Goal: Information Seeking & Learning: Learn about a topic

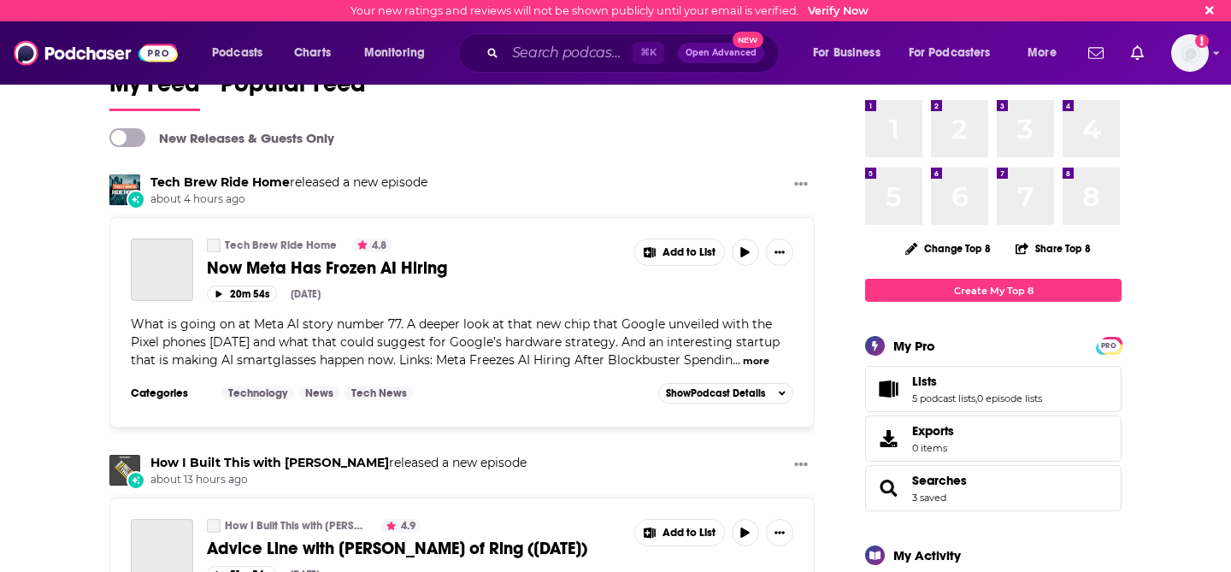
scroll to position [38, 0]
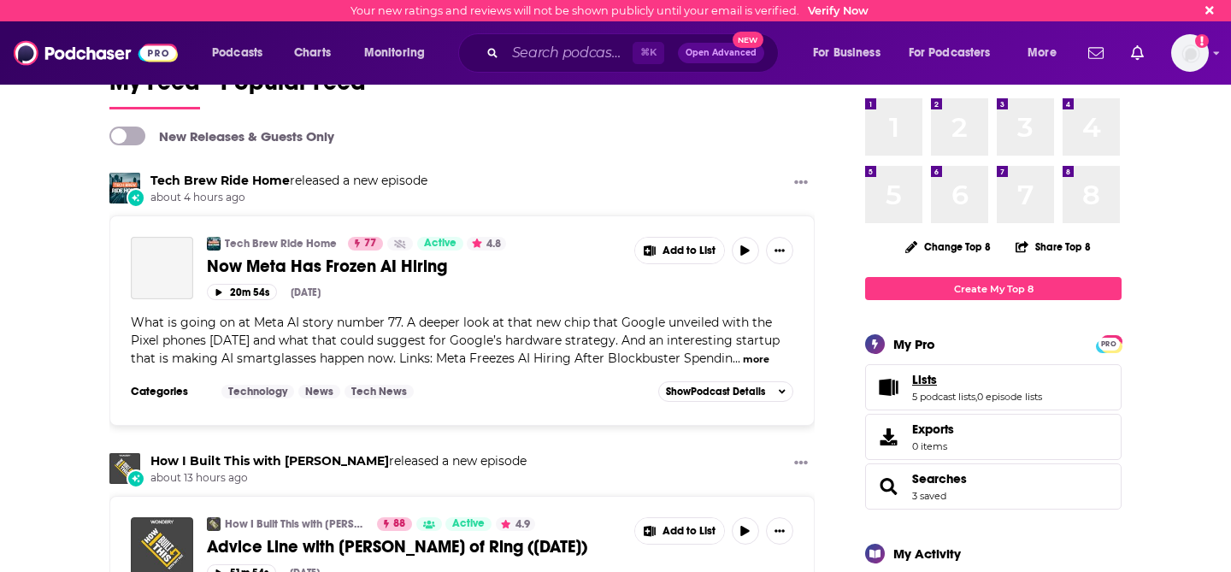
click at [957, 382] on link "Lists" at bounding box center [977, 379] width 130 height 15
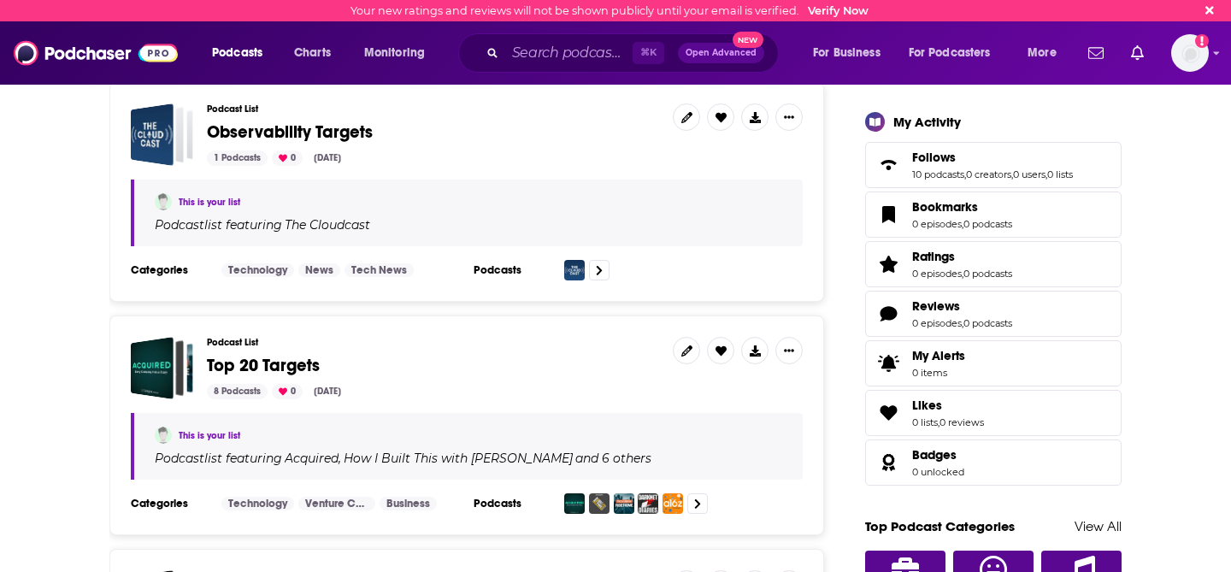
scroll to position [664, 0]
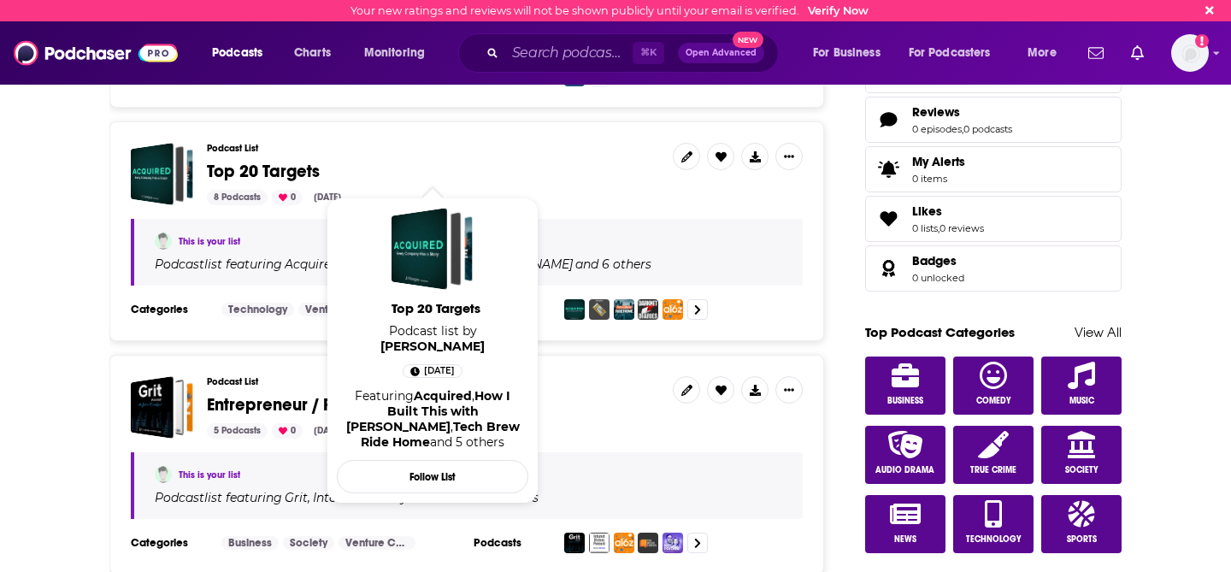
click at [283, 161] on span "Top 20 Targets" at bounding box center [263, 171] width 113 height 21
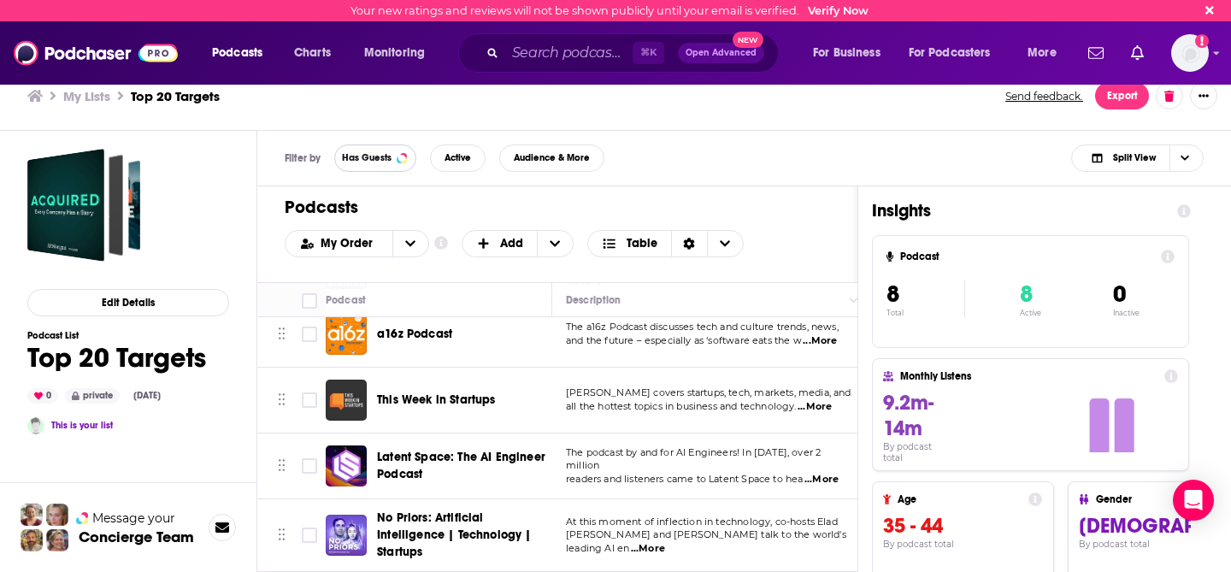
click at [369, 156] on span "Has Guests" at bounding box center [367, 157] width 50 height 9
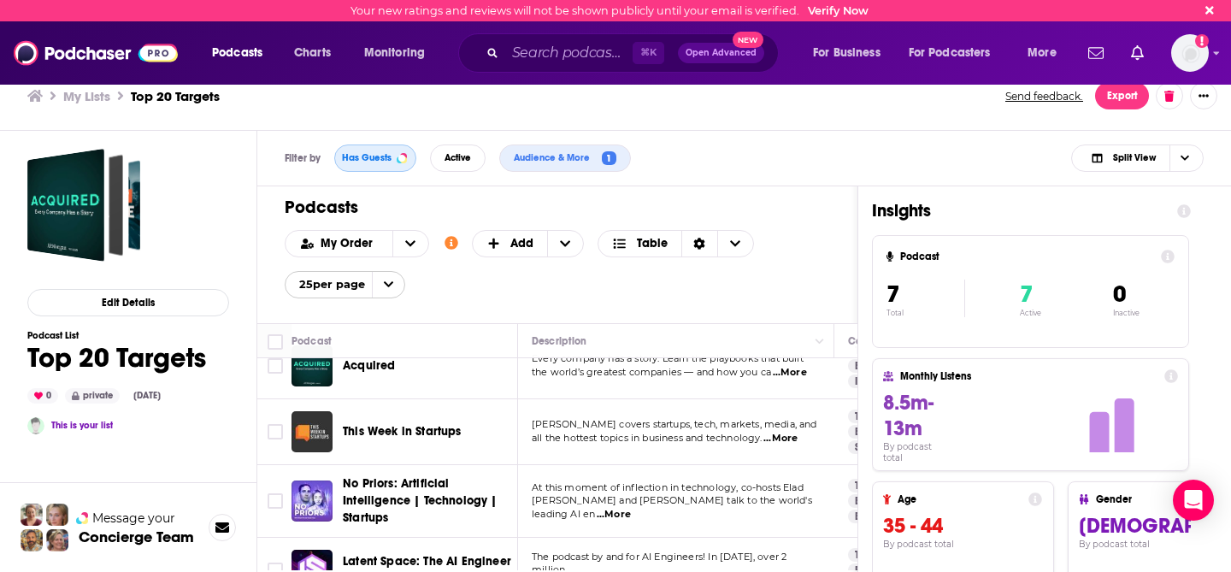
scroll to position [251, 0]
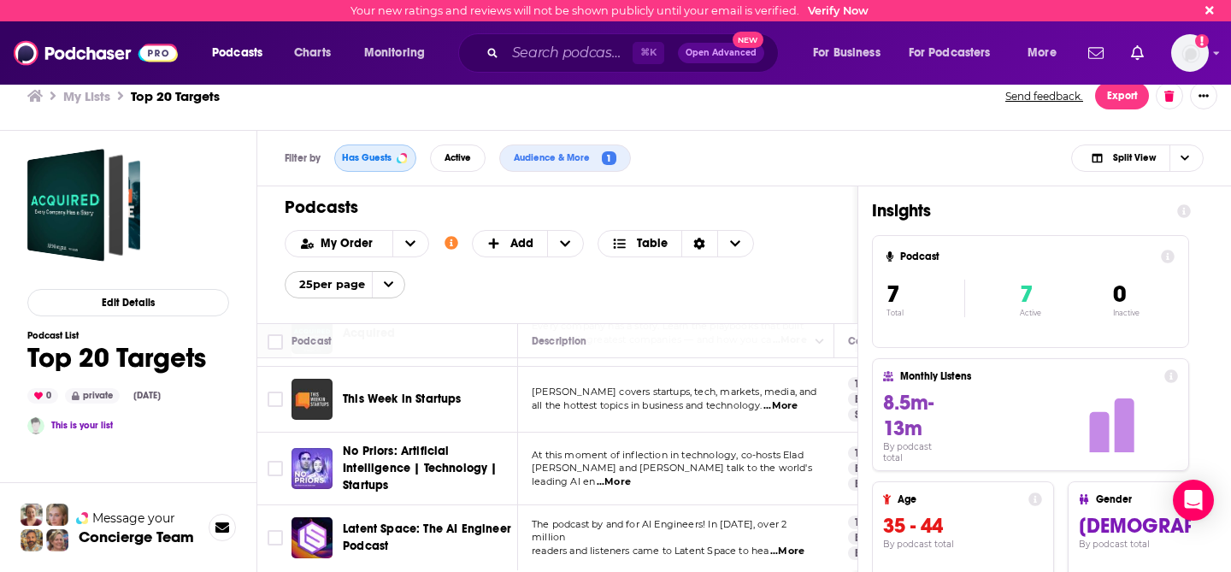
click at [374, 148] on button "Has Guests" at bounding box center [375, 157] width 82 height 27
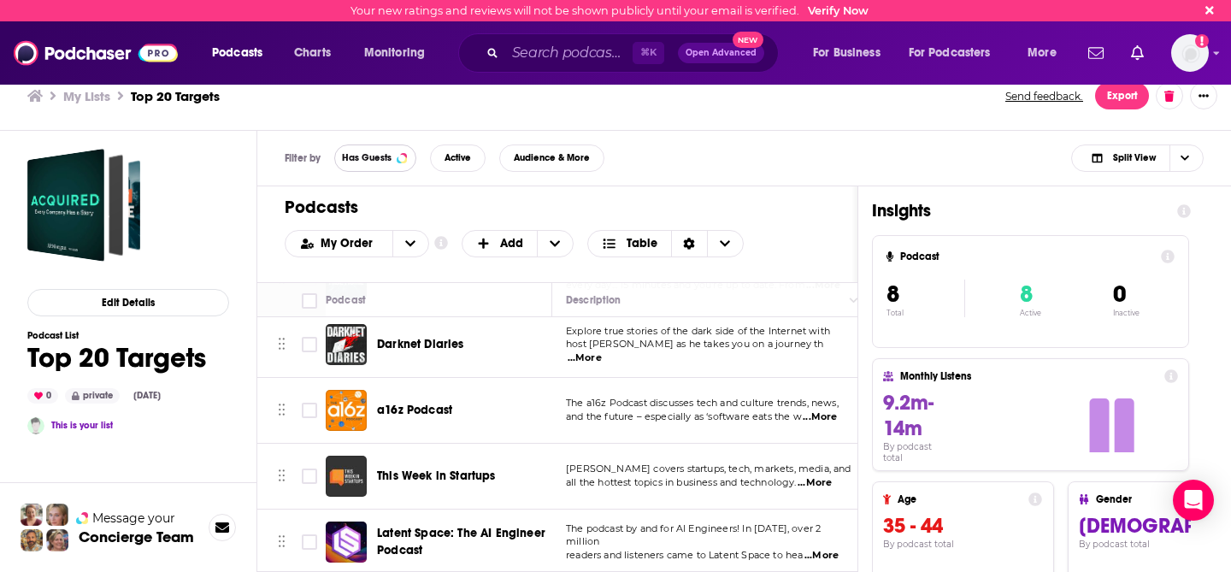
scroll to position [73, 0]
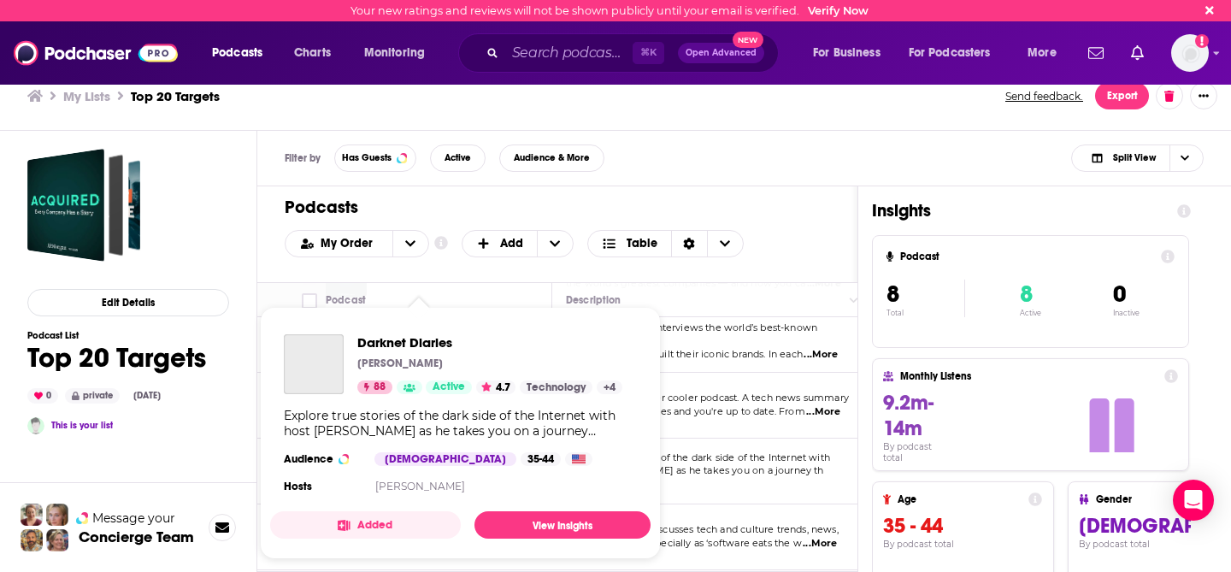
click at [430, 472] on div "Darknet Diaries Jack Rhysider 88 Active 4.7 Technology + 4 Explore true stories…" at bounding box center [460, 416] width 380 height 191
click at [392, 343] on span "Darknet Diaries" at bounding box center [489, 342] width 265 height 16
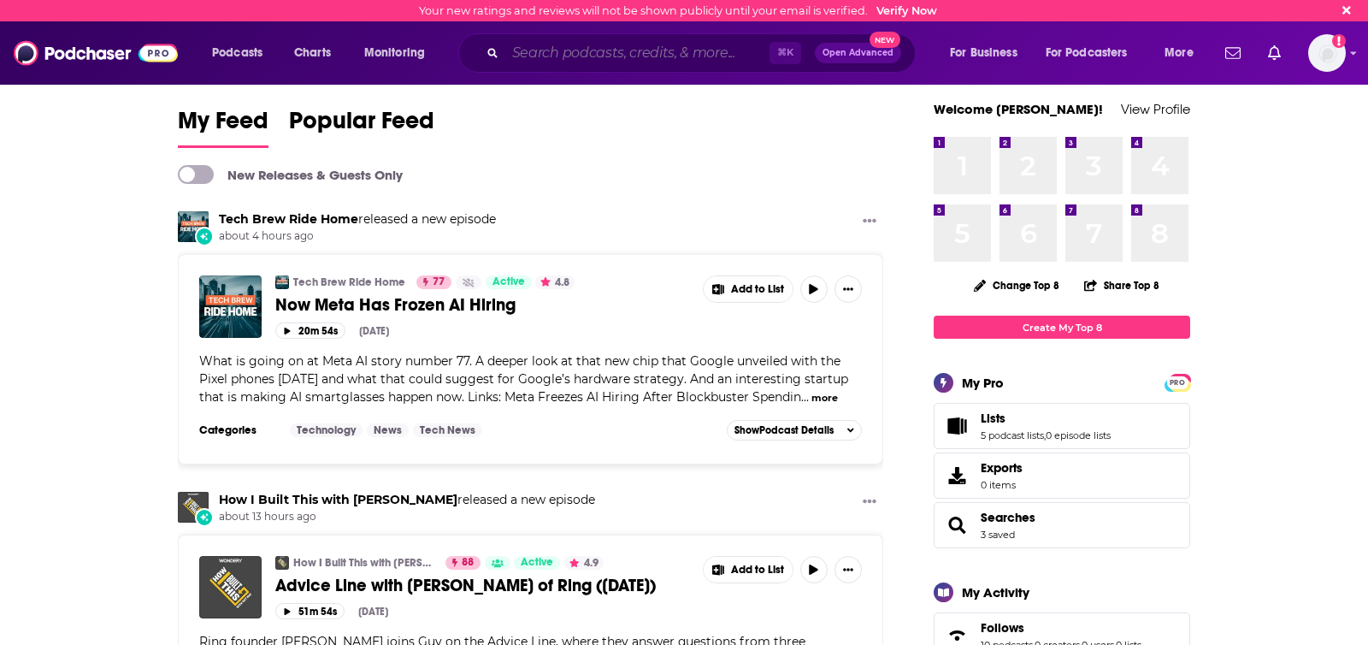
click at [592, 49] on input "Search podcasts, credits, & more..." at bounding box center [637, 52] width 264 height 27
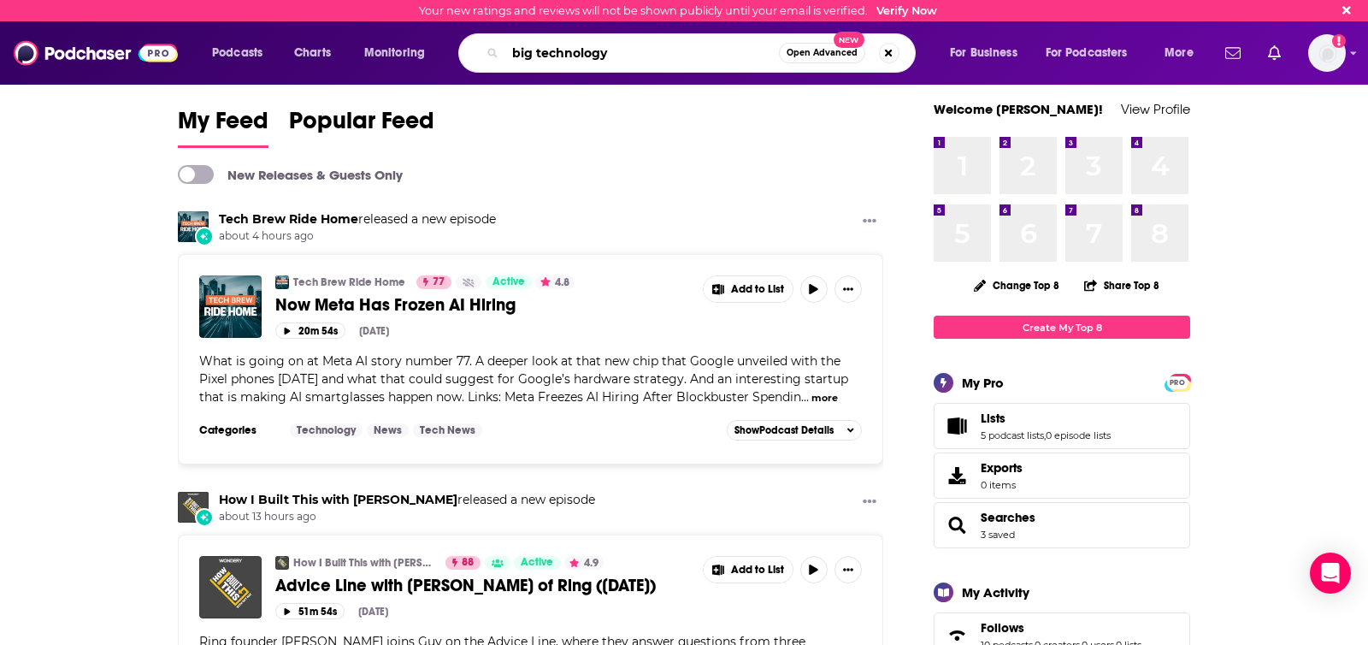
type input "big technology"
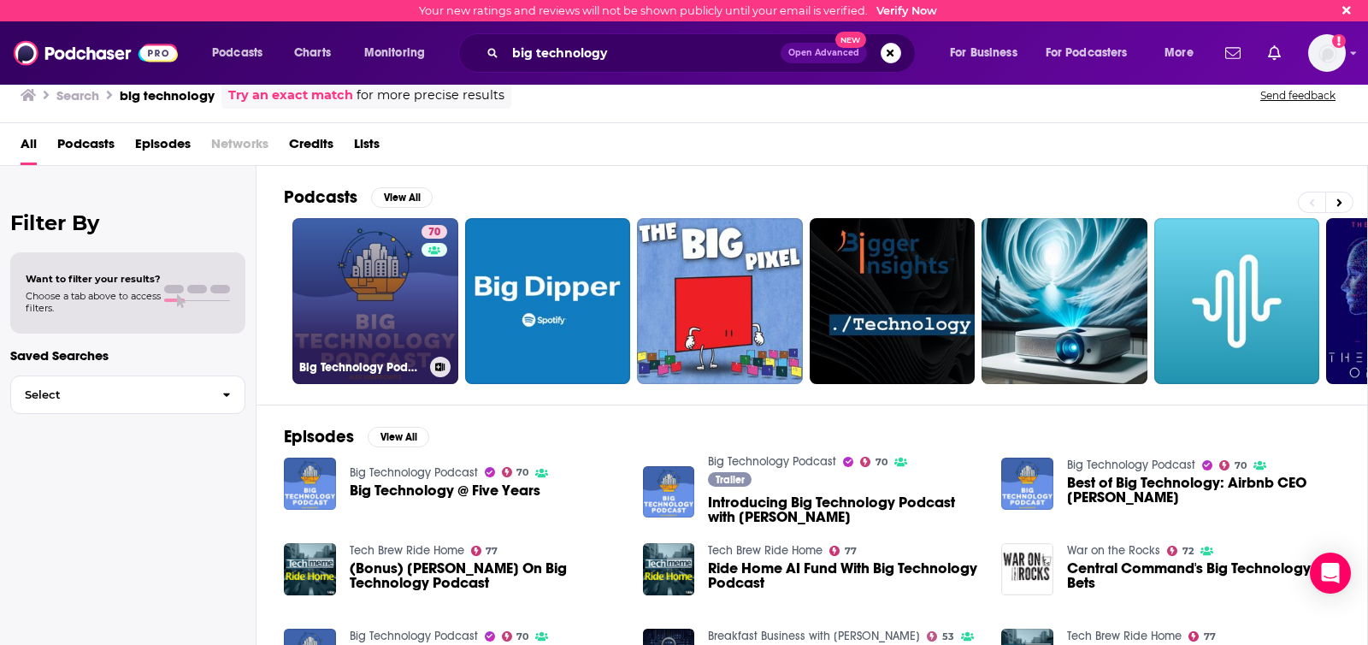
click at [339, 287] on link "70 Big Technology Podcast" at bounding box center [375, 301] width 166 height 166
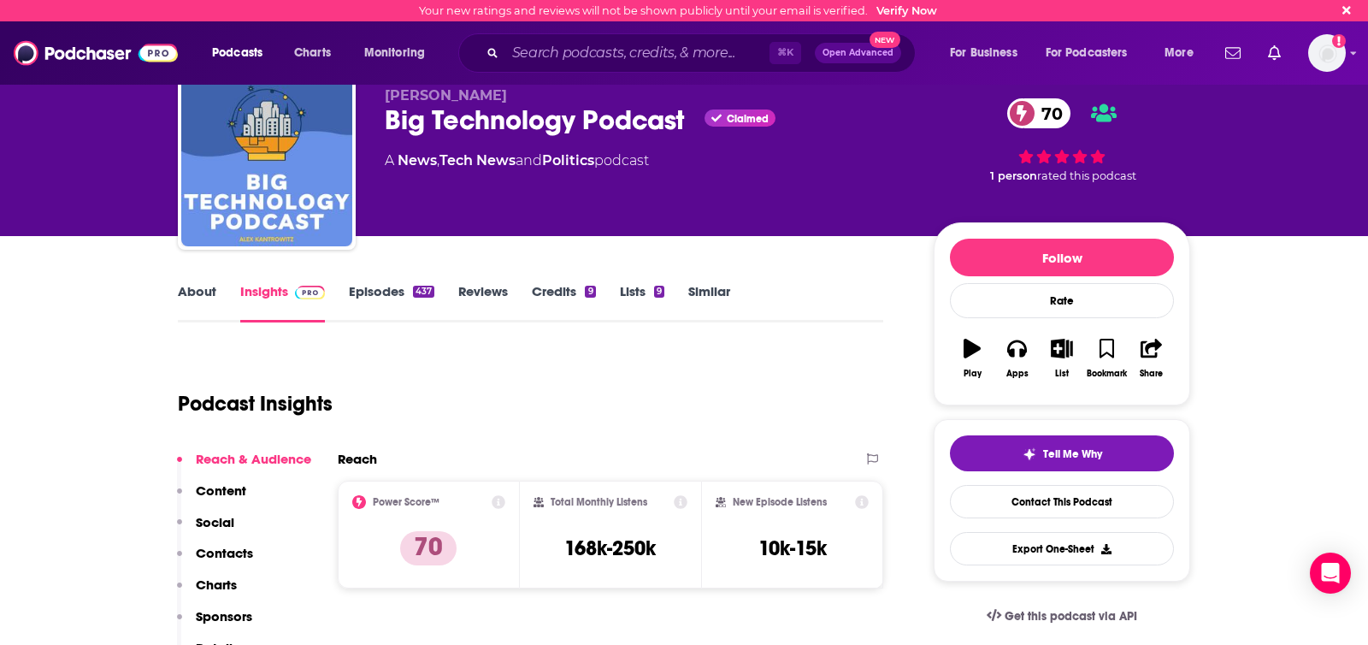
scroll to position [65, 0]
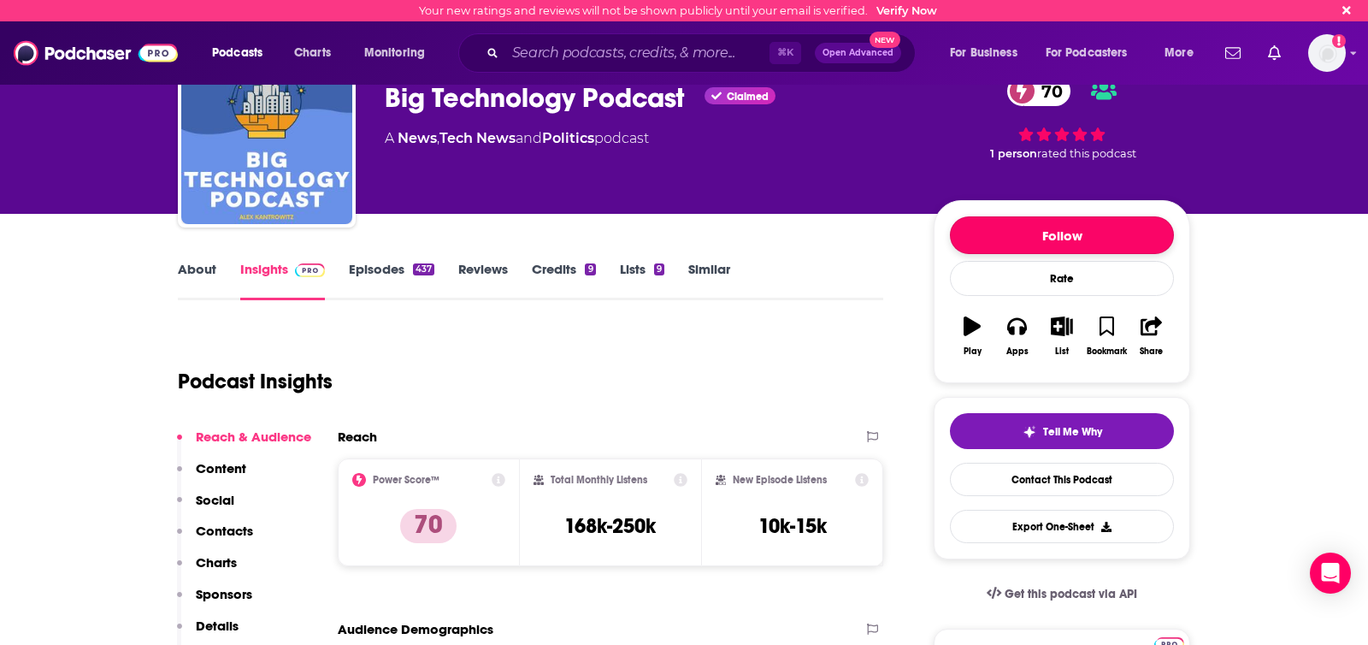
click at [1014, 233] on button "Follow" at bounding box center [1062, 235] width 224 height 38
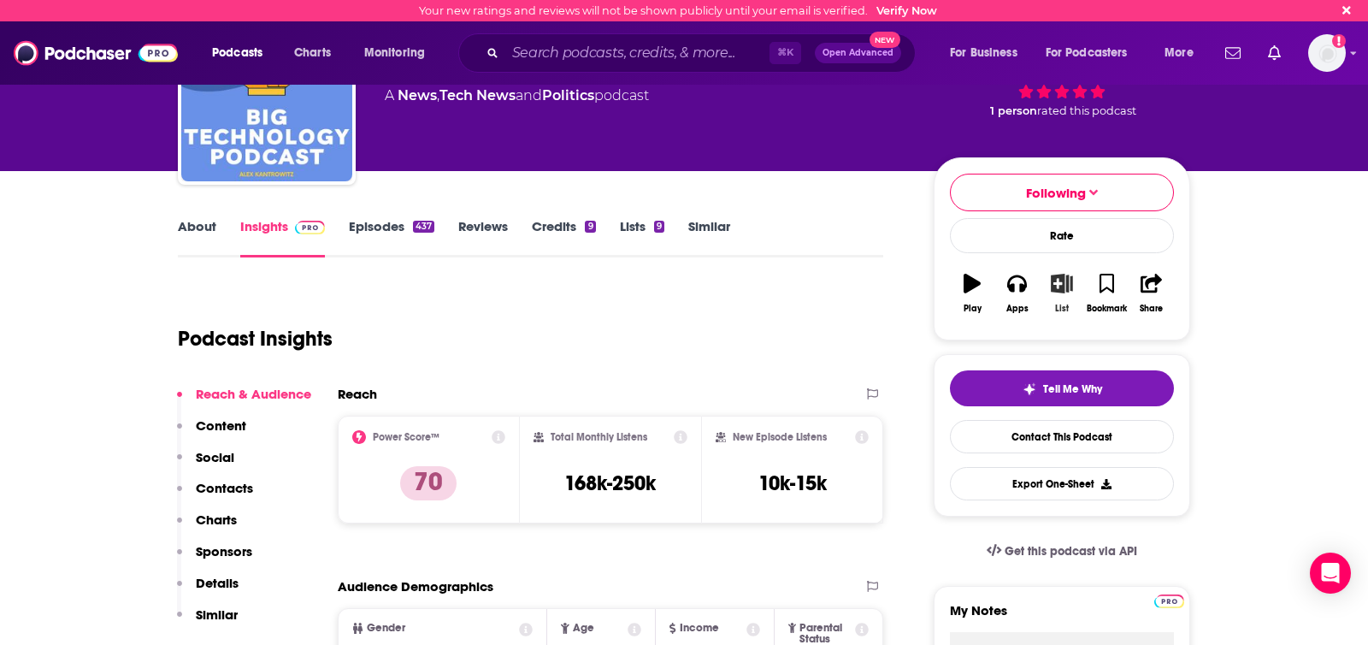
click at [1061, 292] on icon "button" at bounding box center [1061, 283] width 21 height 19
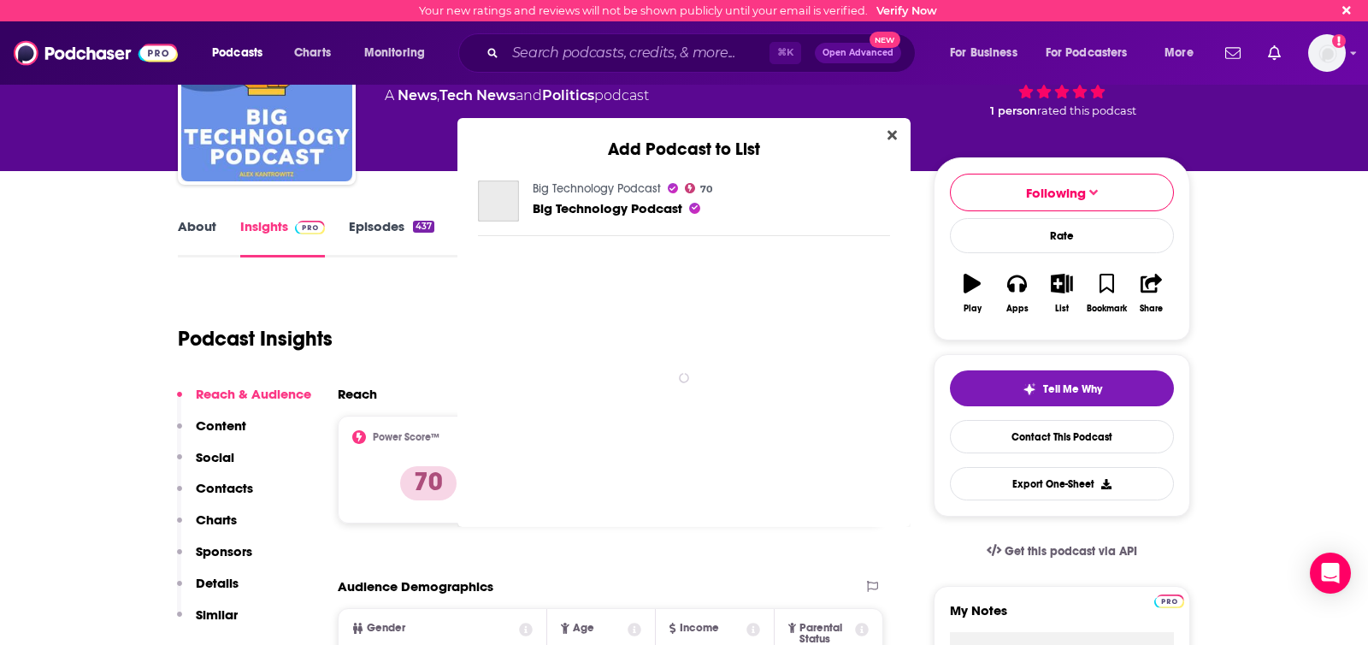
scroll to position [0, 0]
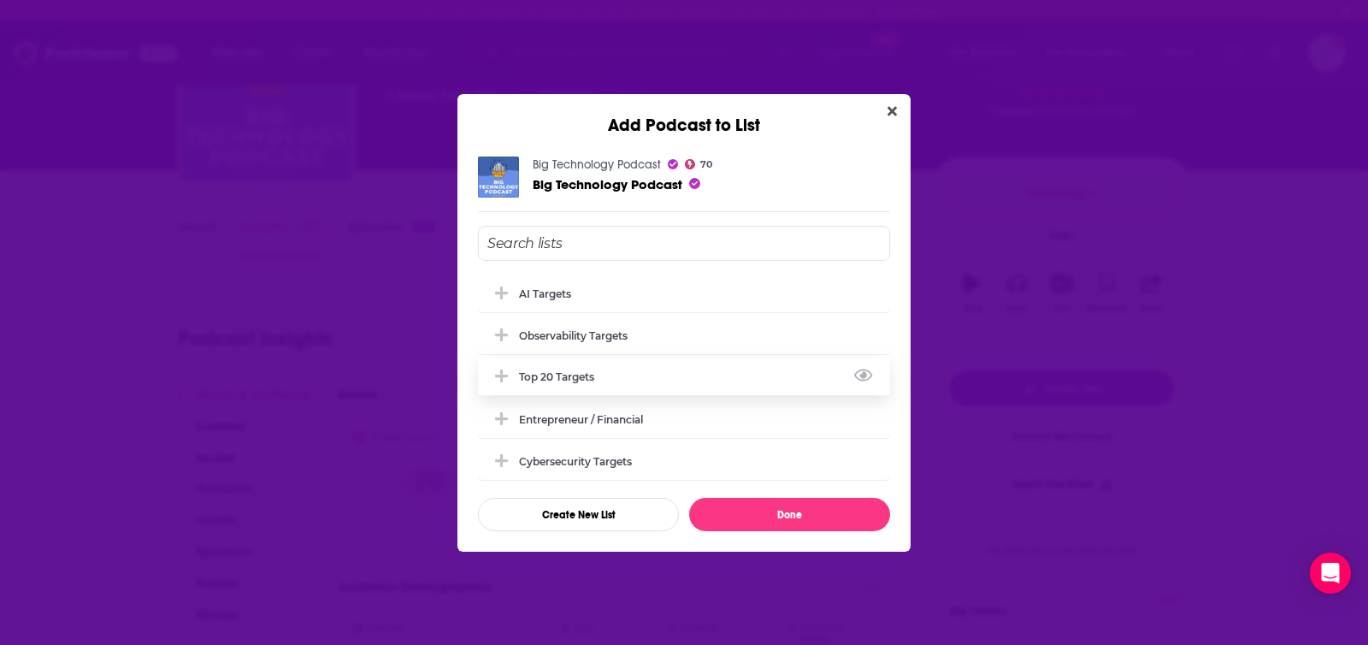
click at [551, 380] on div "Top 20 Targets" at bounding box center [561, 376] width 85 height 13
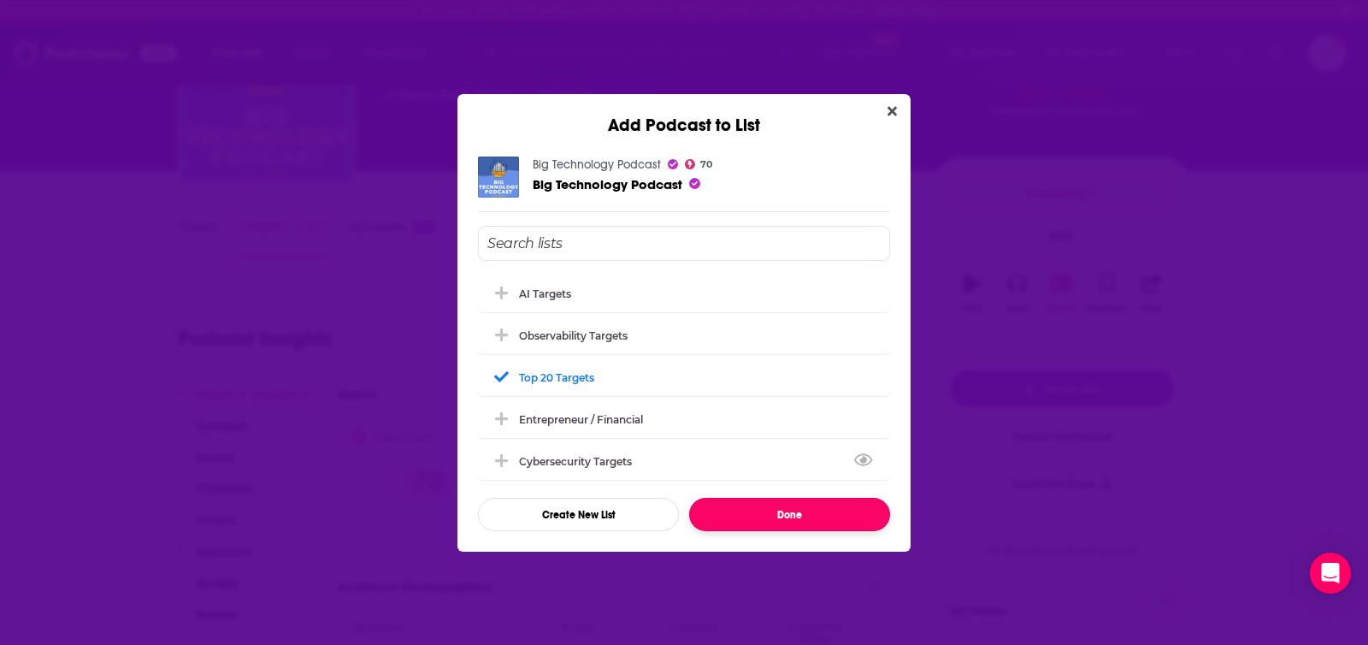
click at [732, 516] on button "Done" at bounding box center [789, 514] width 201 height 33
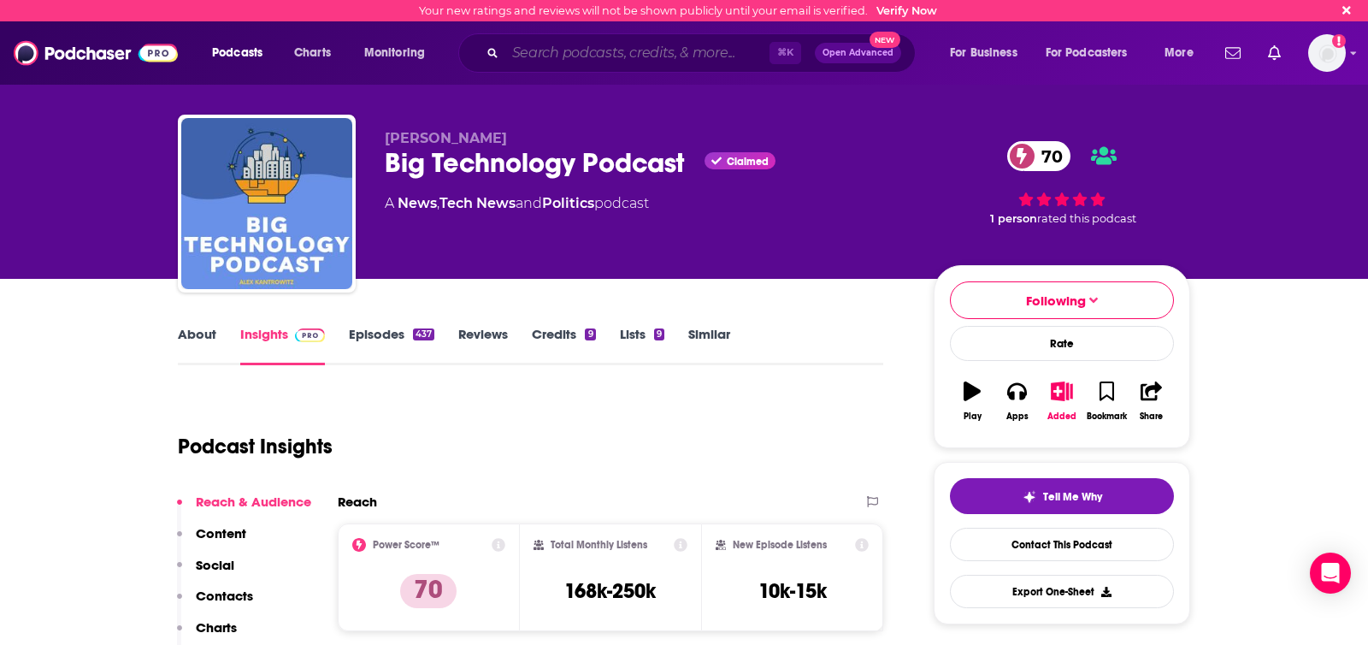
click at [599, 46] on input "Search podcasts, credits, & more..." at bounding box center [637, 52] width 264 height 27
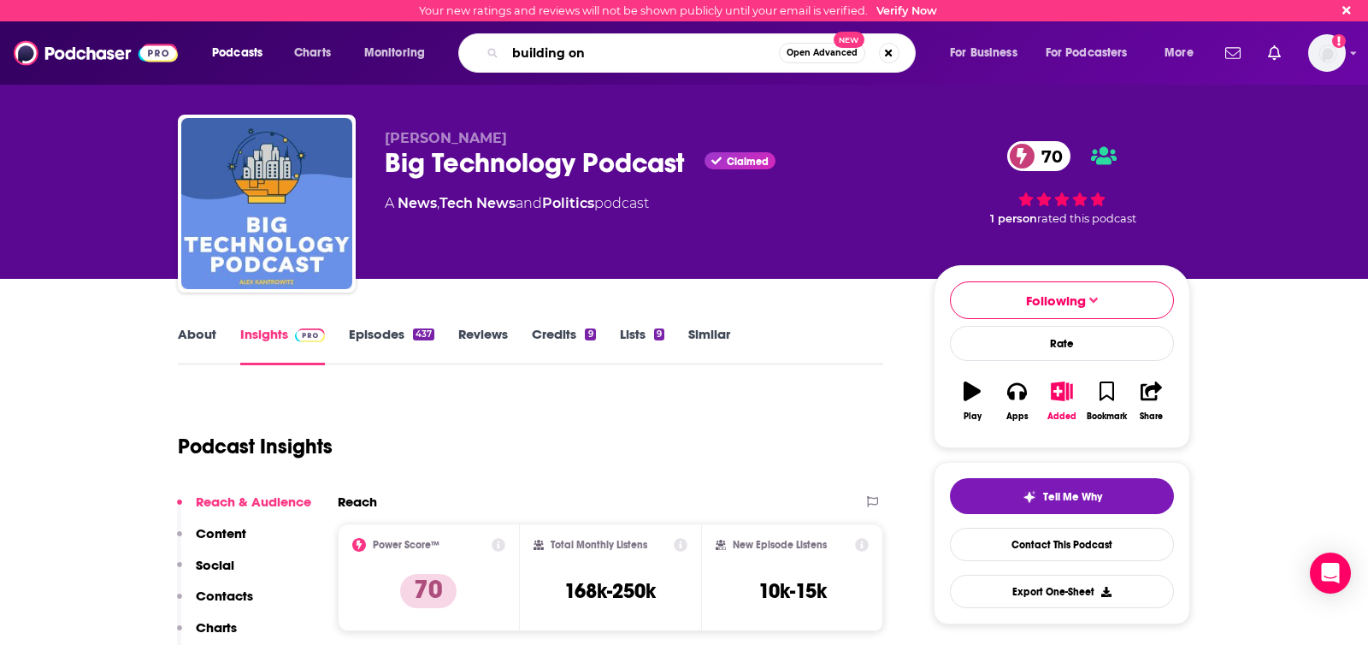
type input "building one"
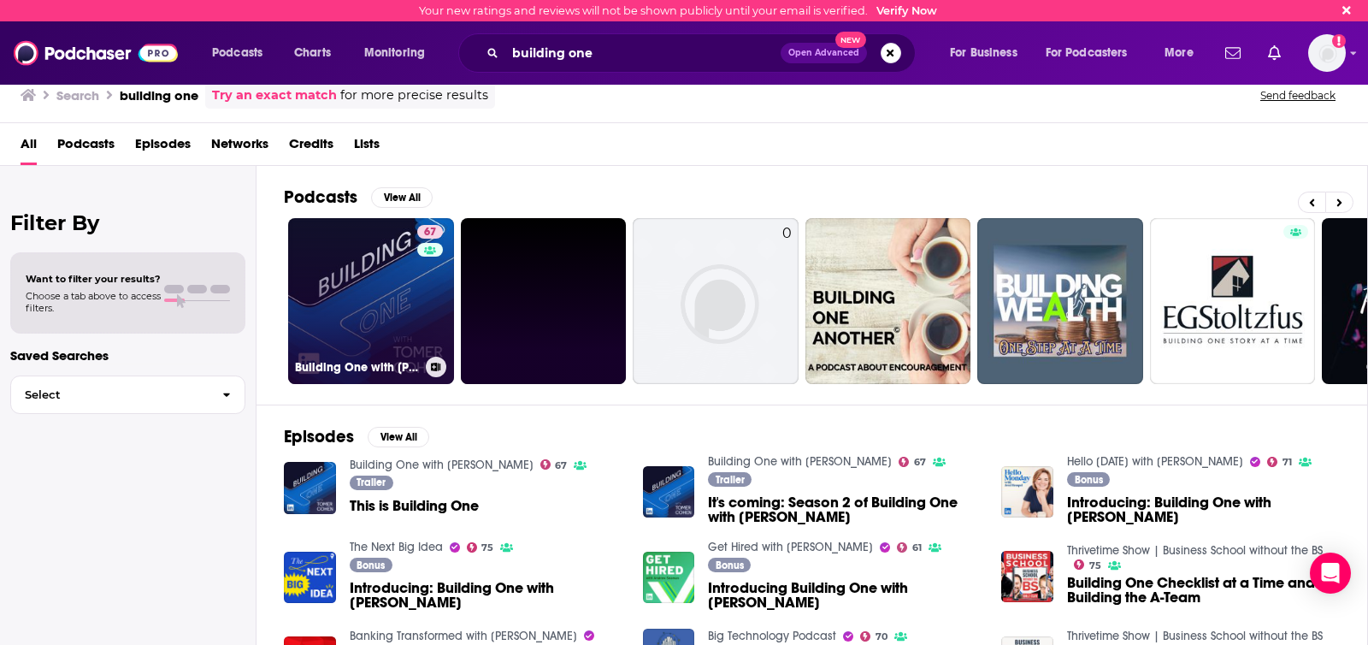
click at [375, 304] on link "67 Building One with Tomer Cohen" at bounding box center [371, 301] width 166 height 166
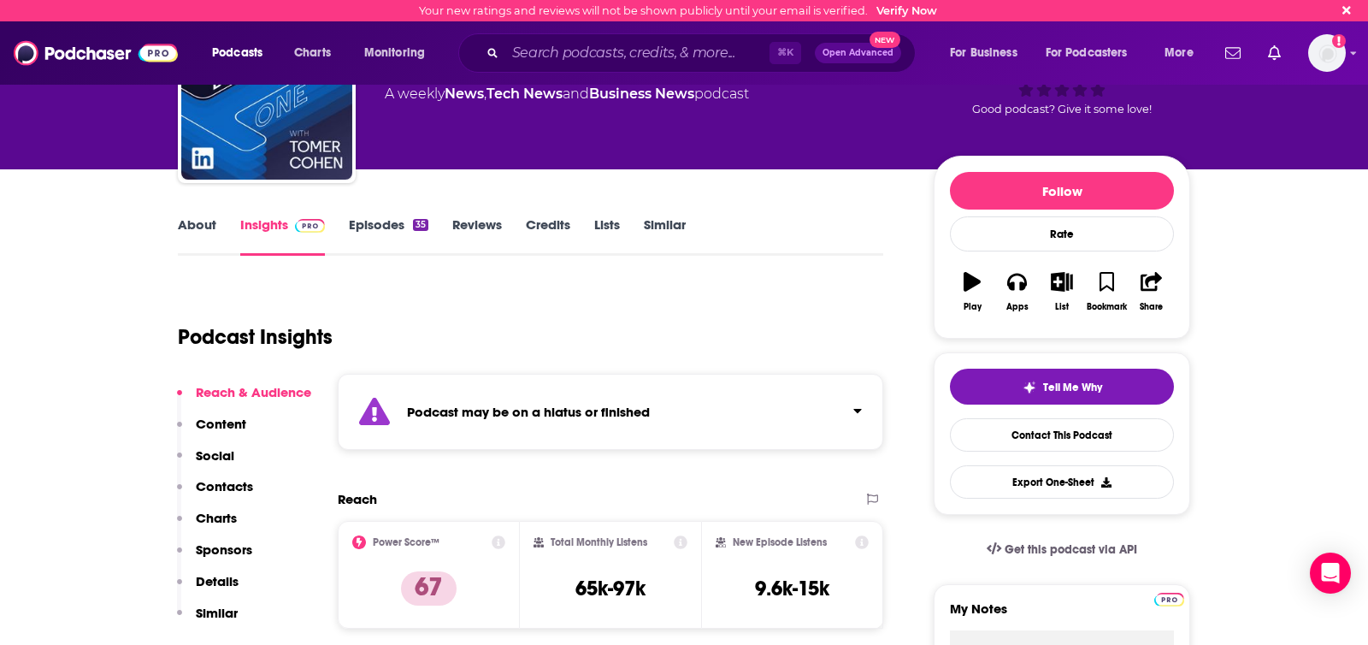
scroll to position [198, 0]
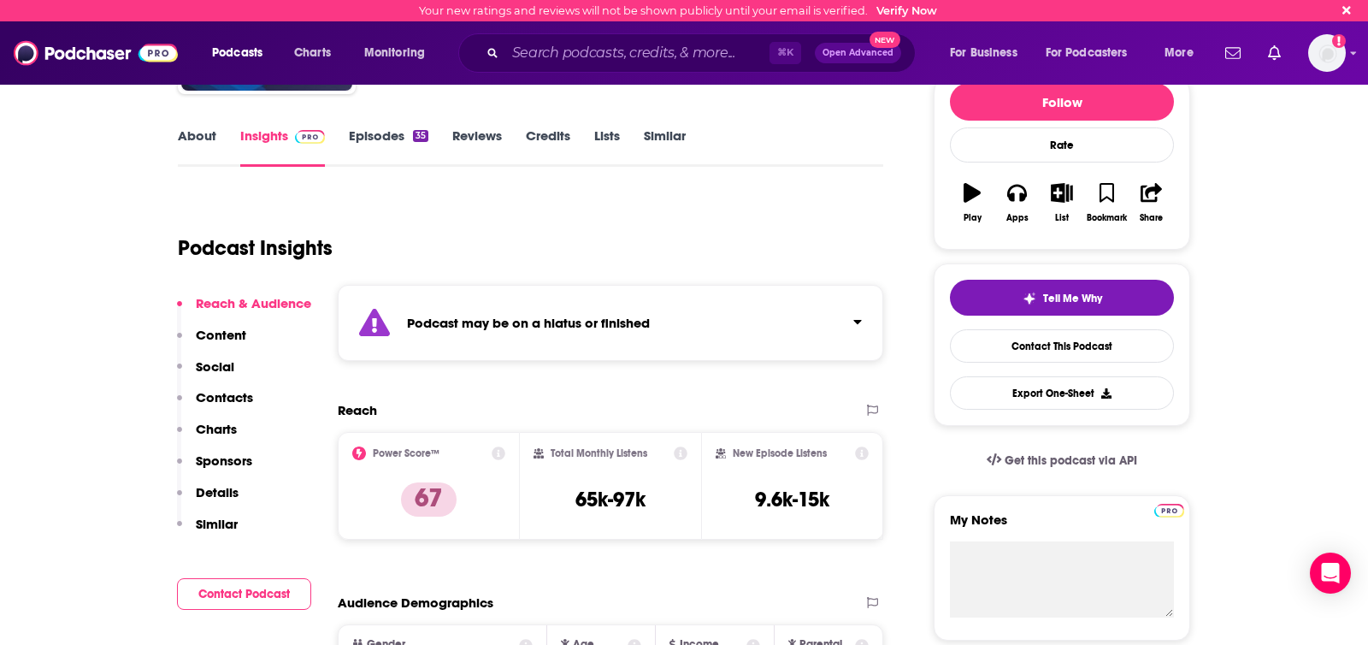
click at [837, 326] on div "Podcast may be on a hiatus or finished" at bounding box center [610, 323] width 545 height 76
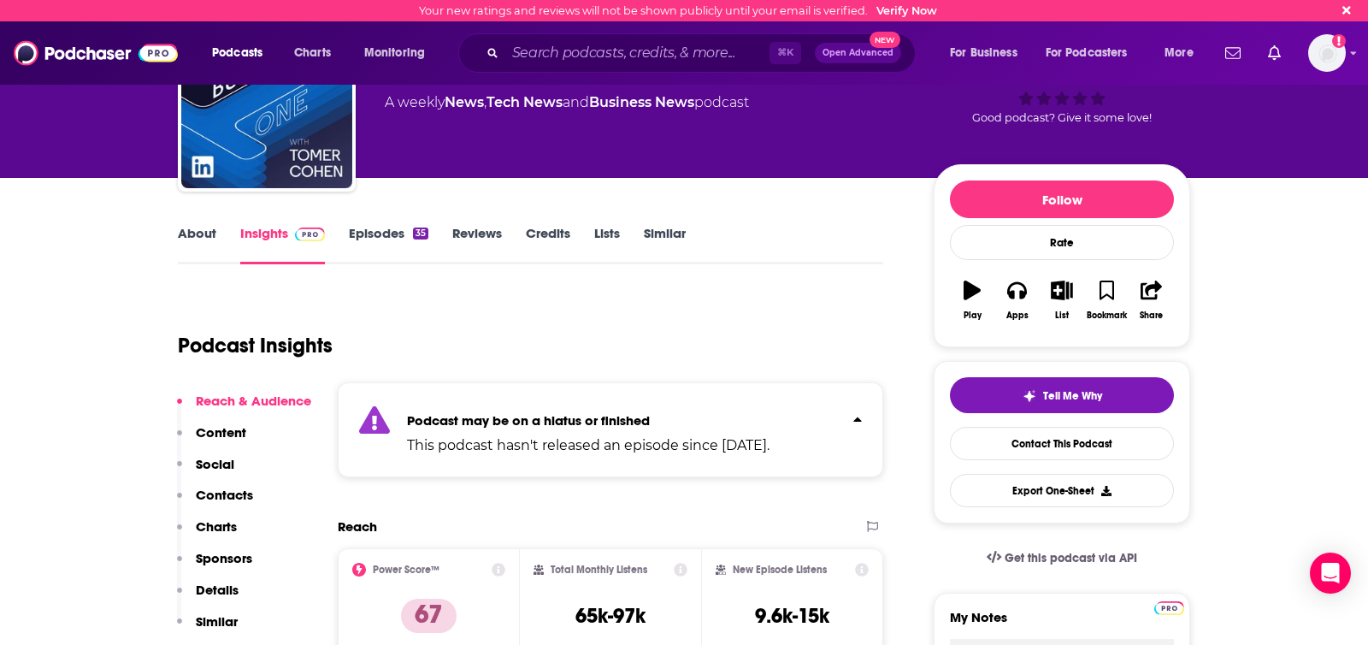
scroll to position [0, 0]
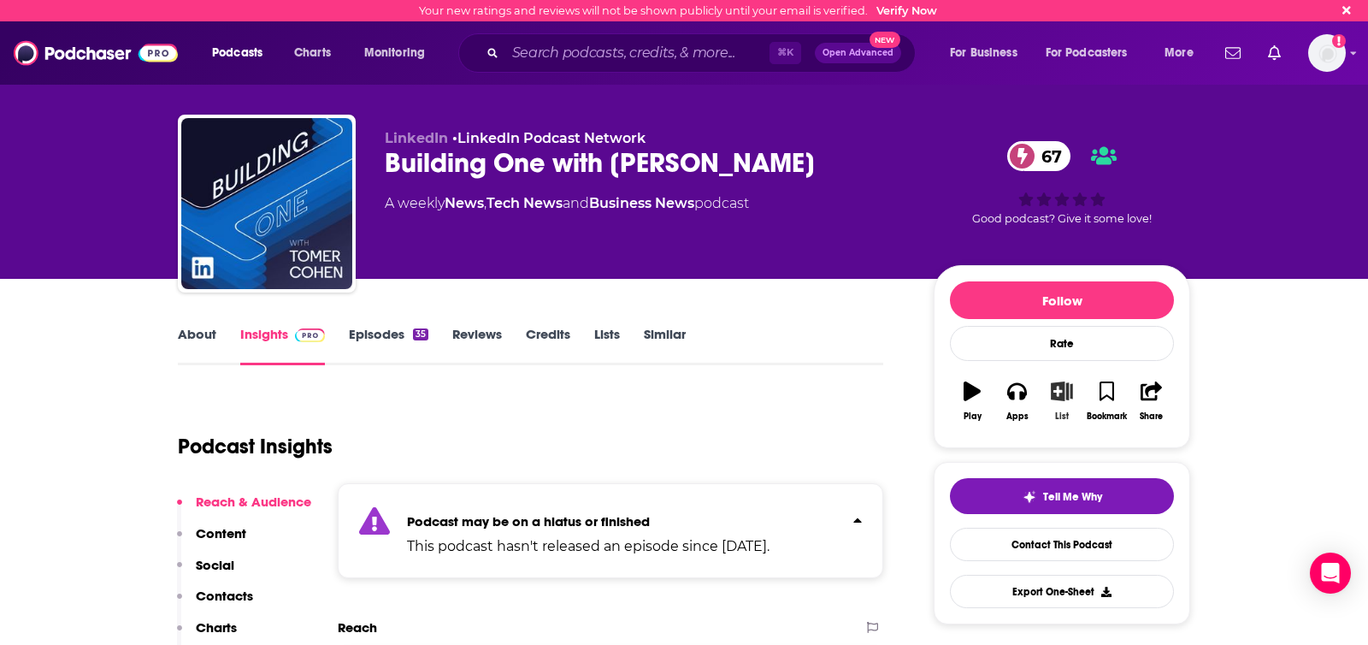
click at [1048, 386] on button "List" at bounding box center [1062, 401] width 44 height 62
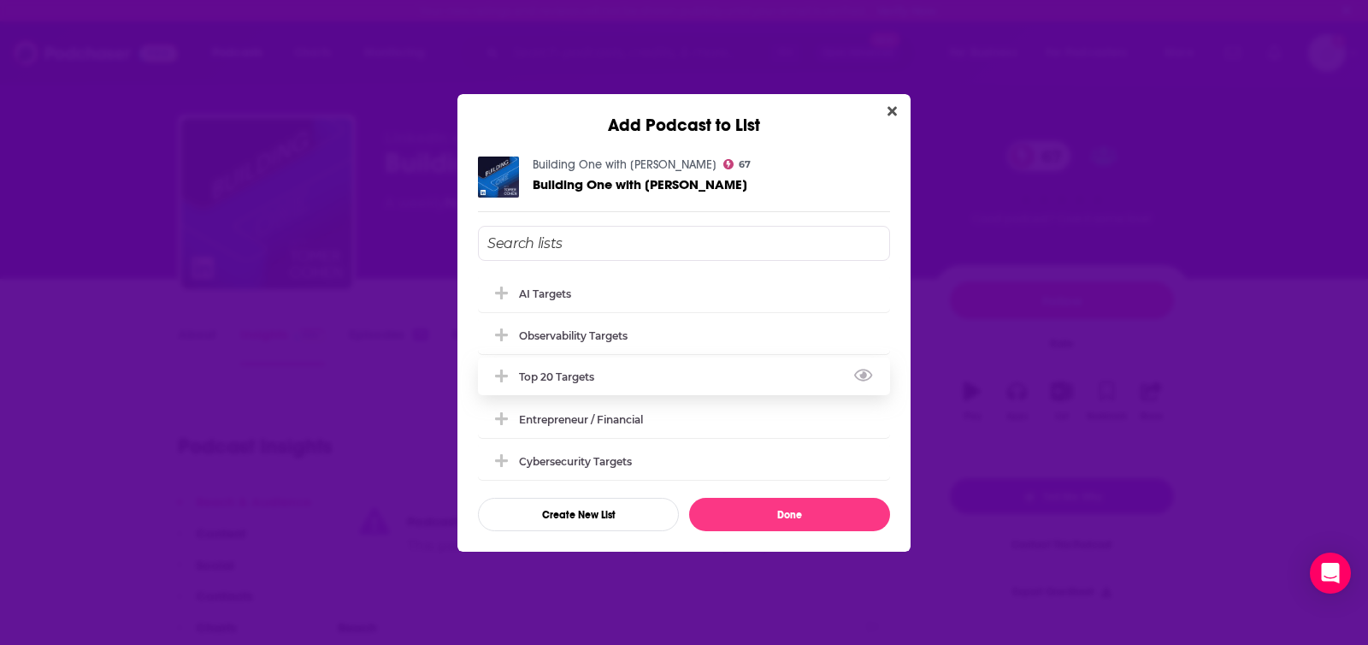
click at [683, 372] on div "Top 20 Targets" at bounding box center [684, 376] width 412 height 38
click at [831, 509] on button "Done" at bounding box center [789, 514] width 201 height 33
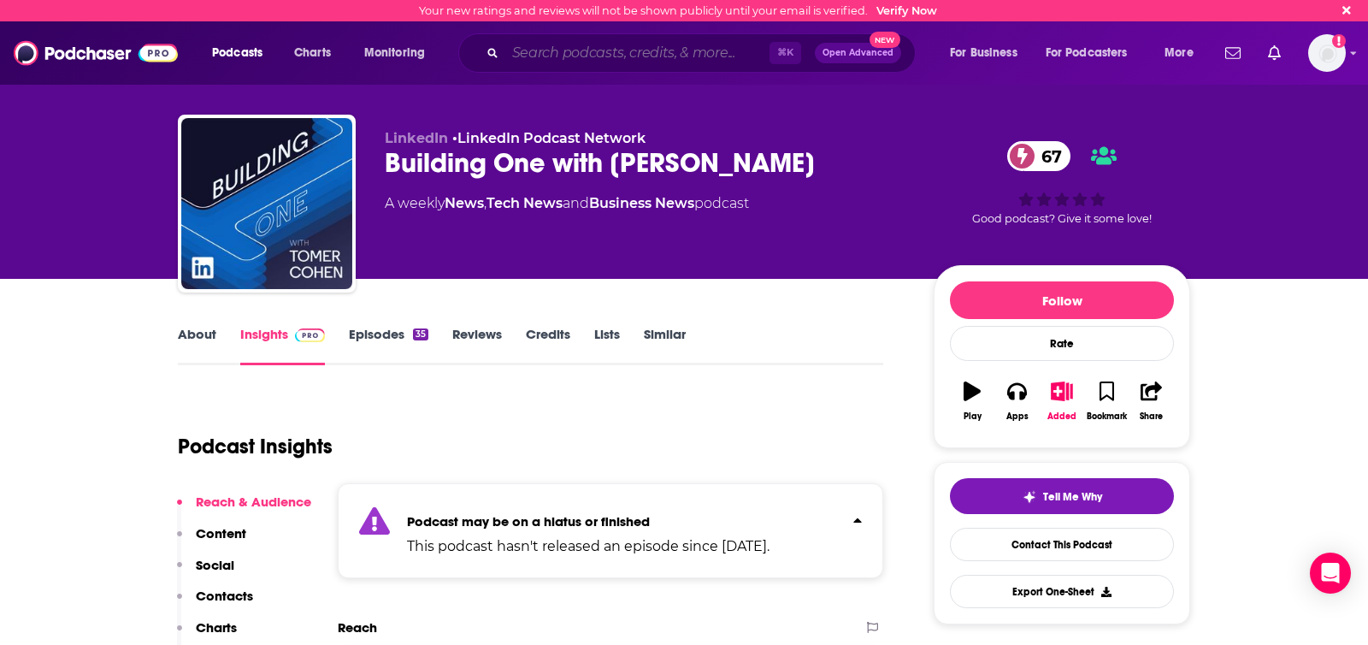
click at [651, 54] on input "Search podcasts, credits, & more..." at bounding box center [637, 52] width 264 height 27
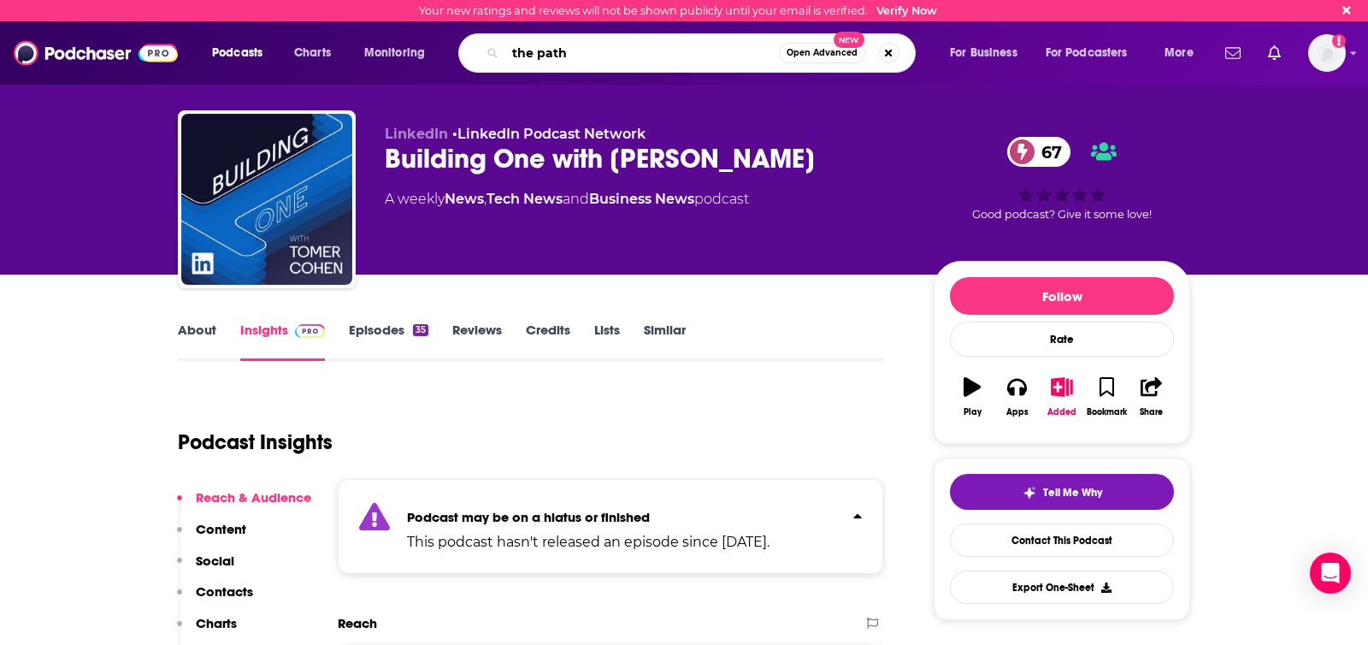
type input "the path"
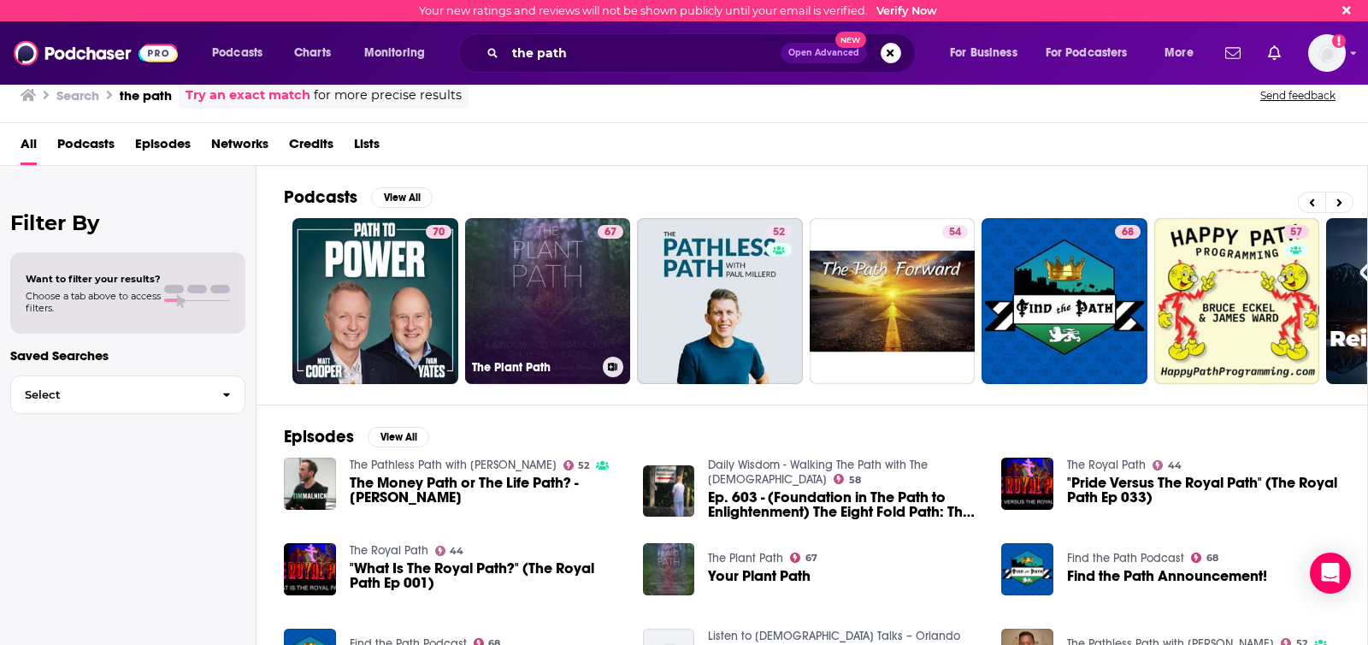
scroll to position [0, 27]
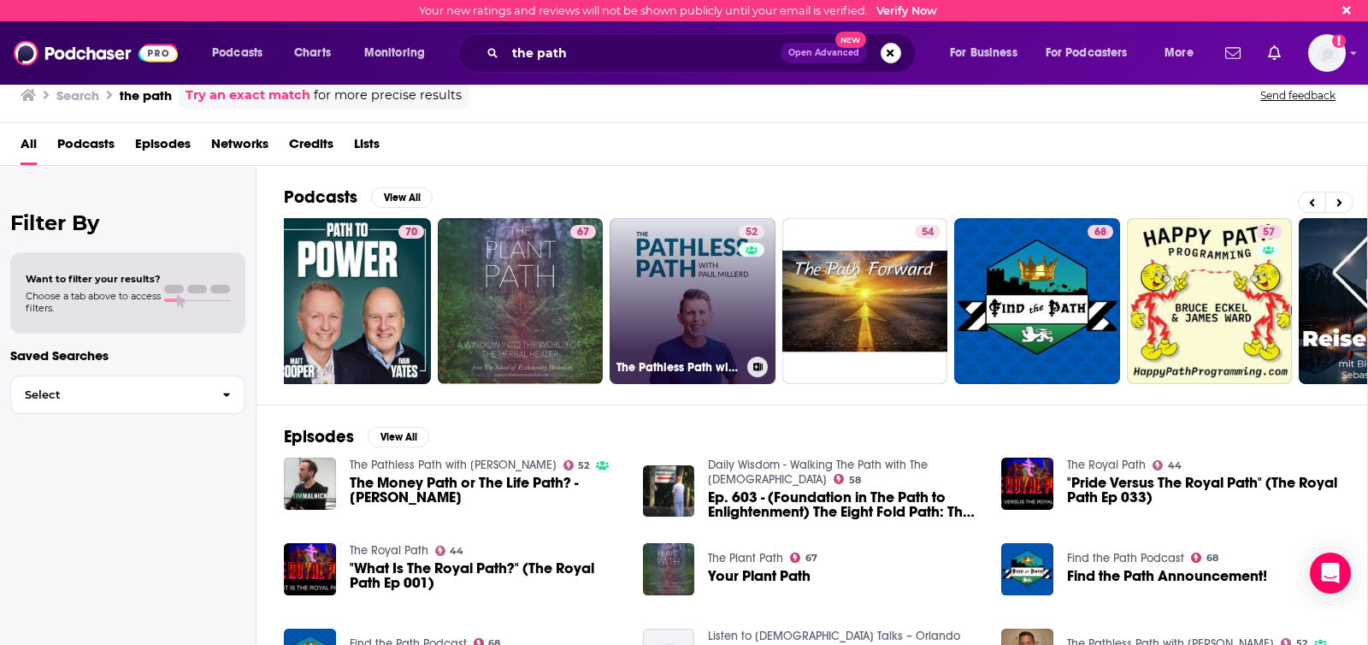
click at [692, 317] on link "52 The Pathless Path with Paul Millerd" at bounding box center [693, 301] width 166 height 166
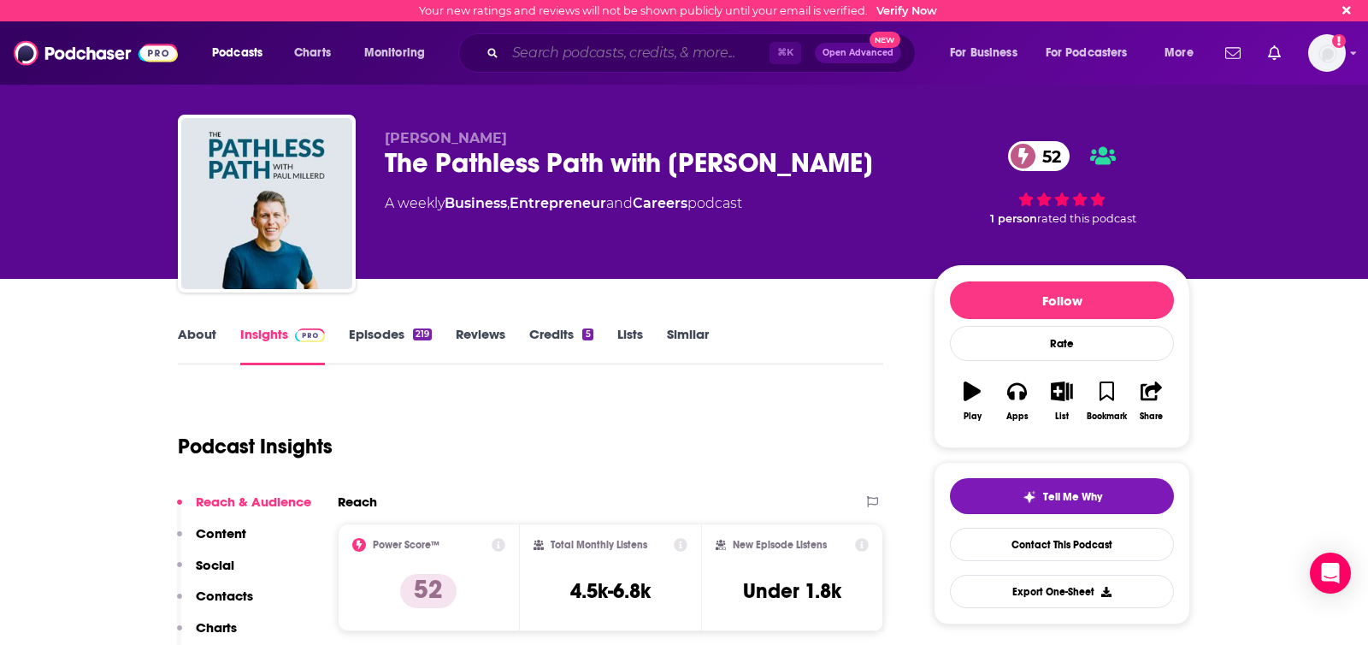
click at [545, 58] on input "Search podcasts, credits, & more..." at bounding box center [637, 52] width 264 height 27
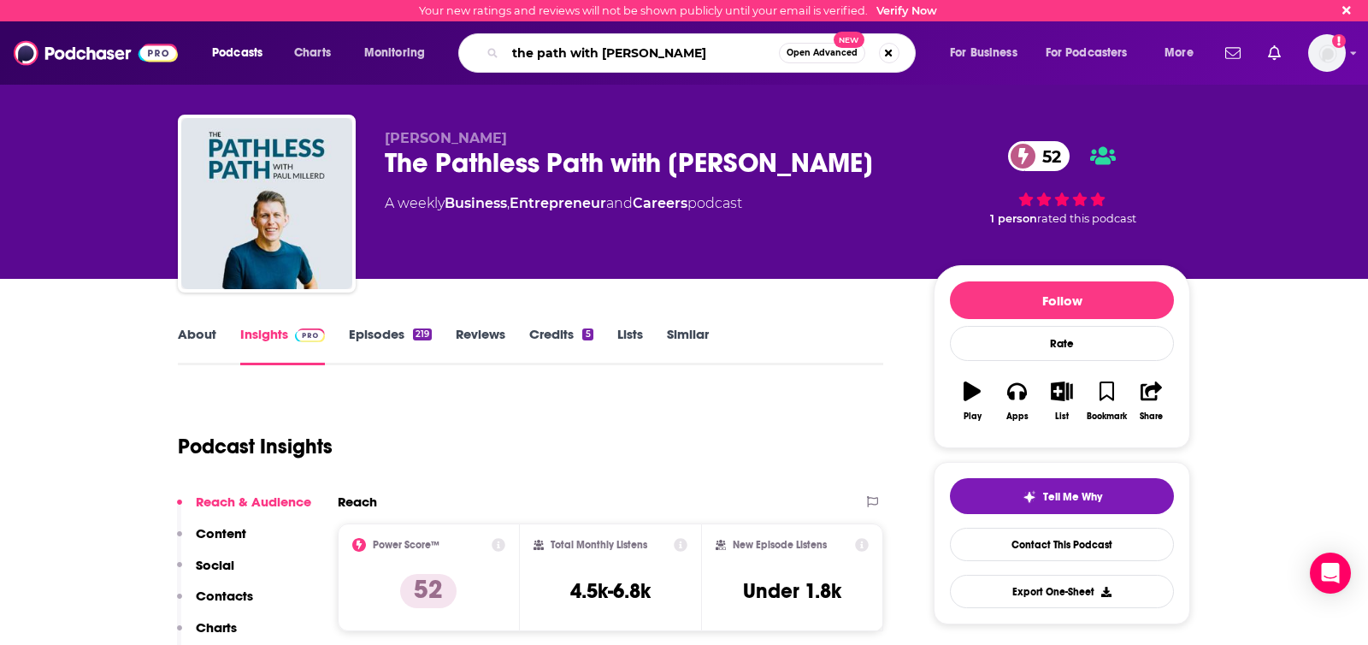
type input "the path with ryan roslansky"
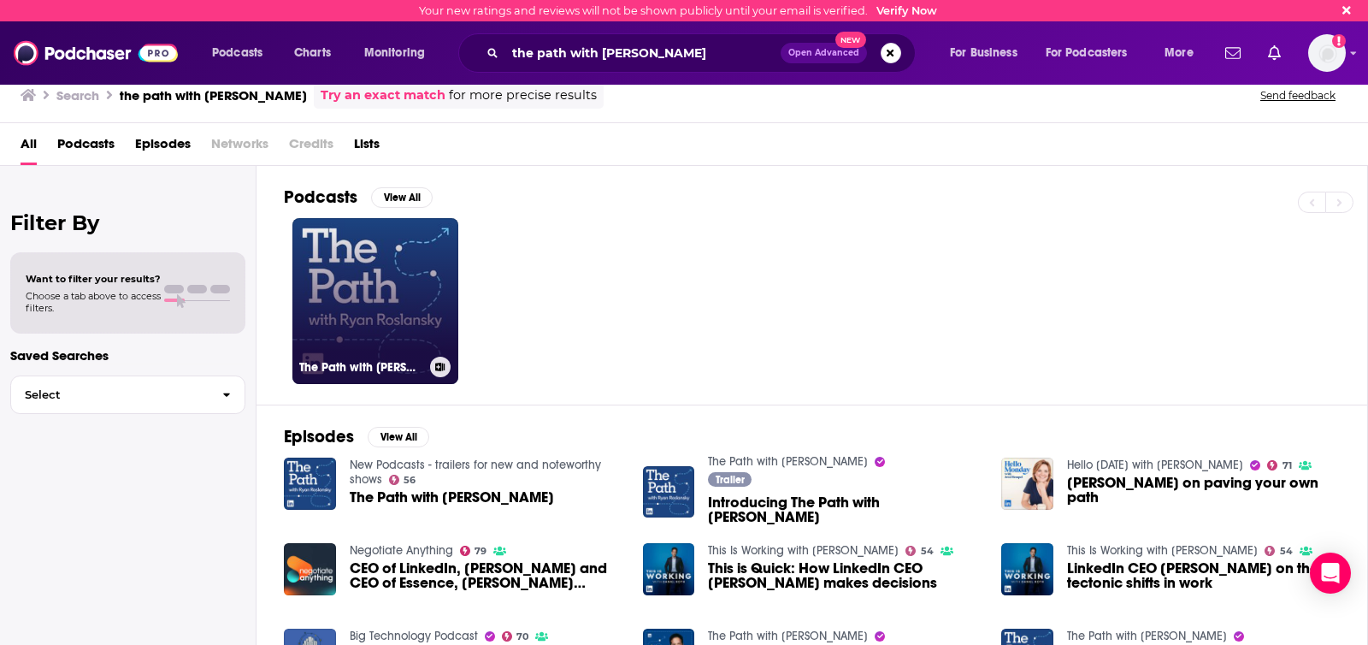
click at [430, 279] on link "The Path with Ryan Roslansky" at bounding box center [375, 301] width 166 height 166
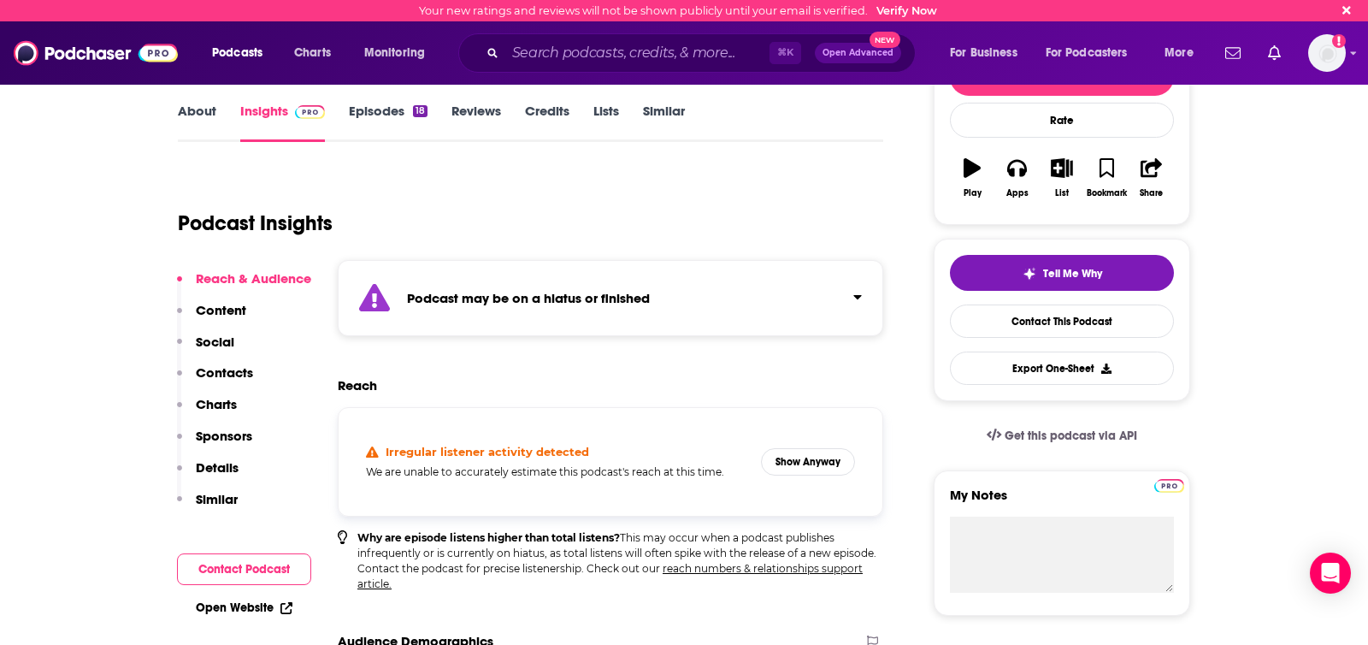
scroll to position [291, 0]
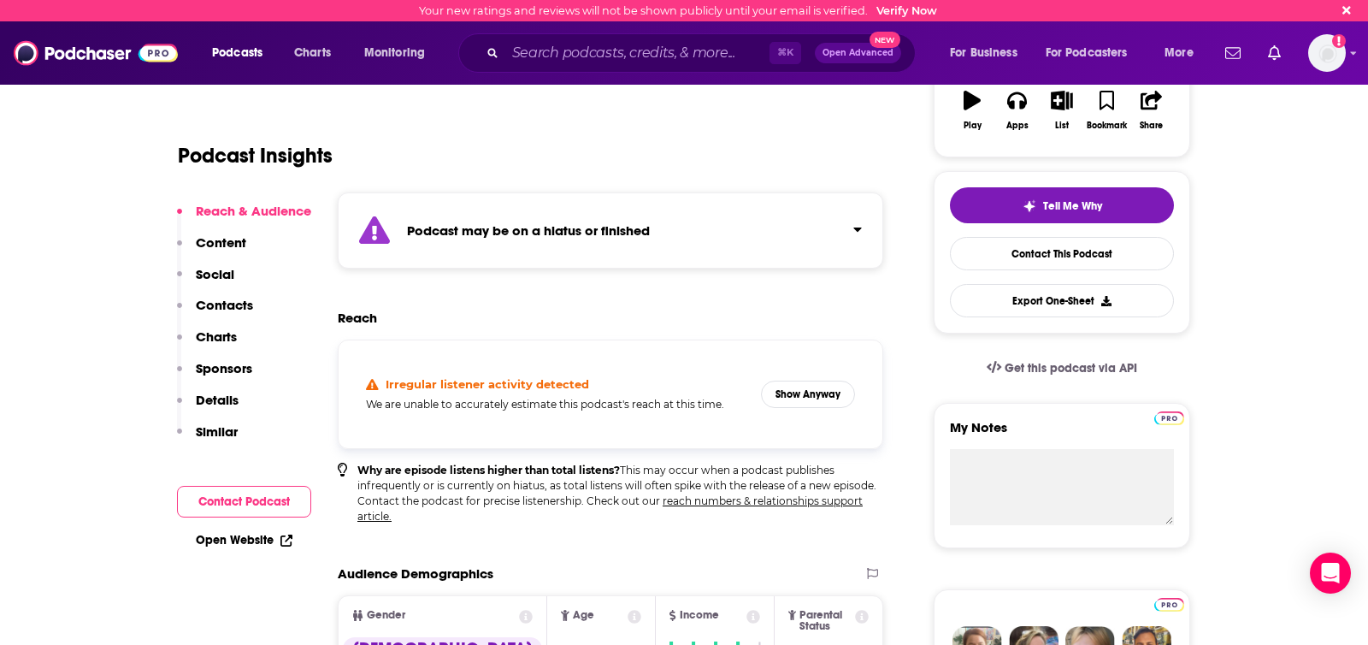
click at [848, 233] on button "Click to expand status details" at bounding box center [851, 226] width 22 height 24
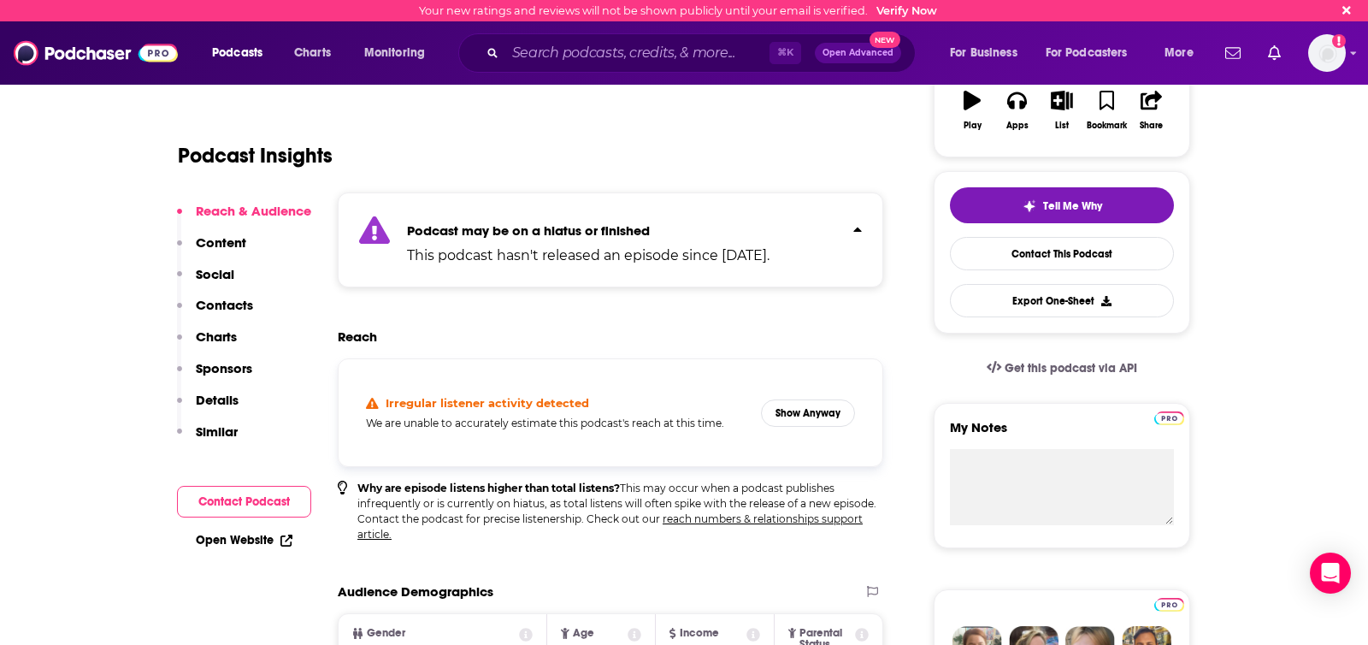
click at [858, 233] on icon "Click to expand status details" at bounding box center [857, 229] width 9 height 14
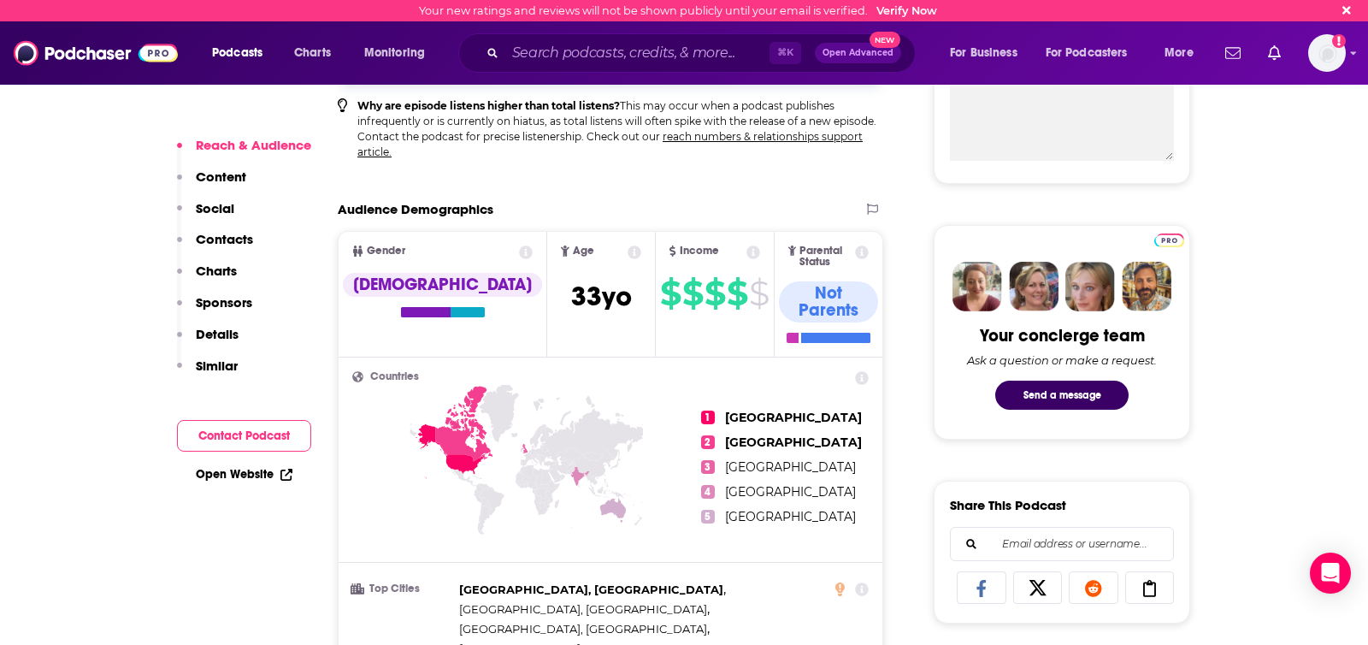
scroll to position [0, 0]
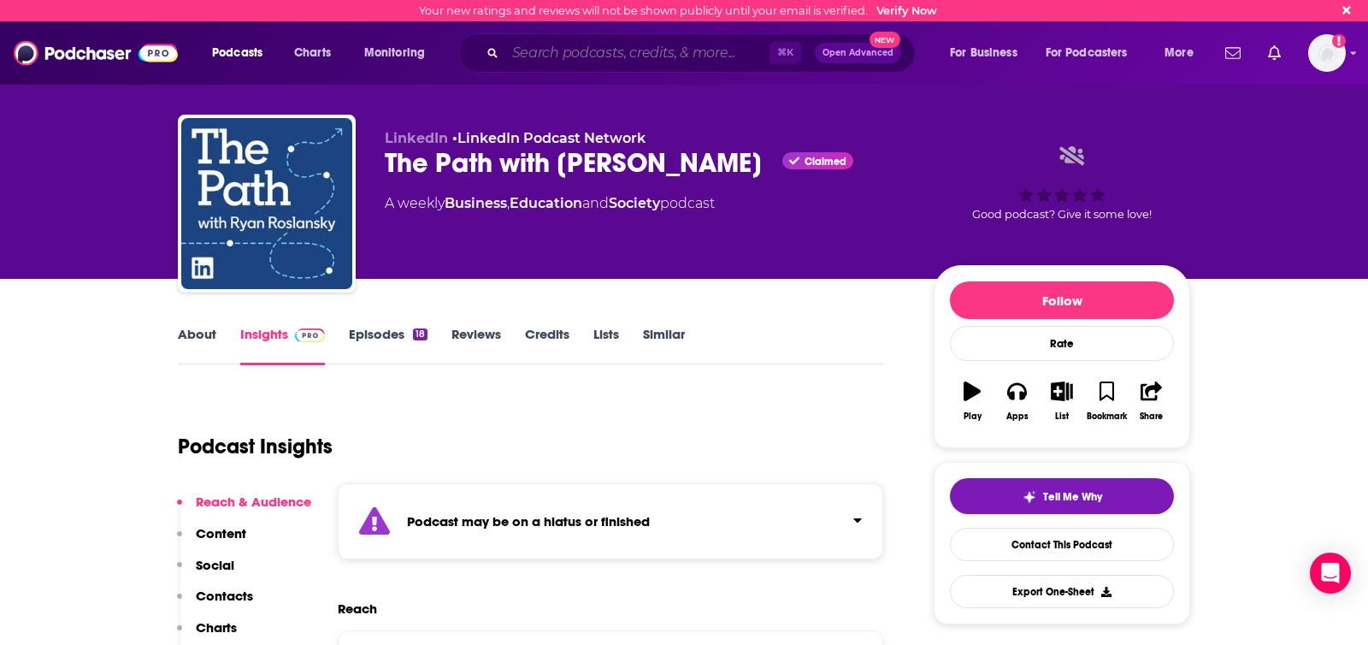
click at [549, 54] on input "Search podcasts, credits, & more..." at bounding box center [637, 52] width 264 height 27
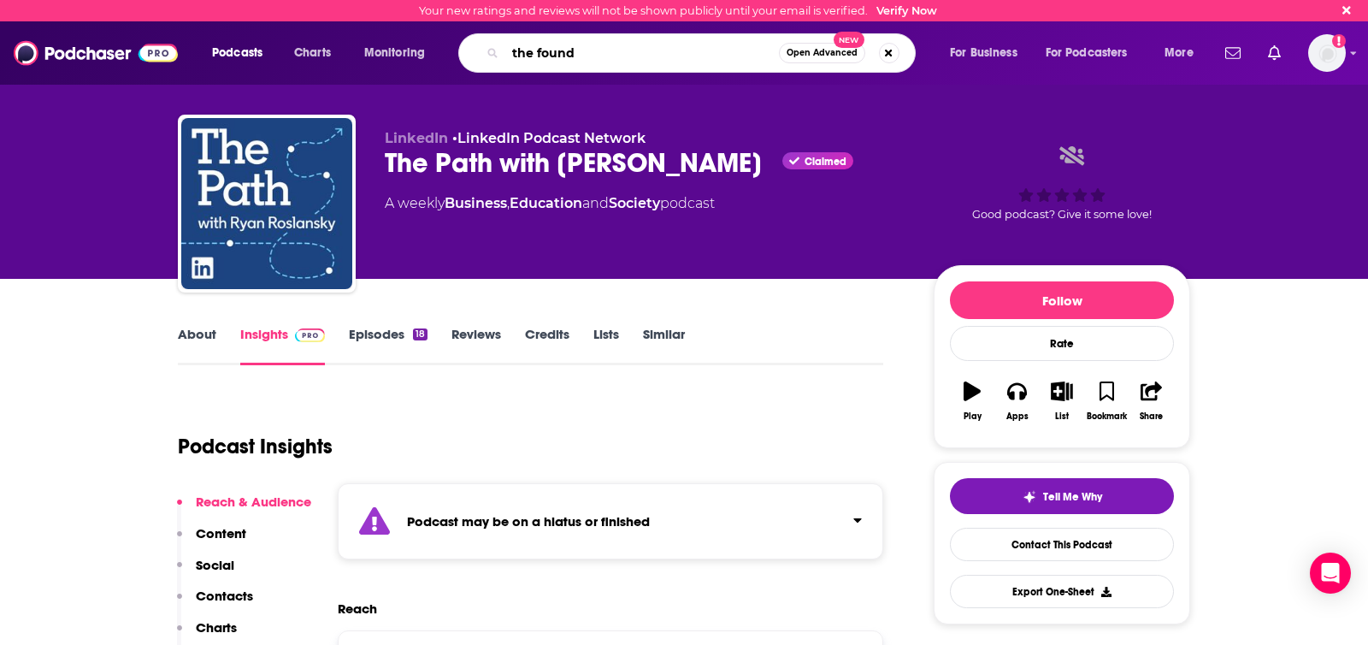
type input "the foundr"
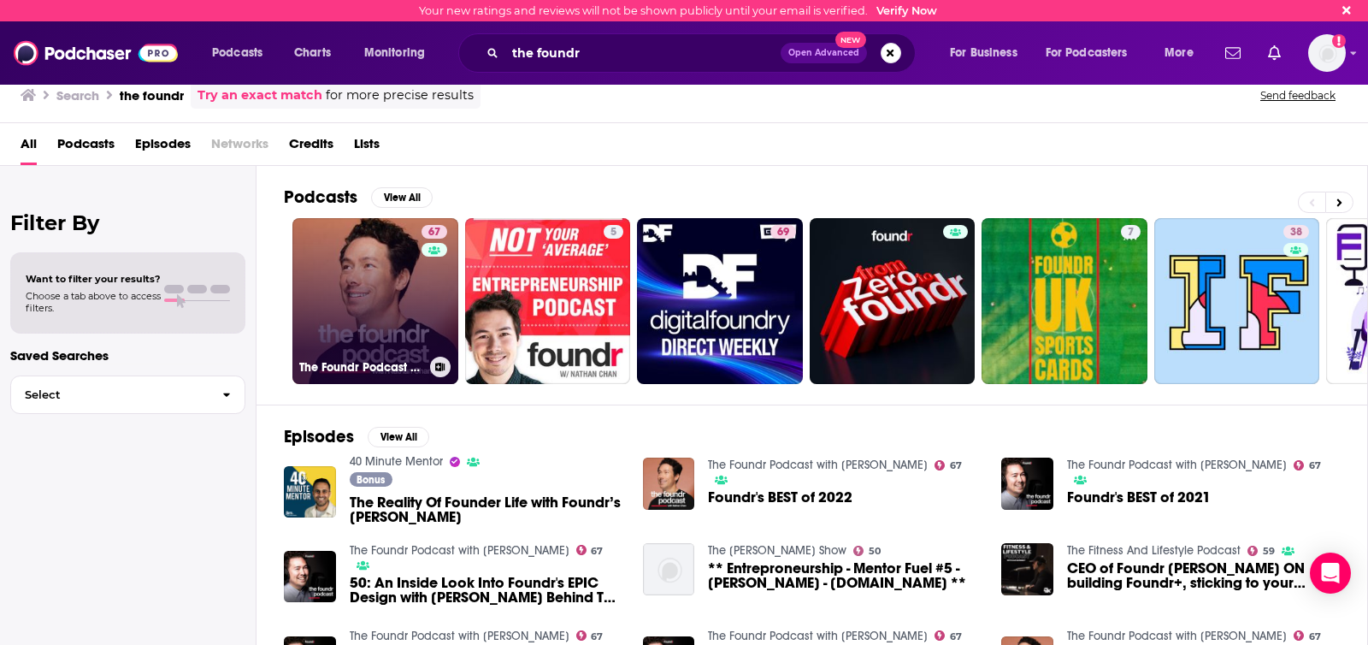
click at [398, 308] on link "67 The Foundr Podcast with Nathan Chan" at bounding box center [375, 301] width 166 height 166
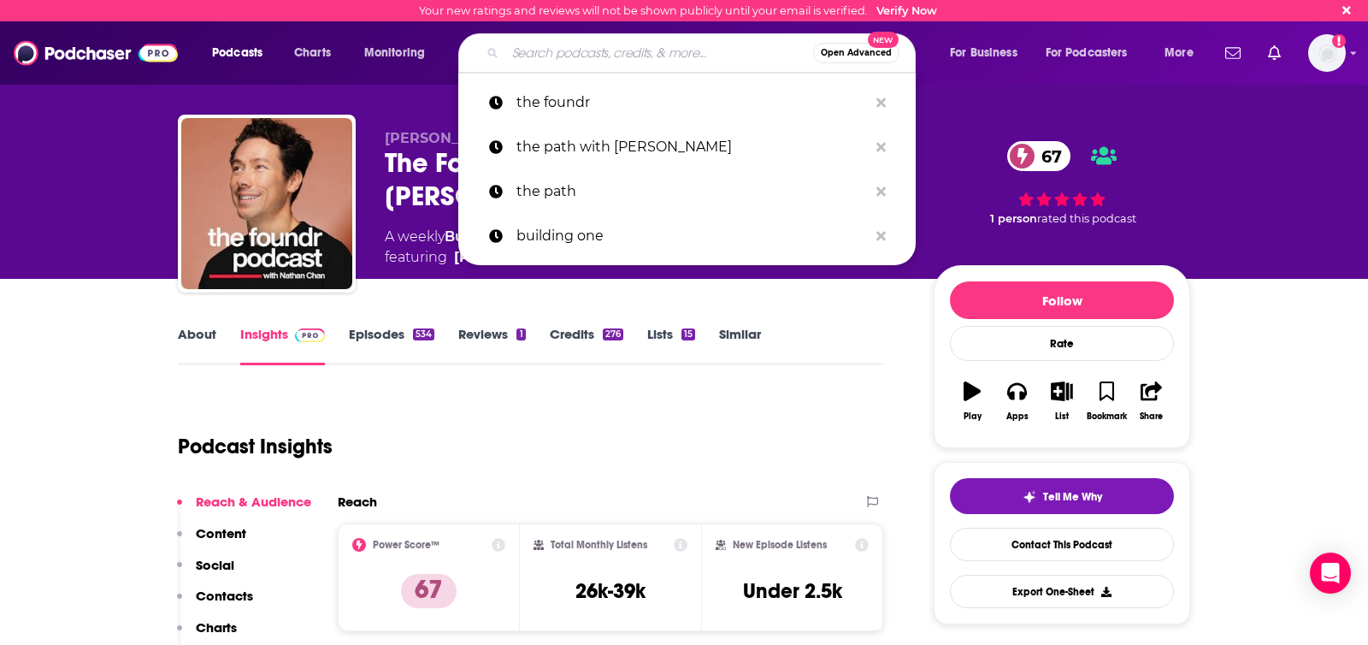
click at [607, 54] on input "Search podcasts, credits, & more..." at bounding box center [659, 52] width 308 height 27
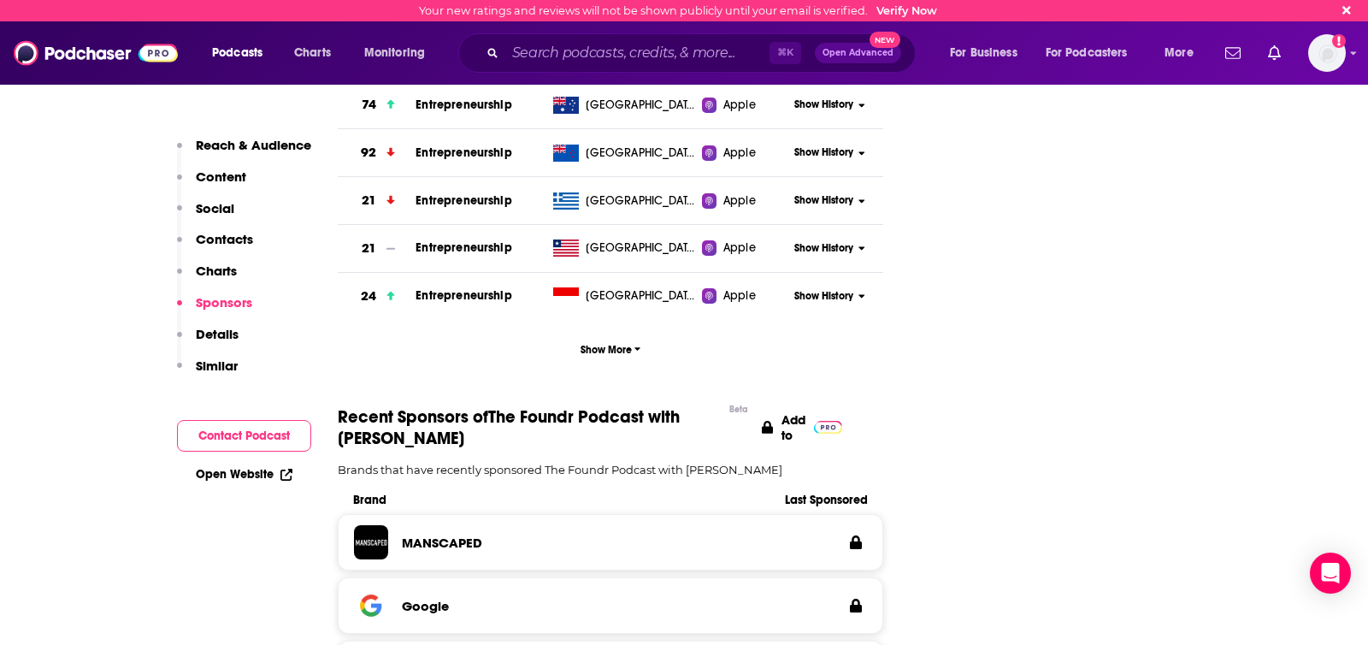
scroll to position [2327, 0]
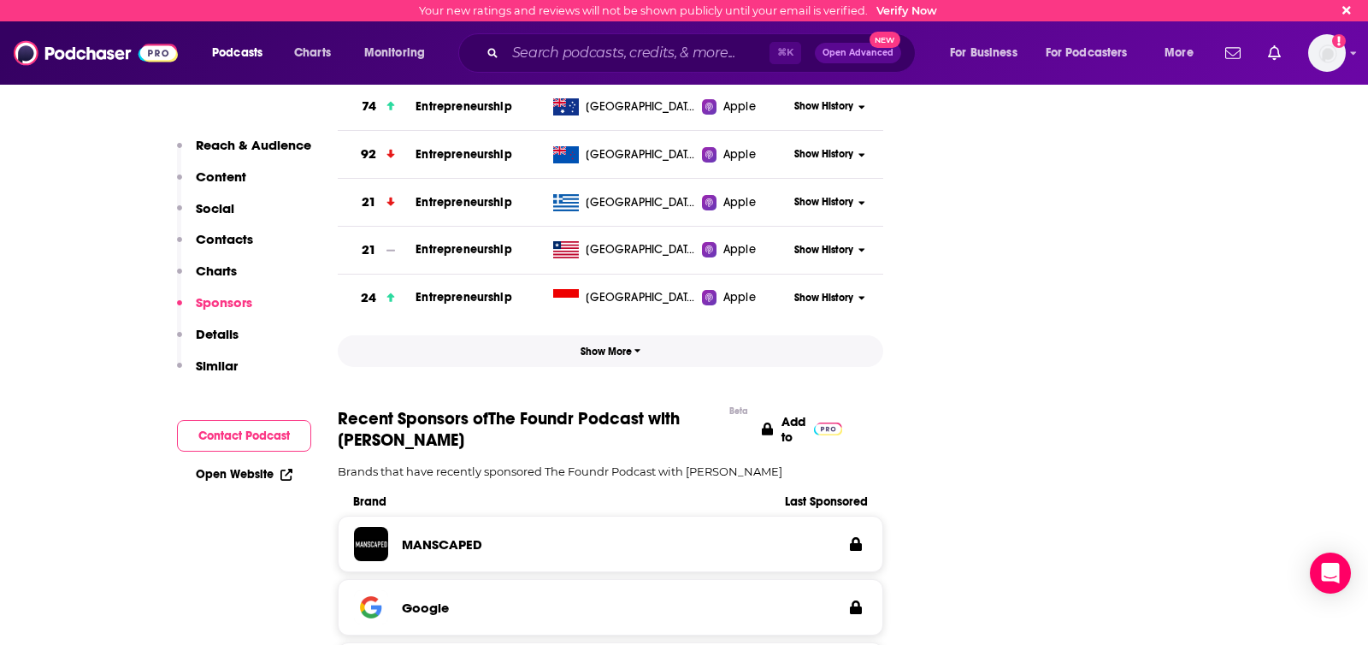
click at [614, 345] on span "Show More" at bounding box center [611, 351] width 61 height 12
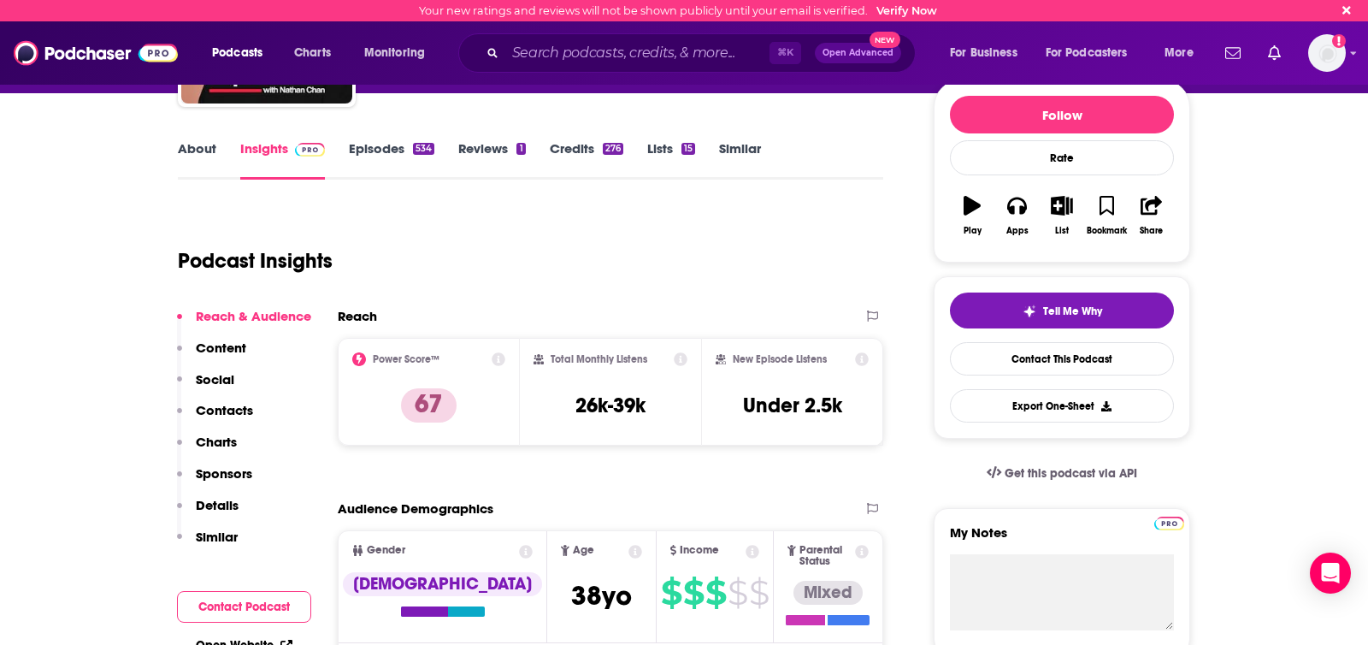
scroll to position [0, 0]
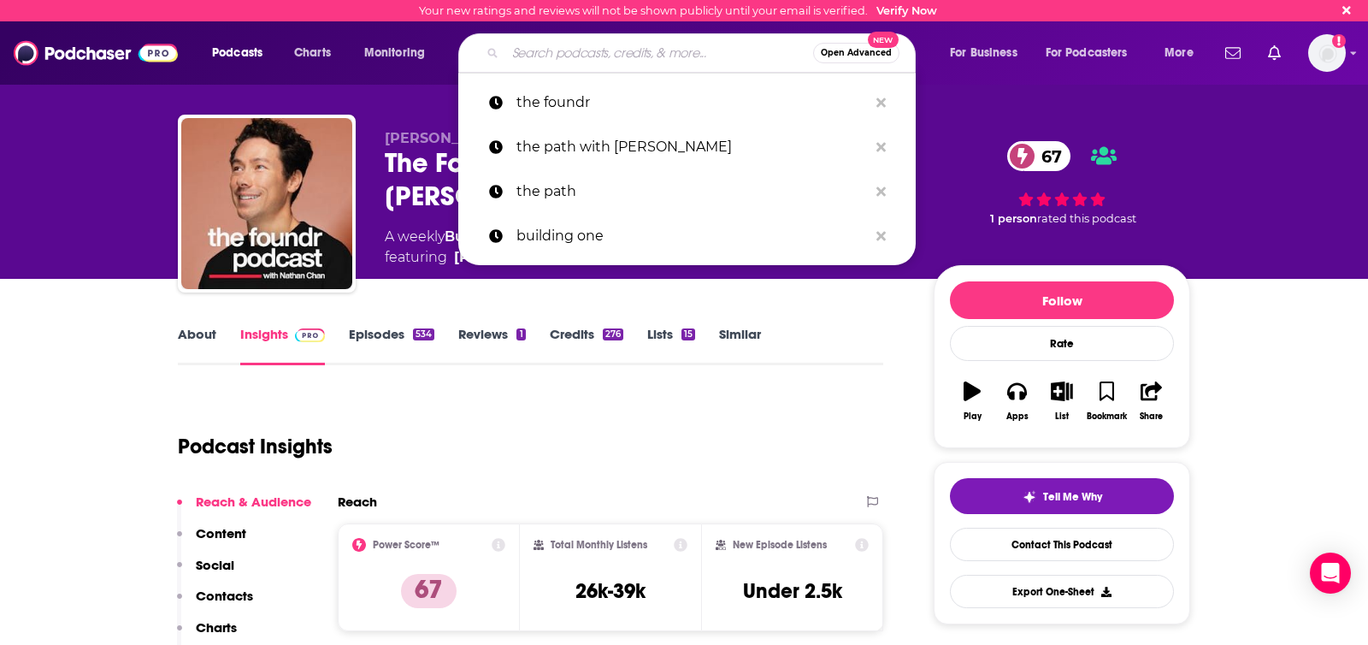
click at [534, 53] on input "Search podcasts, credits, & more..." at bounding box center [659, 52] width 308 height 27
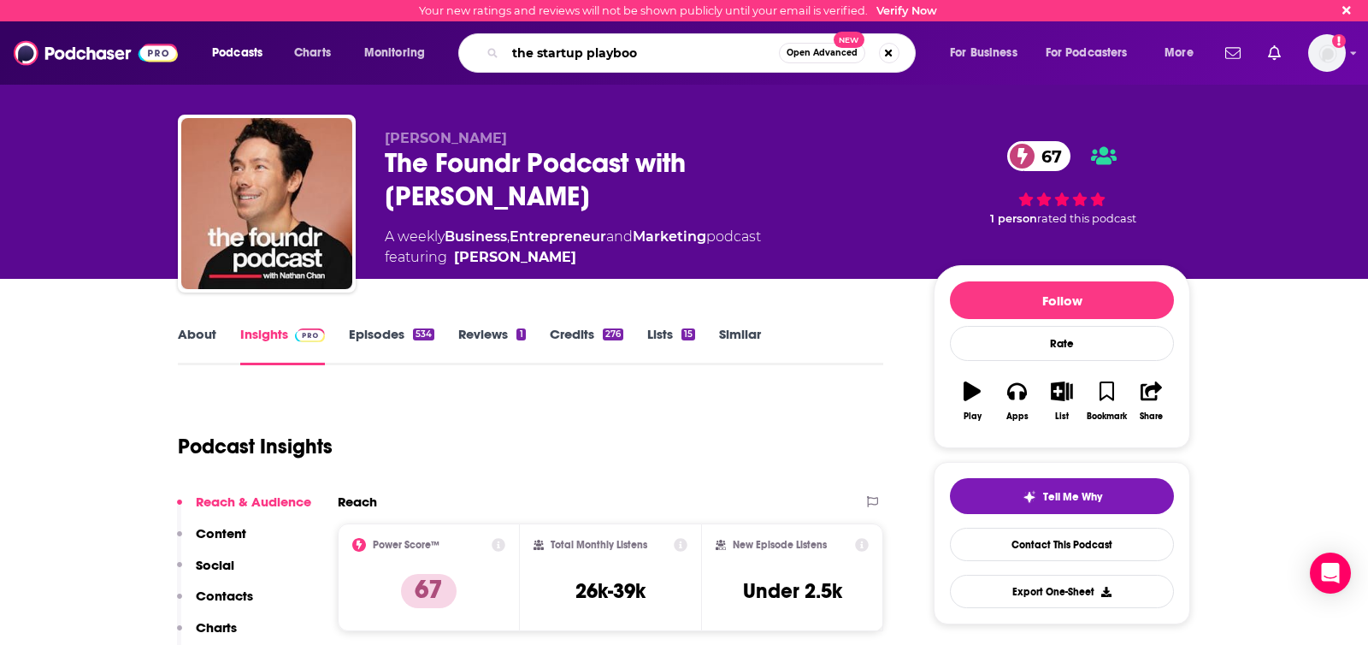
type input "the startup playbook"
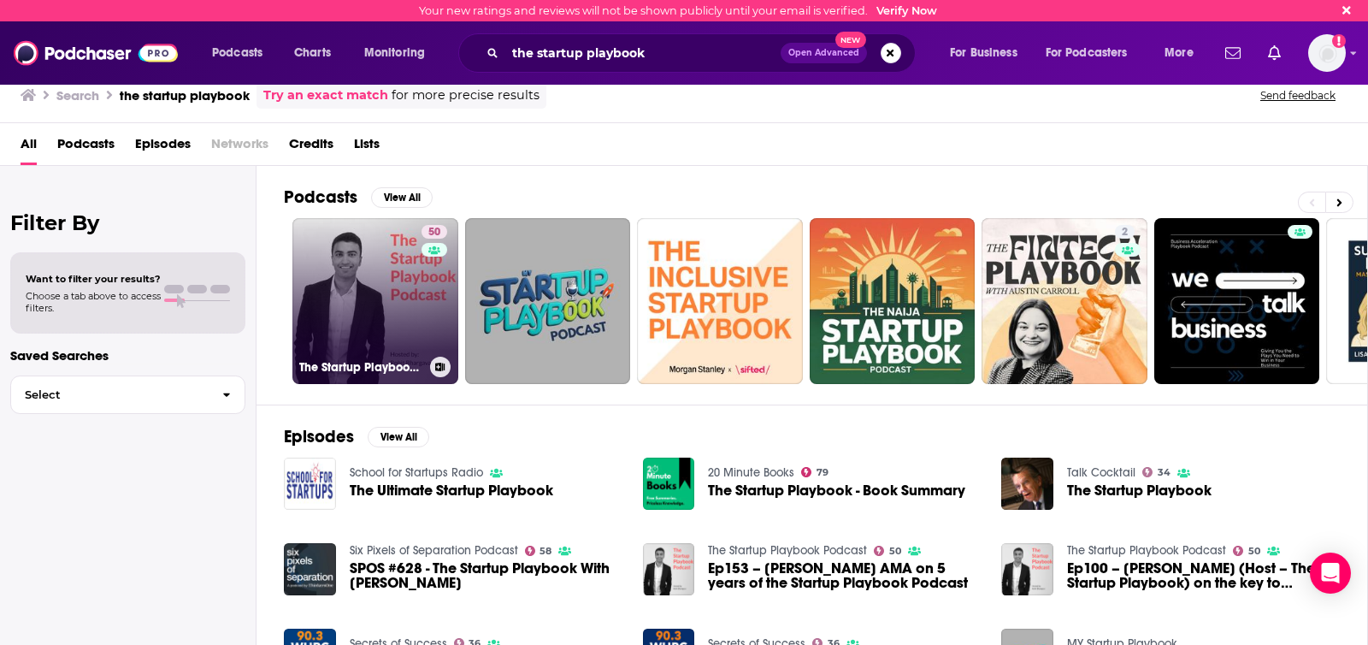
click at [317, 292] on link "50 The Startup Playbook Podcast" at bounding box center [375, 301] width 166 height 166
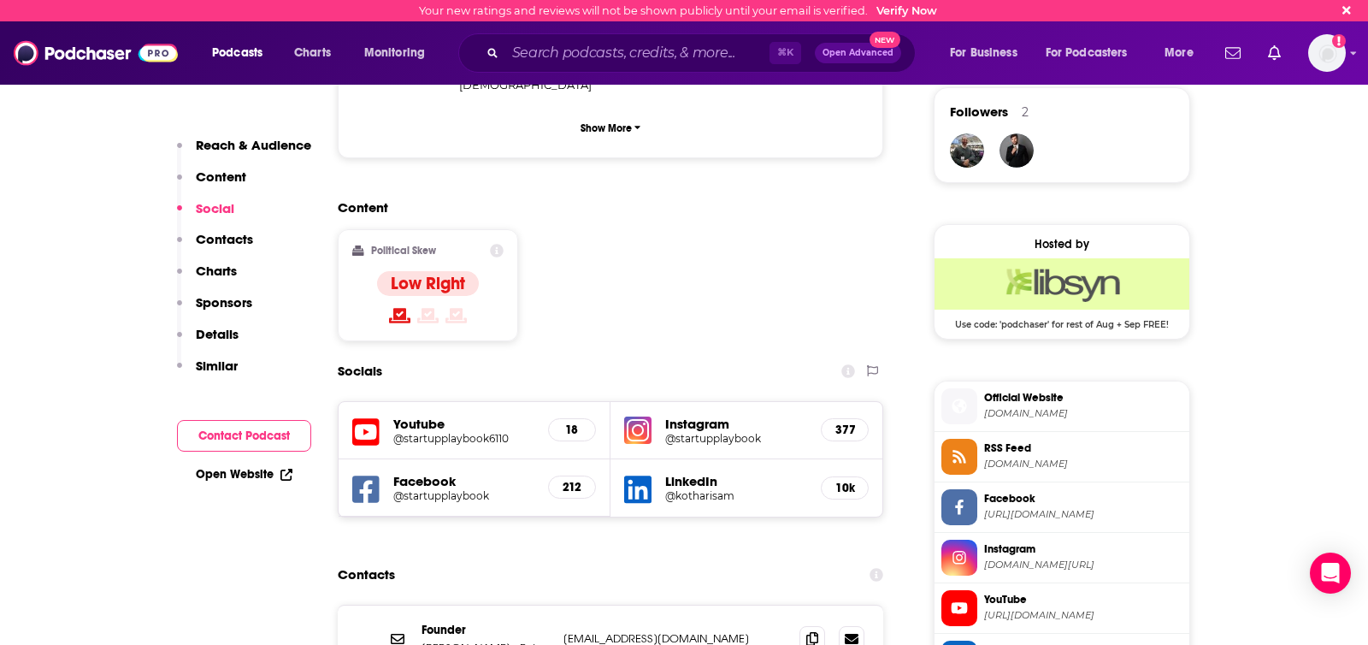
scroll to position [1177, 0]
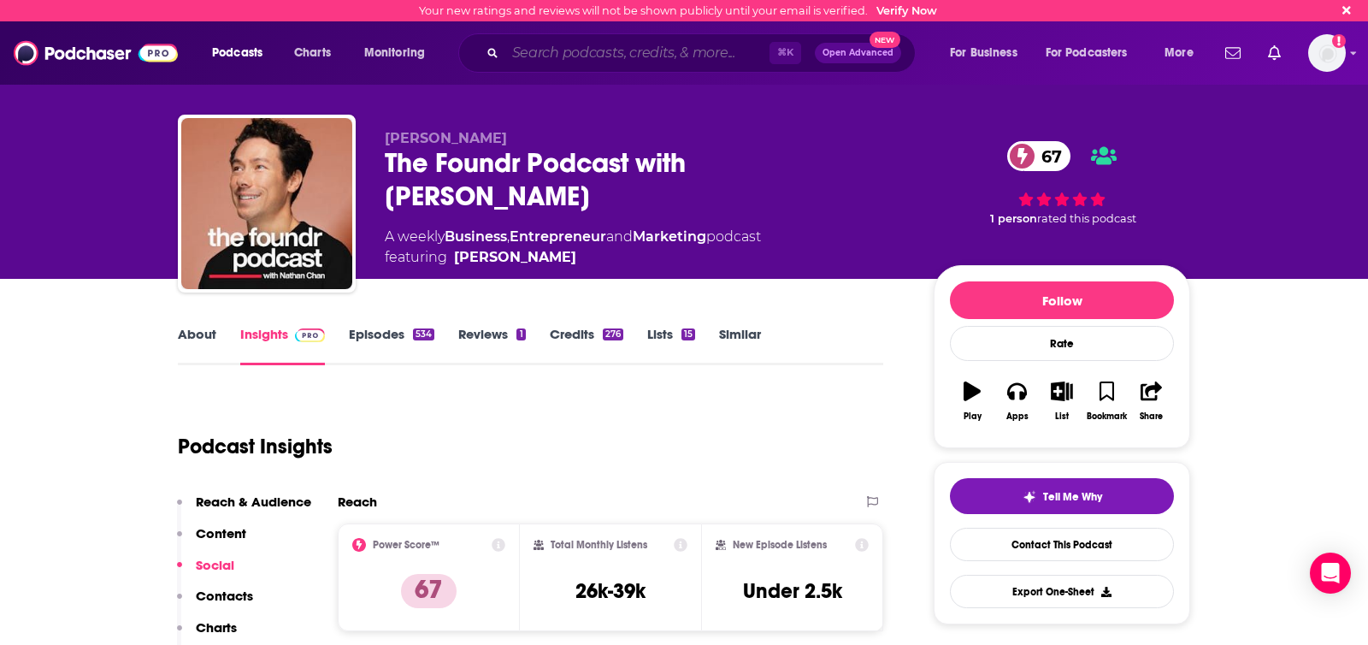
click at [631, 56] on input "Search podcasts, credits, & more..." at bounding box center [637, 52] width 264 height 27
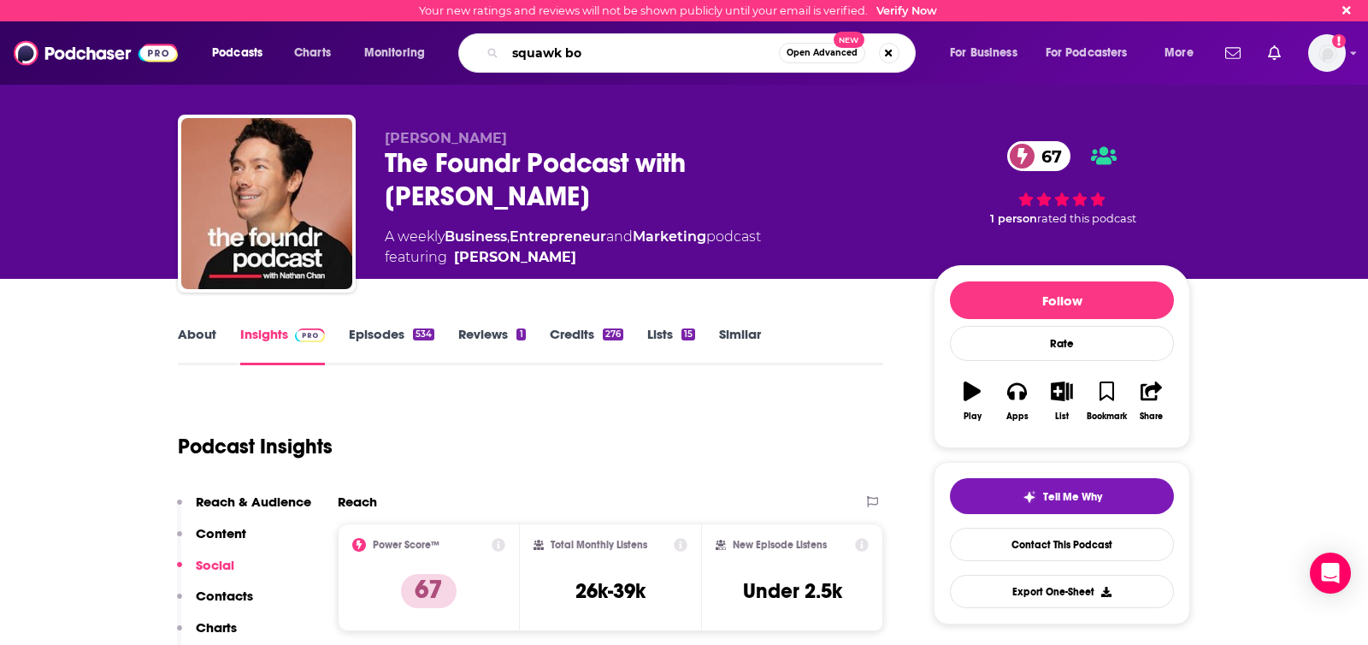
type input "squawk box"
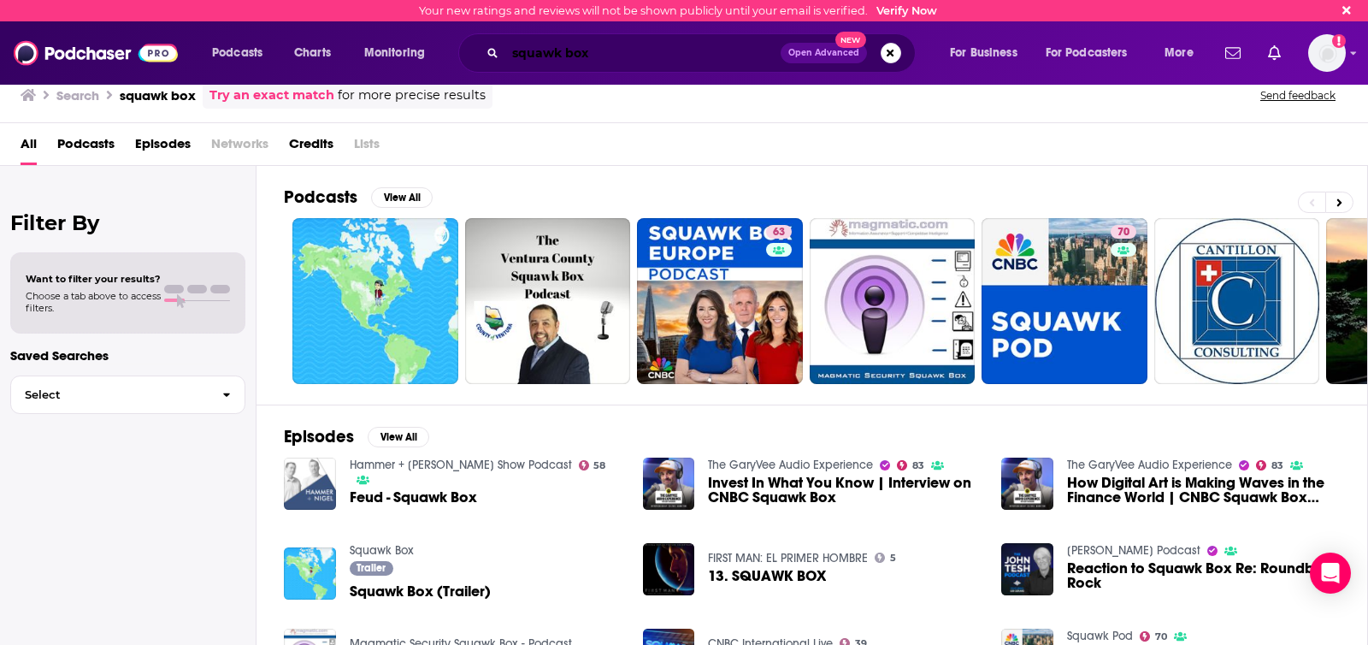
click at [592, 52] on input "squawk box" at bounding box center [642, 52] width 275 height 27
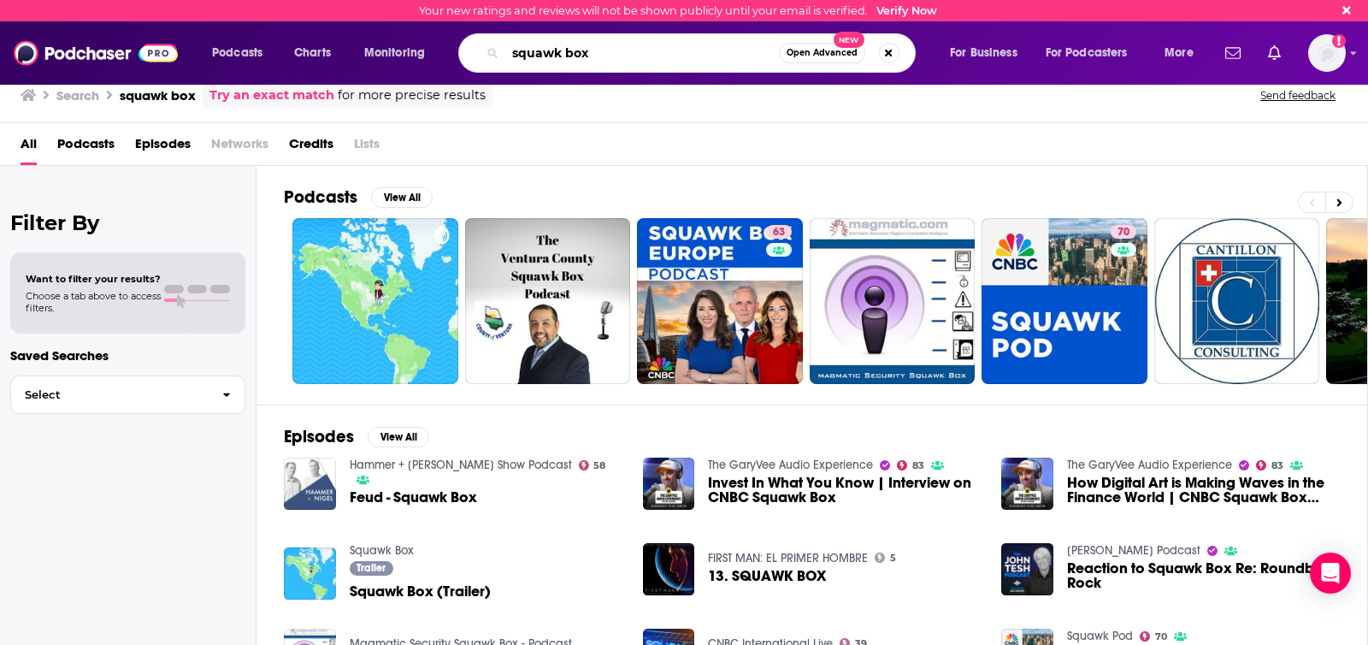
click at [592, 52] on input "squawk box" at bounding box center [642, 52] width 274 height 27
type input "cnbc"
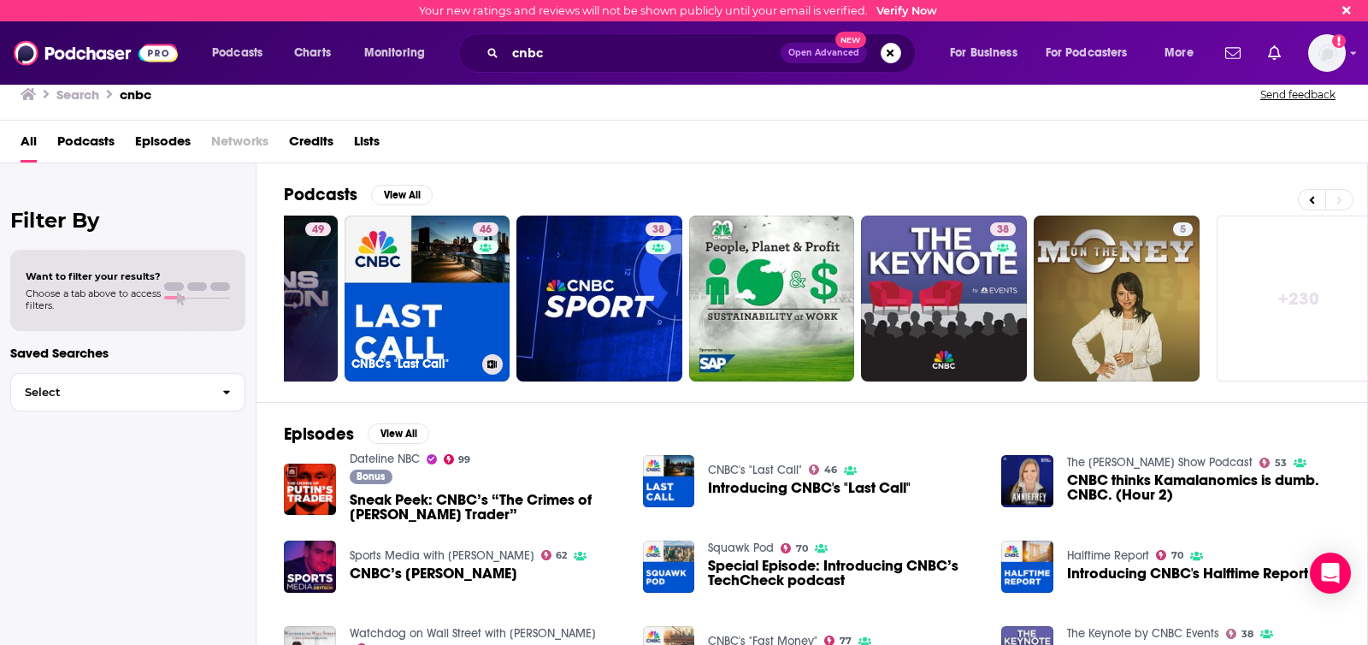
scroll to position [0, 486]
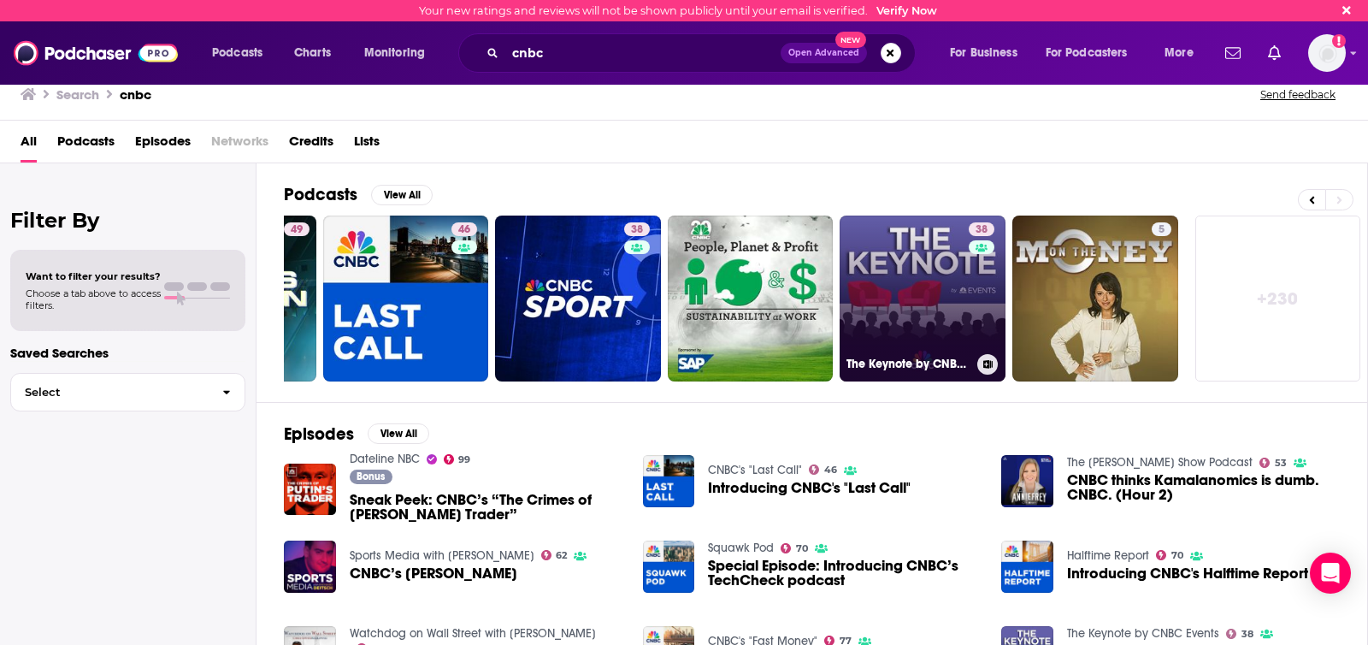
click at [889, 304] on link "38 The Keynote by CNBC Events" at bounding box center [923, 298] width 166 height 166
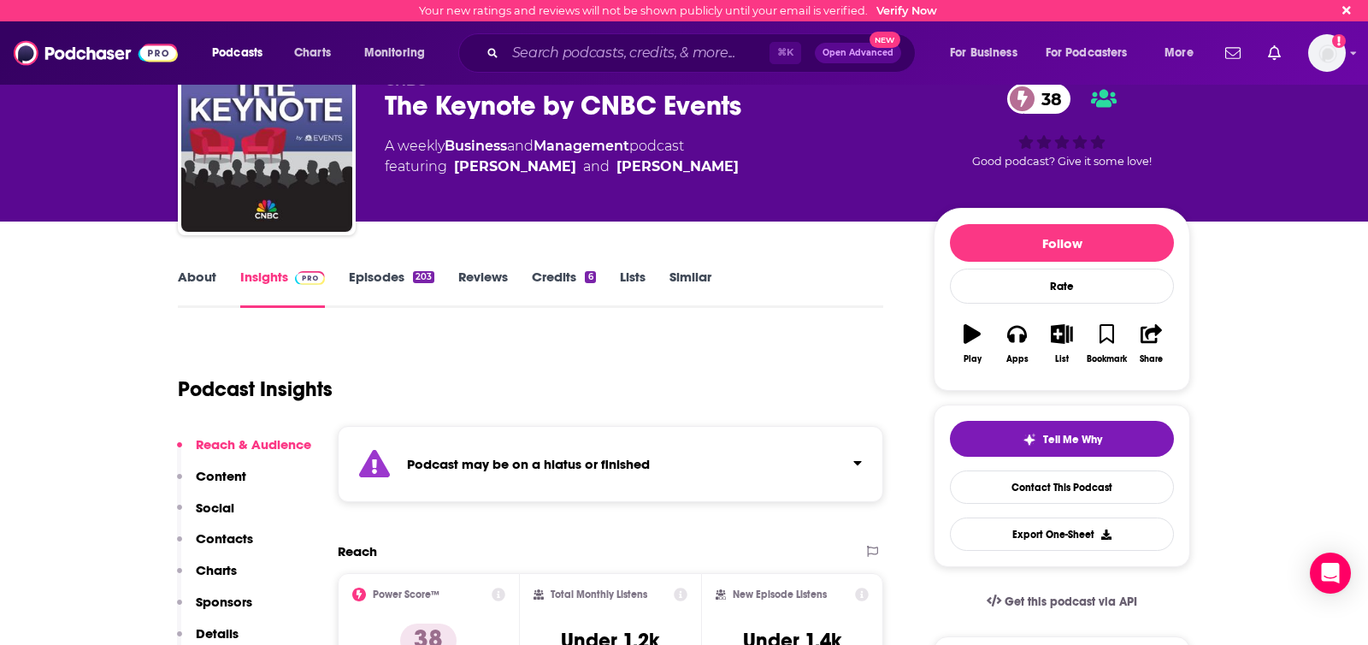
scroll to position [69, 0]
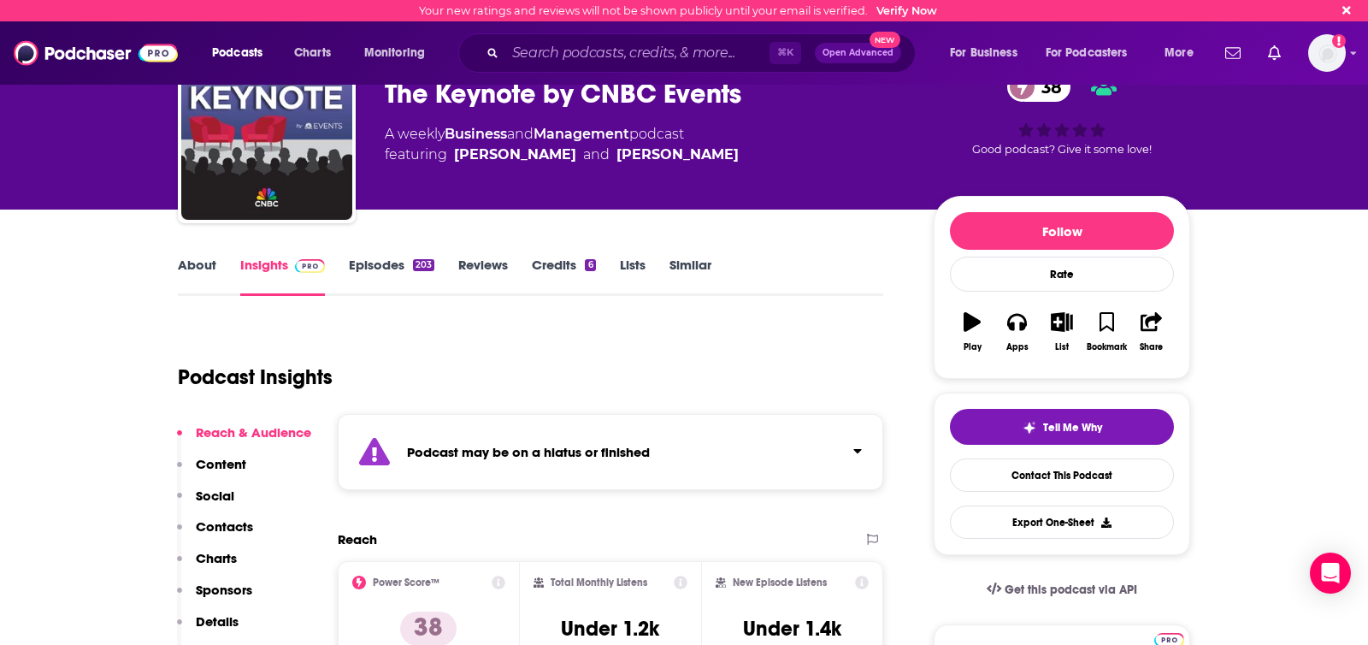
click at [858, 451] on icon "Click to expand status details" at bounding box center [857, 451] width 8 height 4
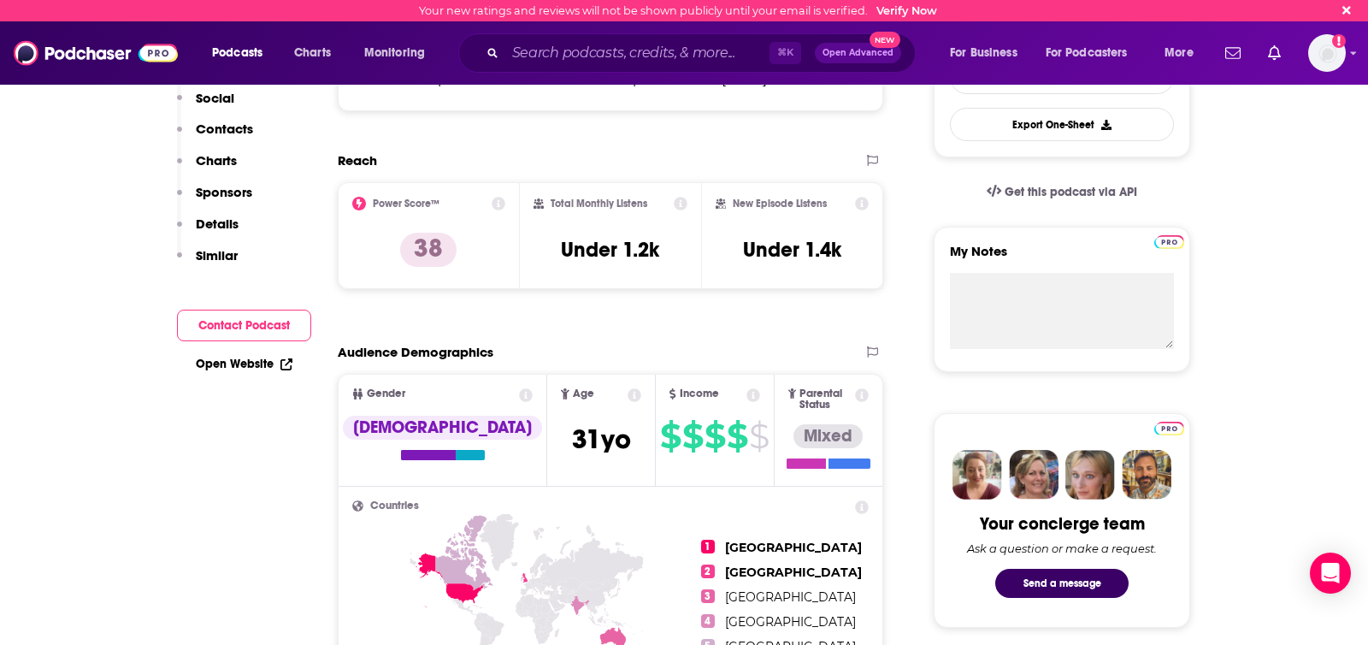
scroll to position [0, 0]
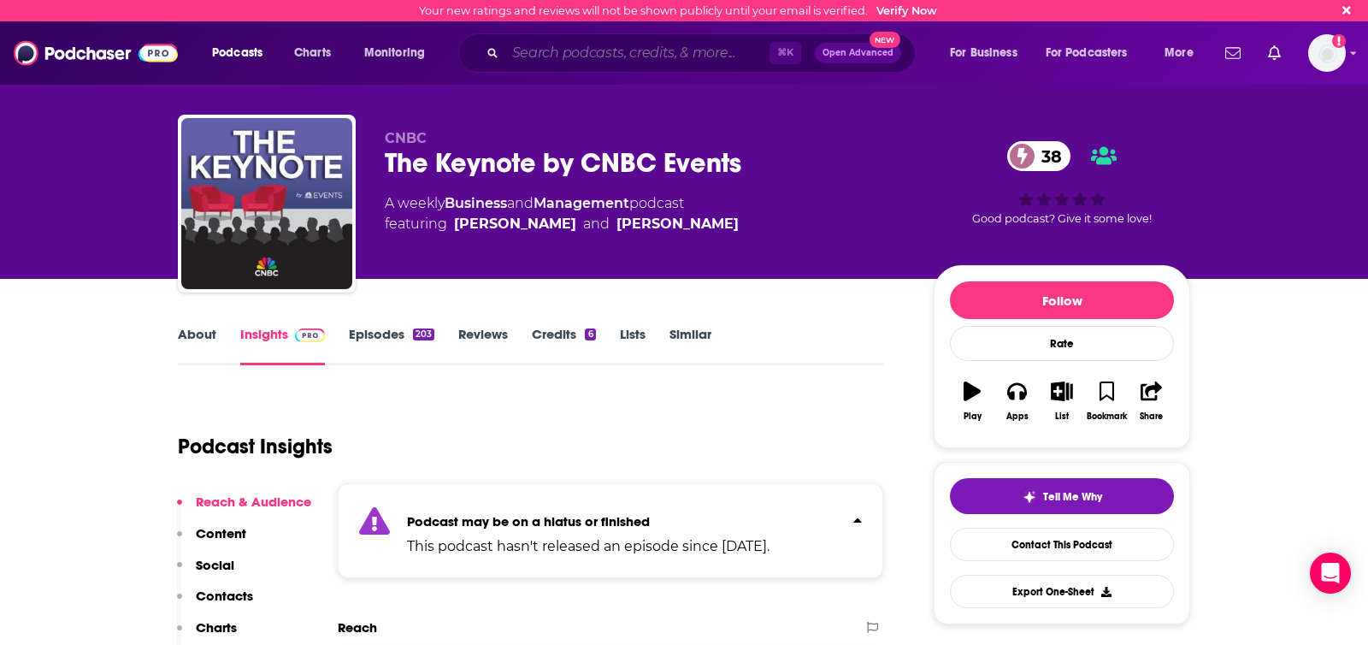
click at [568, 50] on input "Search podcasts, credits, & more..." at bounding box center [637, 52] width 264 height 27
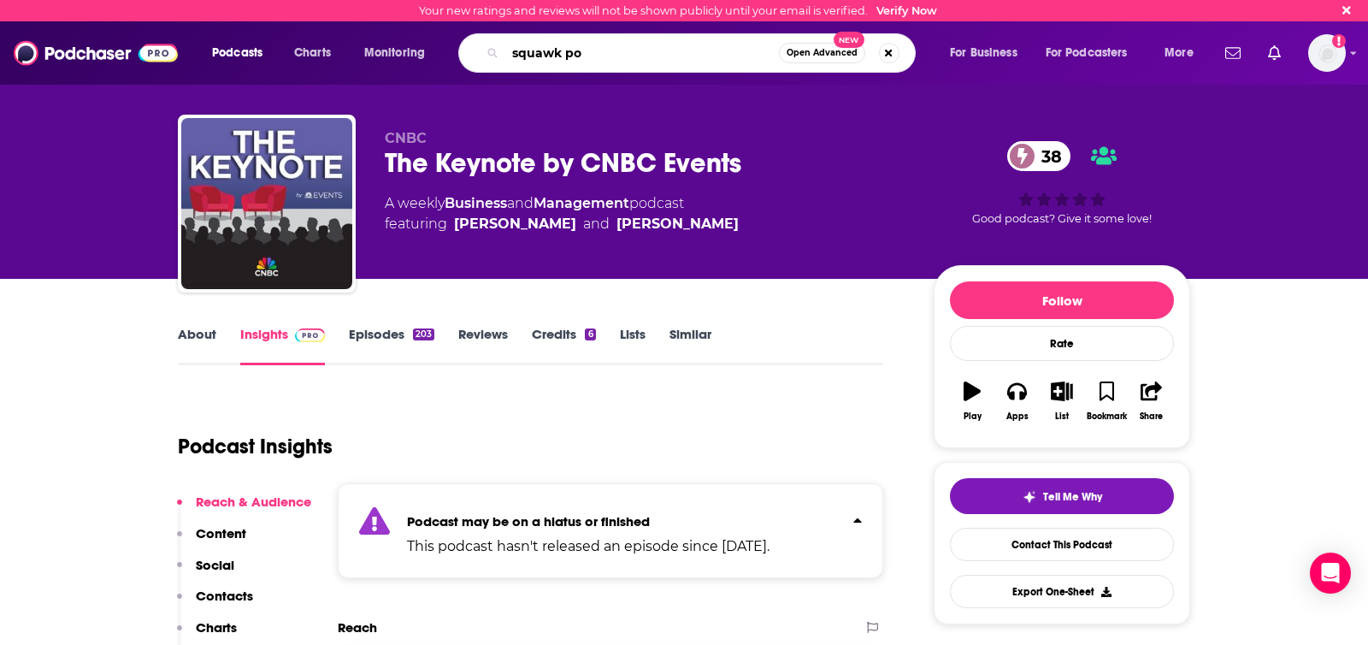
type input "squawk pod"
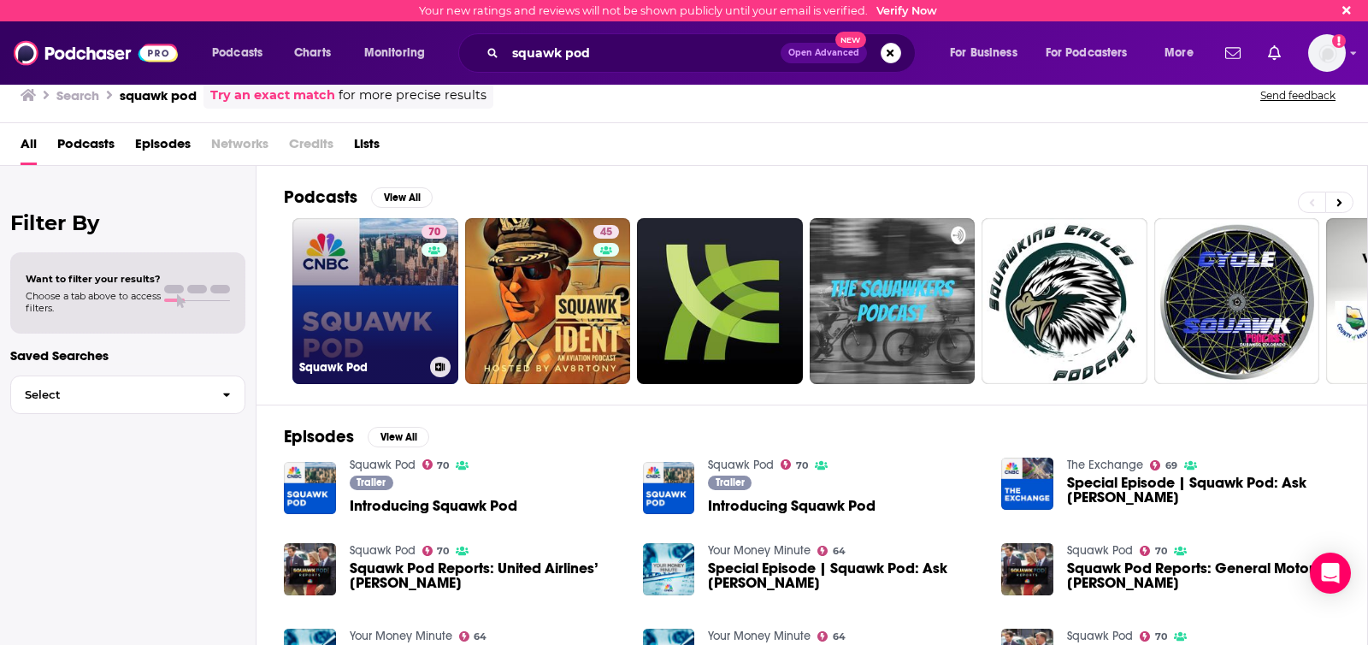
click at [386, 310] on link "70 Squawk Pod" at bounding box center [375, 301] width 166 height 166
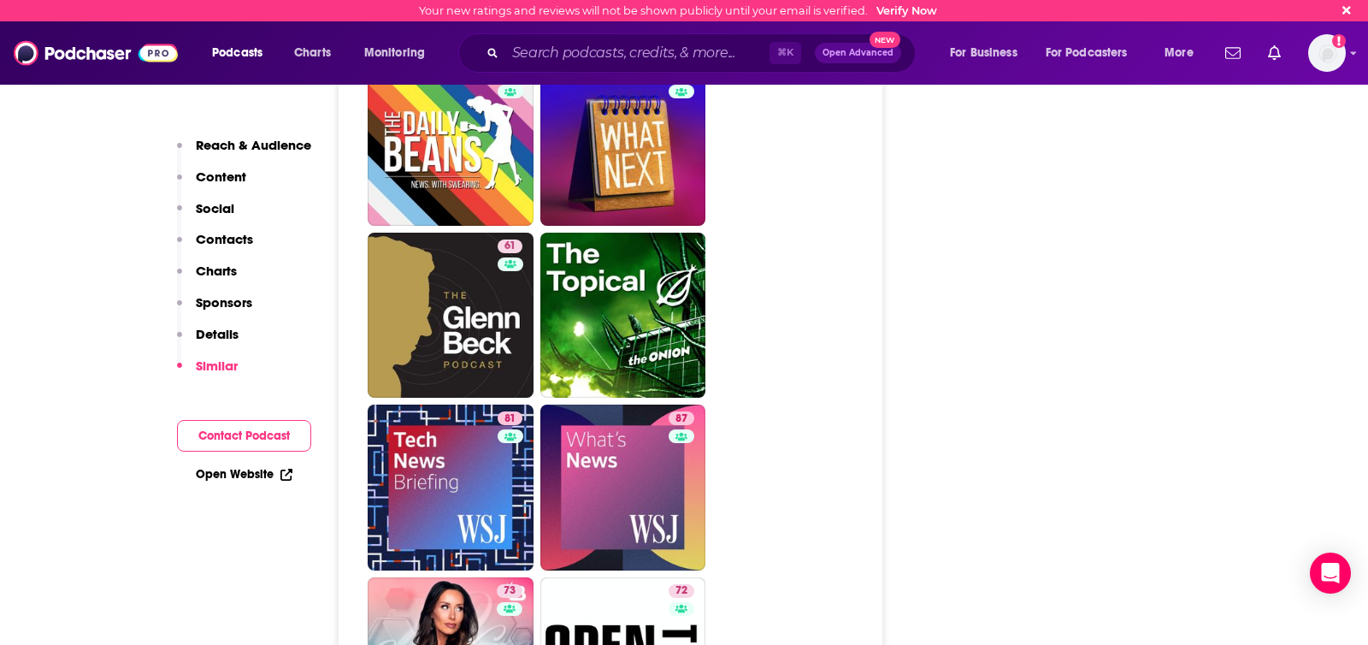
scroll to position [3941, 0]
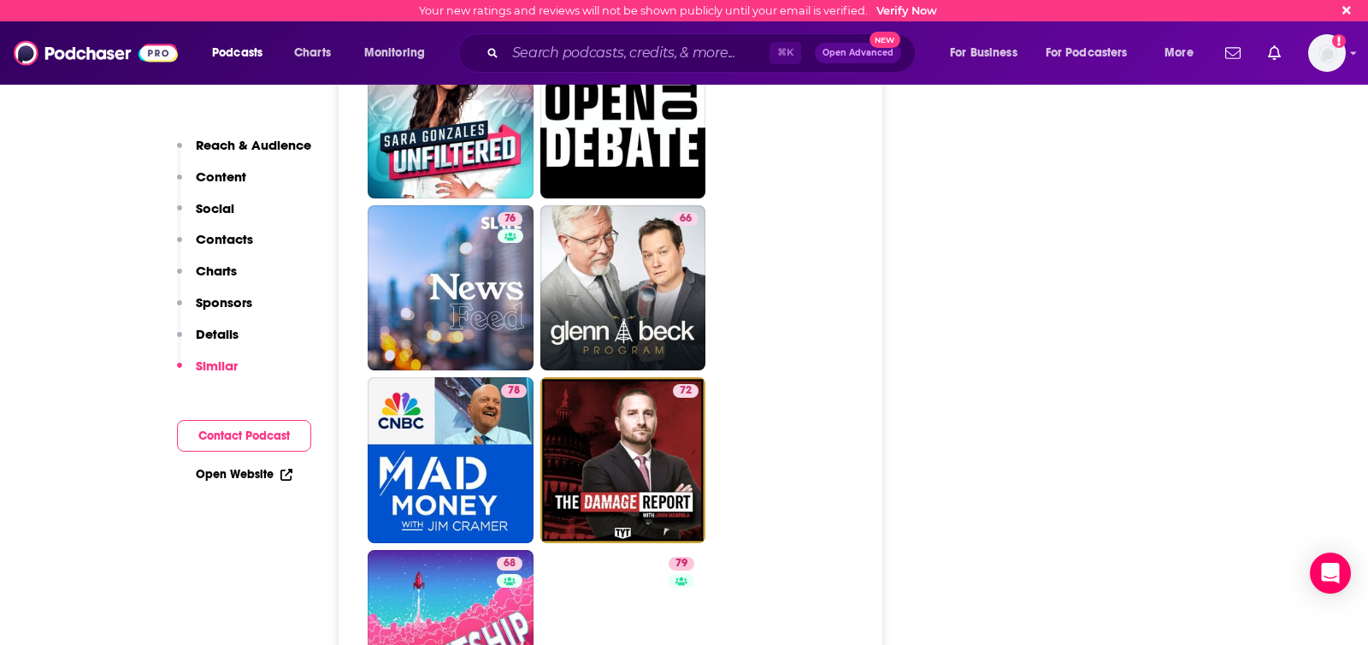
scroll to position [4467, 0]
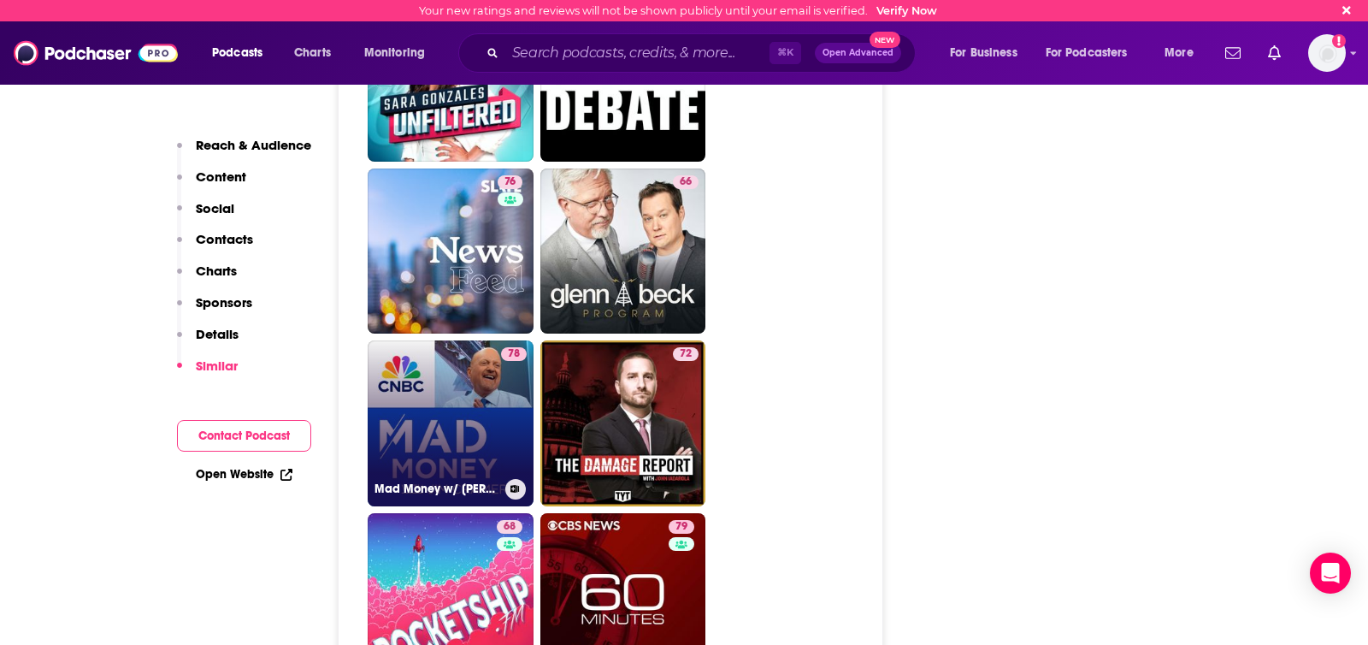
click at [422, 348] on link "78 Mad Money w/ Jim Cramer" at bounding box center [451, 423] width 166 height 166
type input "https://www.podchaser.com/podcasts/mad-money-w-jim-cramer-59492"
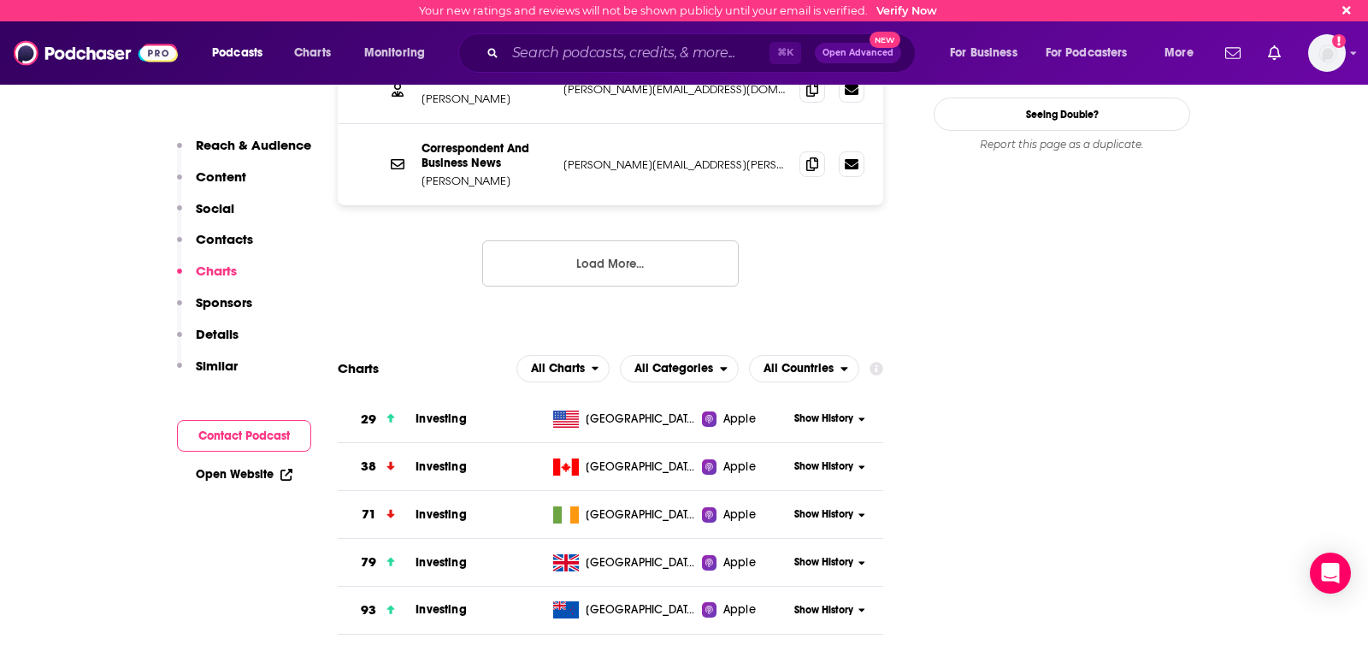
scroll to position [2052, 0]
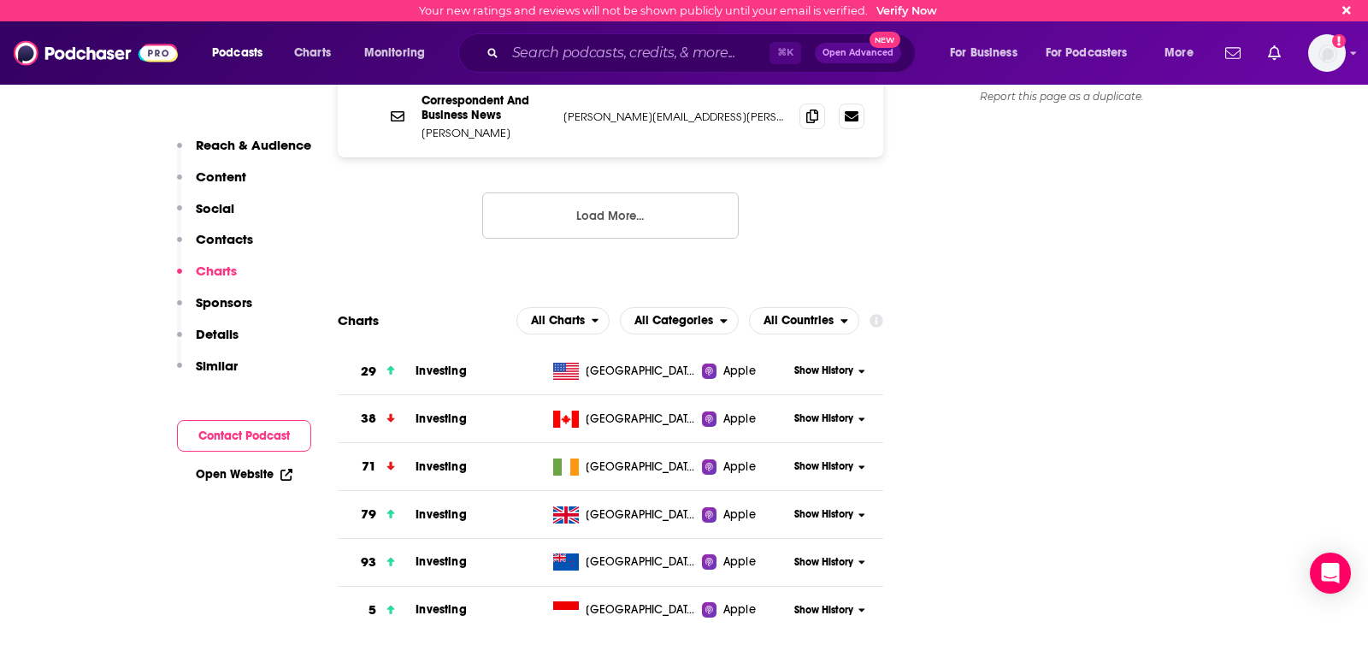
click at [429, 363] on span "Investing" at bounding box center [441, 370] width 50 height 15
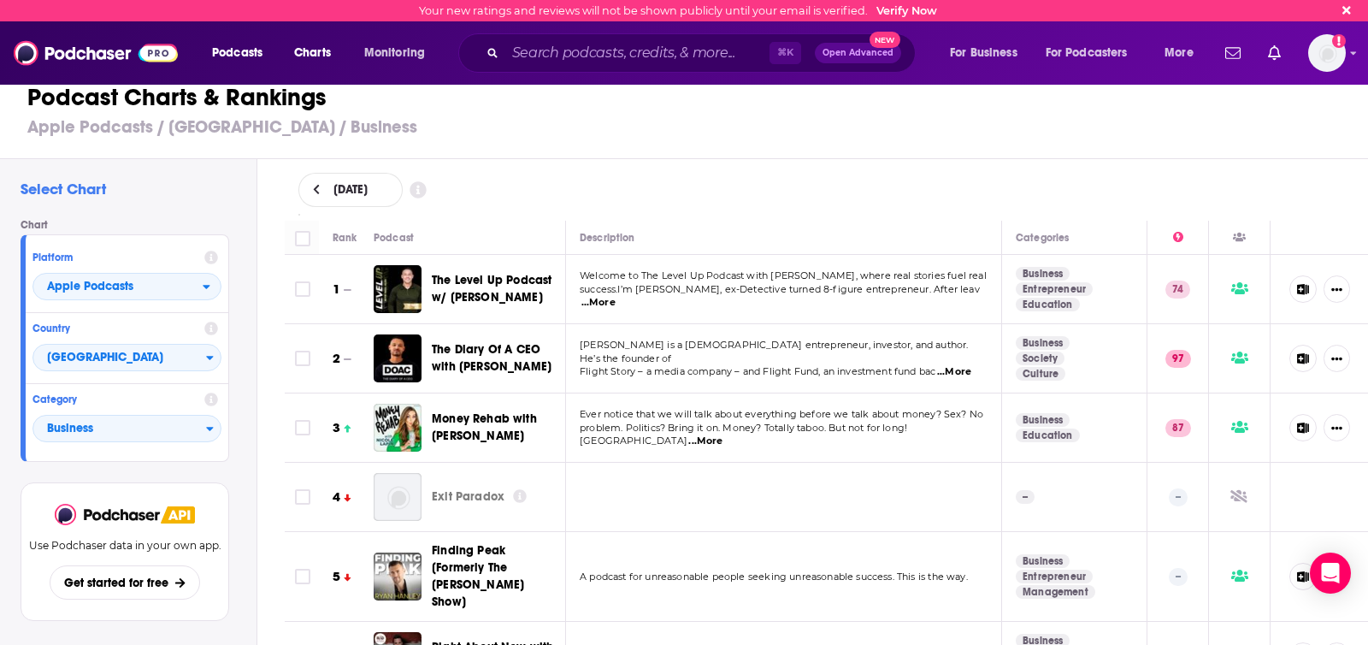
click at [616, 296] on span "...More" at bounding box center [598, 303] width 34 height 14
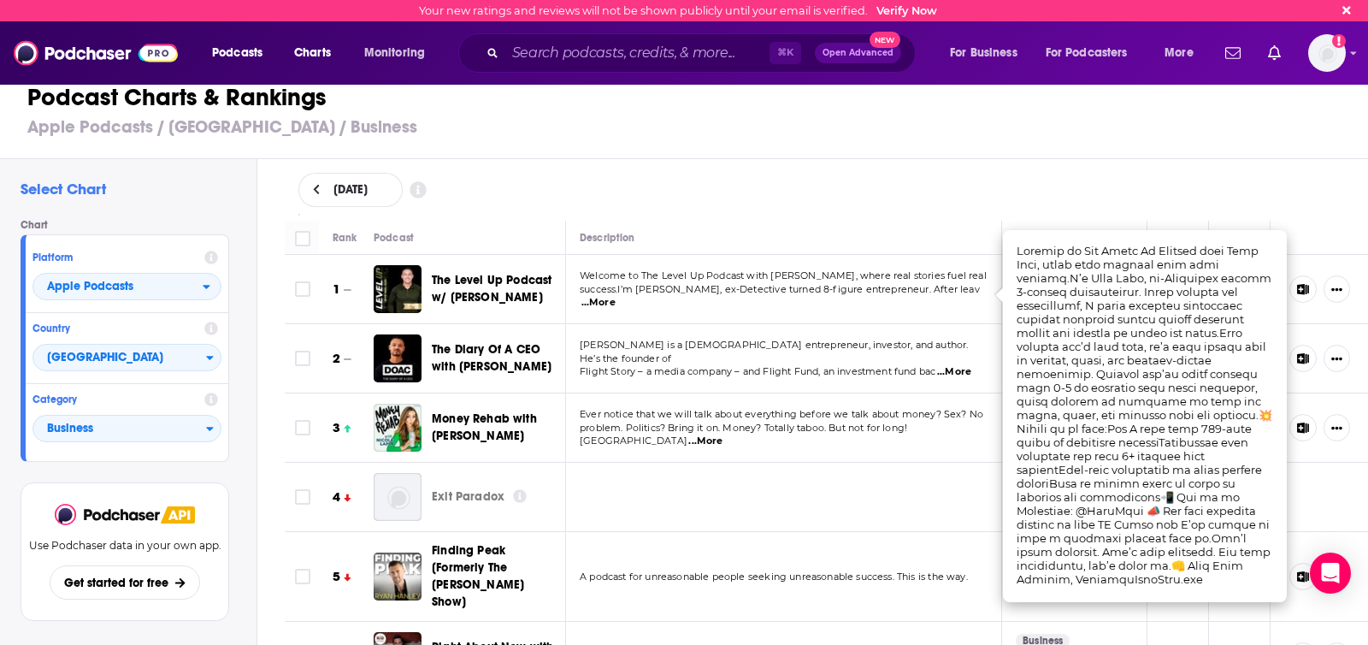
click at [897, 174] on div "August 21, 2025" at bounding box center [826, 190] width 1057 height 34
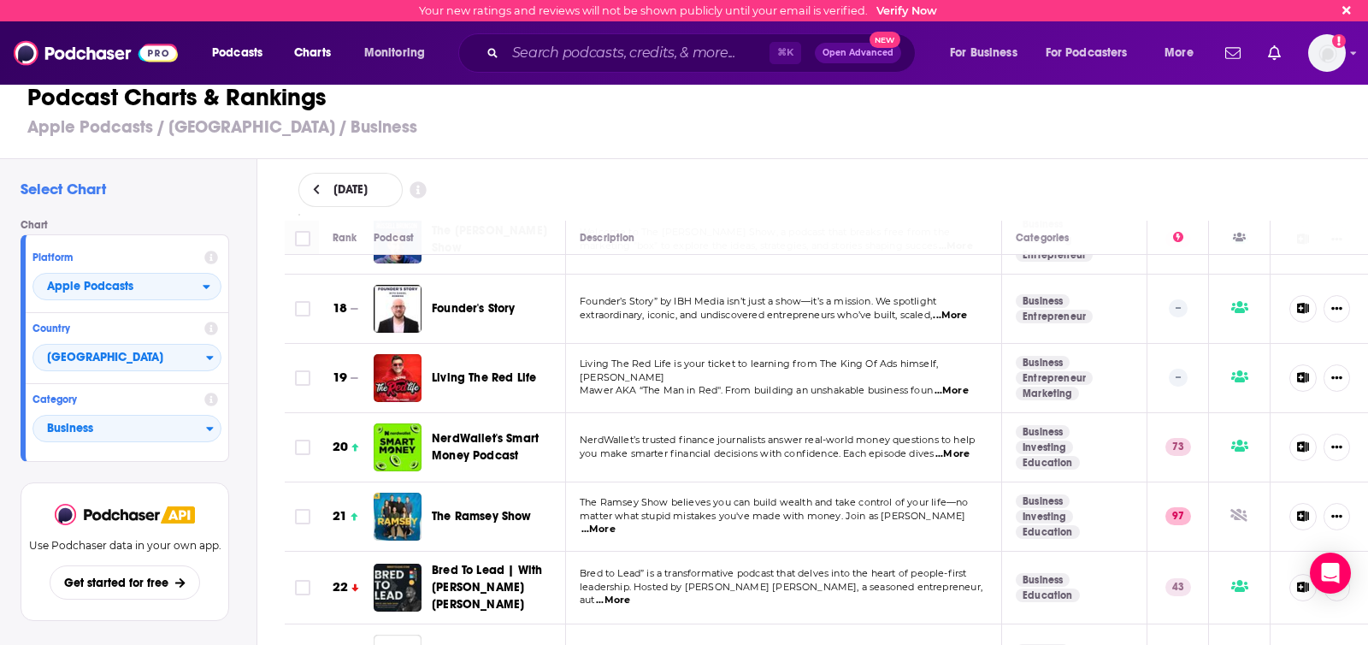
scroll to position [1164, 0]
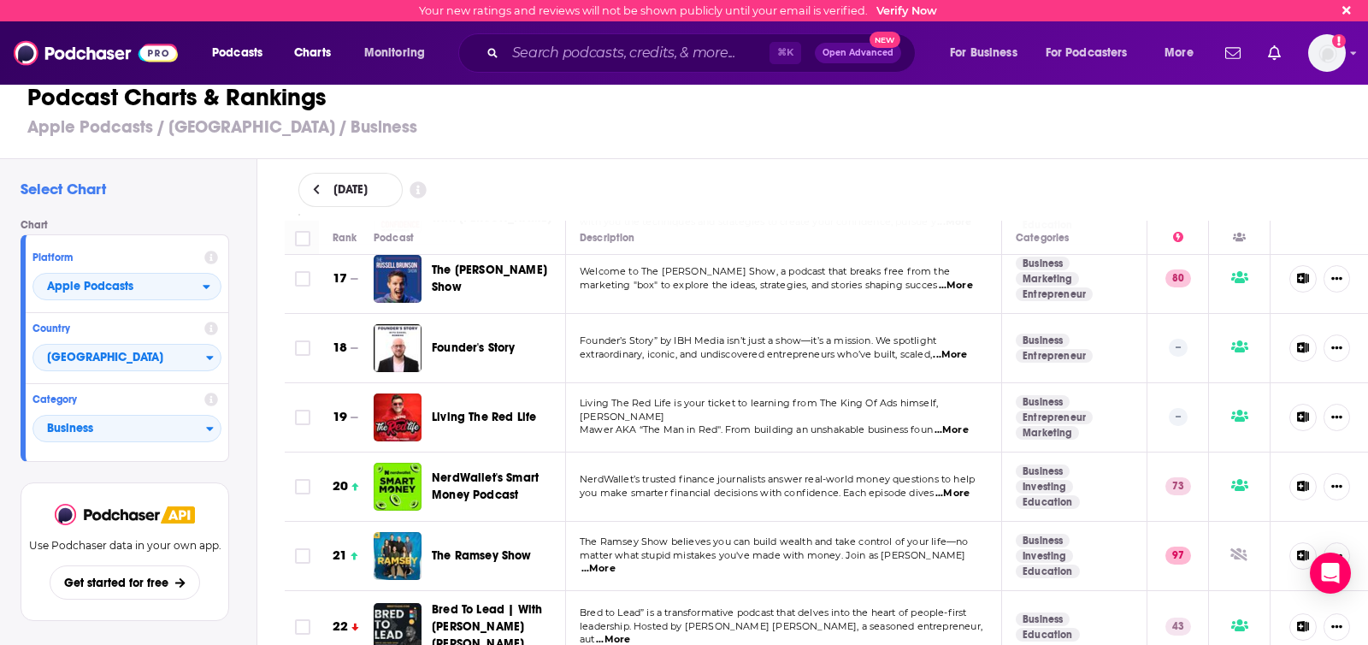
click at [967, 348] on span "...More" at bounding box center [950, 355] width 34 height 14
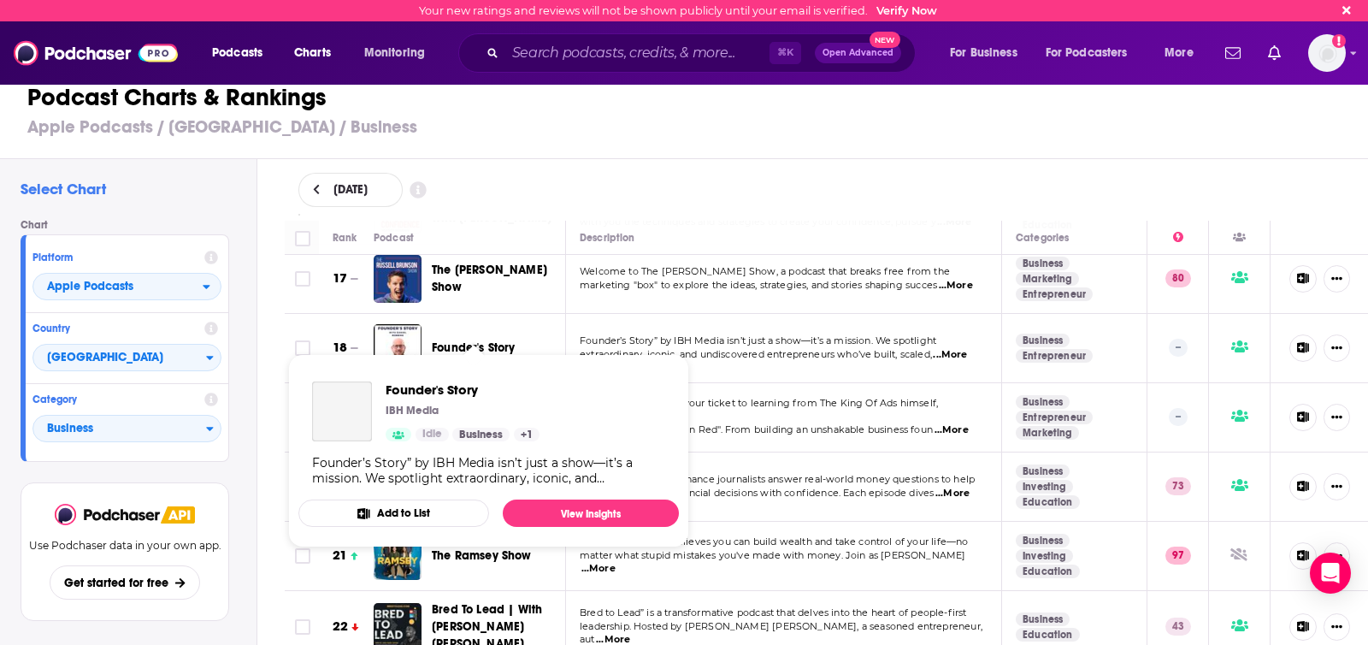
click at [486, 340] on span "Founder's Story" at bounding box center [474, 347] width 84 height 15
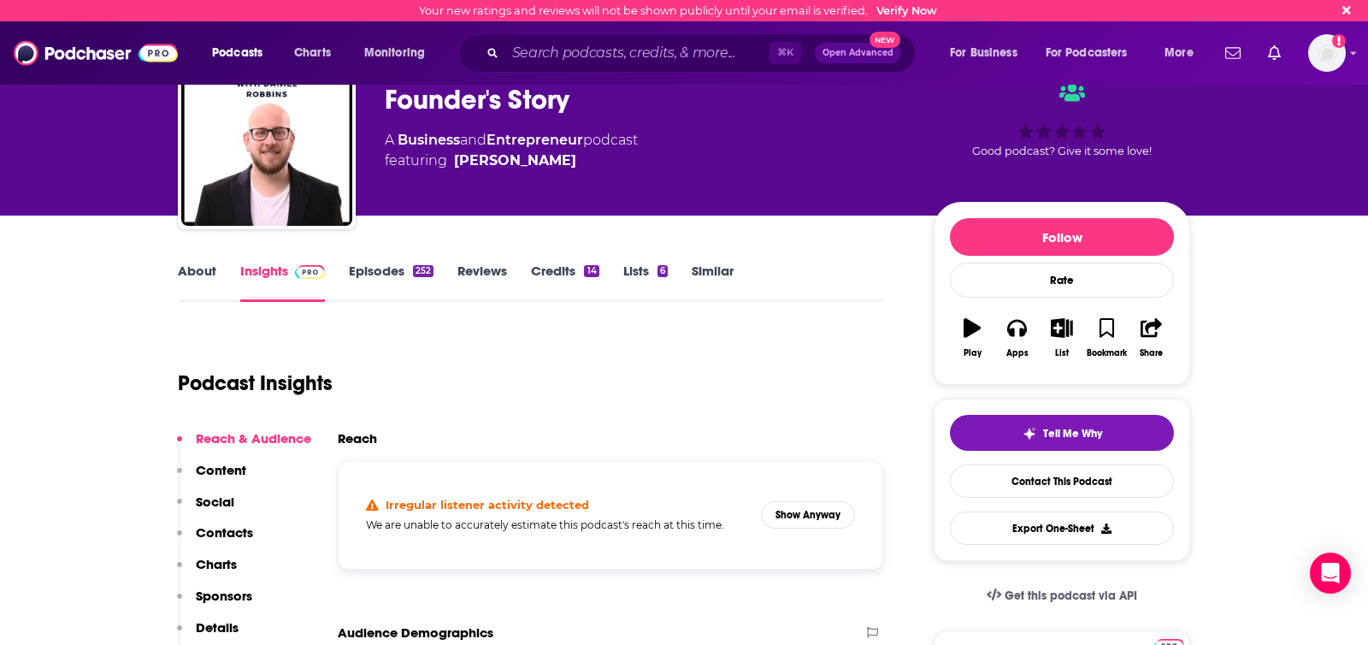
scroll to position [103, 0]
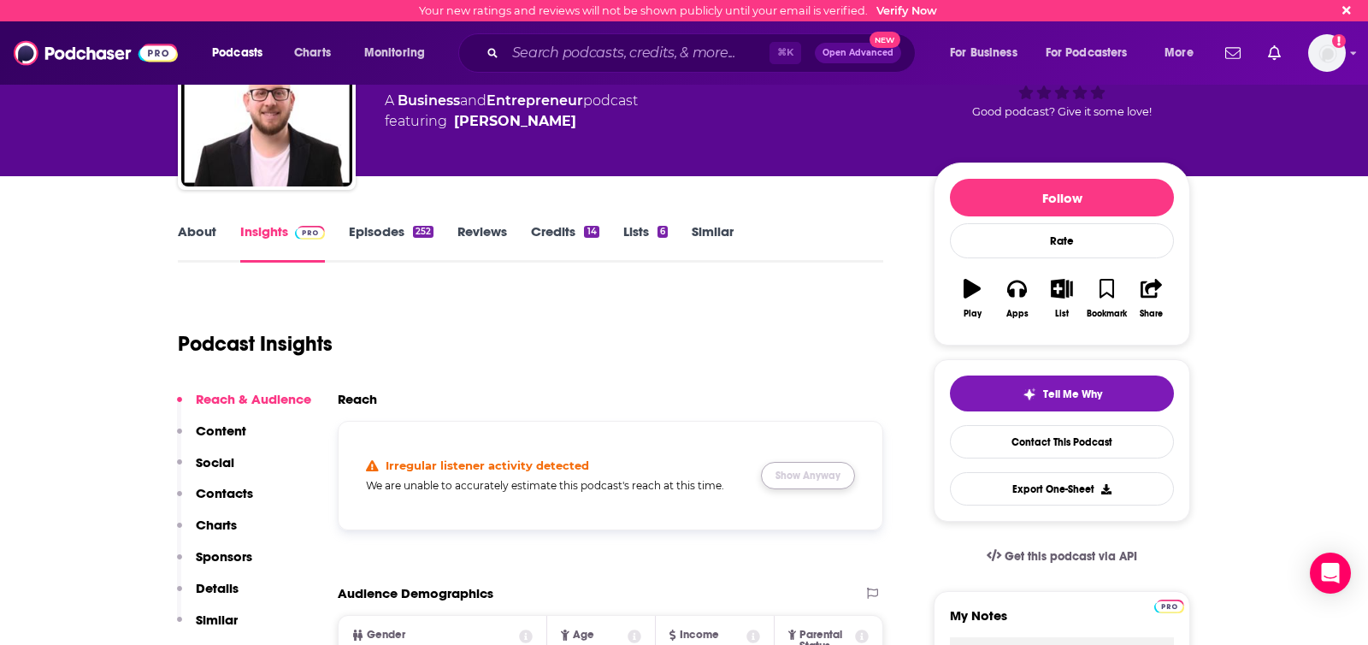
click at [805, 474] on button "Show Anyway" at bounding box center [808, 475] width 94 height 27
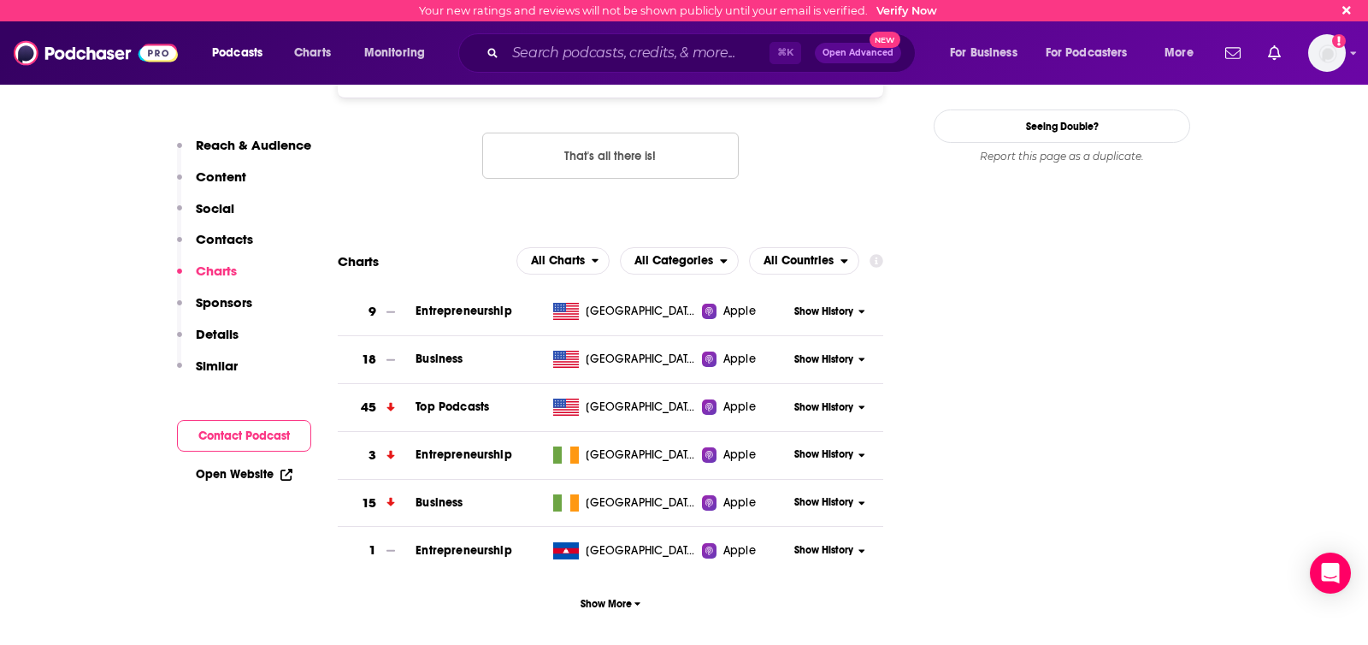
scroll to position [1725, 0]
click at [491, 303] on span "Entrepreneurship" at bounding box center [464, 310] width 96 height 15
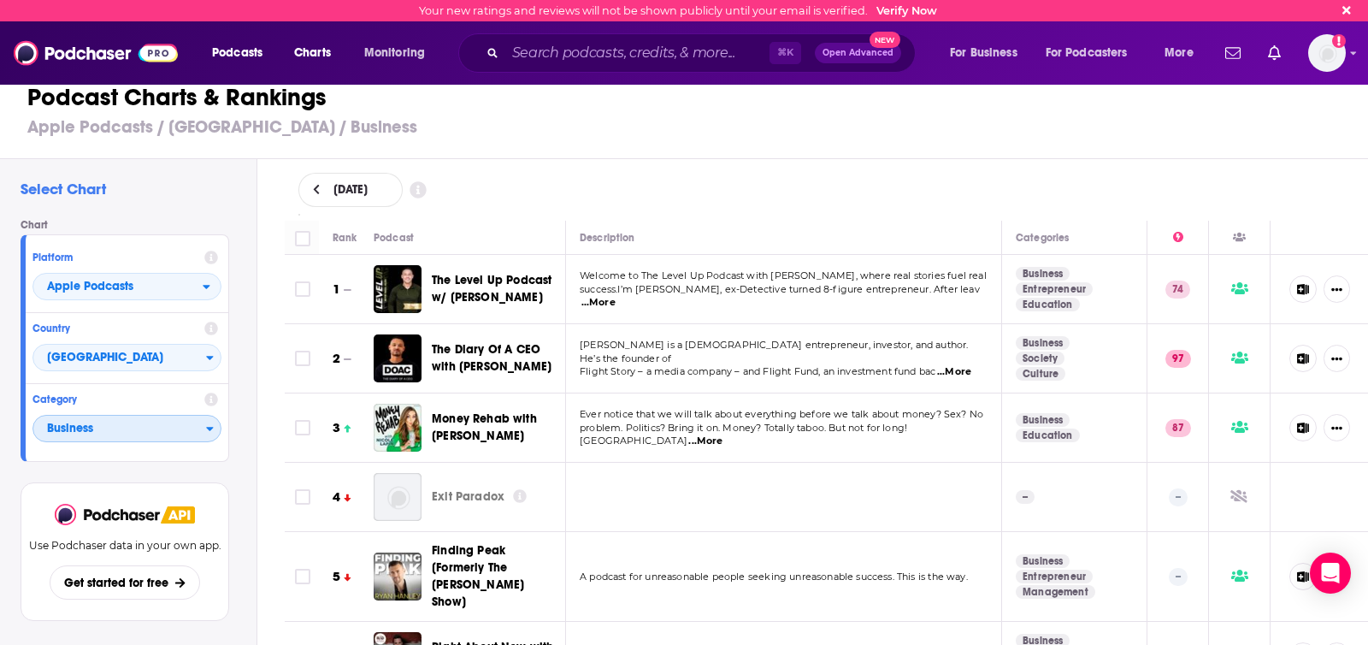
click at [180, 428] on span "Business" at bounding box center [119, 429] width 173 height 29
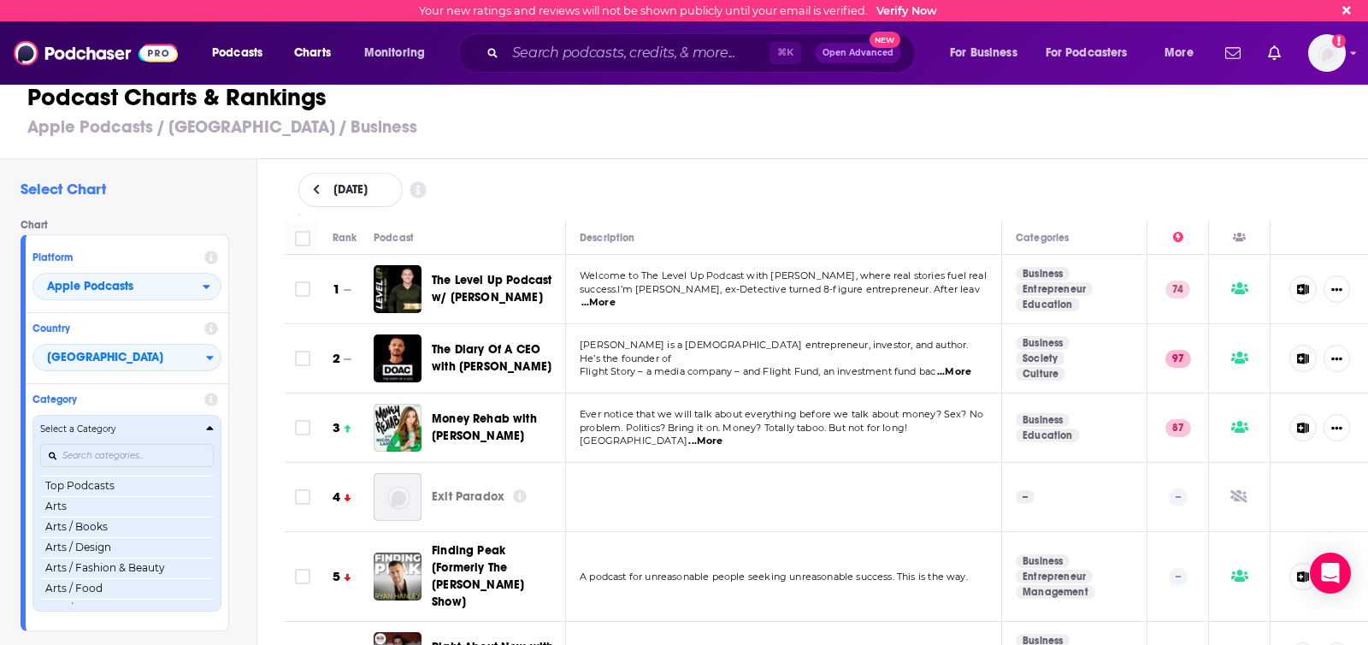
scroll to position [56, 0]
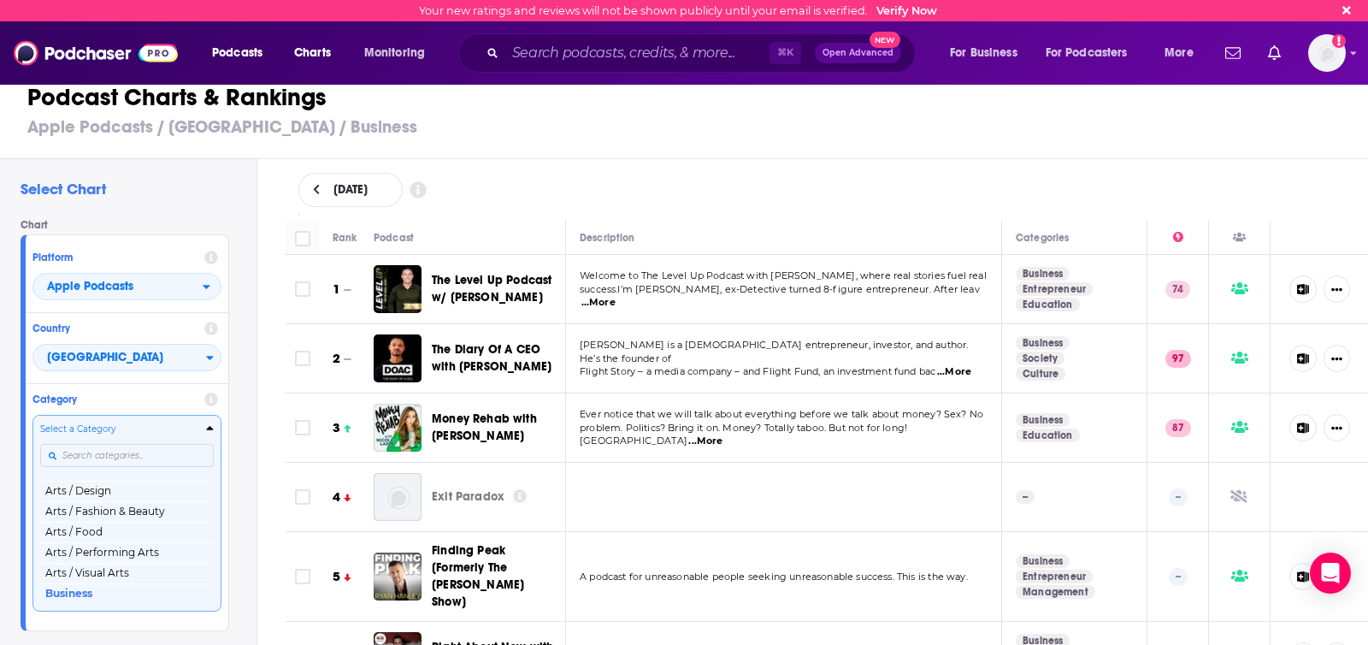
click at [147, 449] on input "Categories" at bounding box center [127, 455] width 174 height 23
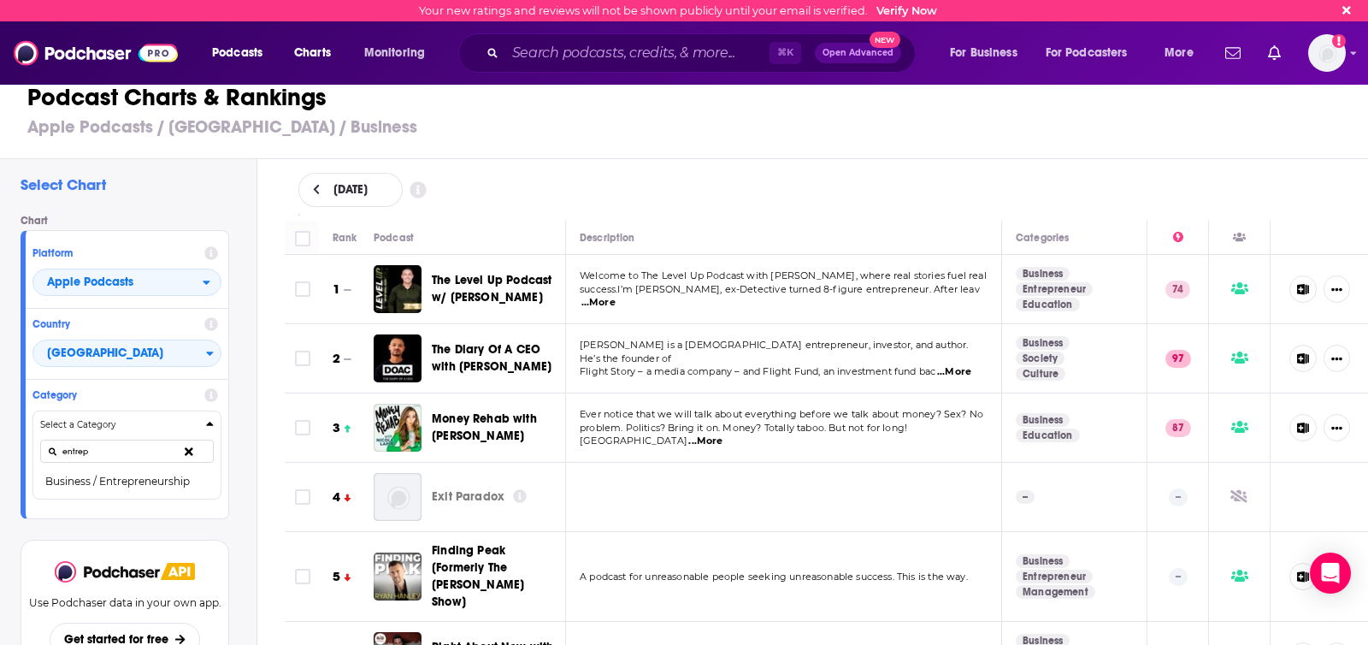
type input "entrep"
click at [144, 482] on button "Business / Entrepreneurship" at bounding box center [127, 481] width 174 height 21
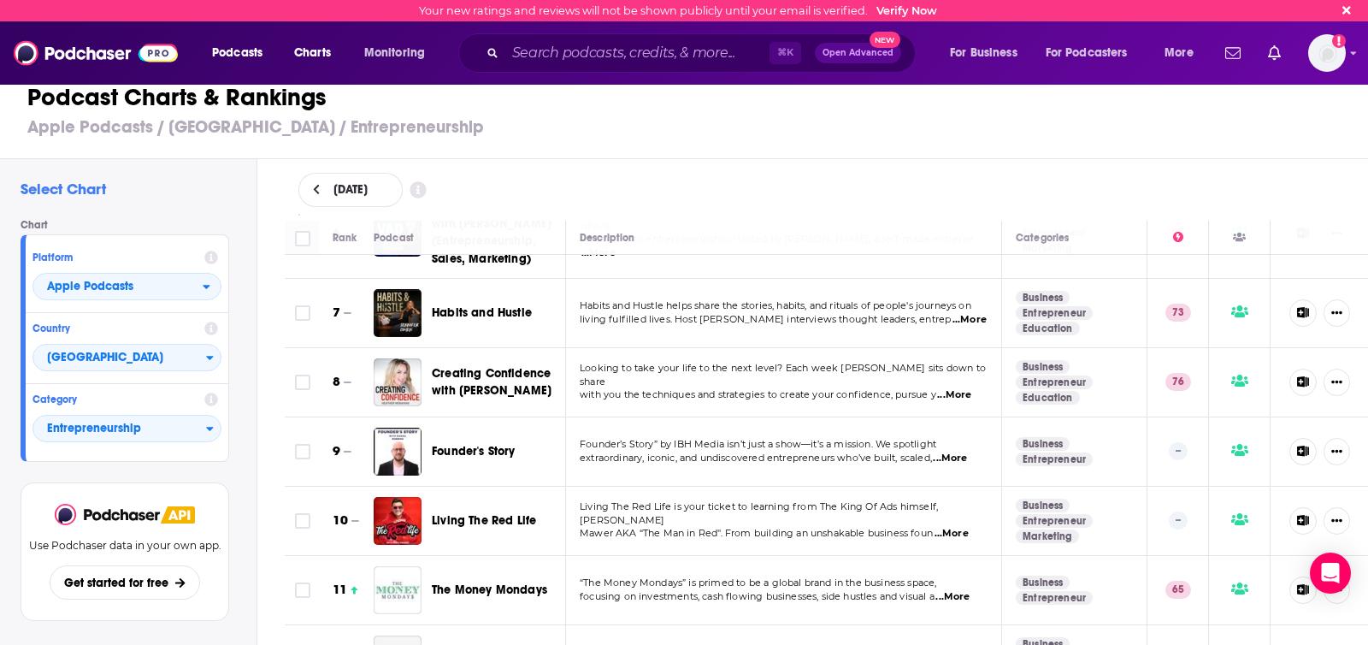
scroll to position [507, 0]
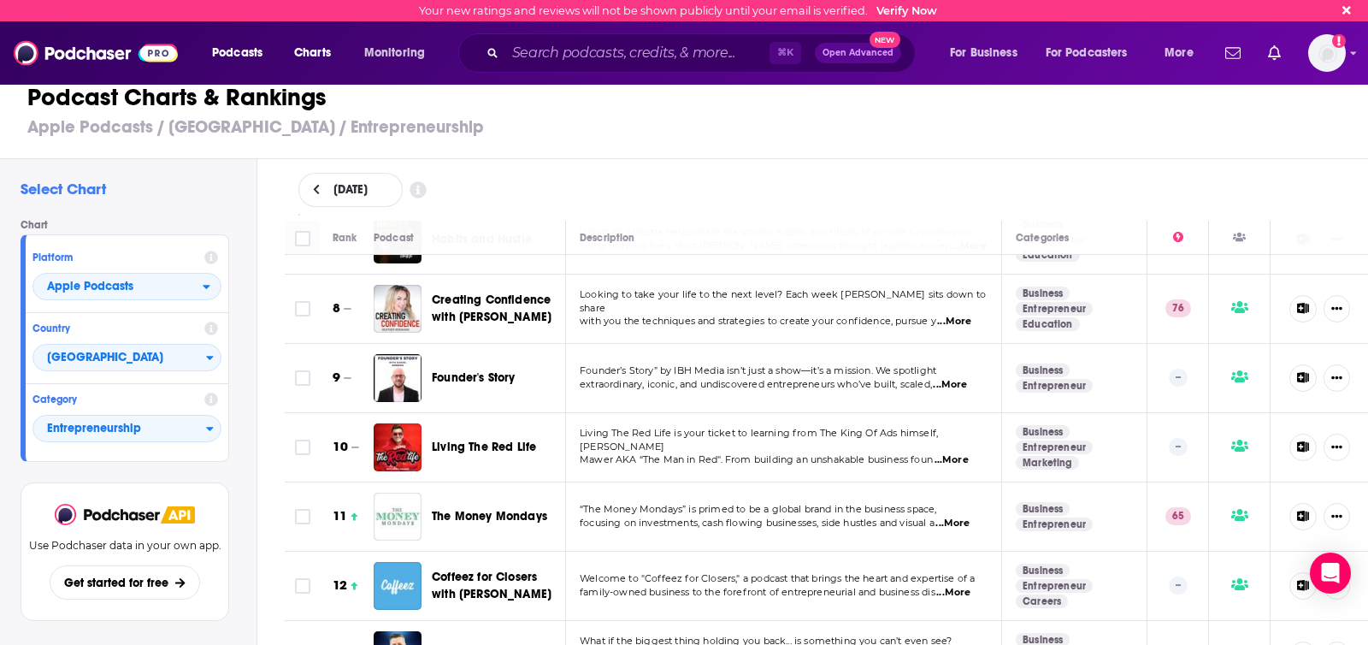
click at [1230, 372] on icon at bounding box center [1303, 377] width 12 height 11
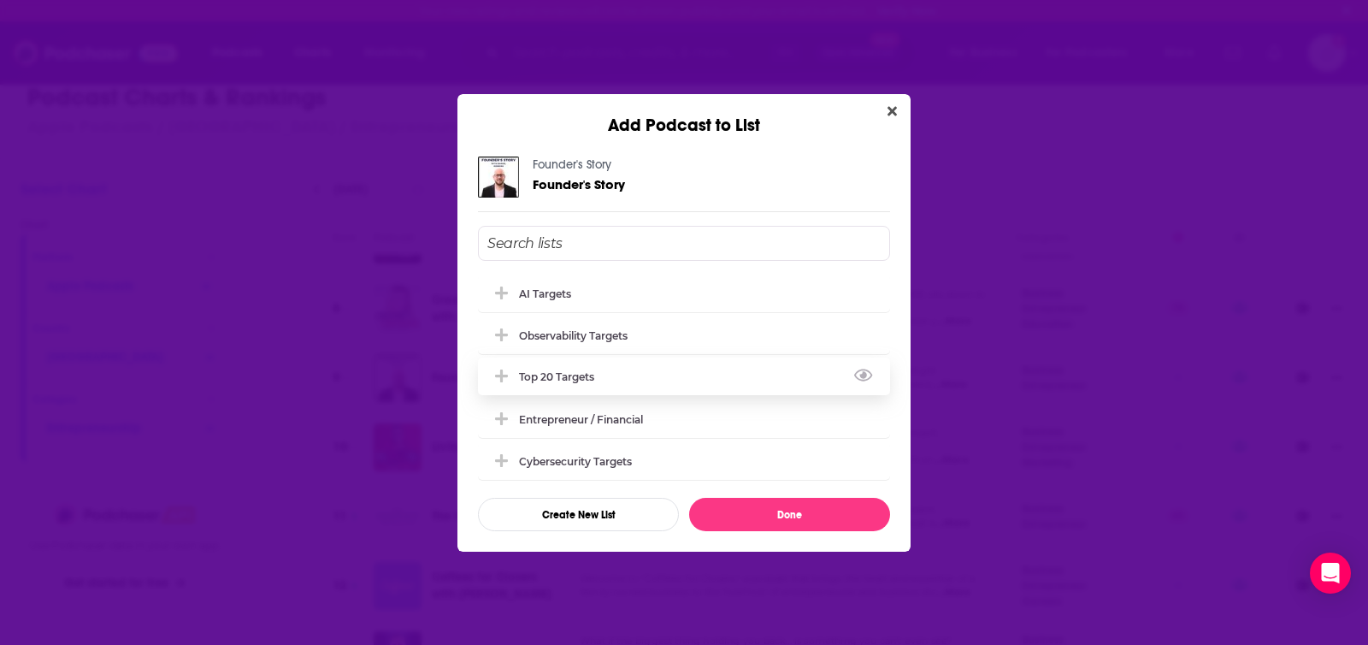
click at [588, 374] on div "Top 20 Targets" at bounding box center [561, 376] width 85 height 13
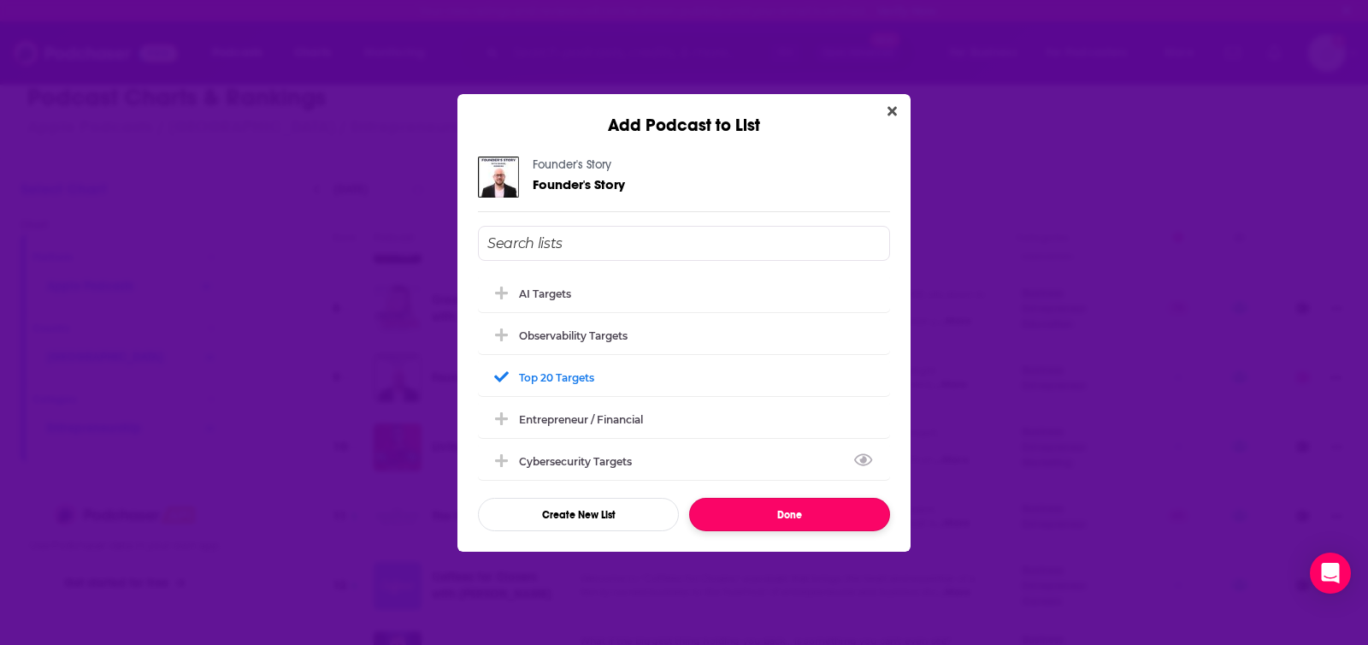
click at [759, 510] on button "Done" at bounding box center [789, 514] width 201 height 33
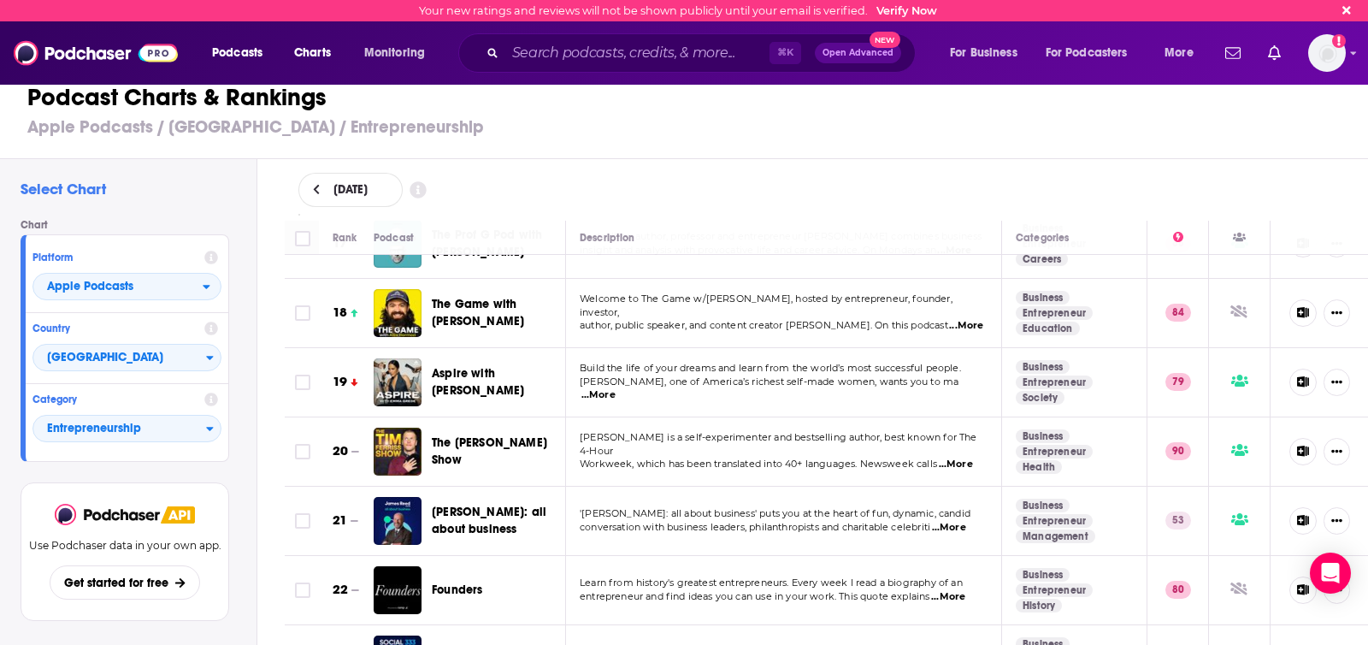
scroll to position [1211, 0]
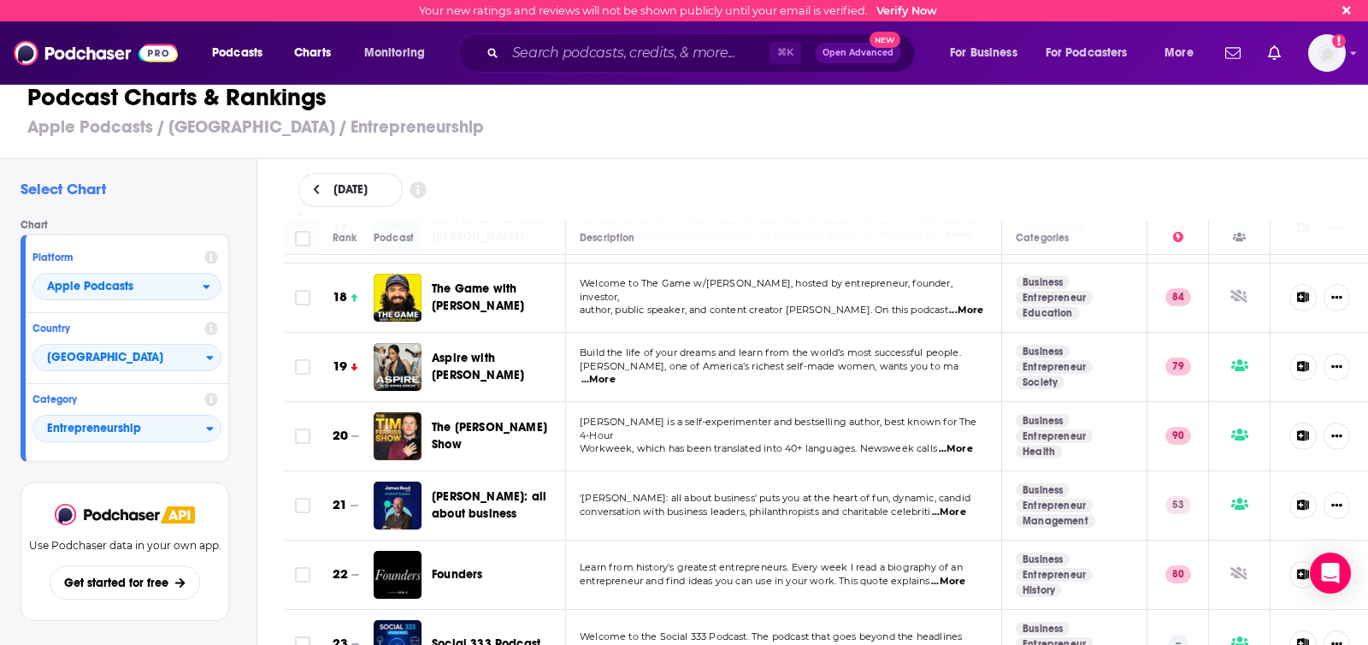
click at [970, 442] on span "...More" at bounding box center [956, 449] width 34 height 14
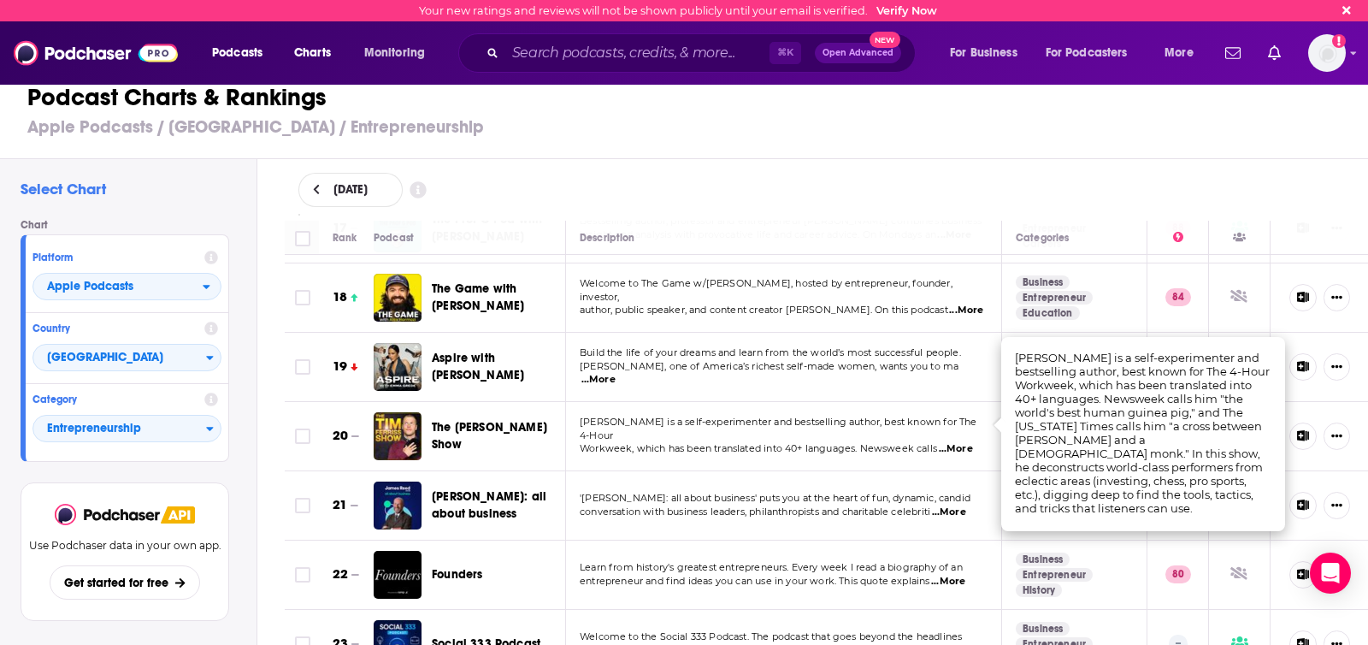
click at [914, 442] on span "Workweek, which has been translated into 40+ languages. Newsweek calls" at bounding box center [758, 448] width 357 height 12
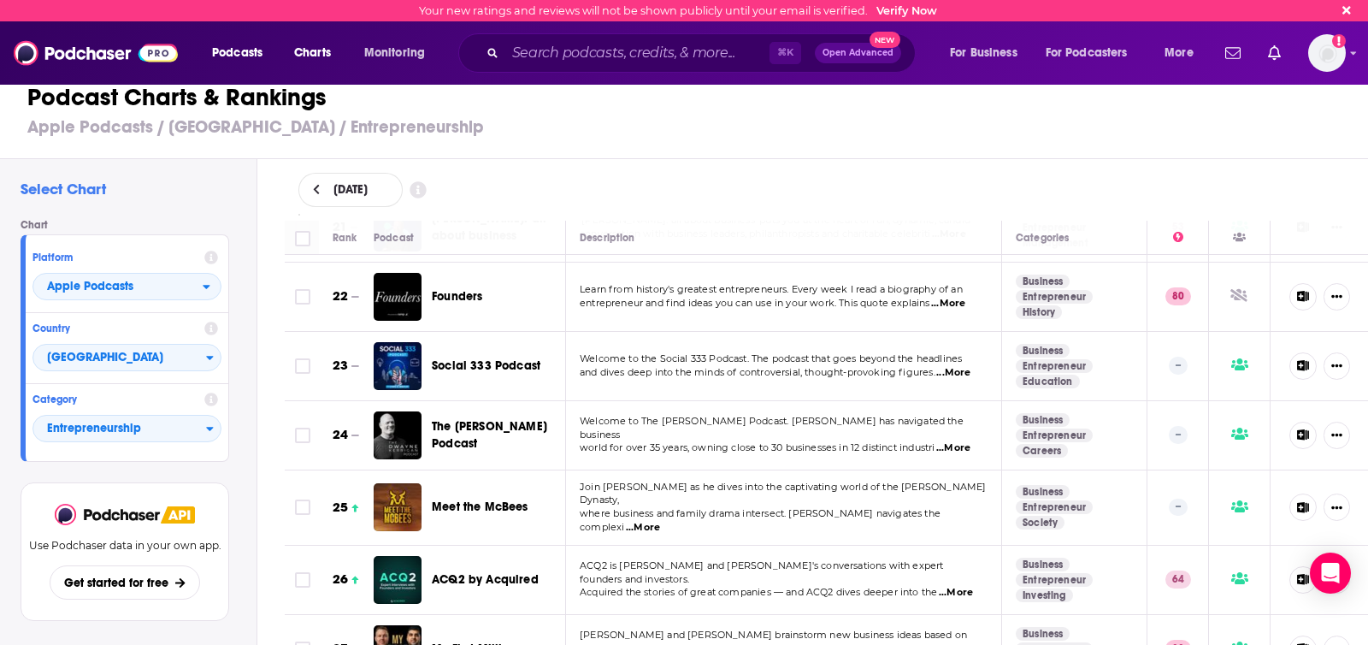
scroll to position [1606, 0]
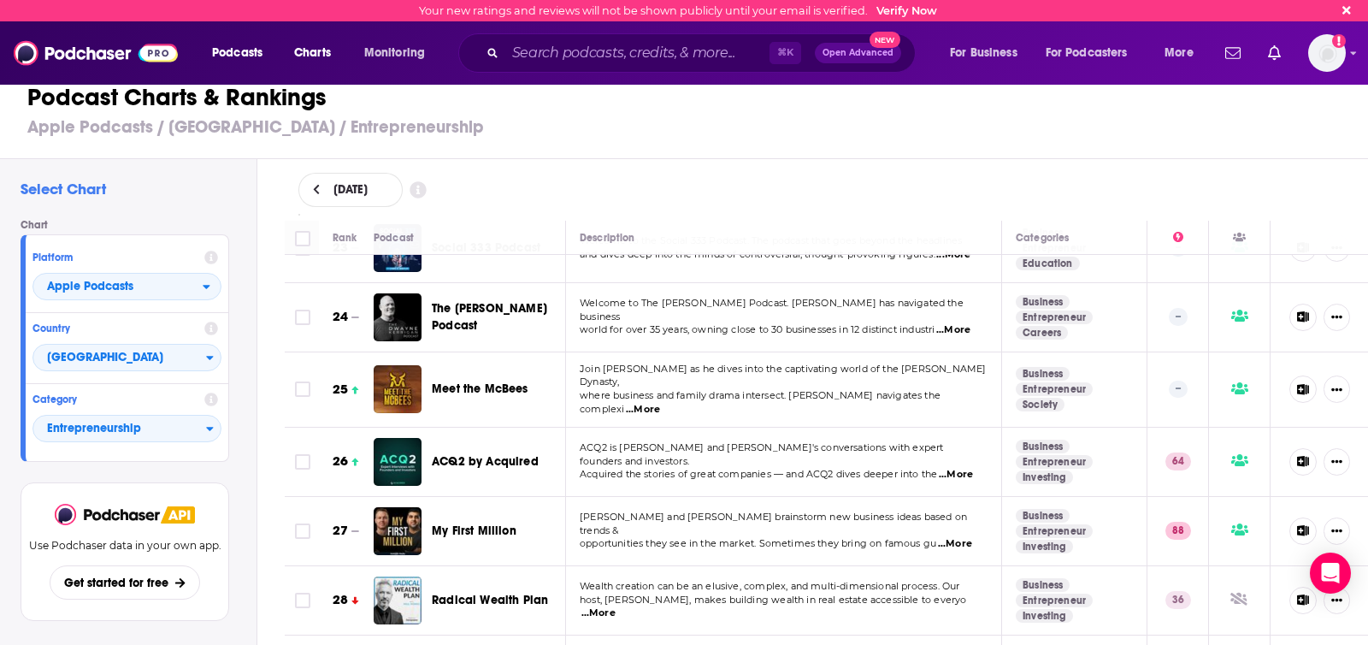
click at [966, 468] on span "...More" at bounding box center [956, 475] width 34 height 14
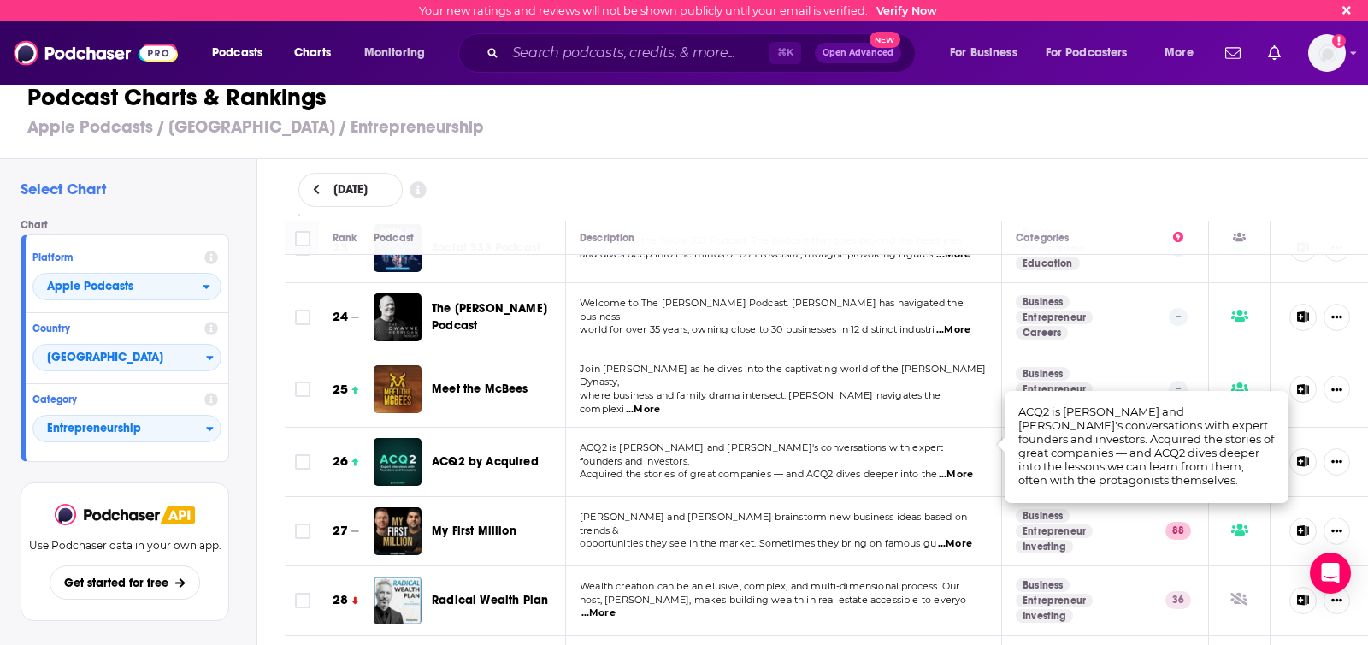
scroll to position [1606, 0]
click at [879, 469] on span "Acquired the stories of great companies — and ACQ2 dives deeper into the" at bounding box center [758, 475] width 357 height 12
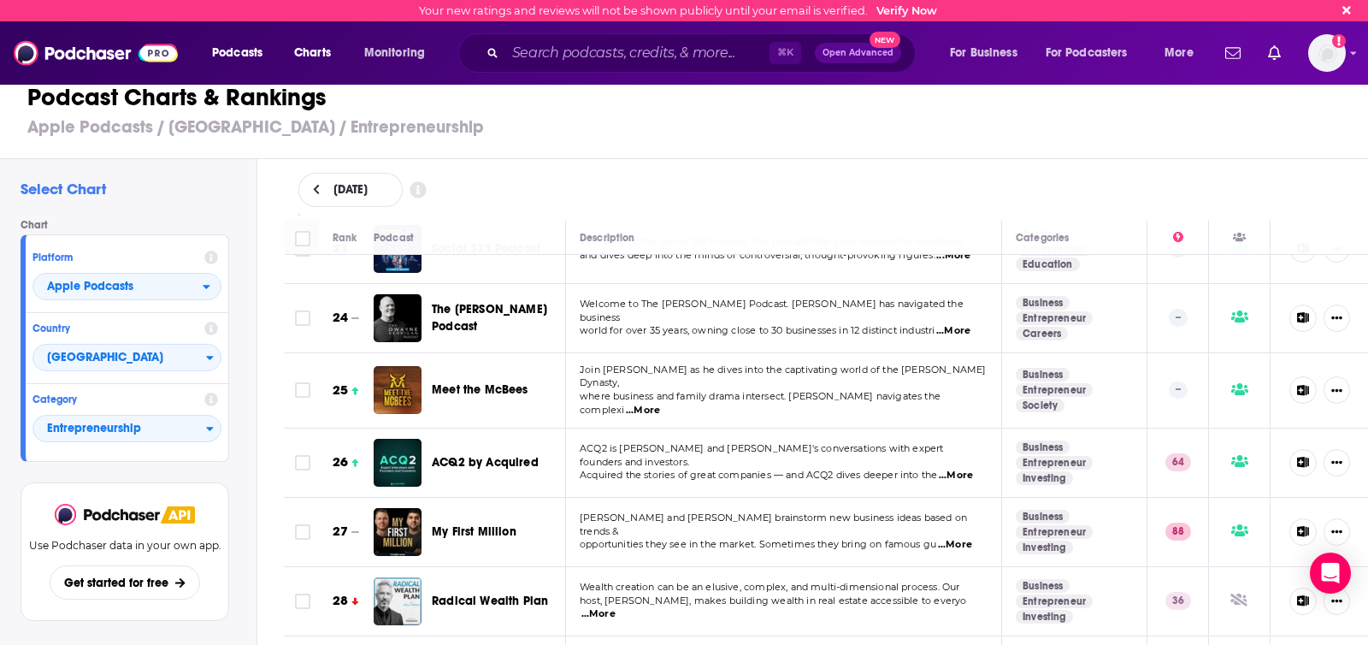
click at [1230, 457] on icon at bounding box center [1303, 462] width 12 height 11
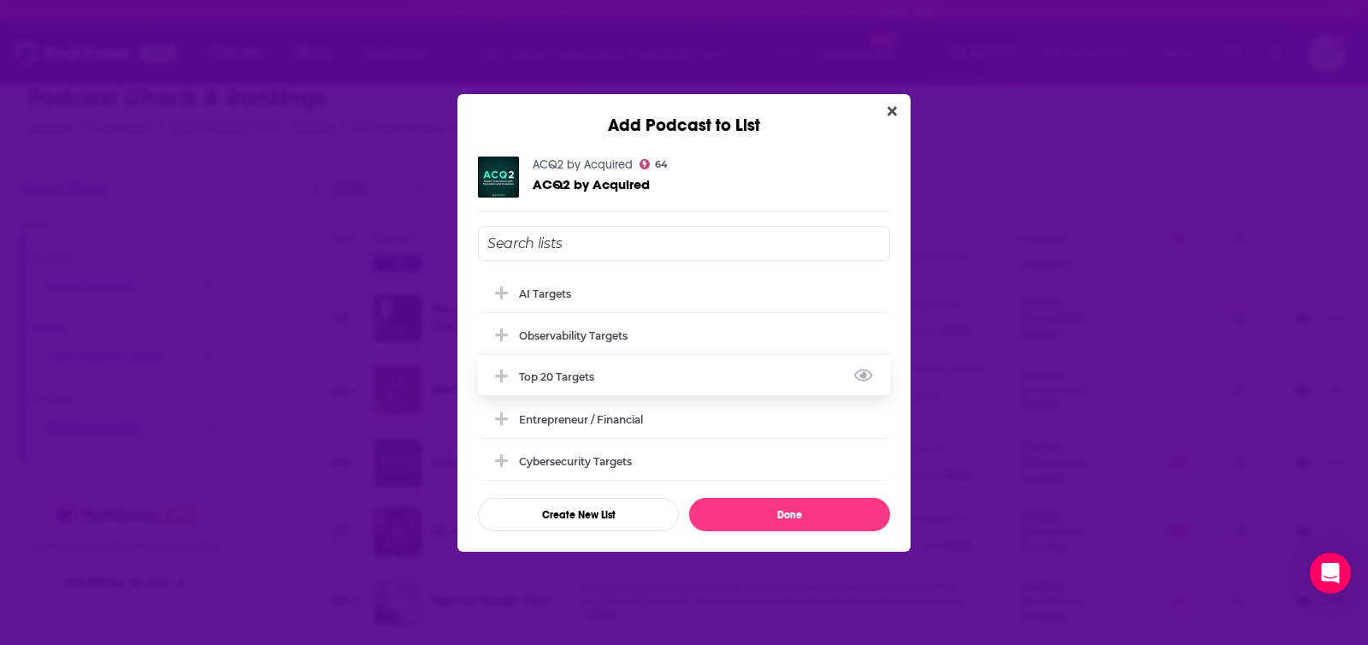
click at [628, 374] on div "Top 20 Targets" at bounding box center [684, 376] width 412 height 38
click at [661, 421] on div "Entrepreneur / Financial" at bounding box center [684, 418] width 412 height 38
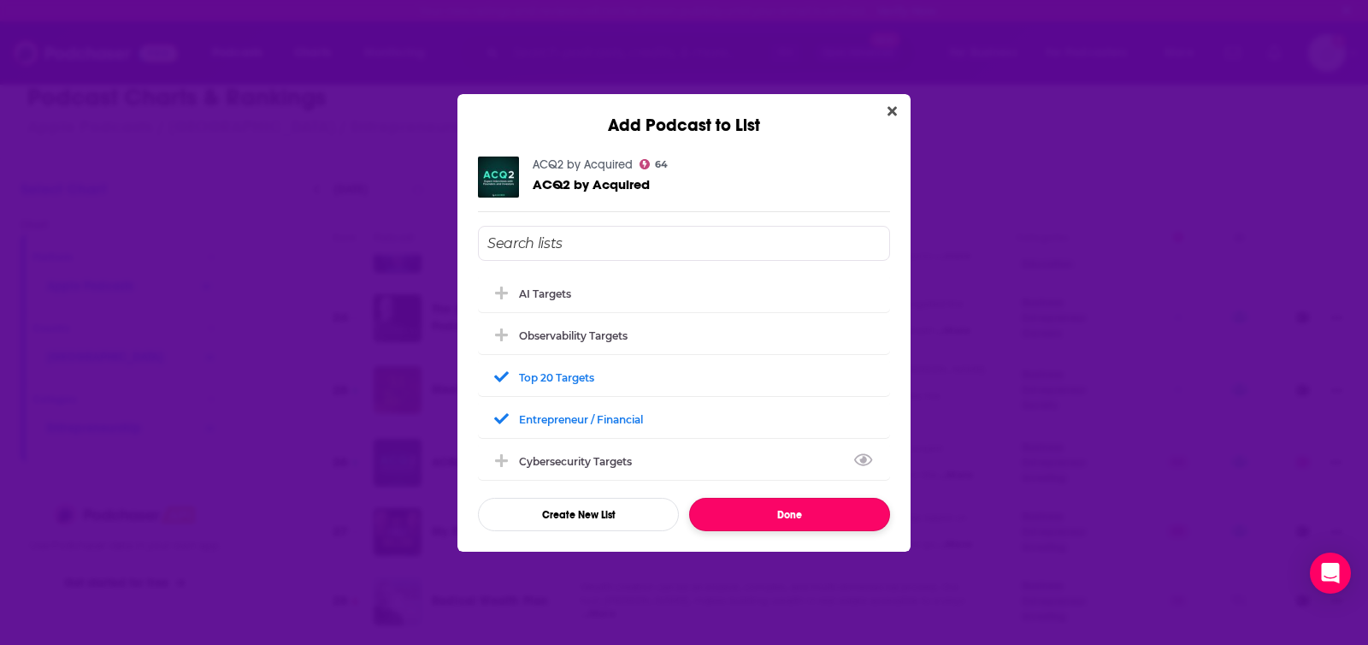
click at [784, 520] on button "Done" at bounding box center [789, 514] width 201 height 33
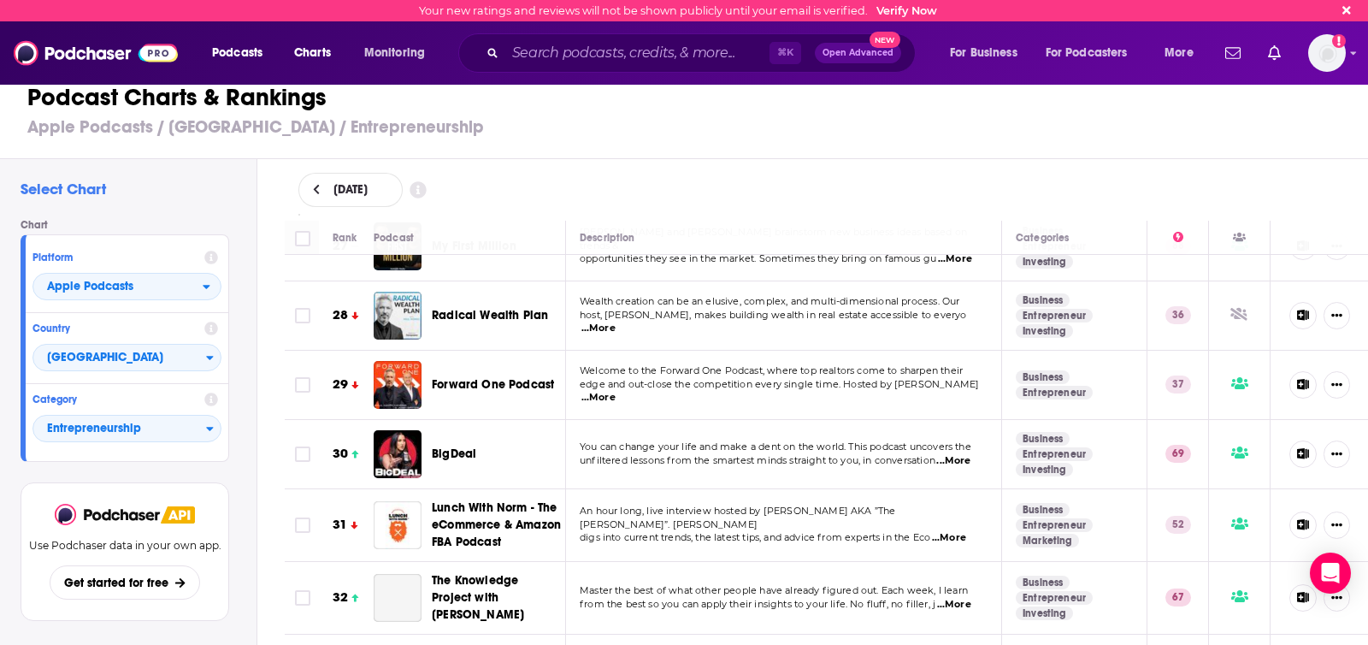
scroll to position [1907, 0]
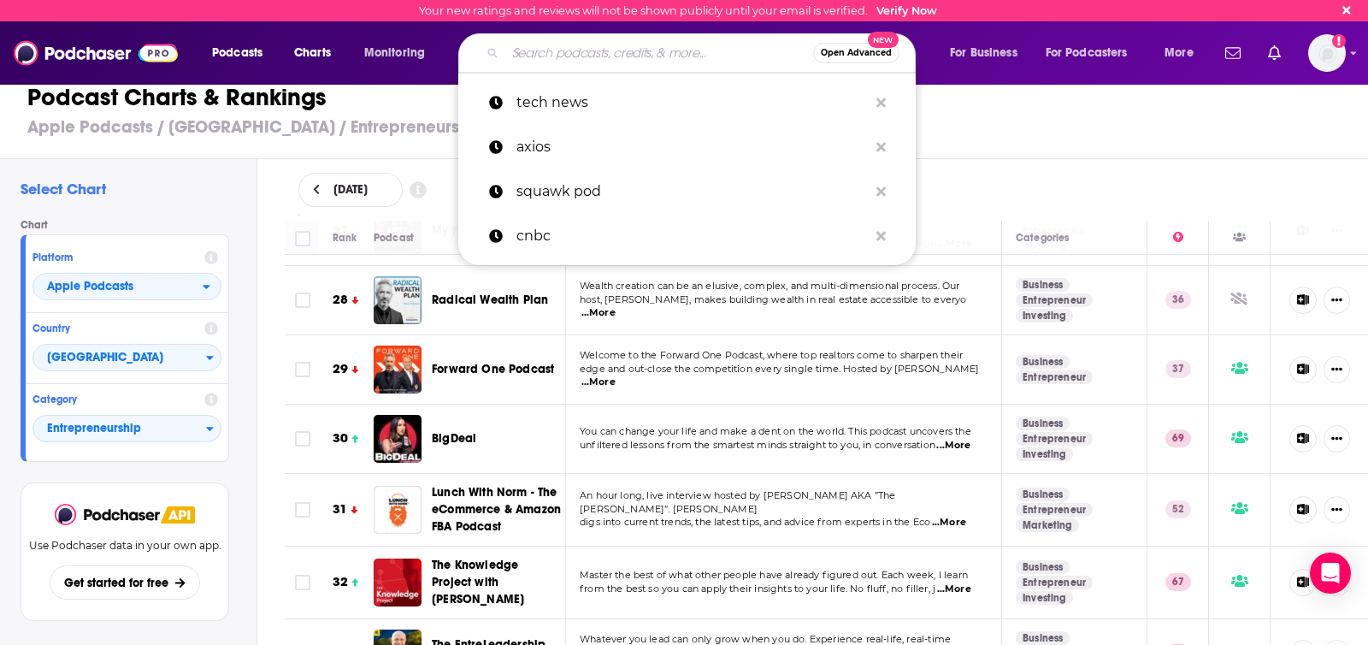
click at [551, 62] on input "Search podcasts, credits, & more..." at bounding box center [659, 52] width 308 height 27
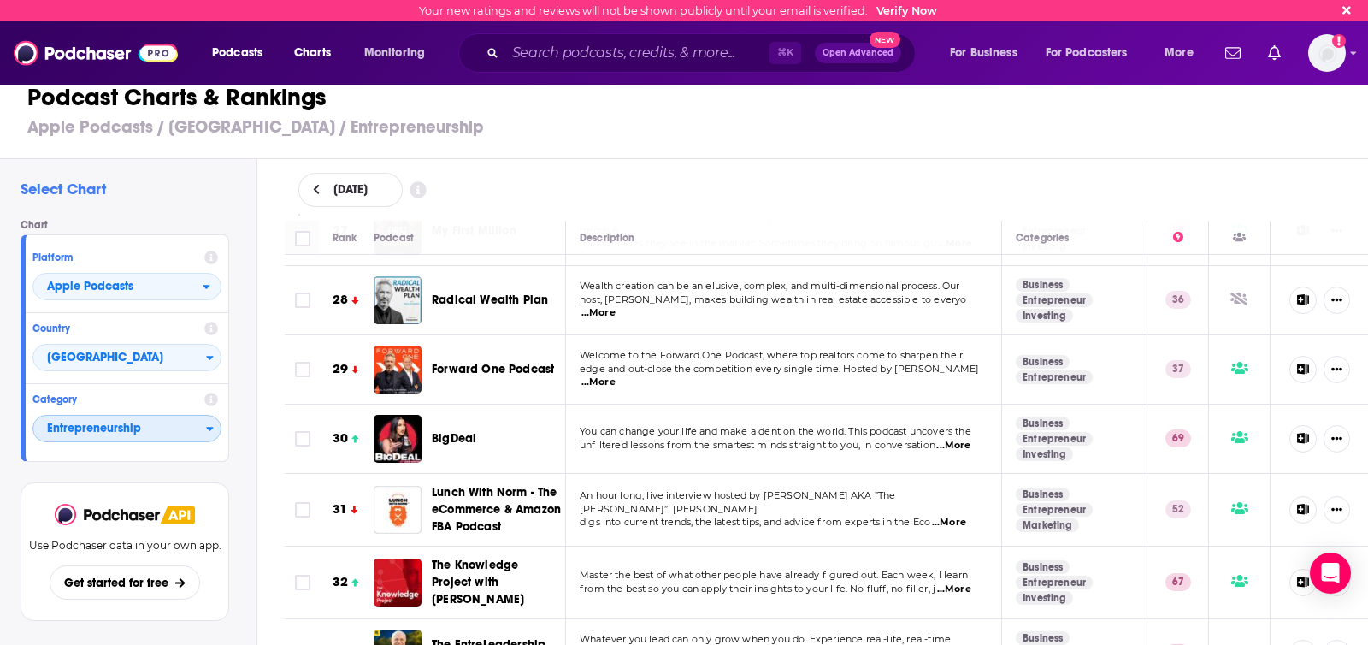
click at [166, 428] on span "Entrepreneurship" at bounding box center [119, 429] width 173 height 29
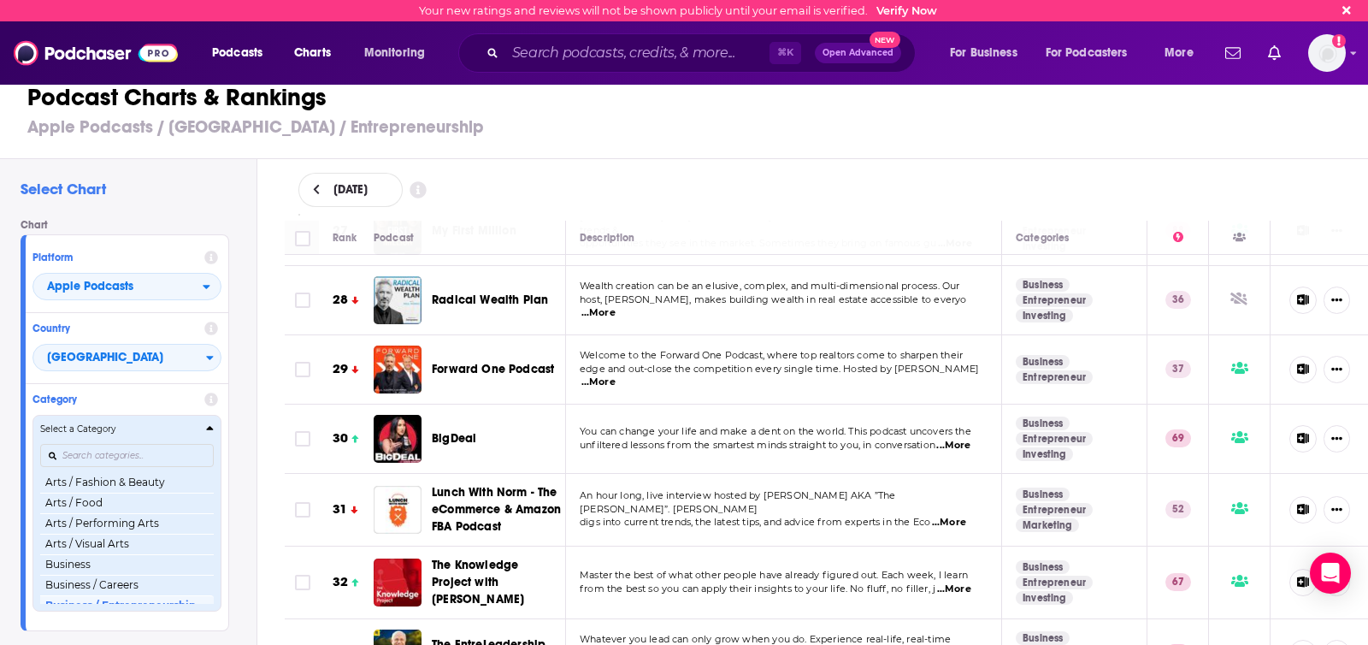
scroll to position [97, 0]
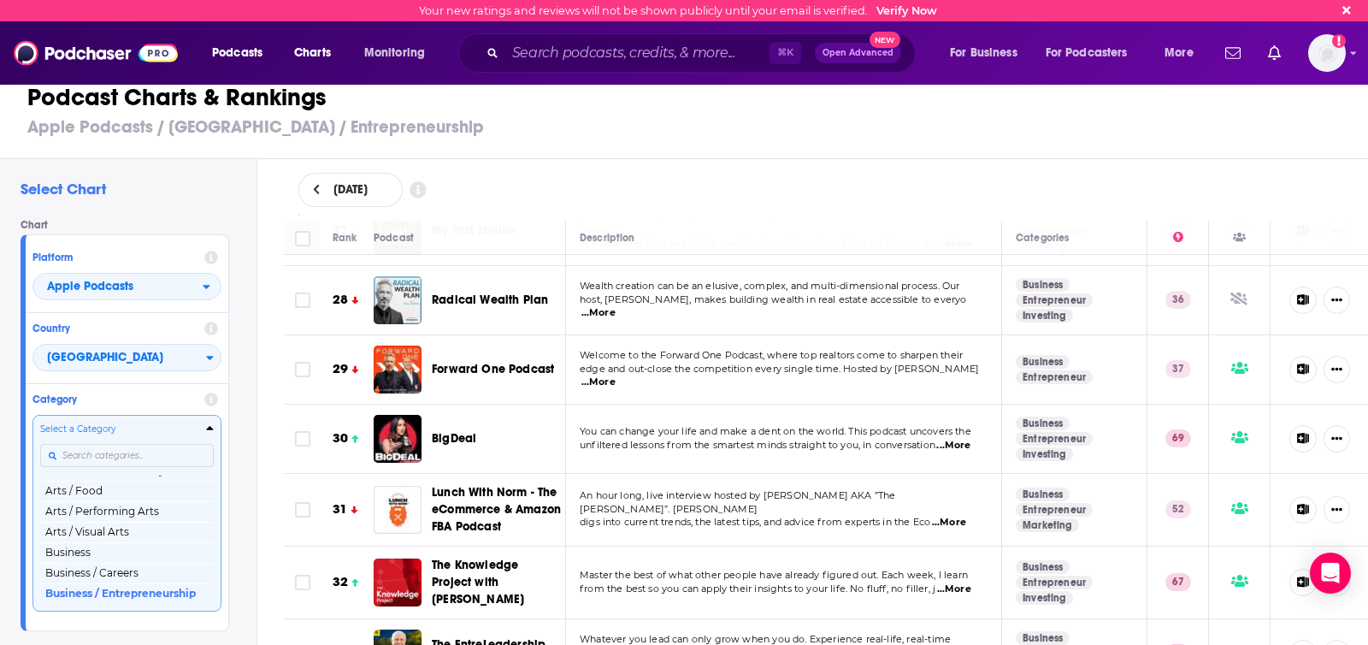
click at [142, 449] on input "Categories" at bounding box center [127, 455] width 174 height 23
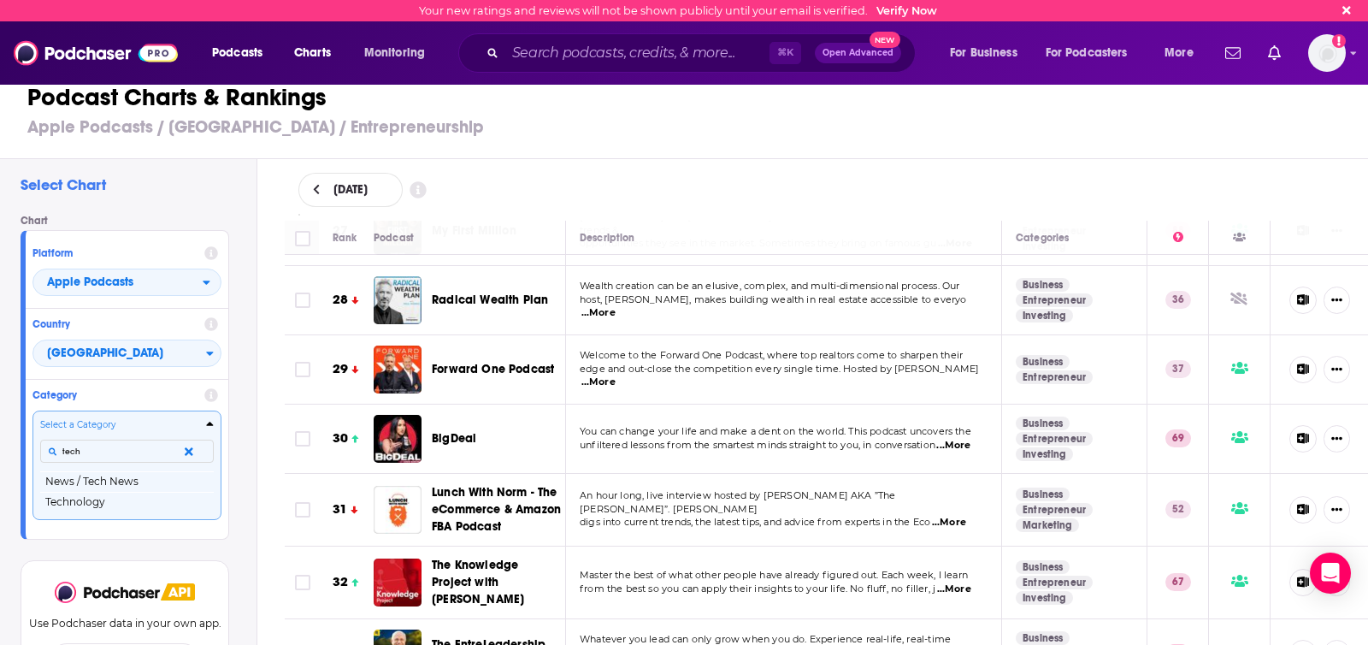
scroll to position [5, 0]
type input "tech"
click at [118, 502] on button "Technology" at bounding box center [127, 501] width 174 height 21
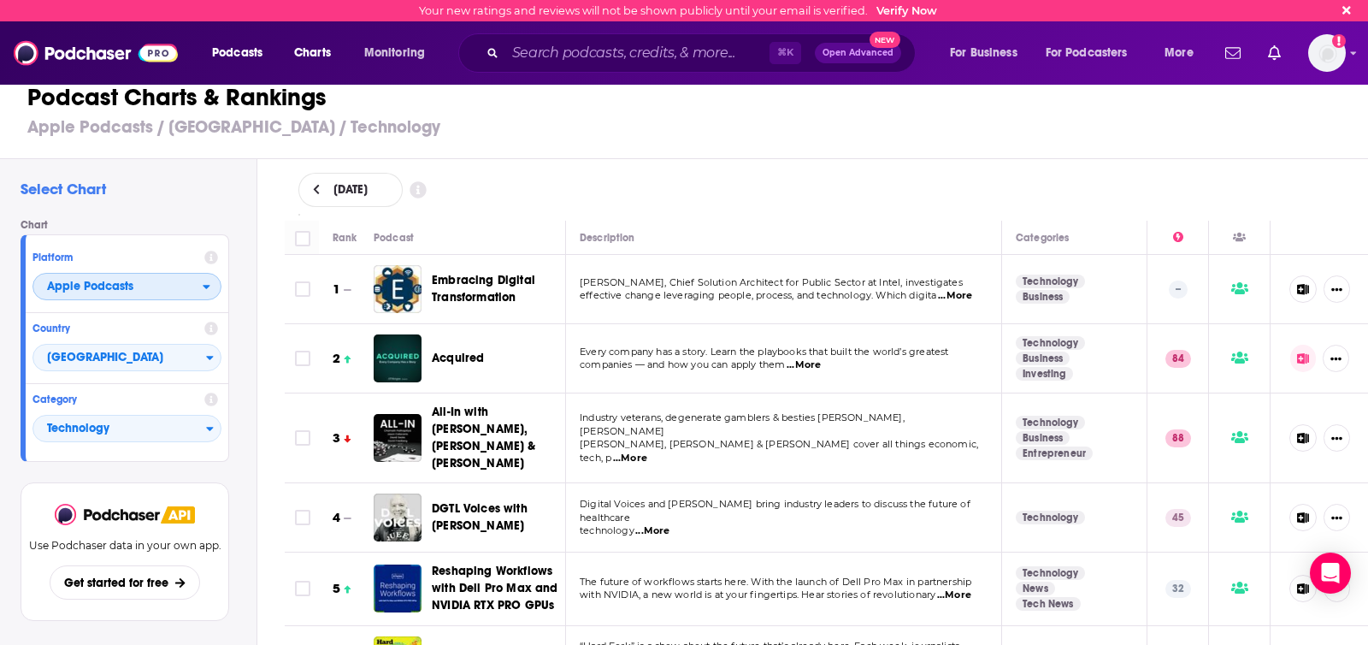
click at [189, 279] on span "Apple Podcasts" at bounding box center [117, 287] width 169 height 29
click at [644, 172] on div "August 21, 2025" at bounding box center [826, 190] width 1111 height 62
click at [958, 290] on span "...More" at bounding box center [955, 296] width 34 height 14
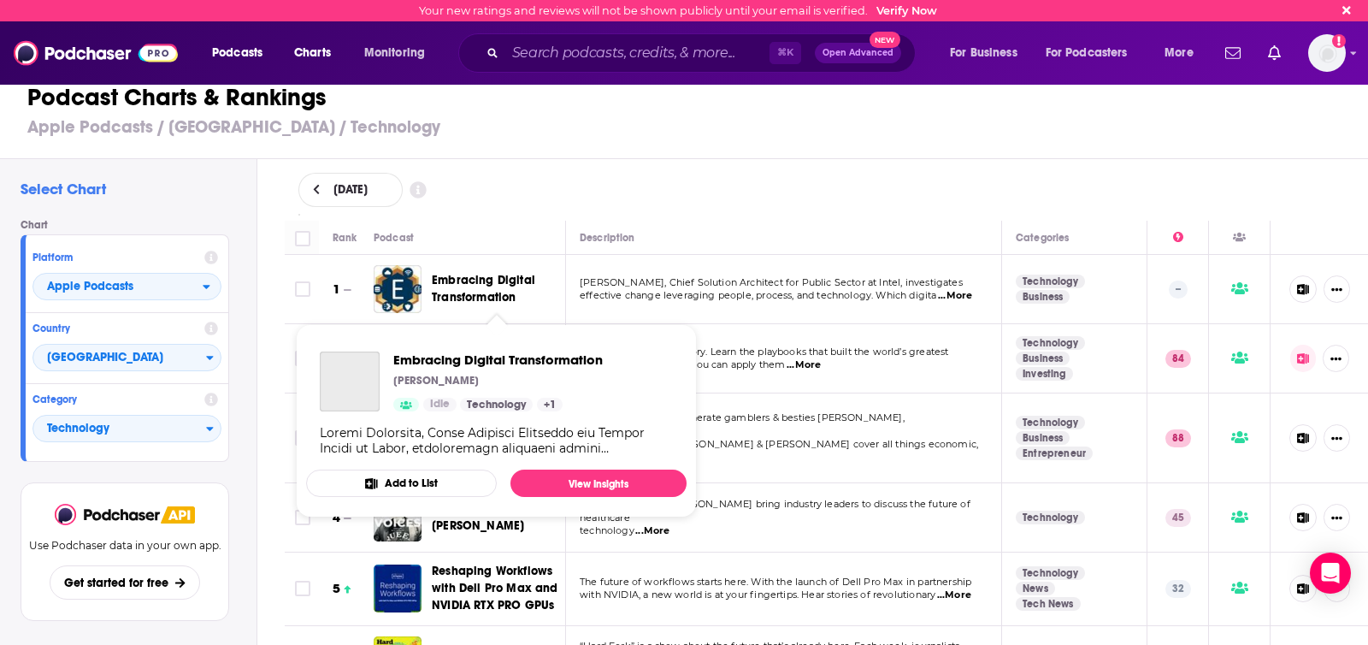
click at [804, 157] on div "Podcast Charts & Rankings Apple Podcasts / United States / Technology" at bounding box center [691, 110] width 1382 height 97
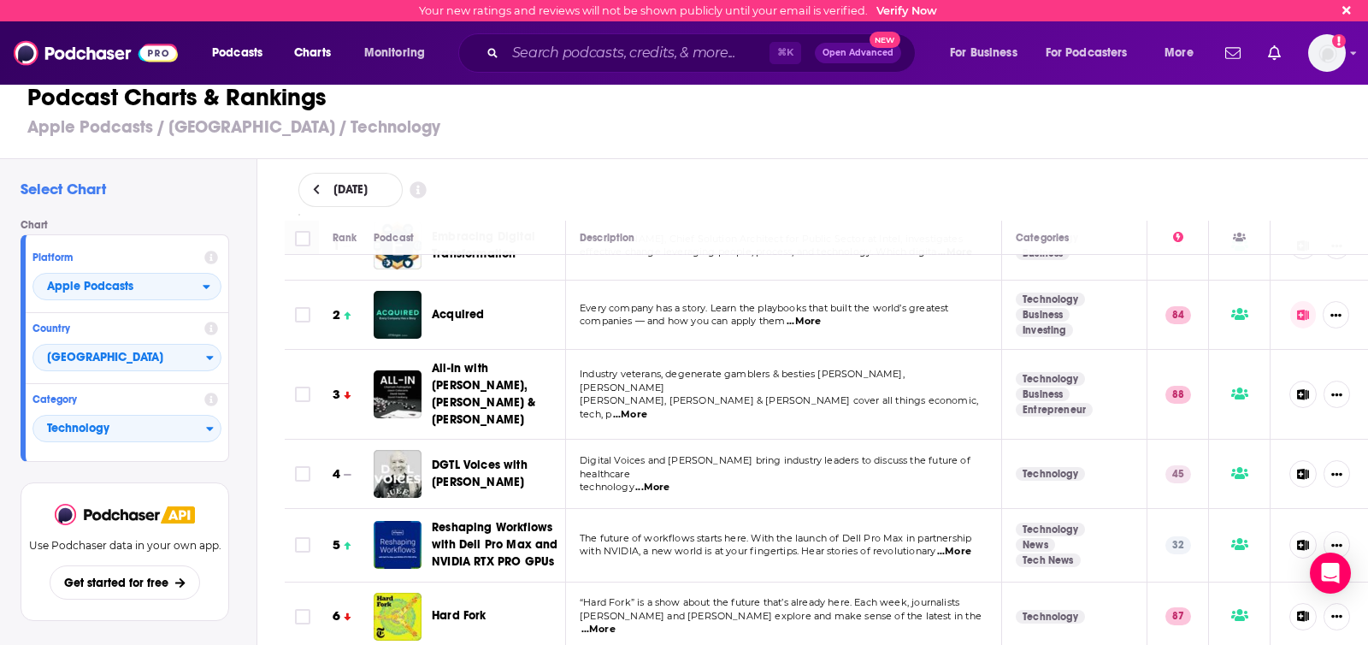
scroll to position [50, 0]
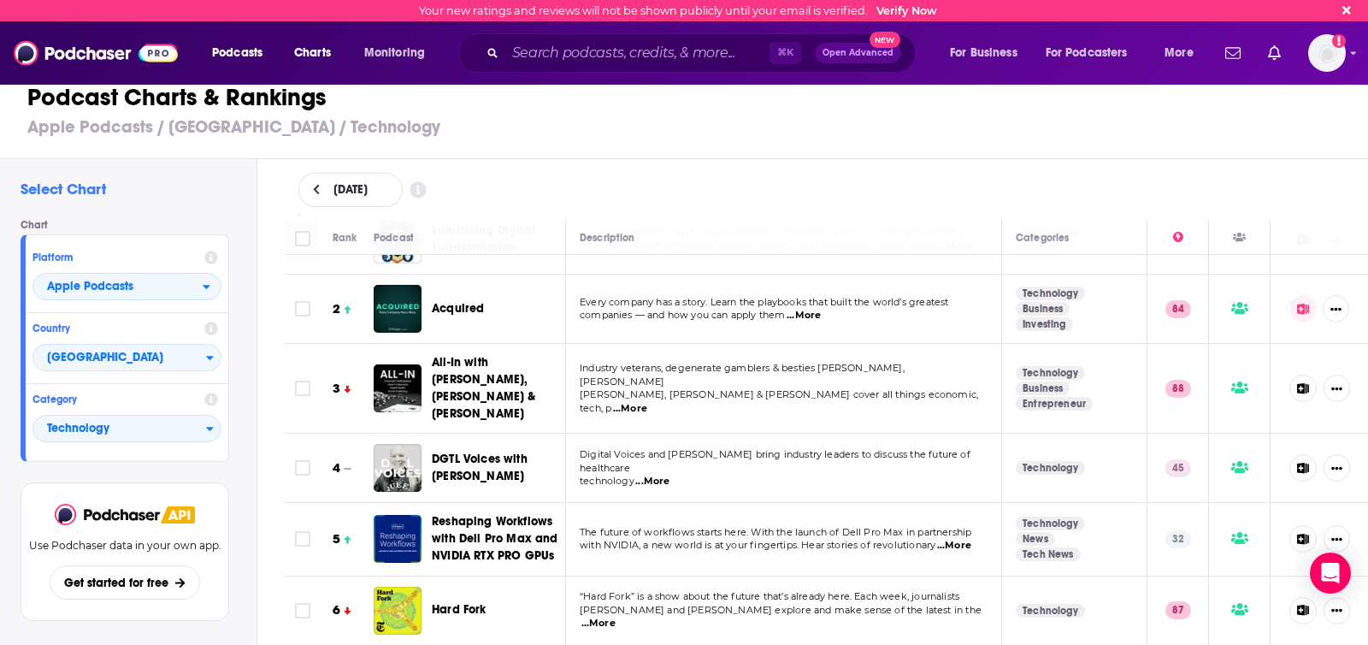
click at [647, 402] on span "...More" at bounding box center [630, 409] width 34 height 14
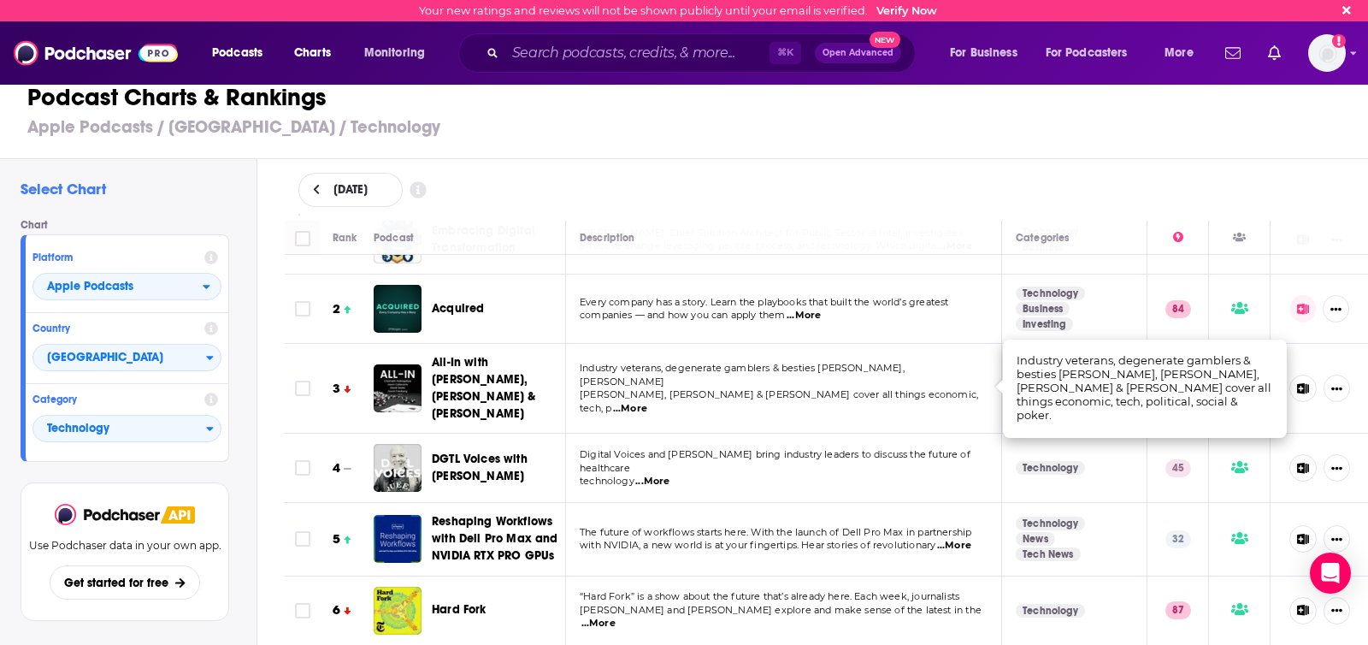
click at [905, 187] on div "August 21, 2025" at bounding box center [826, 190] width 1057 height 34
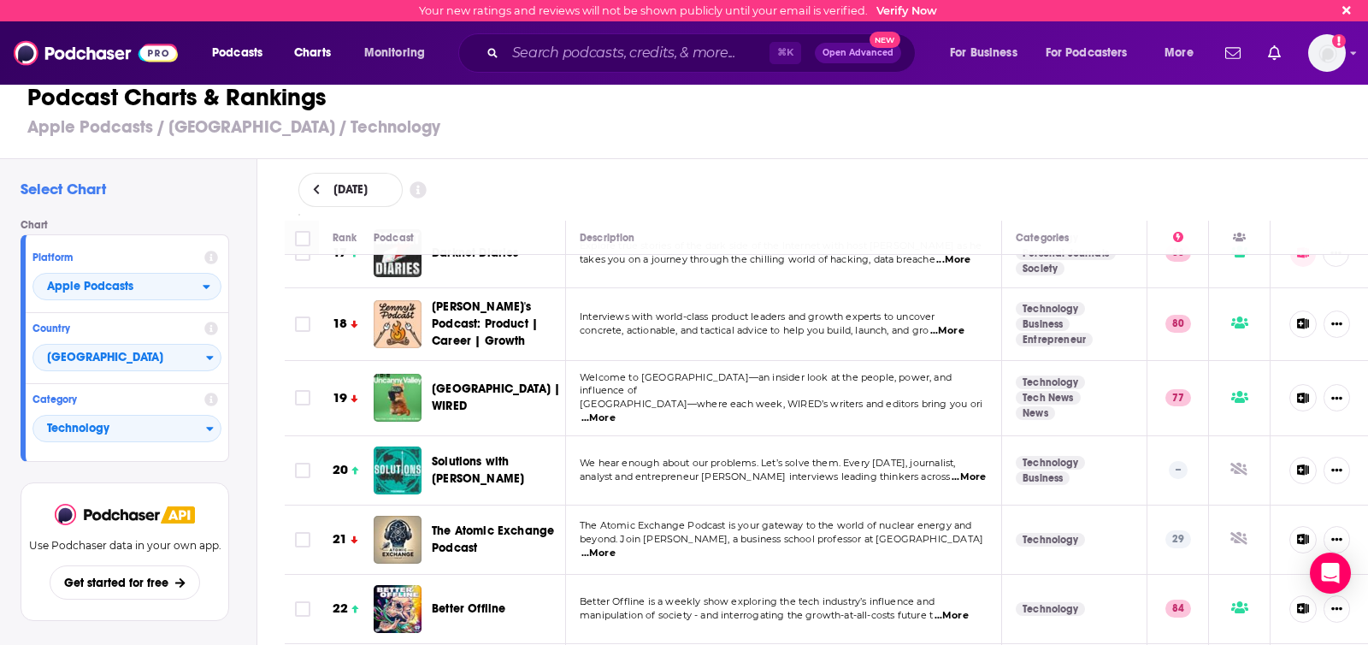
scroll to position [1234, 0]
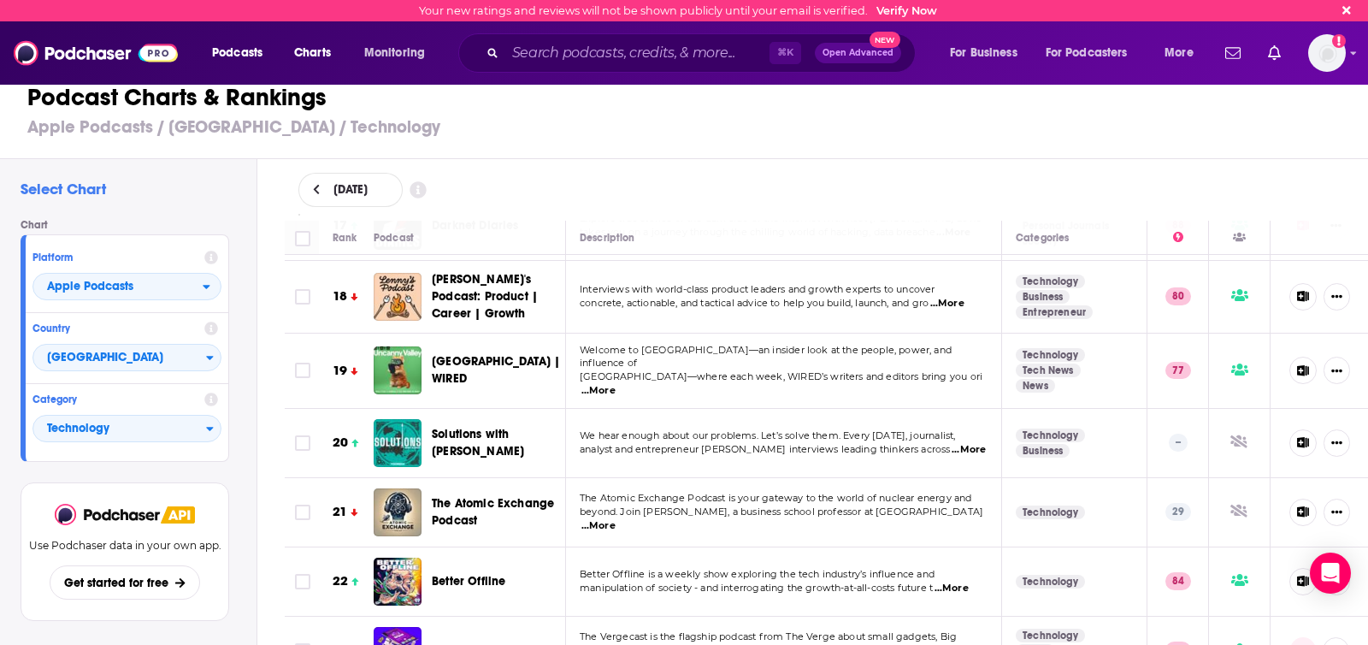
click at [616, 384] on span "...More" at bounding box center [598, 391] width 34 height 14
click at [774, 370] on span "Silicon Valley—where each week, WIRED’s writers and editors bring you ori" at bounding box center [781, 376] width 403 height 12
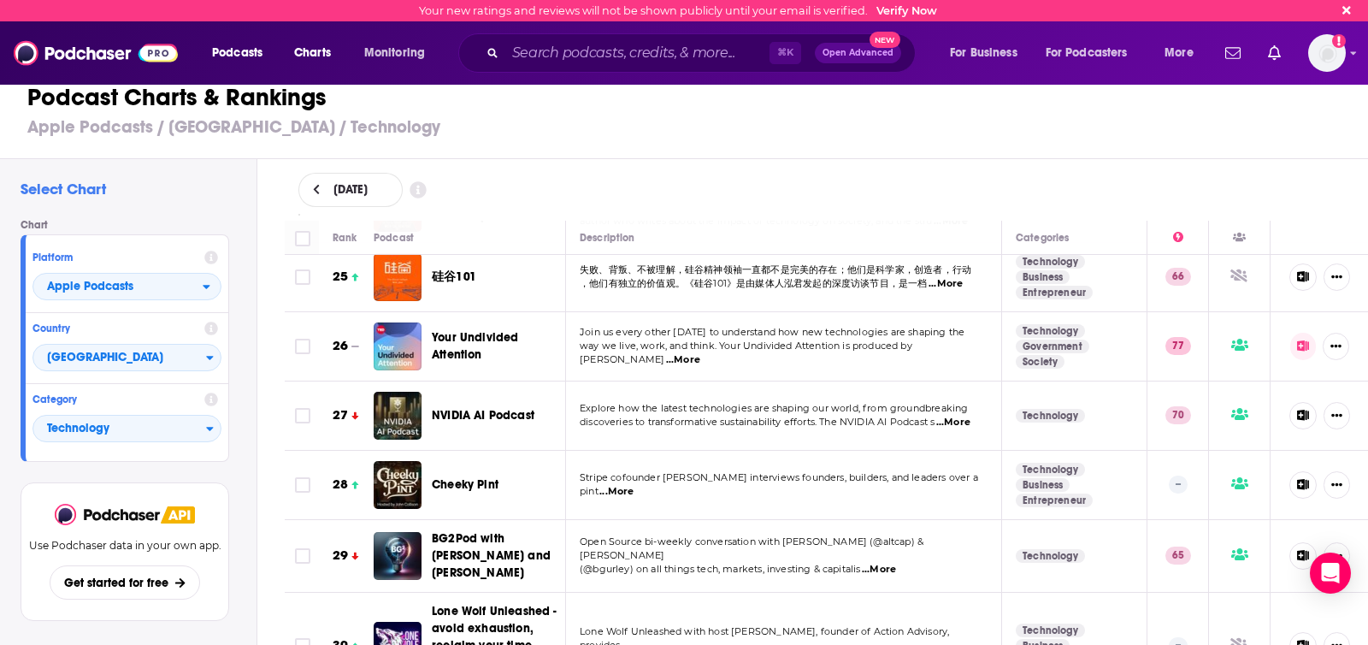
scroll to position [1774, 0]
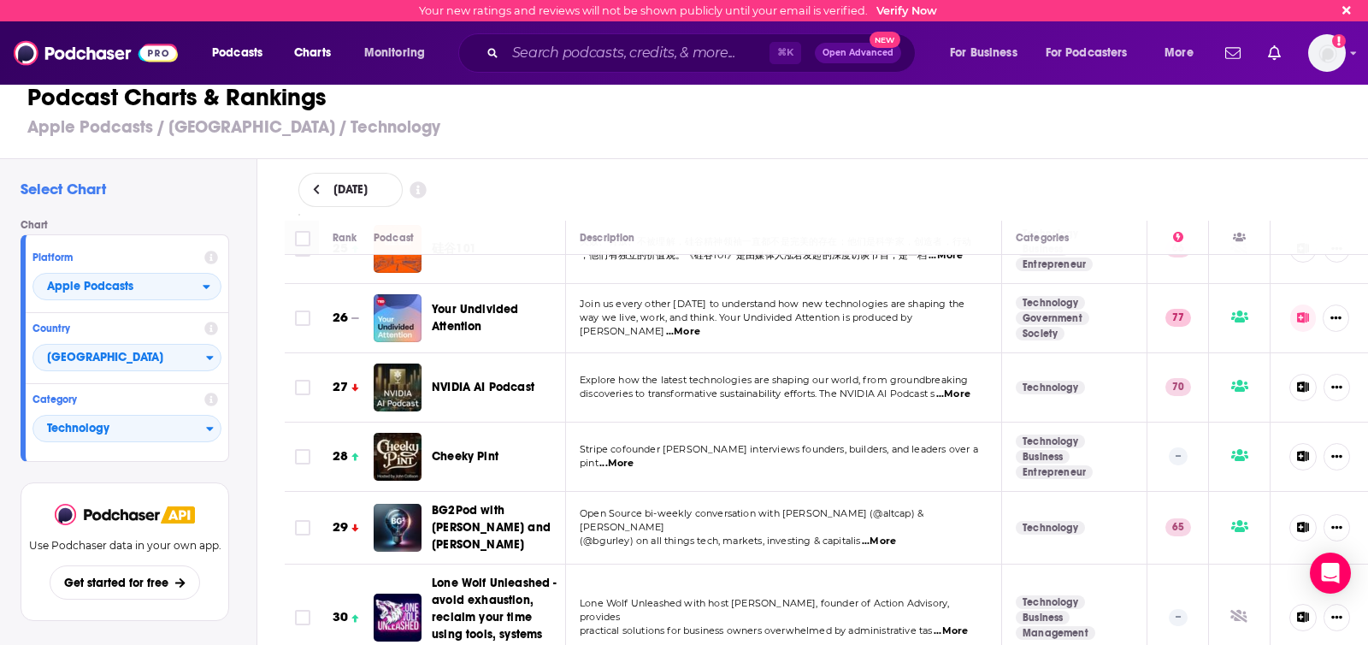
click at [960, 387] on span "...More" at bounding box center [953, 394] width 34 height 14
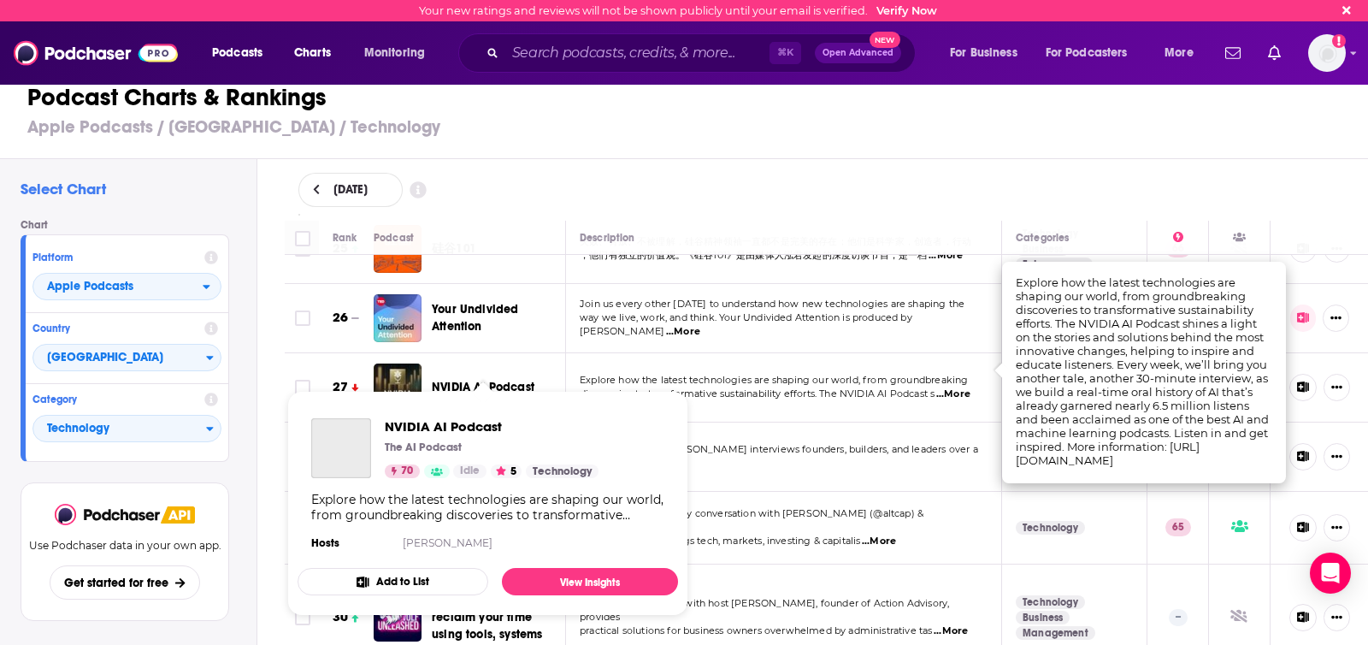
click at [497, 380] on span "NVIDIA AI Podcast" at bounding box center [483, 387] width 103 height 15
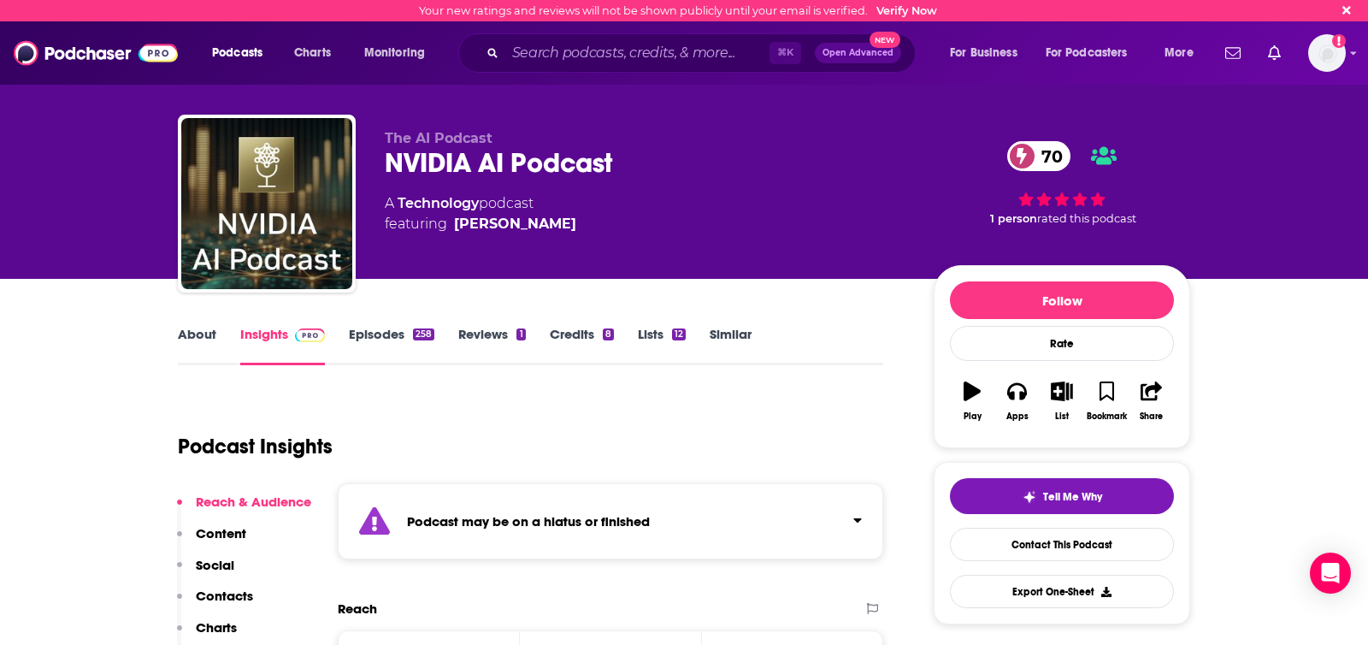
click at [858, 518] on icon "Click to expand status details" at bounding box center [857, 520] width 8 height 4
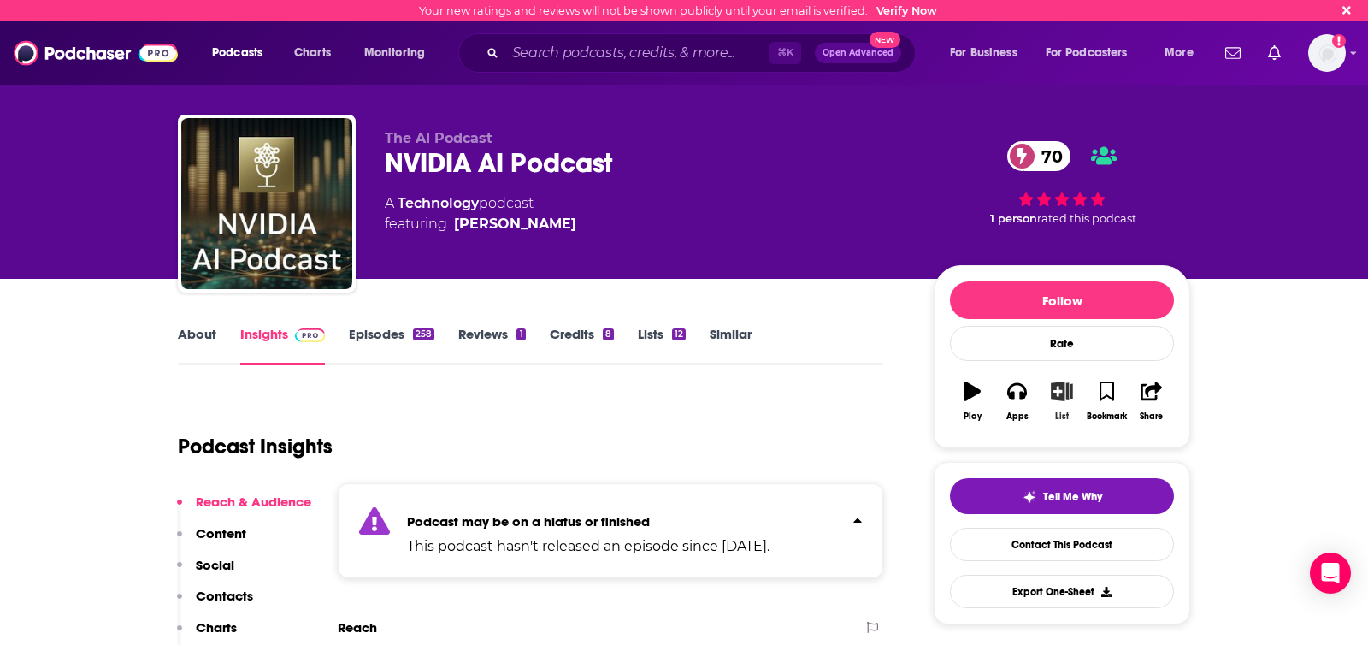
click at [1055, 389] on icon "button" at bounding box center [1062, 390] width 21 height 19
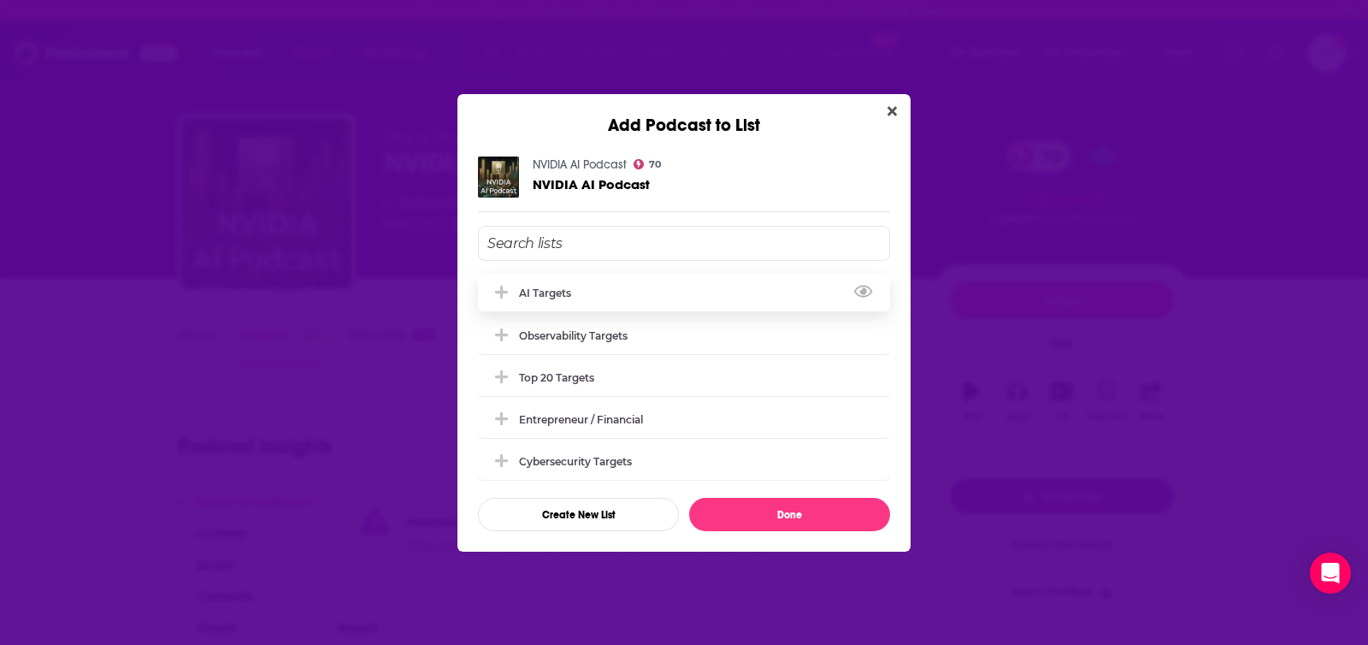
click at [524, 291] on div "AI Targets" at bounding box center [550, 292] width 62 height 13
click at [549, 383] on div "Top 20 Targets" at bounding box center [684, 376] width 412 height 38
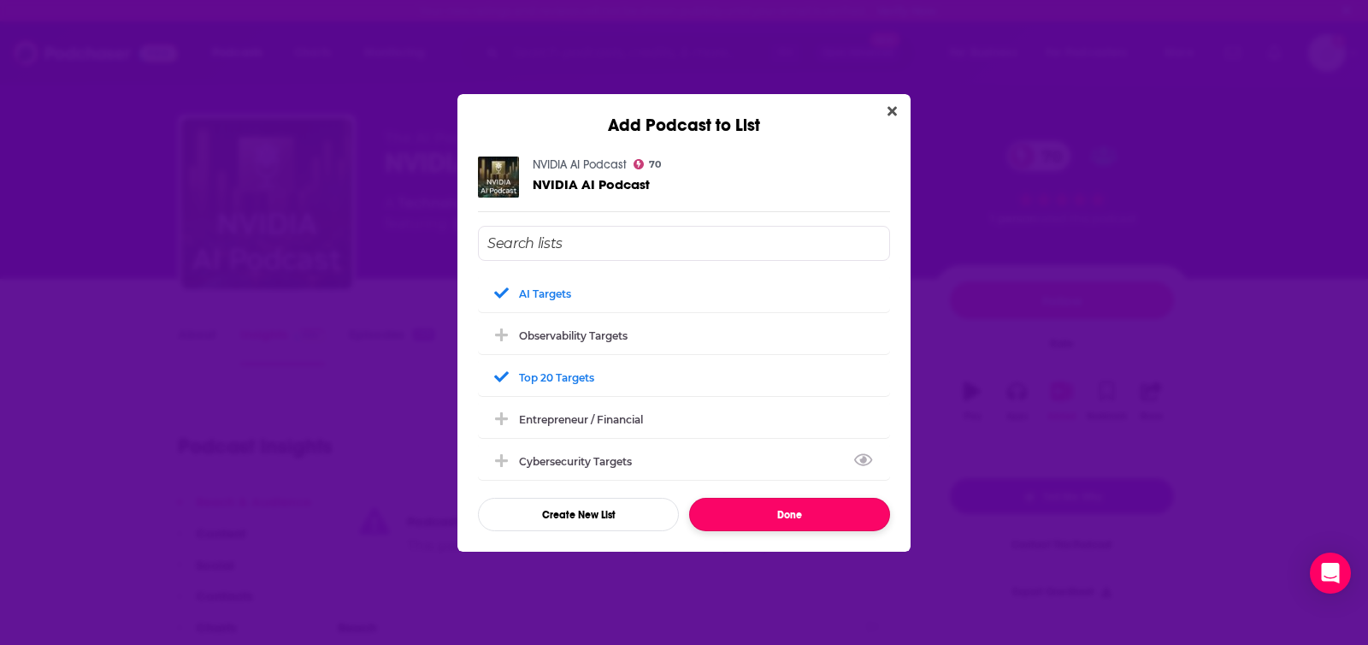
click at [780, 507] on button "Done" at bounding box center [789, 514] width 201 height 33
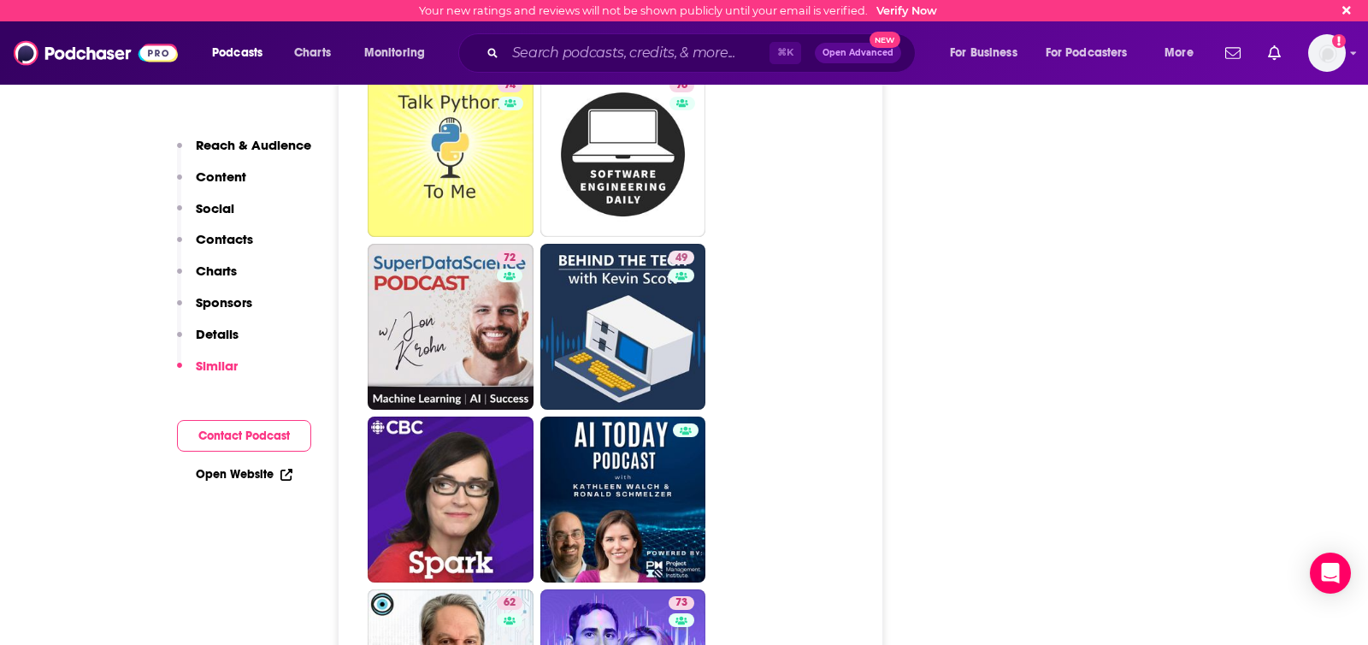
scroll to position [4478, 0]
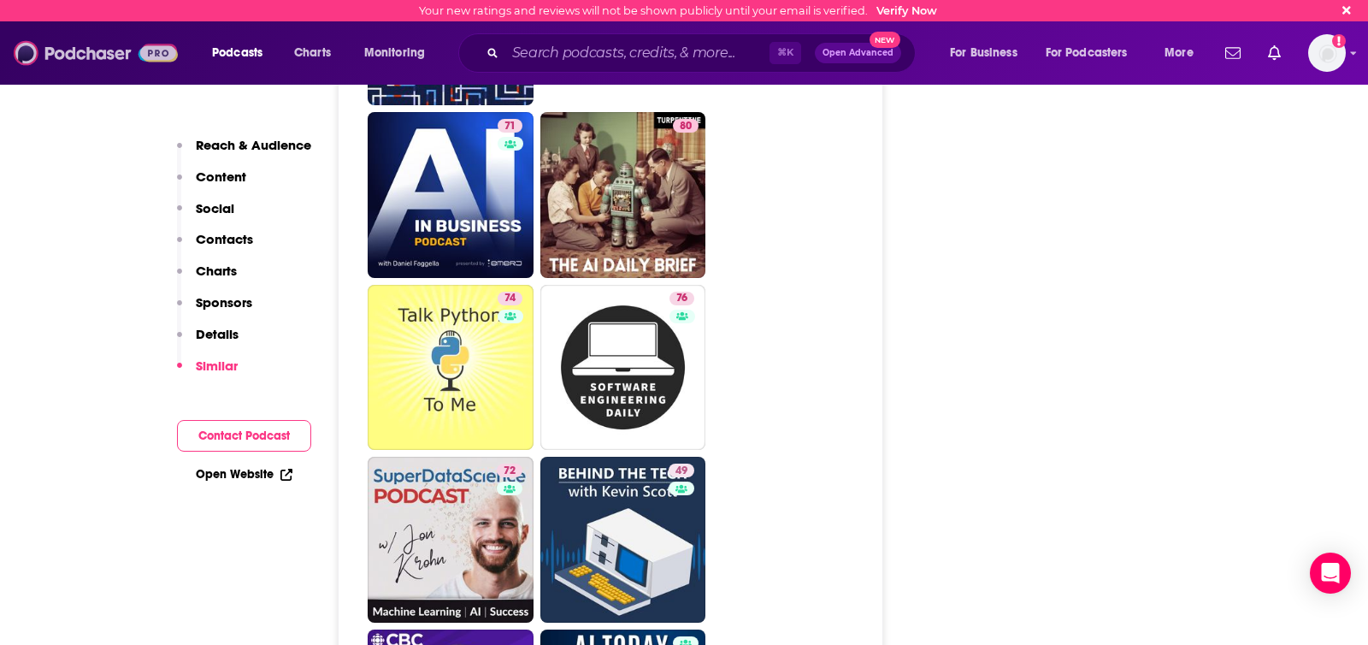
click at [77, 62] on img at bounding box center [96, 53] width 164 height 32
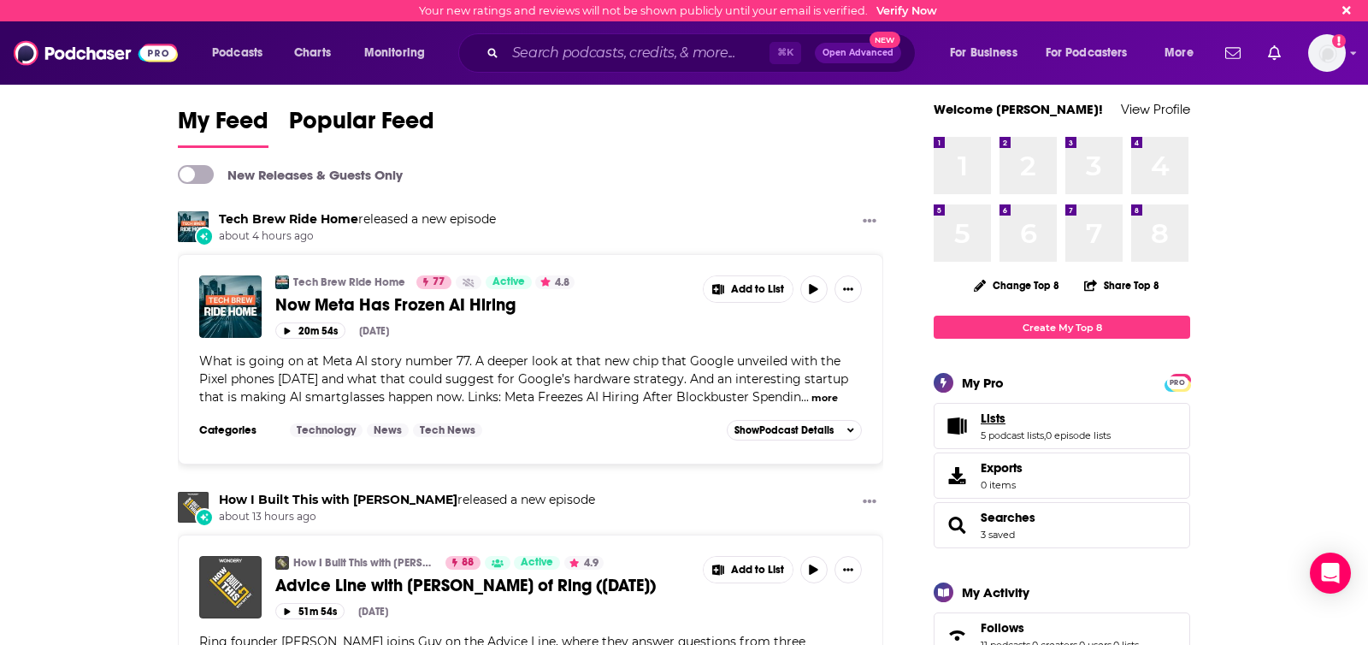
click at [1031, 418] on link "Lists" at bounding box center [1046, 417] width 130 height 15
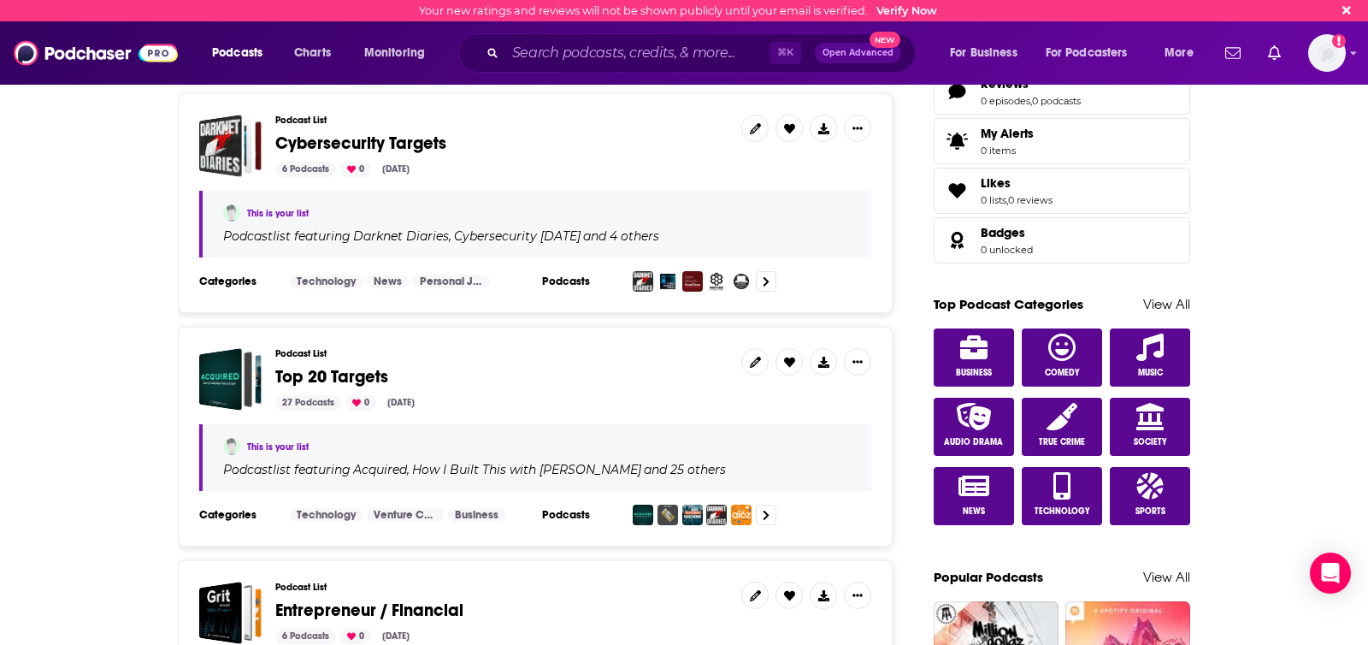
scroll to position [734, 0]
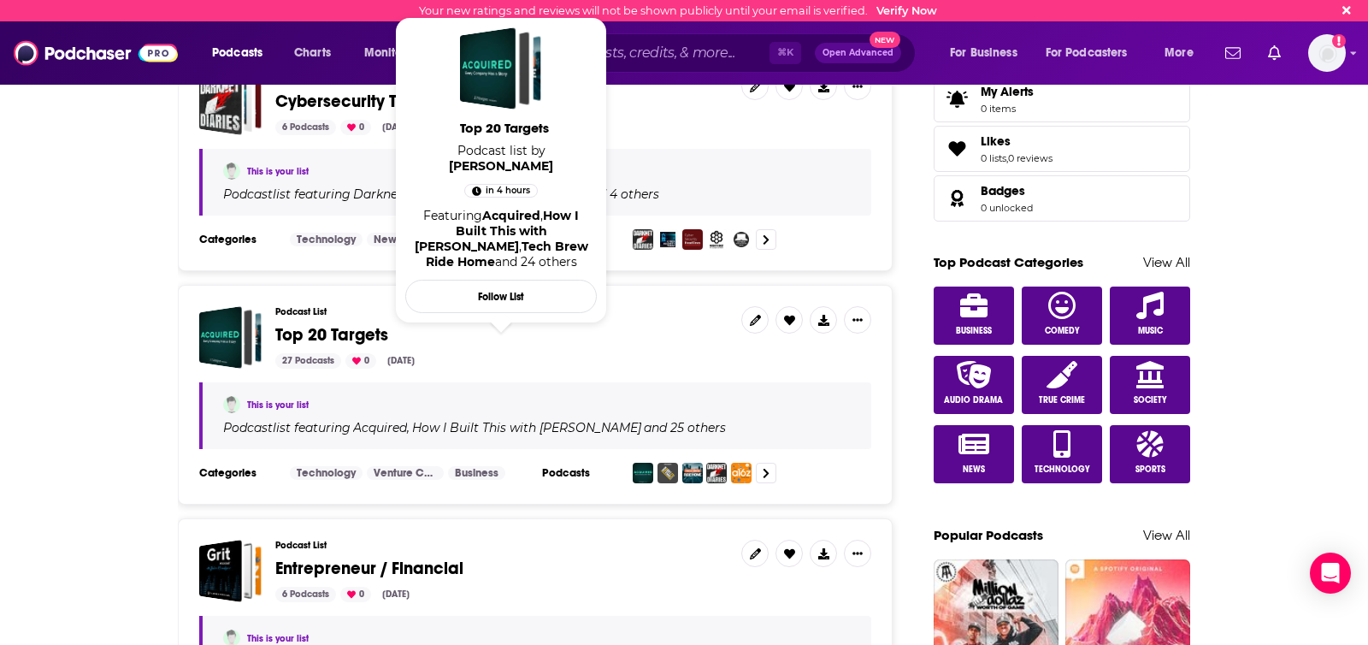
click at [374, 338] on span "Top 20 Targets" at bounding box center [331, 334] width 113 height 21
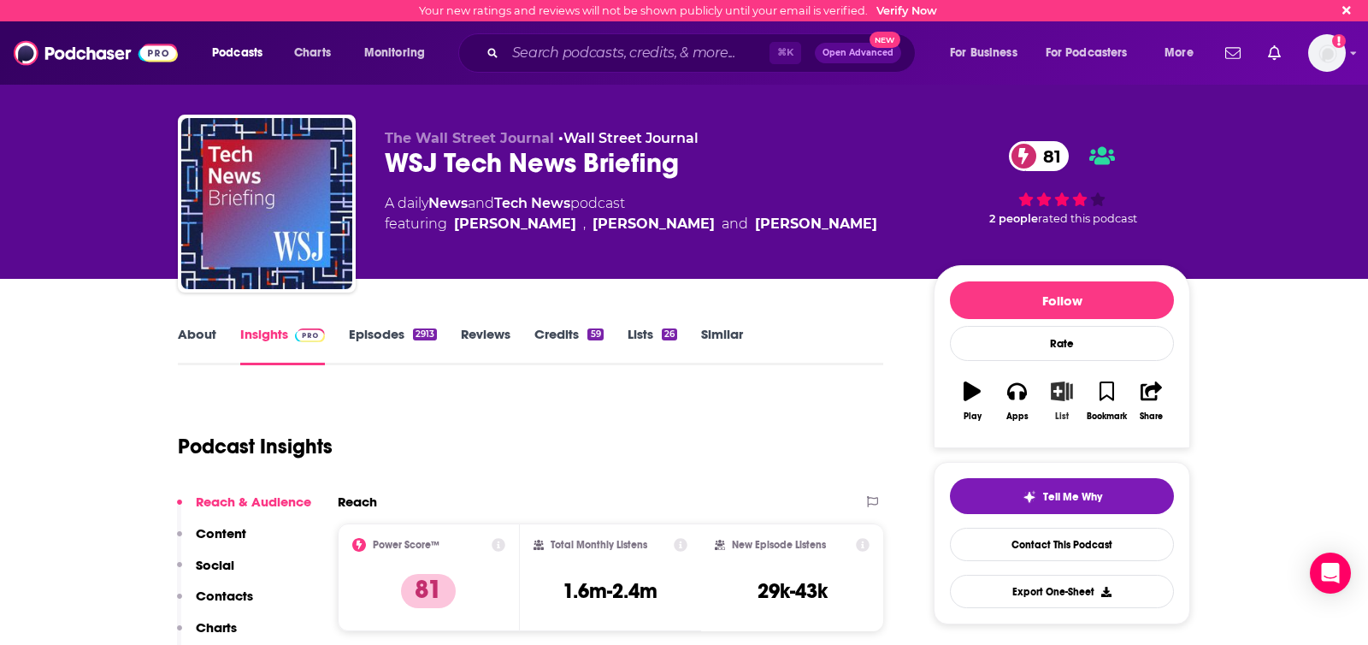
click at [1056, 387] on icon "button" at bounding box center [1062, 390] width 21 height 19
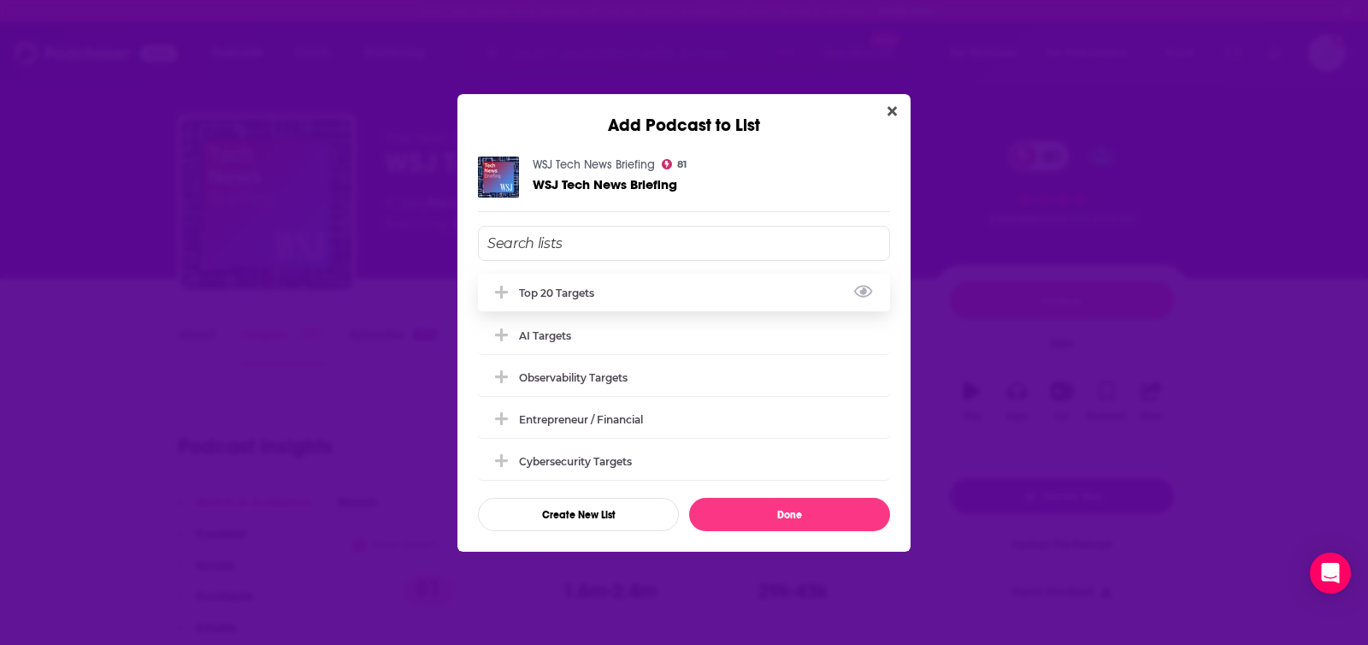
click at [628, 285] on div "Top 20 Targets" at bounding box center [684, 293] width 412 height 38
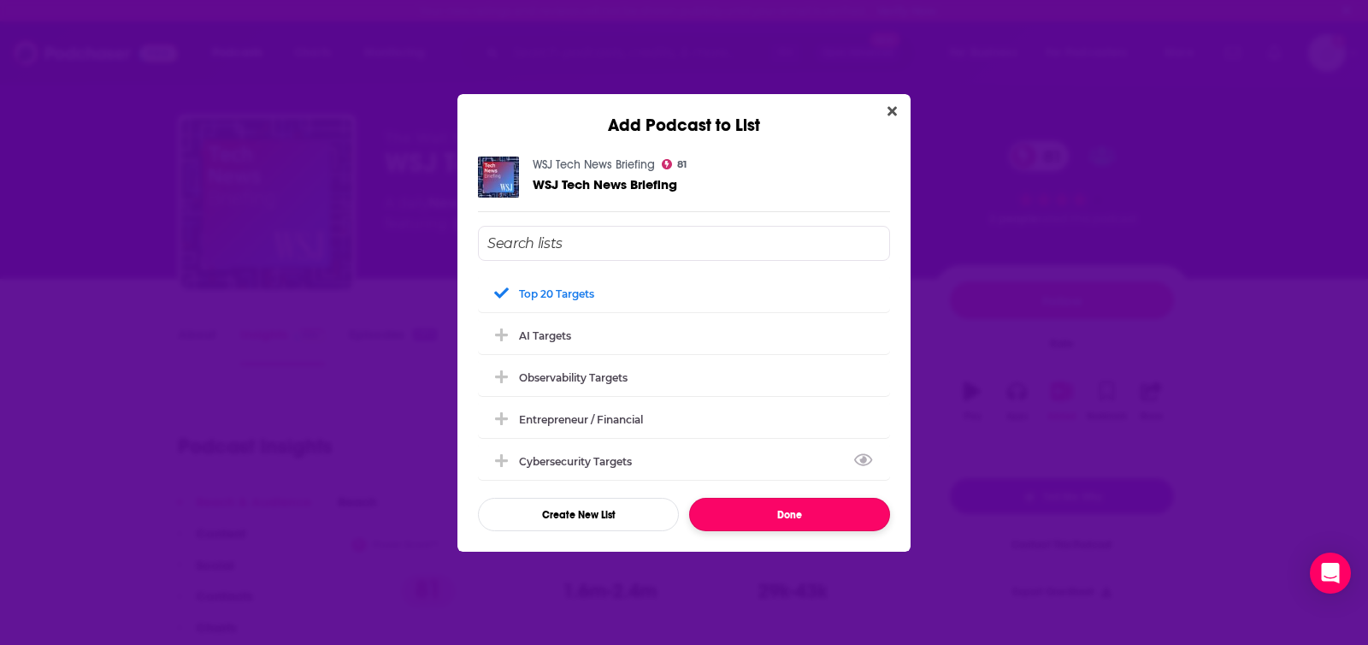
click at [766, 510] on button "Done" at bounding box center [789, 514] width 201 height 33
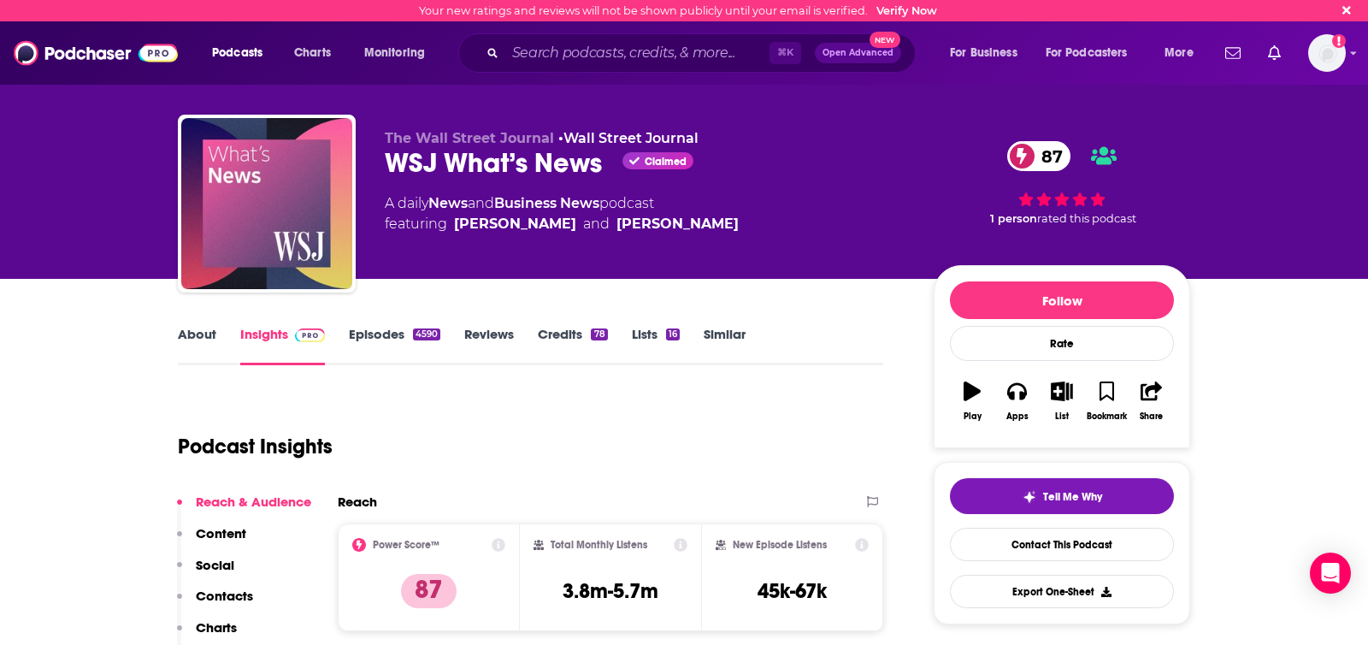
click at [203, 328] on link "About" at bounding box center [197, 345] width 38 height 39
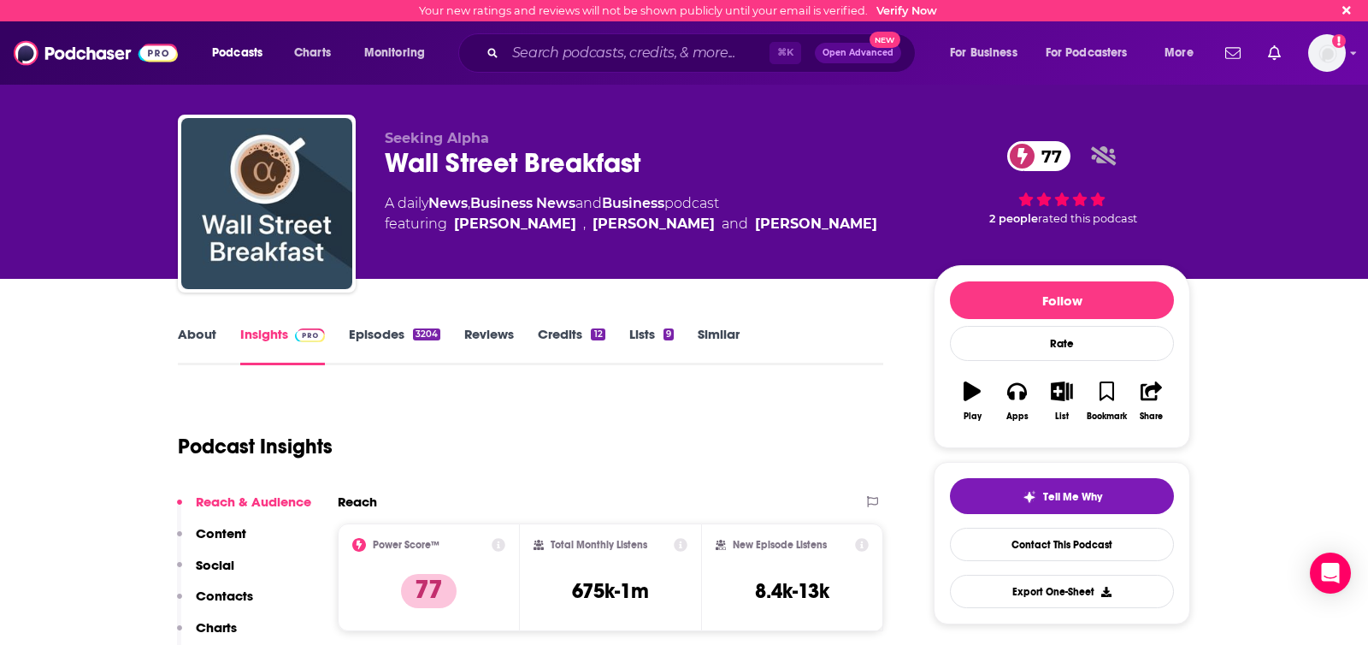
click at [195, 330] on link "About" at bounding box center [197, 345] width 38 height 39
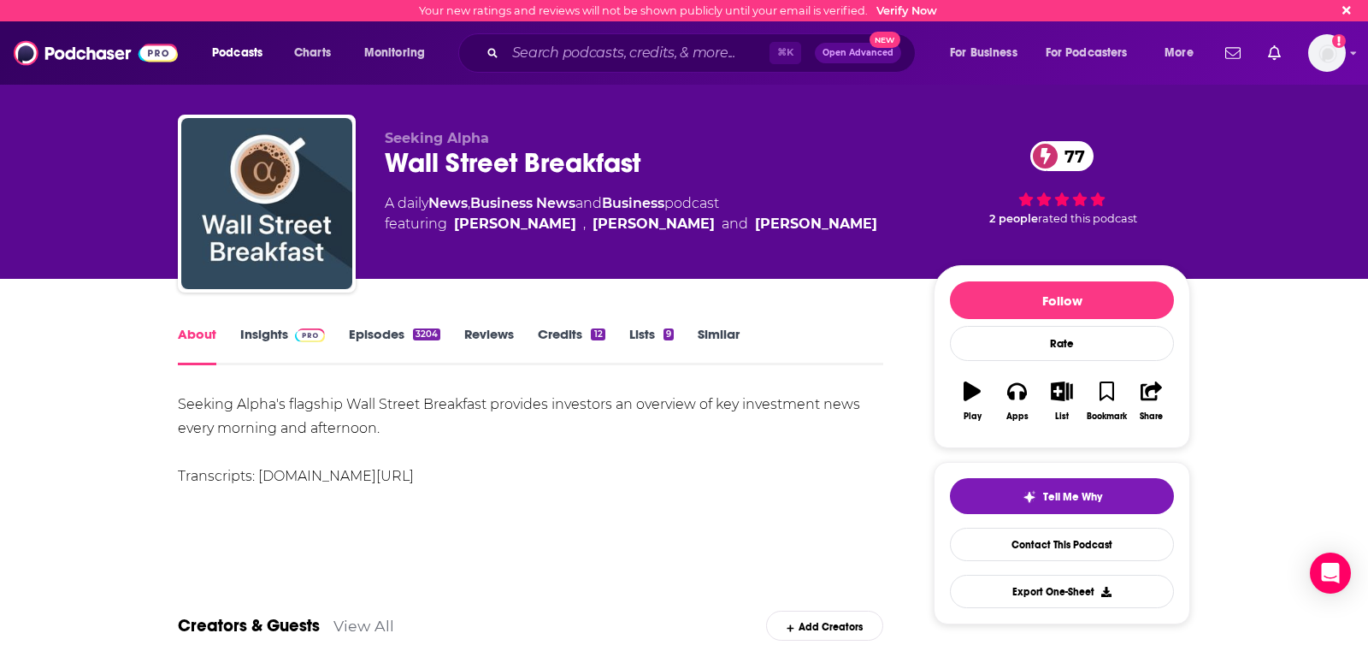
click at [240, 331] on link "Insights" at bounding box center [282, 345] width 85 height 39
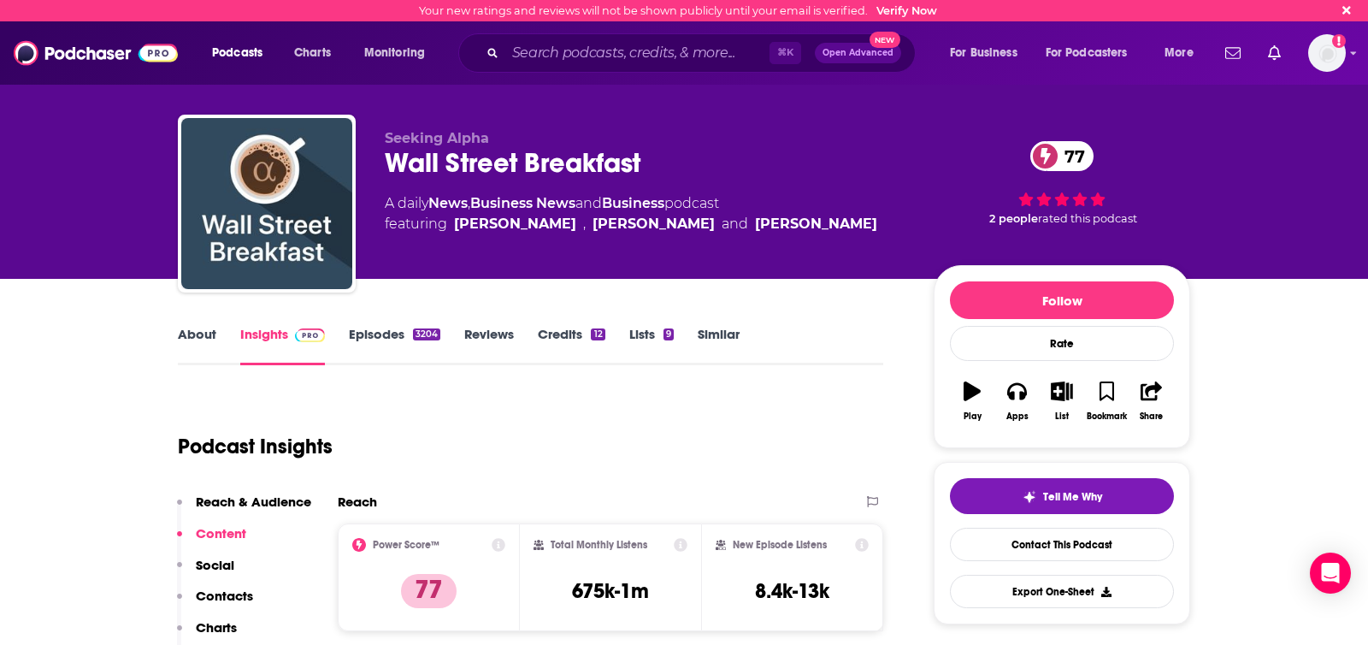
click at [398, 340] on link "Episodes 3204" at bounding box center [394, 345] width 91 height 39
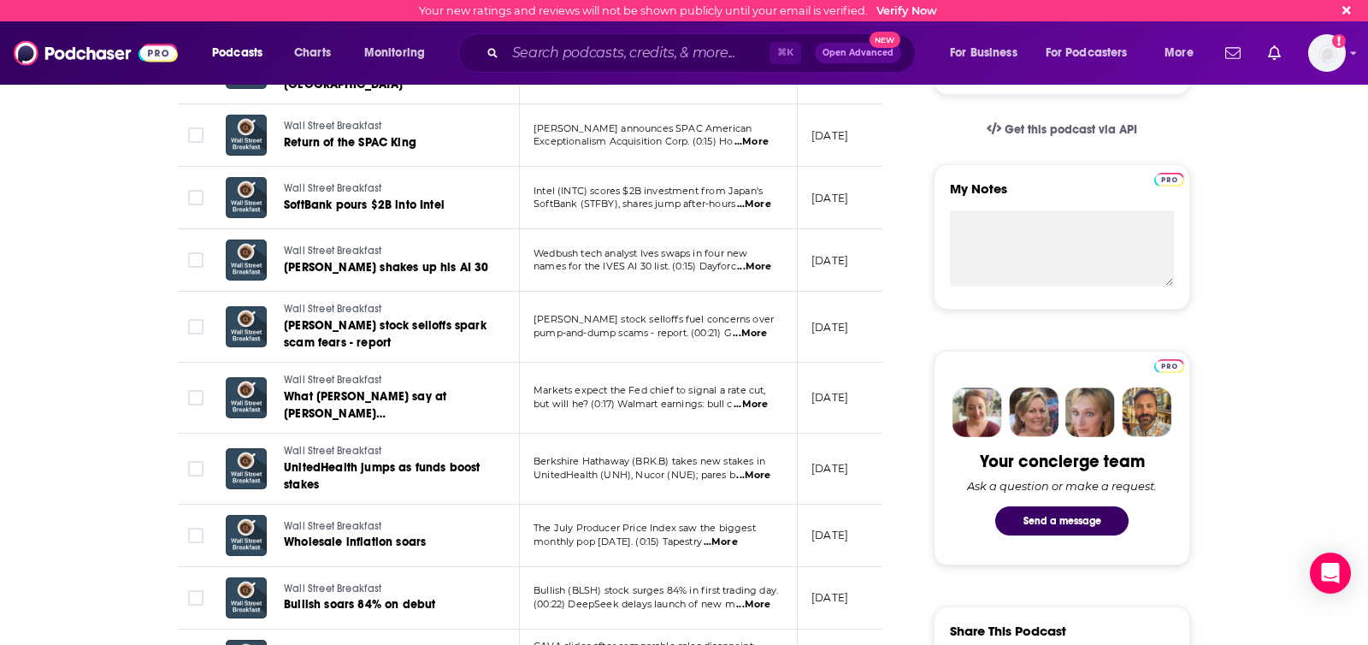
scroll to position [530, 0]
click at [755, 262] on span "...More" at bounding box center [754, 266] width 34 height 14
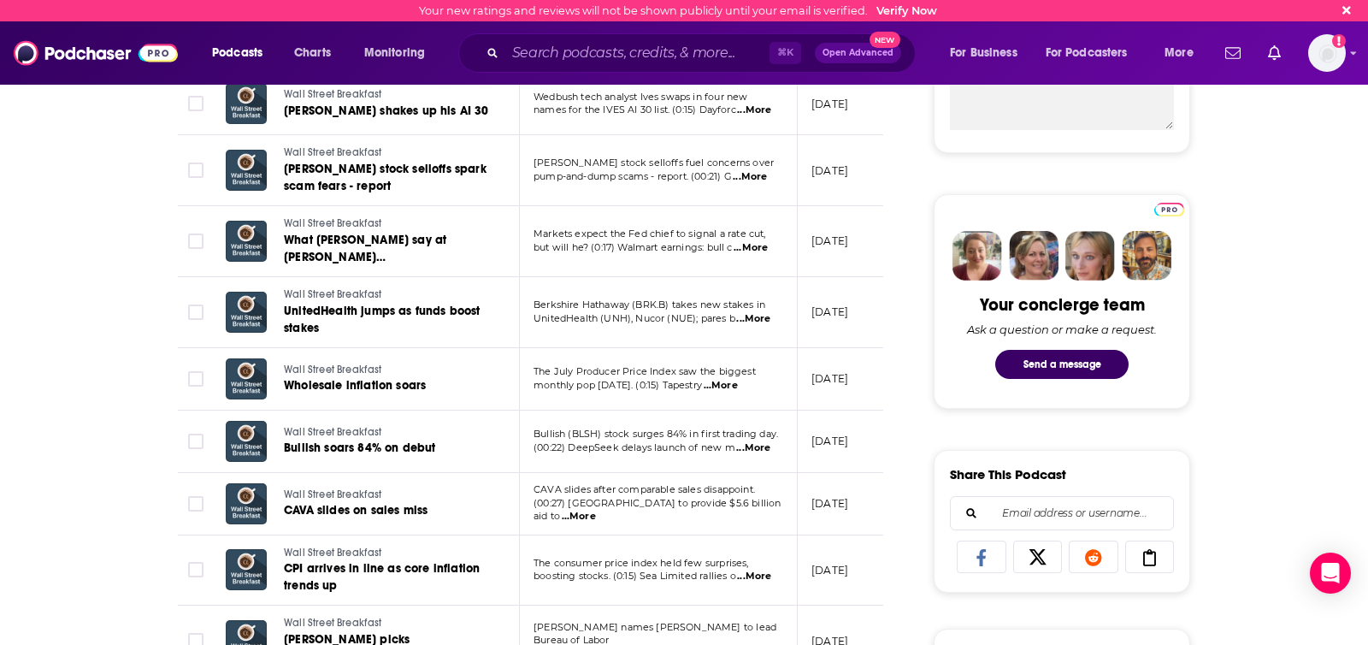
scroll to position [0, 0]
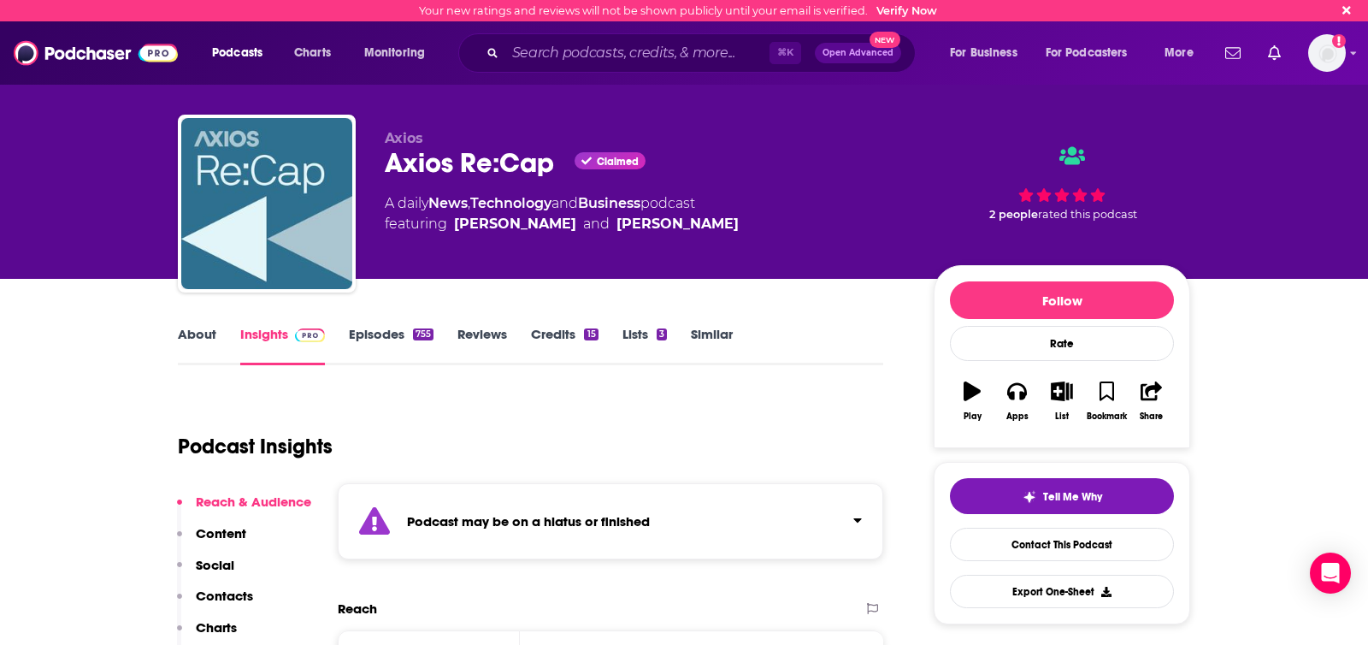
click at [854, 528] on button "Click to expand status details" at bounding box center [851, 516] width 22 height 24
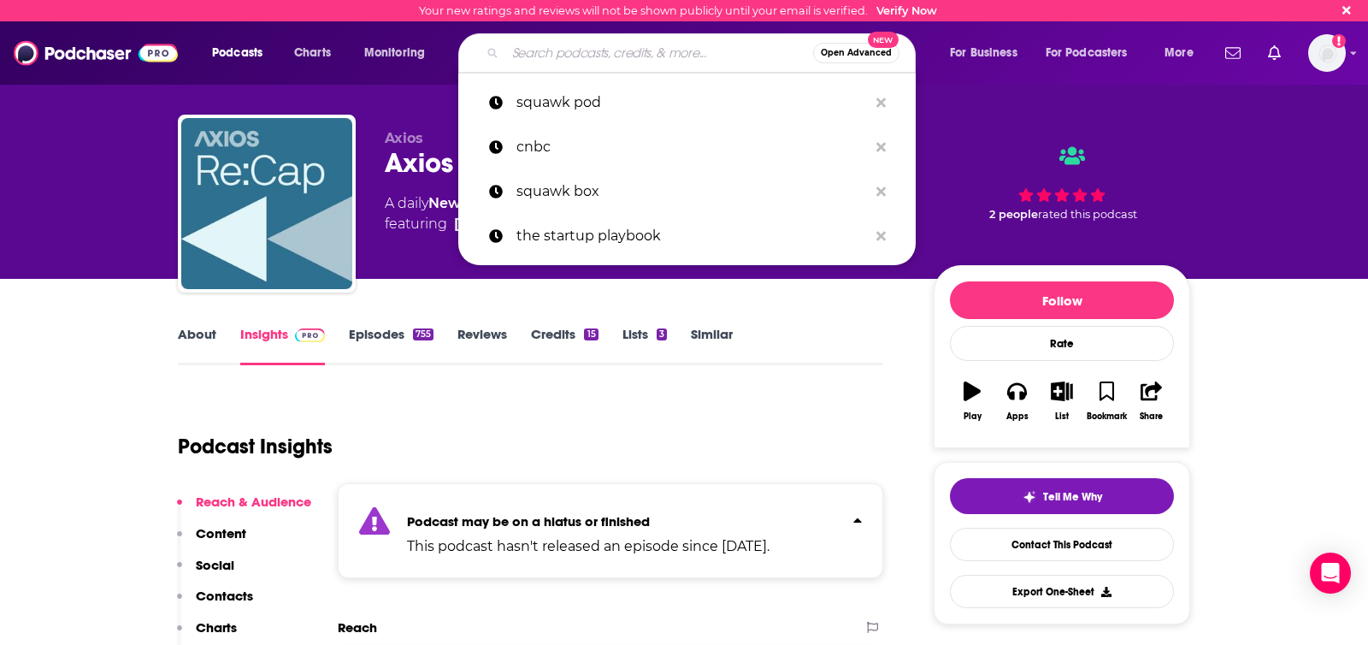
click at [631, 58] on input "Search podcasts, credits, & more..." at bounding box center [659, 52] width 308 height 27
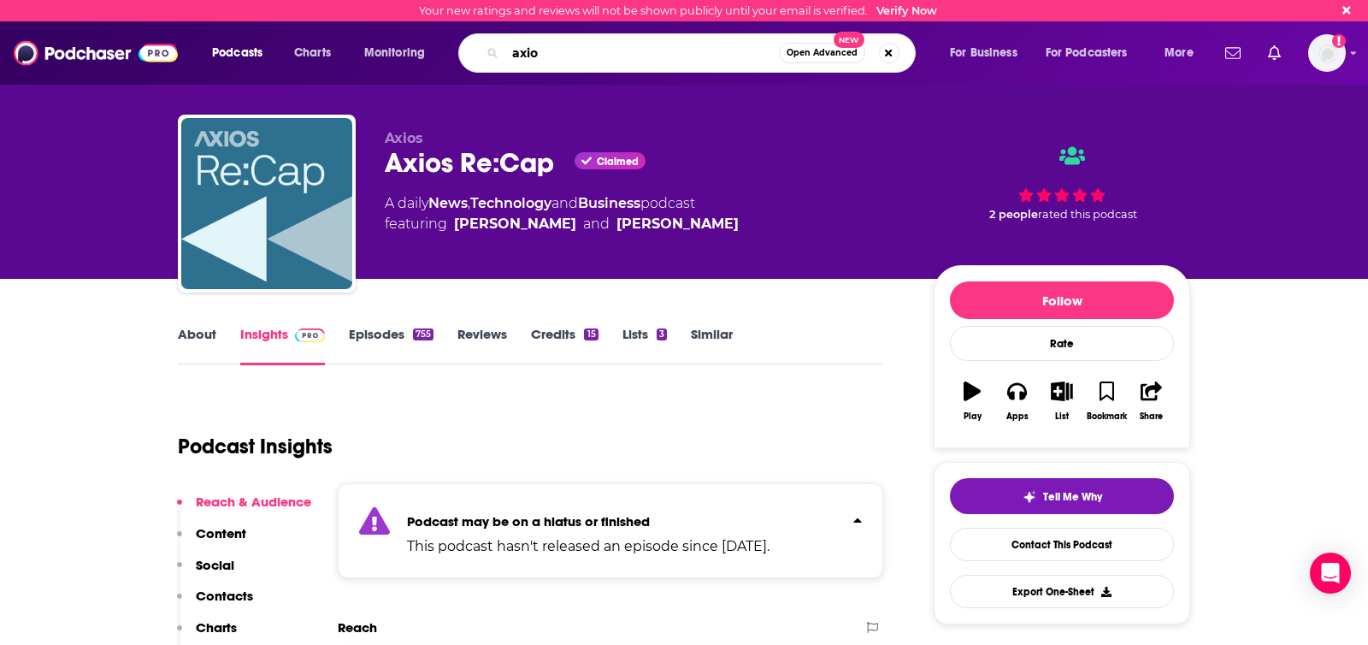
type input "axios"
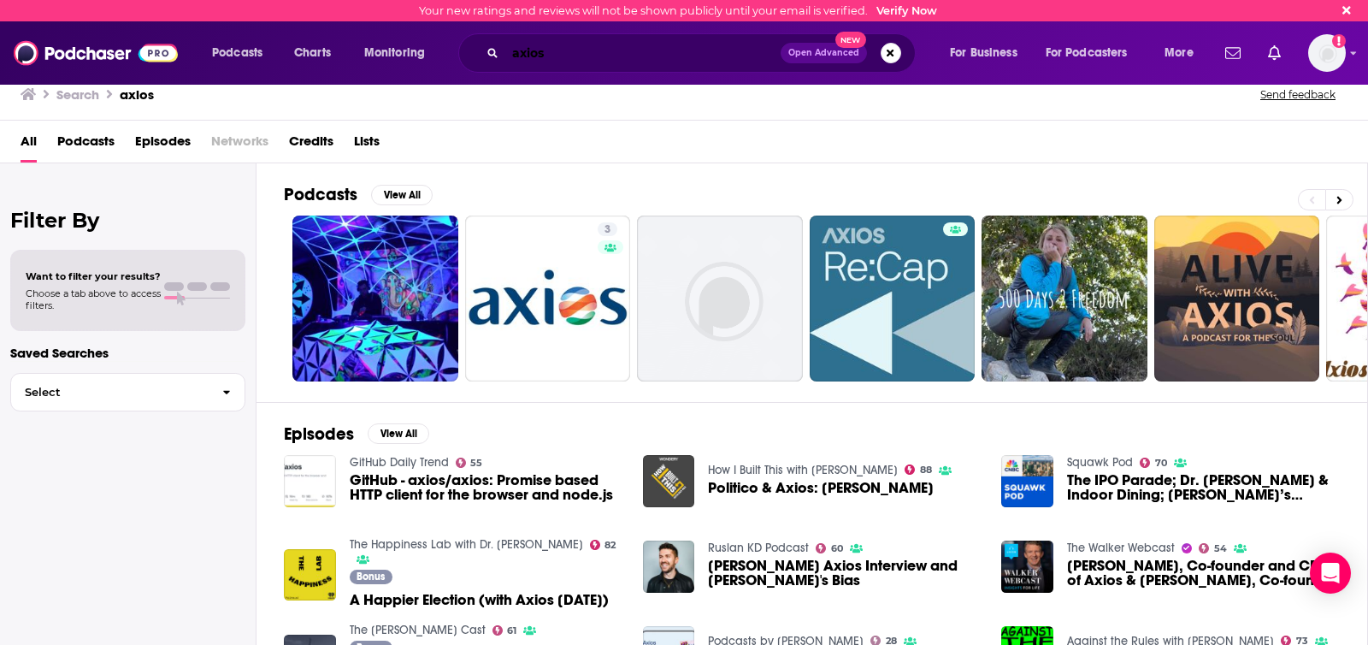
click at [672, 55] on input "axios" at bounding box center [642, 52] width 275 height 27
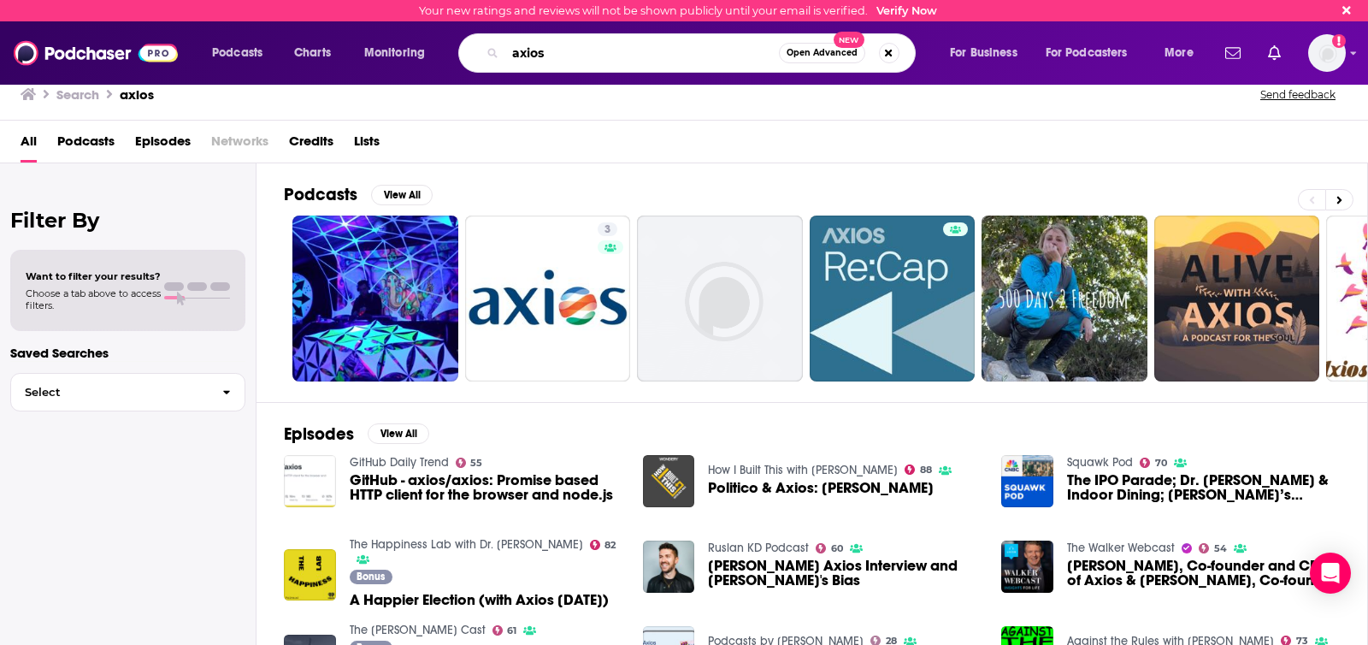
click at [673, 54] on input "axios" at bounding box center [642, 52] width 274 height 27
type input "tech news"
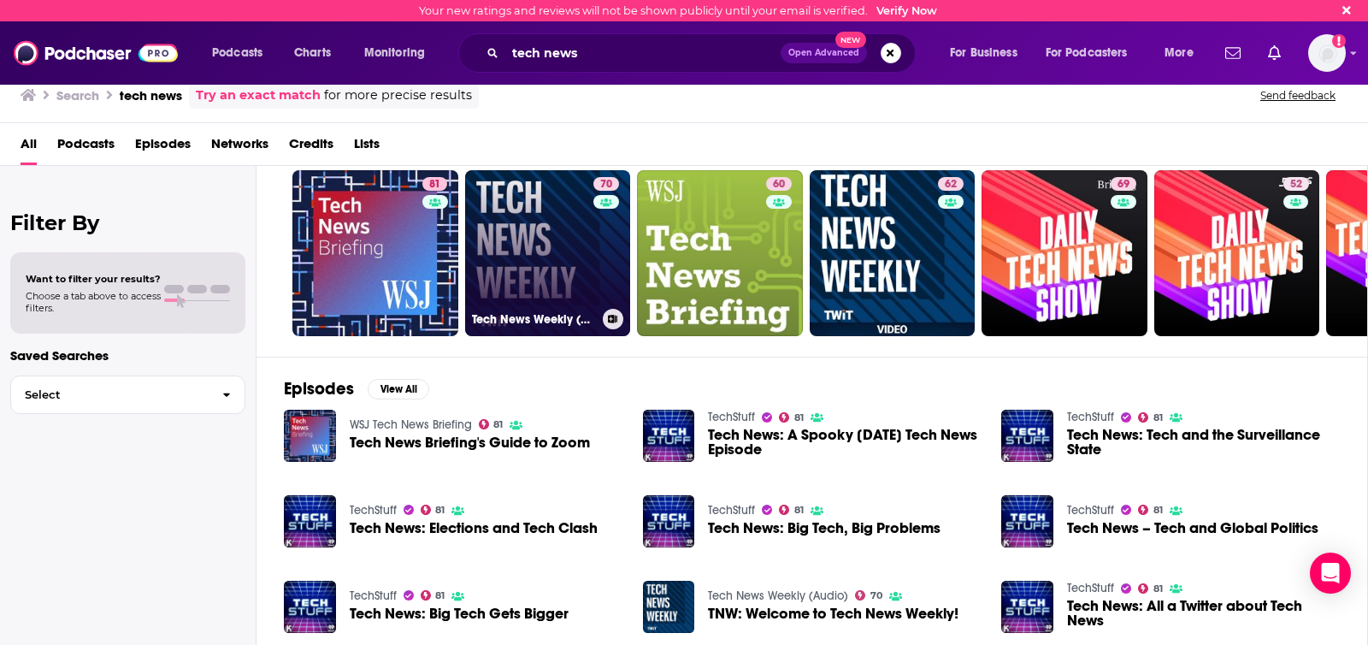
scroll to position [174, 0]
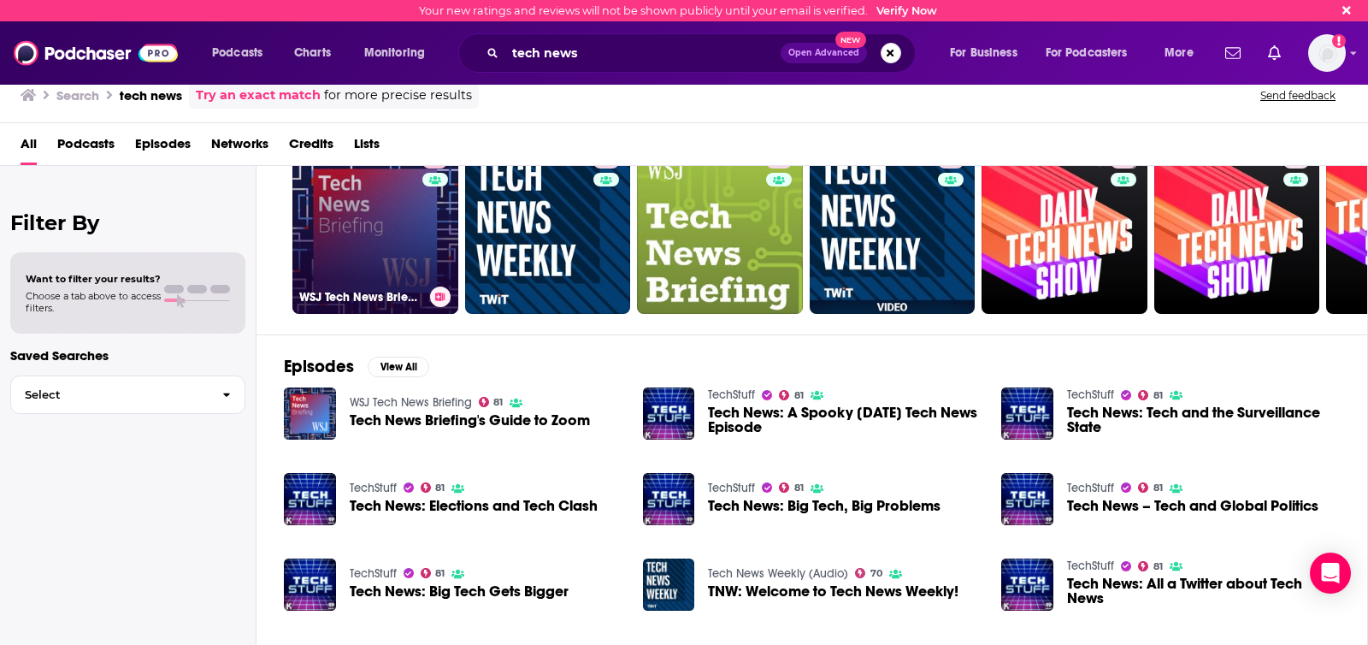
click at [382, 205] on link "81 WSJ Tech News Briefing" at bounding box center [375, 231] width 166 height 166
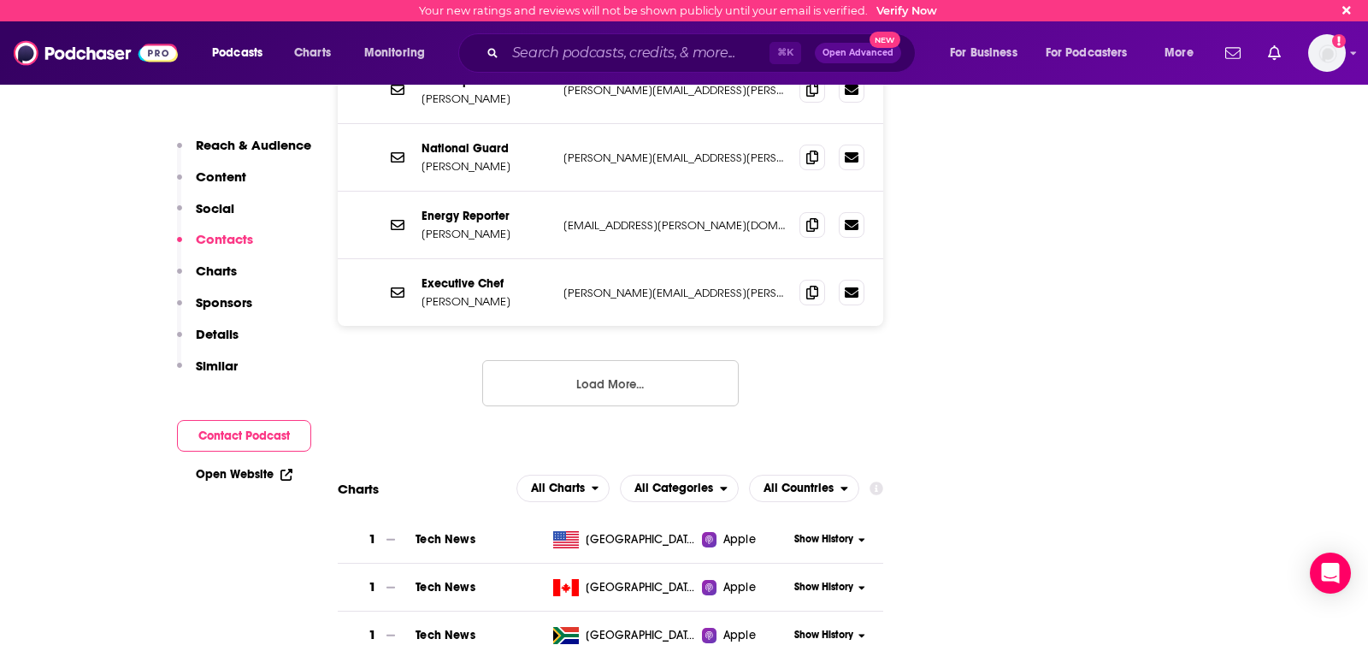
scroll to position [2141, 0]
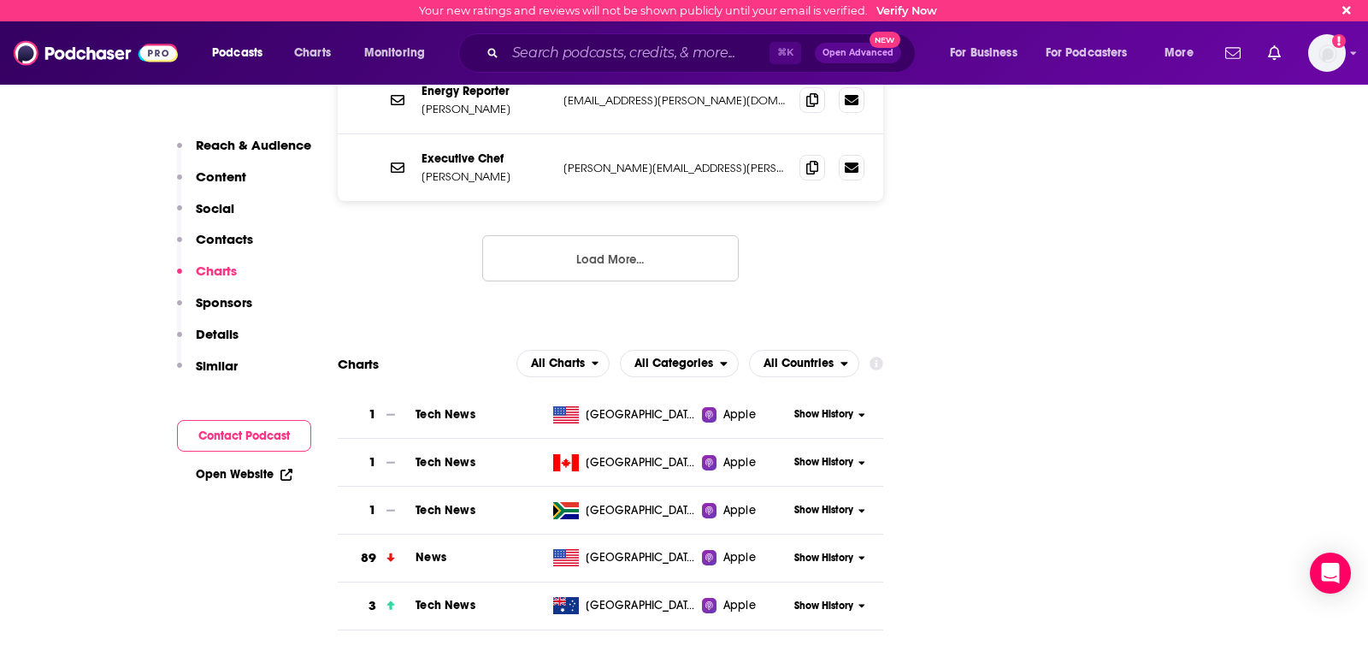
click at [425, 407] on span "Tech News" at bounding box center [445, 414] width 59 height 15
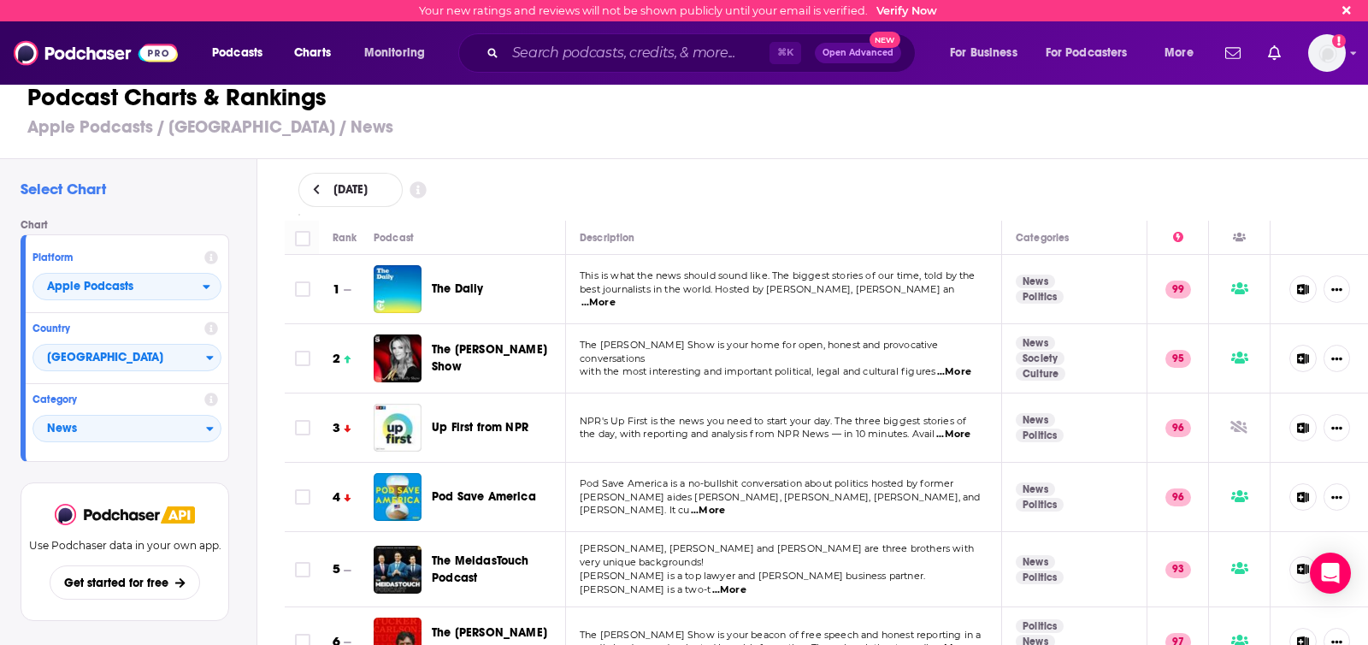
click at [616, 296] on span "...More" at bounding box center [598, 303] width 34 height 14
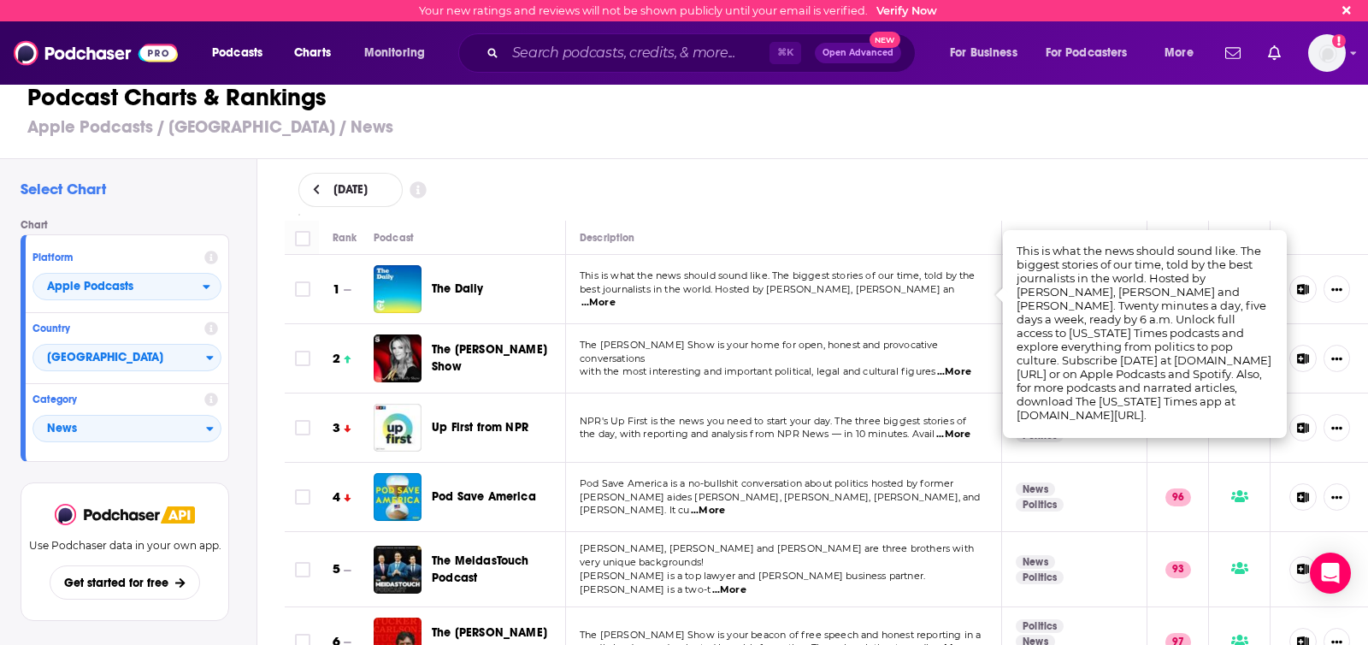
click at [1284, 202] on div "August 21, 2025" at bounding box center [826, 190] width 1057 height 34
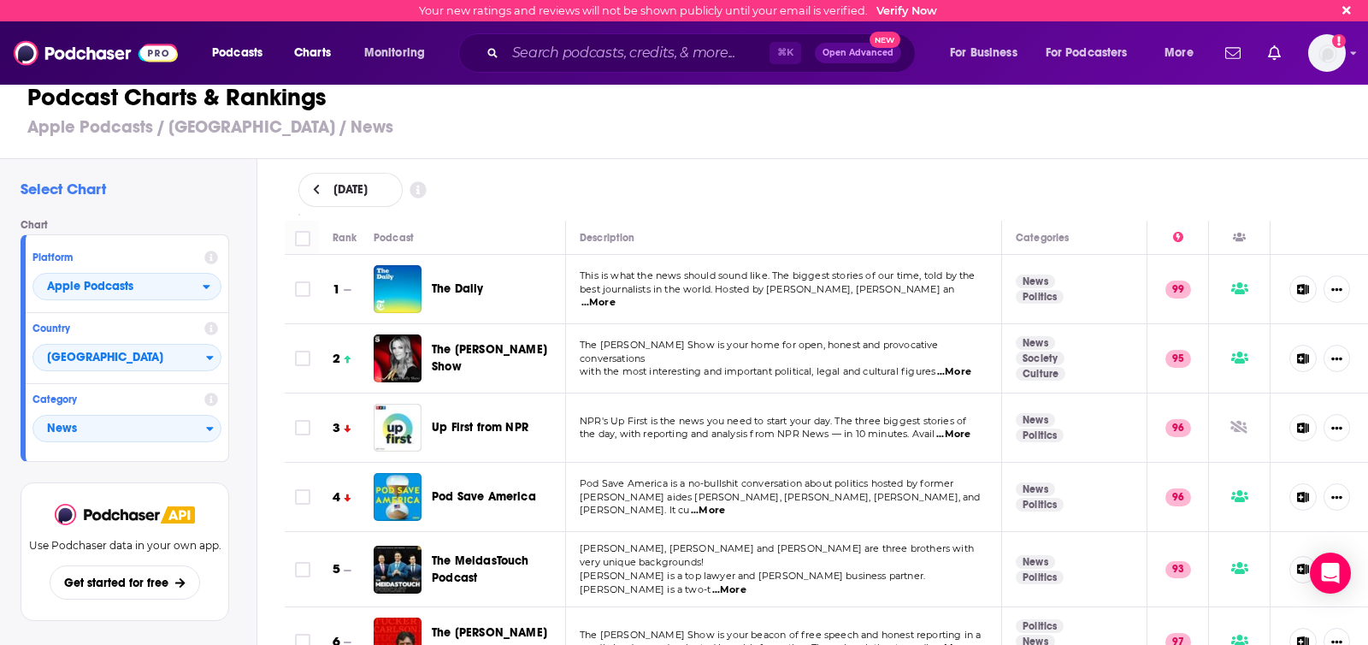
click at [1294, 288] on button at bounding box center [1303, 288] width 28 height 27
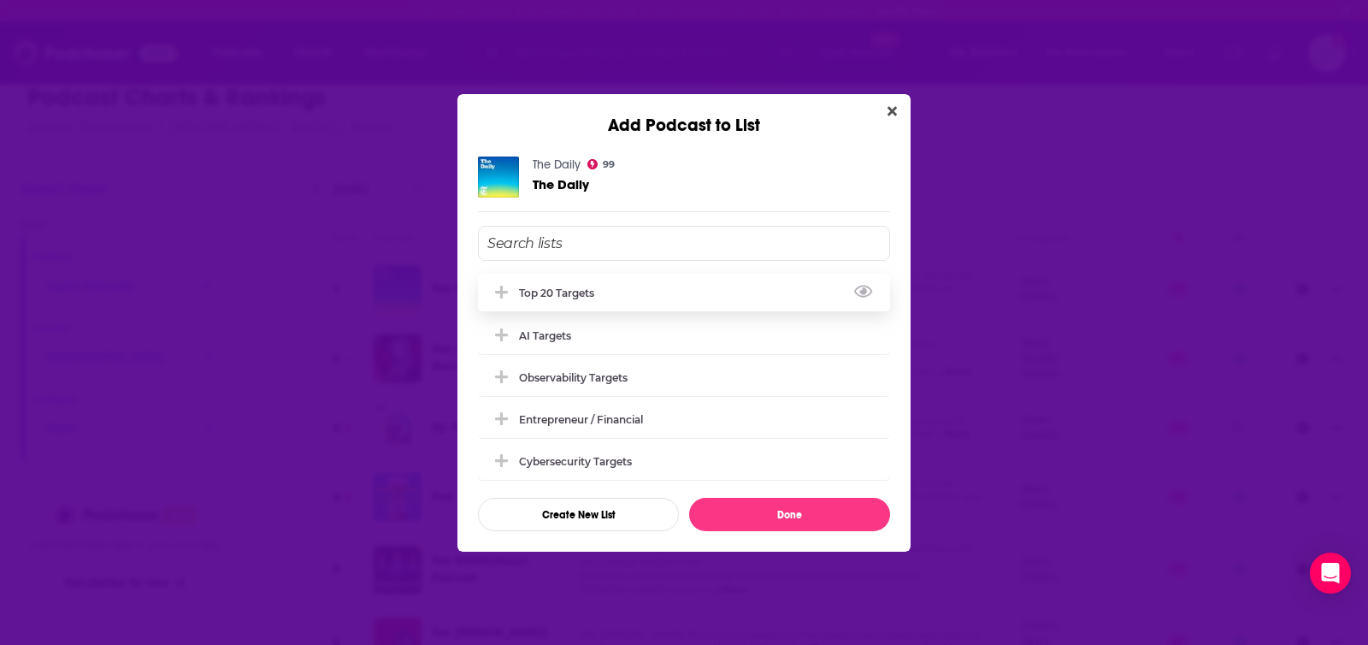
drag, startPoint x: 592, startPoint y: 296, endPoint x: 604, endPoint y: 308, distance: 16.3
click at [593, 295] on div "Top 20 Targets" at bounding box center [561, 292] width 85 height 13
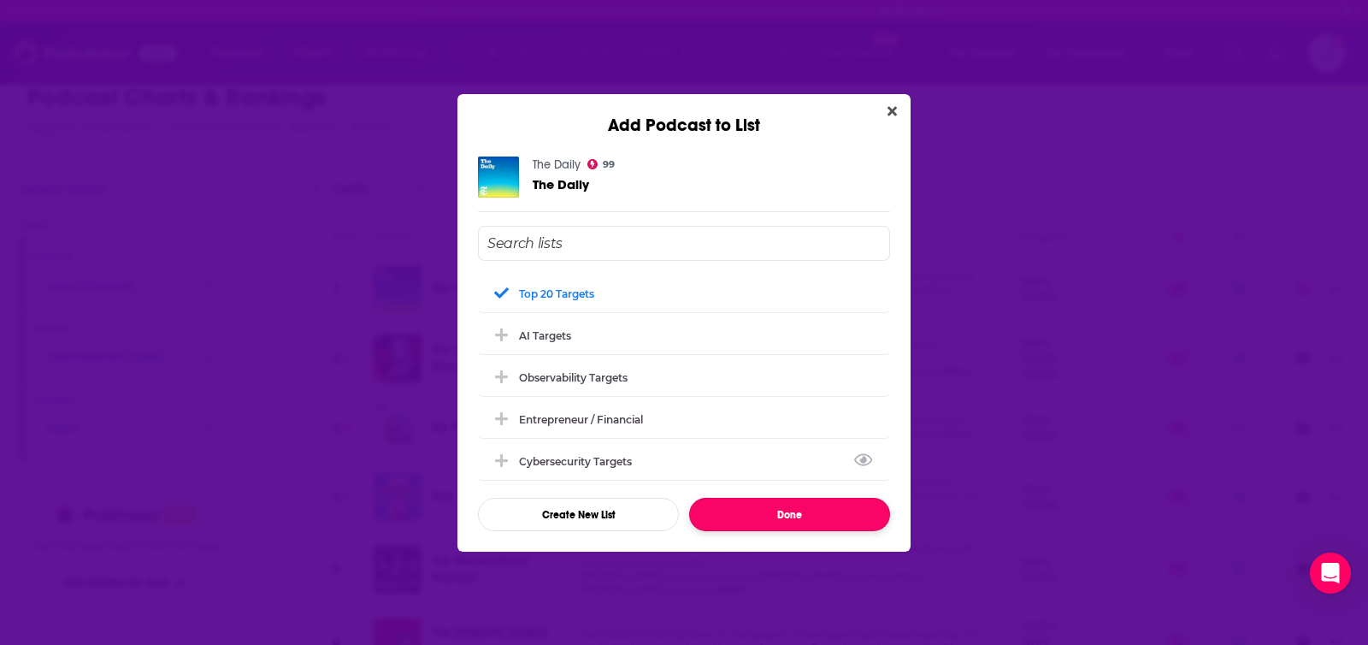
click at [763, 517] on button "Done" at bounding box center [789, 514] width 201 height 33
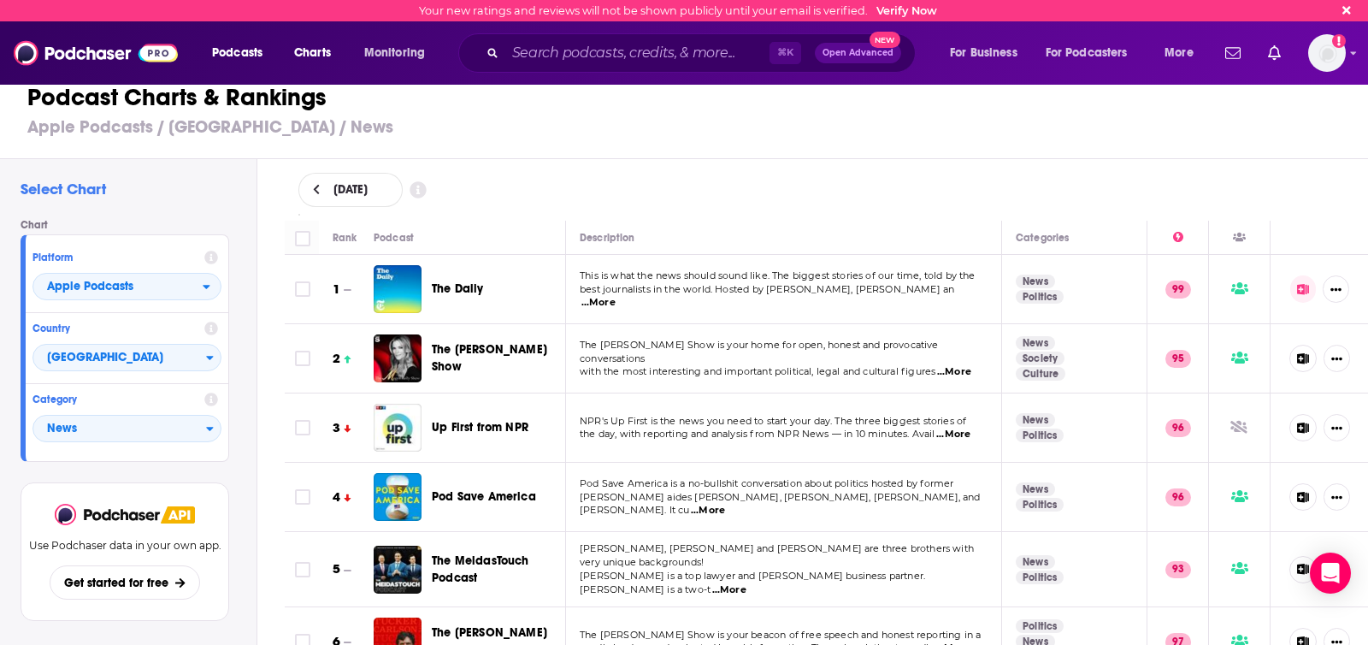
click at [955, 433] on span "...More" at bounding box center [953, 434] width 34 height 14
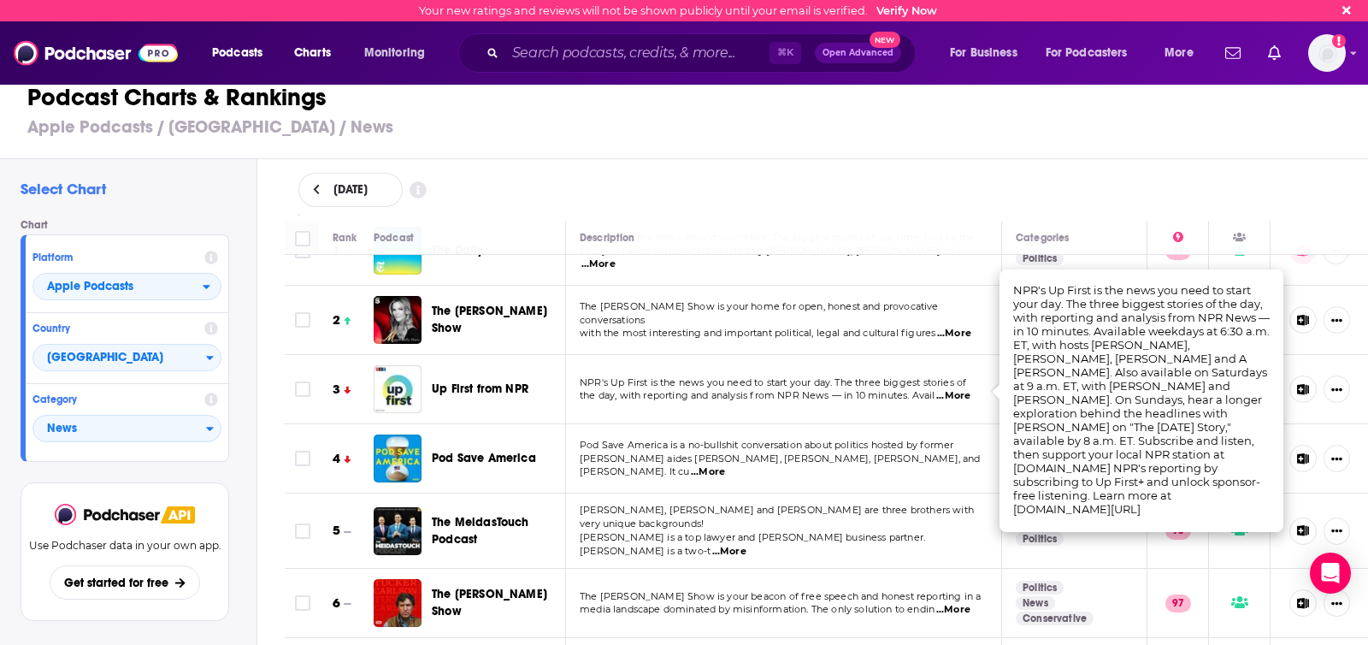
scroll to position [44, 0]
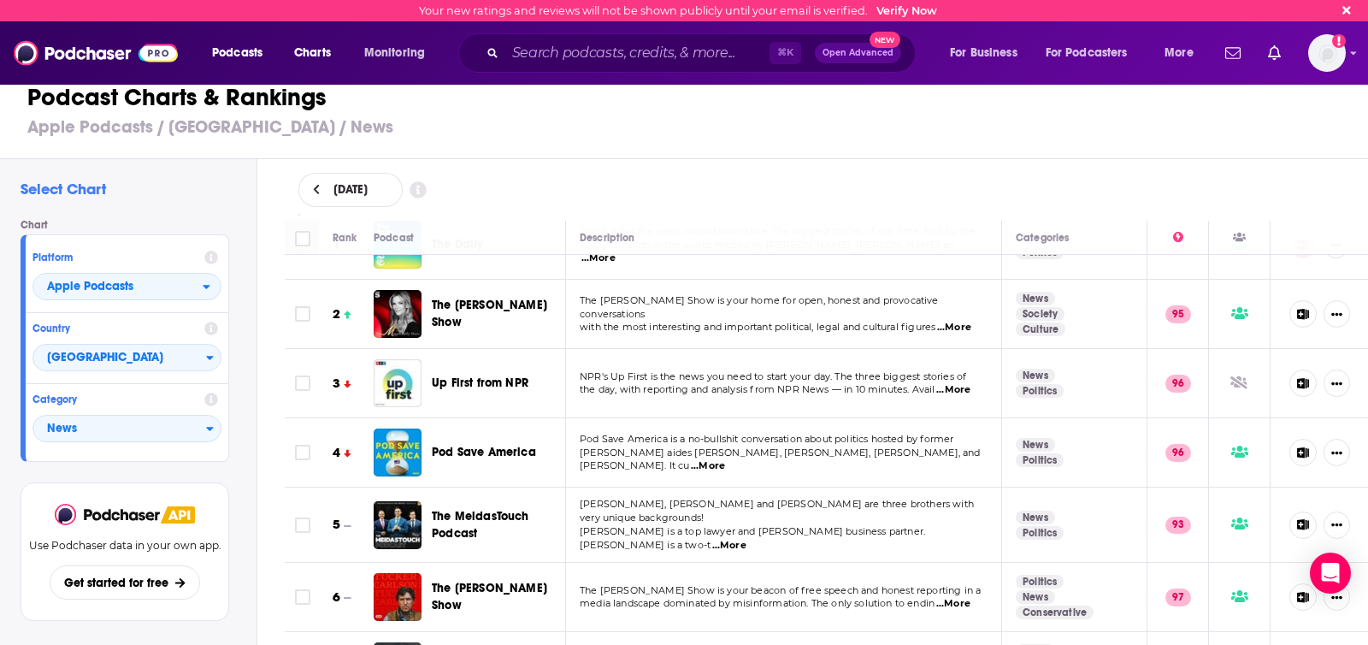
click at [693, 445] on span "Pod Save America is a no-bullshit conversation about politics hosted by former" at bounding box center [767, 439] width 374 height 12
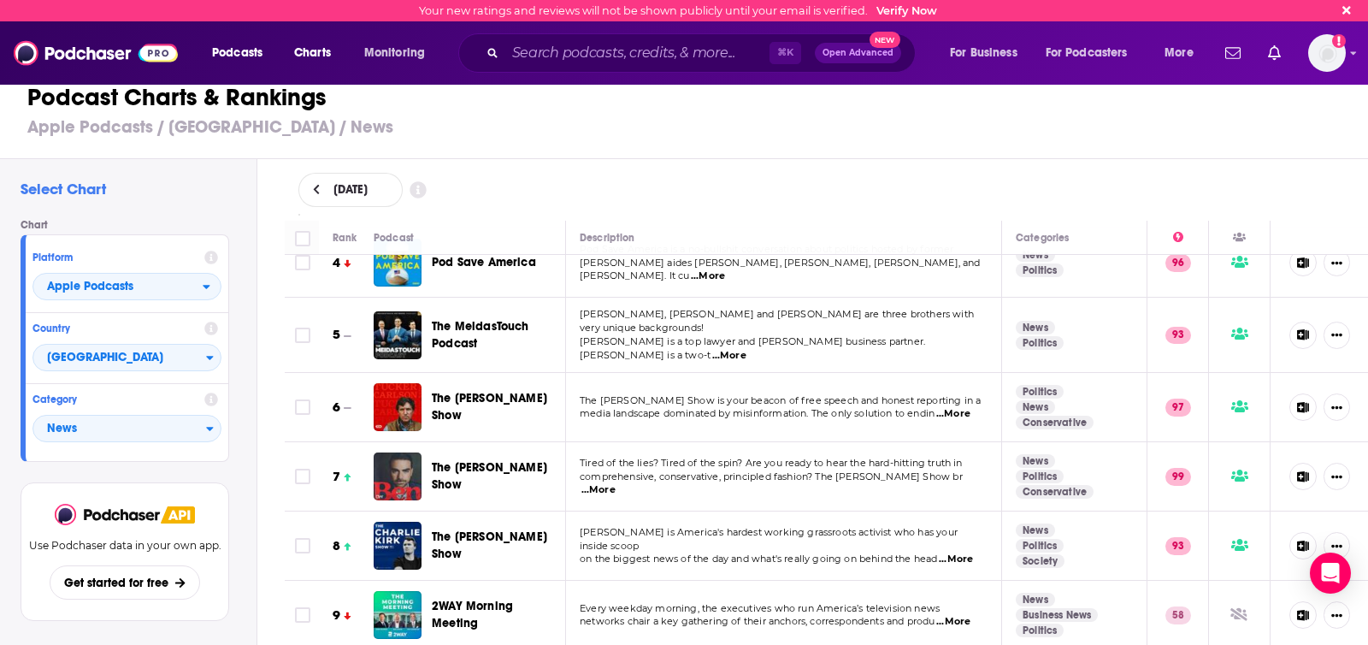
scroll to position [0, 0]
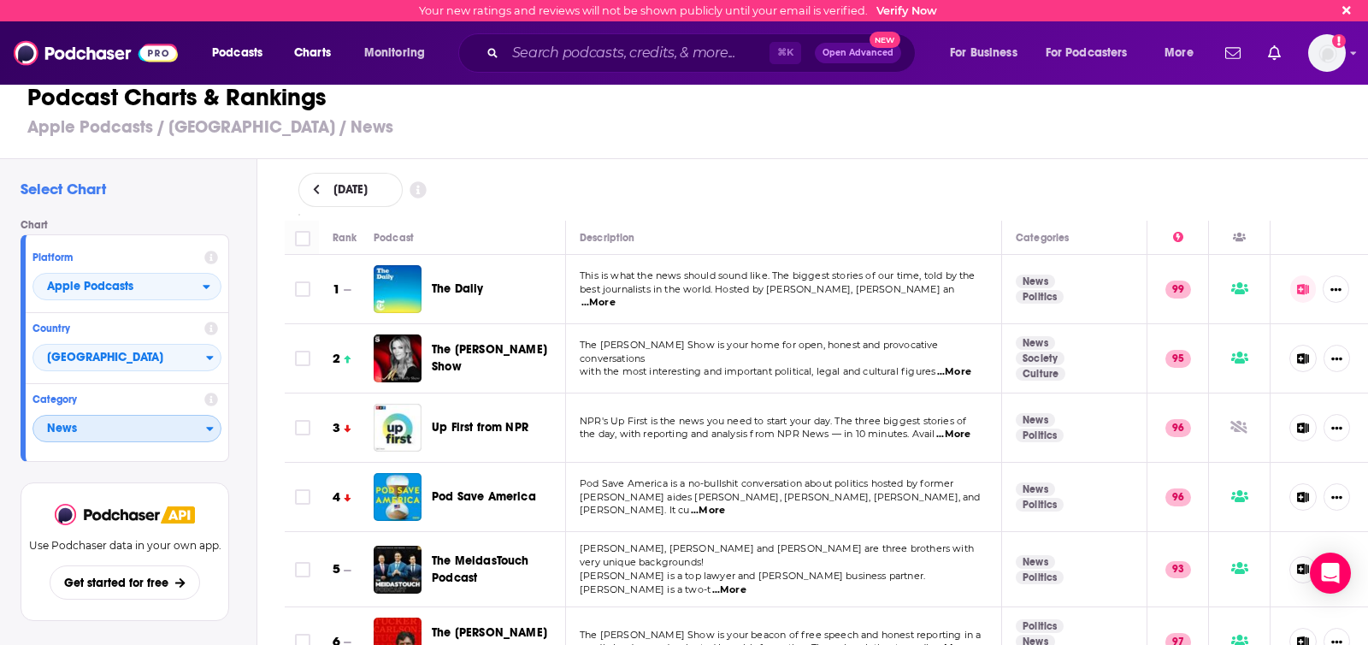
click at [150, 422] on span "News" at bounding box center [119, 429] width 173 height 29
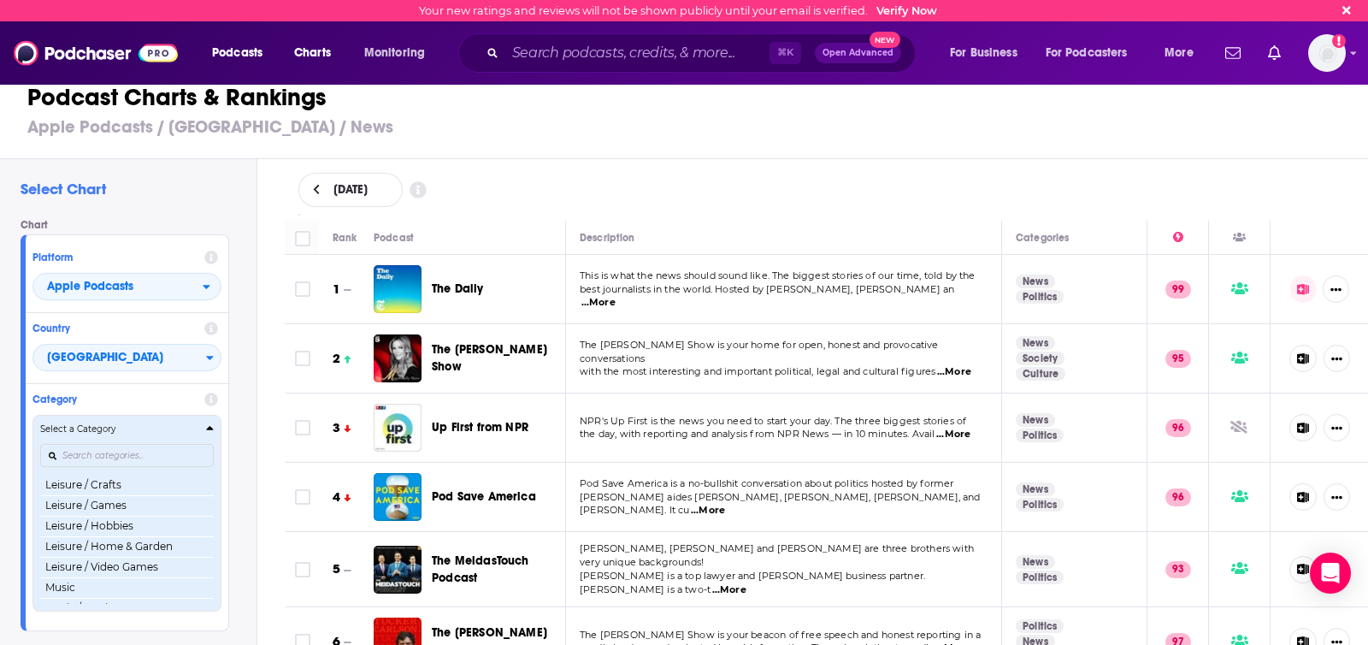
scroll to position [1029, 0]
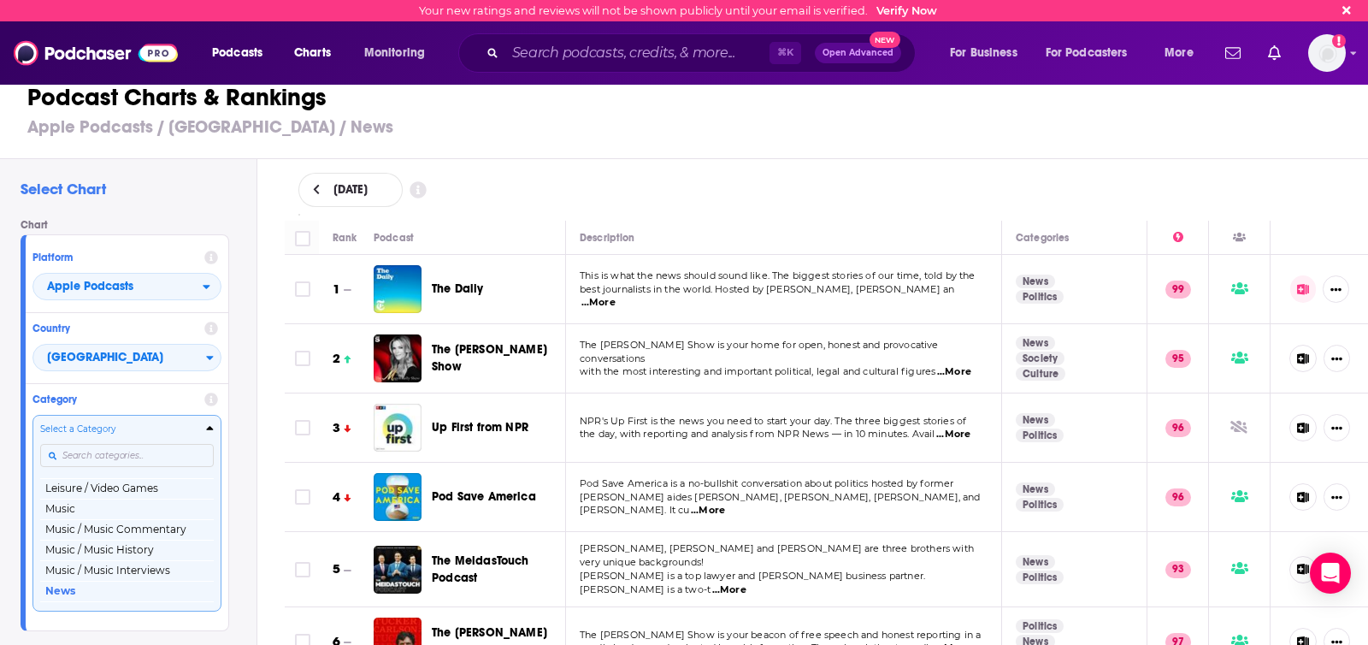
click at [131, 460] on input "Categories" at bounding box center [127, 455] width 174 height 23
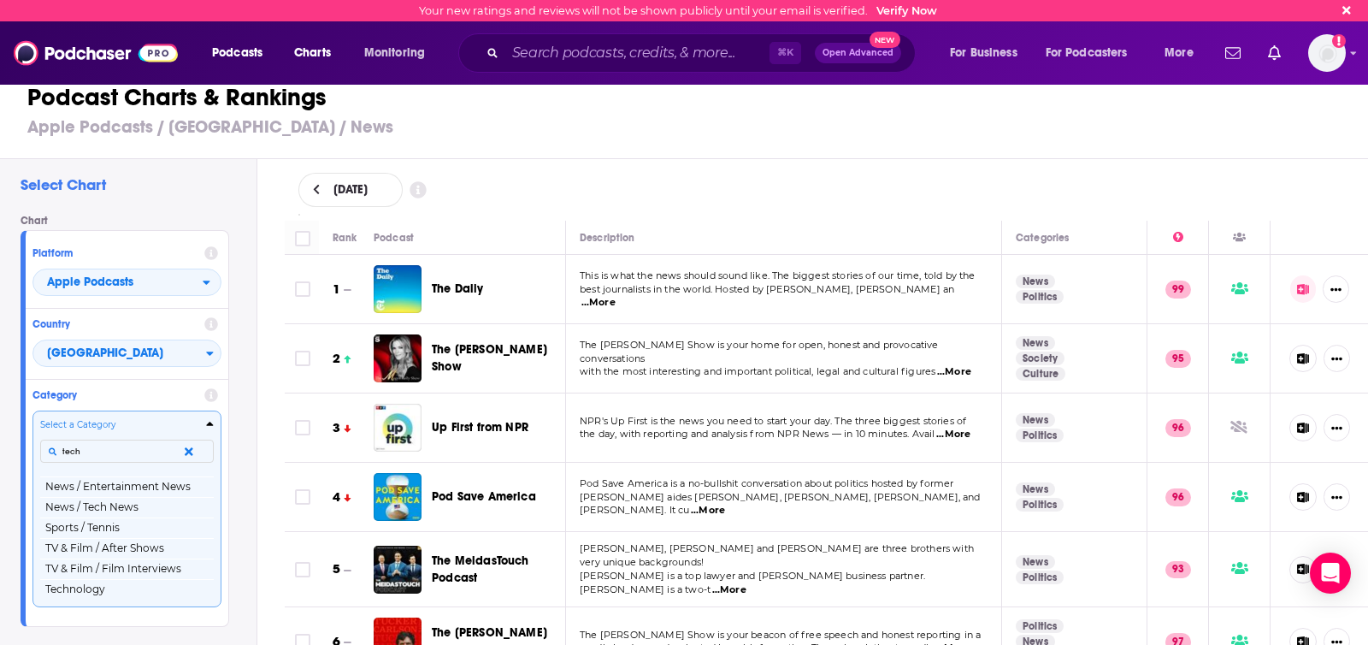
scroll to position [0, 0]
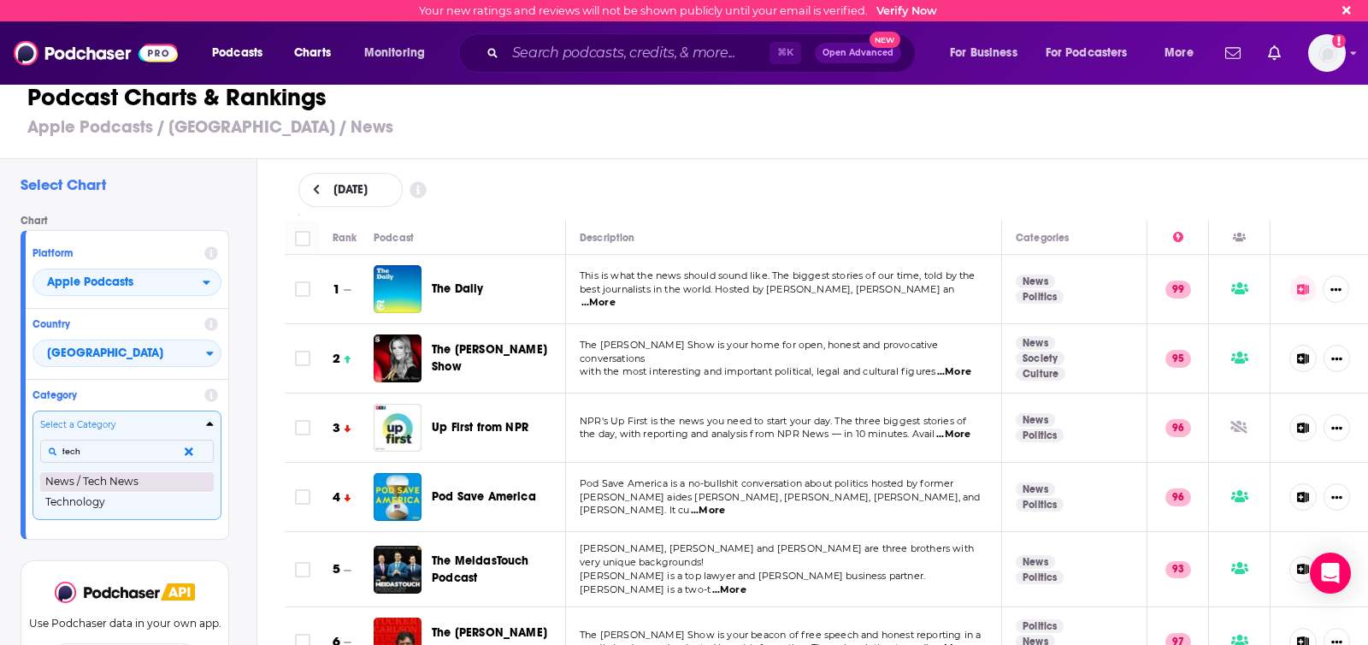
type input "tech"
click at [122, 479] on button "News / Tech News" at bounding box center [127, 481] width 174 height 21
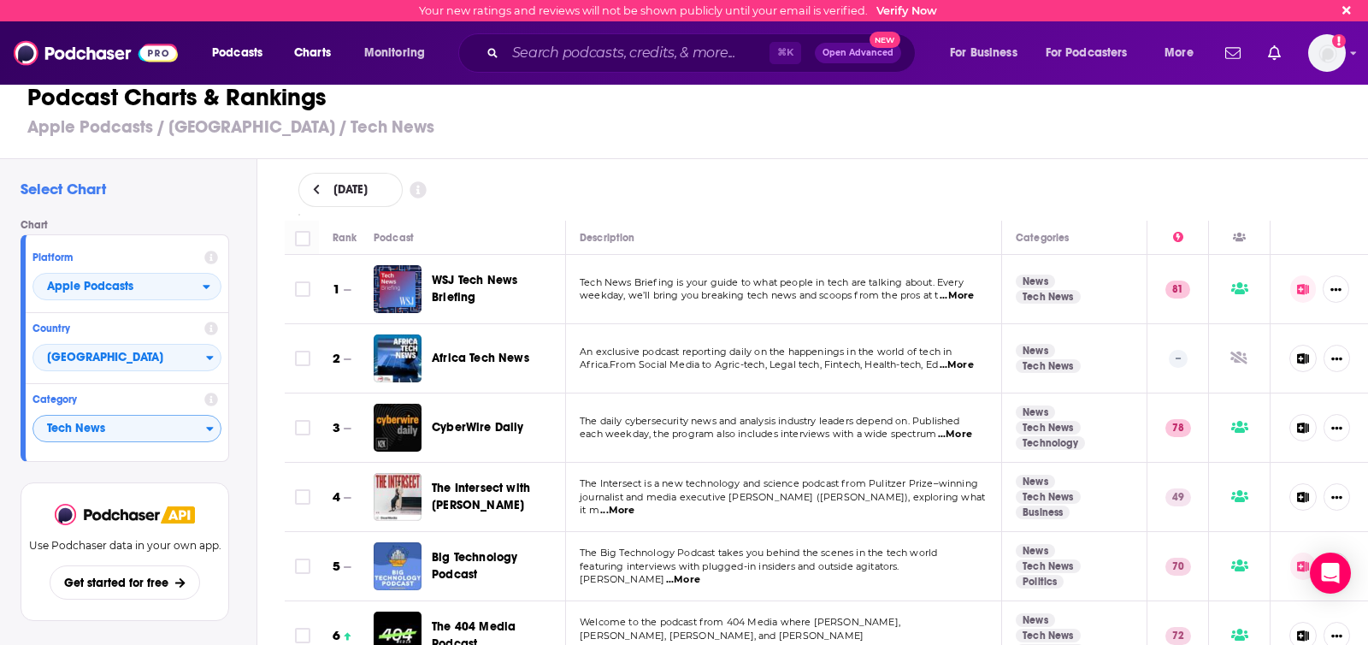
click at [967, 432] on span "...More" at bounding box center [955, 434] width 34 height 14
click at [917, 435] on span "each weekday, the program also includes interviews with a wide spectrum" at bounding box center [758, 433] width 357 height 12
click at [1243, 429] on icon at bounding box center [1239, 427] width 17 height 12
click at [1299, 424] on icon at bounding box center [1303, 427] width 12 height 11
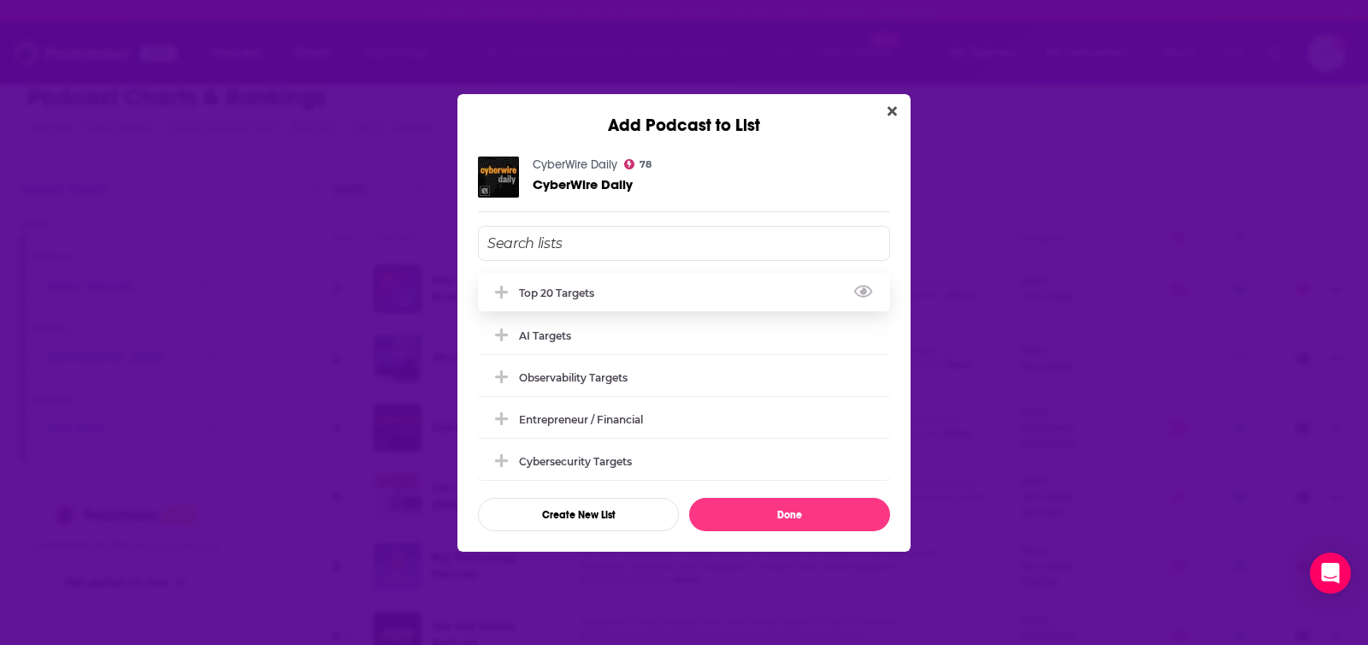
click at [660, 287] on div "Top 20 Targets" at bounding box center [684, 293] width 412 height 38
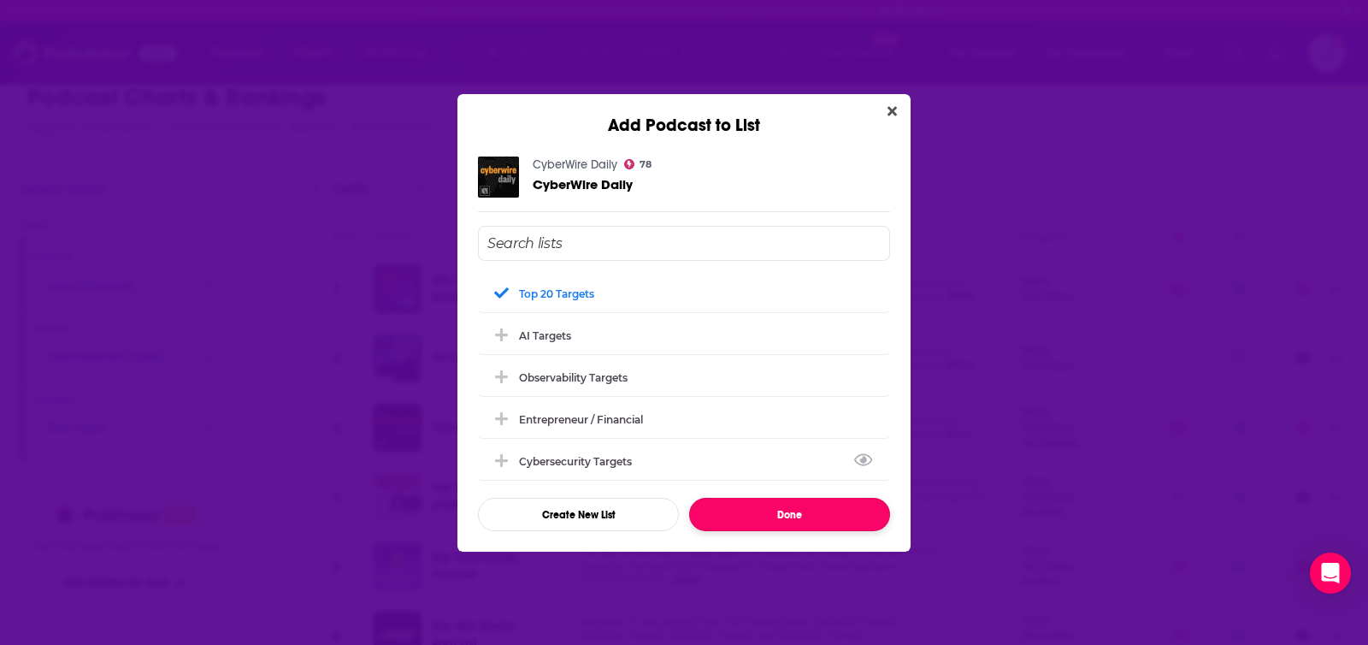
click at [775, 515] on button "Done" at bounding box center [789, 514] width 201 height 33
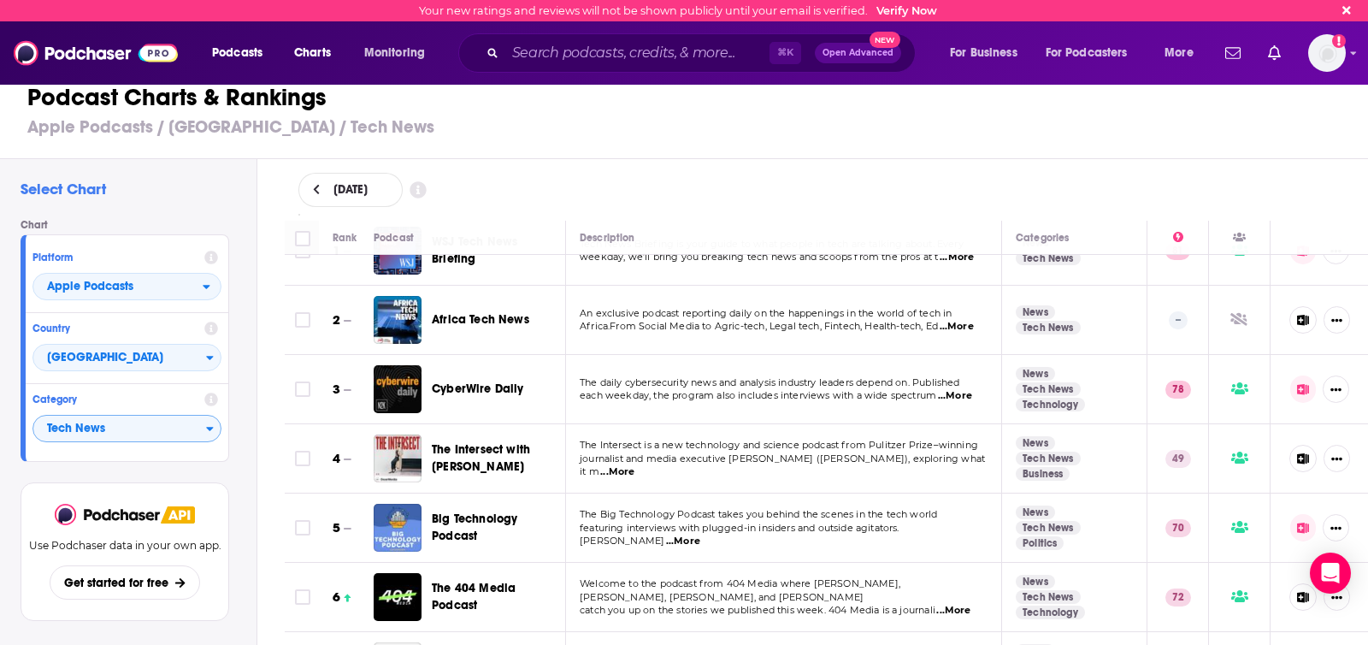
scroll to position [89, 0]
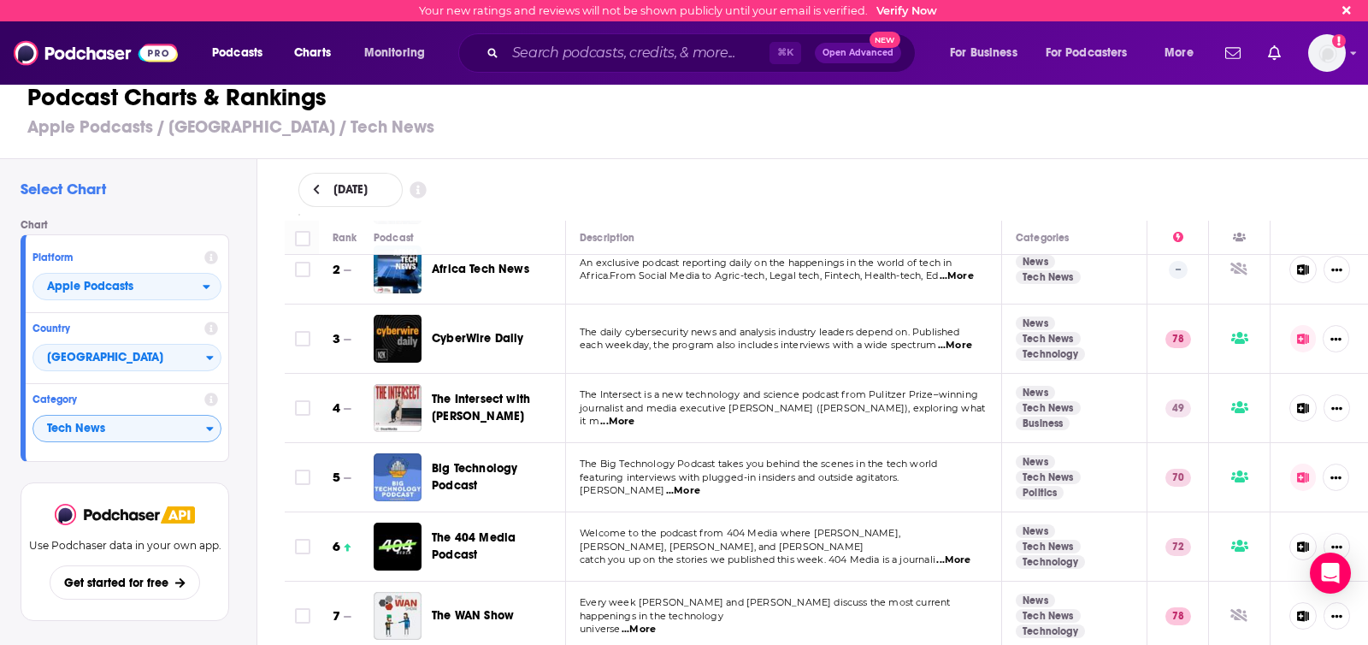
click at [634, 415] on span "...More" at bounding box center [617, 422] width 34 height 14
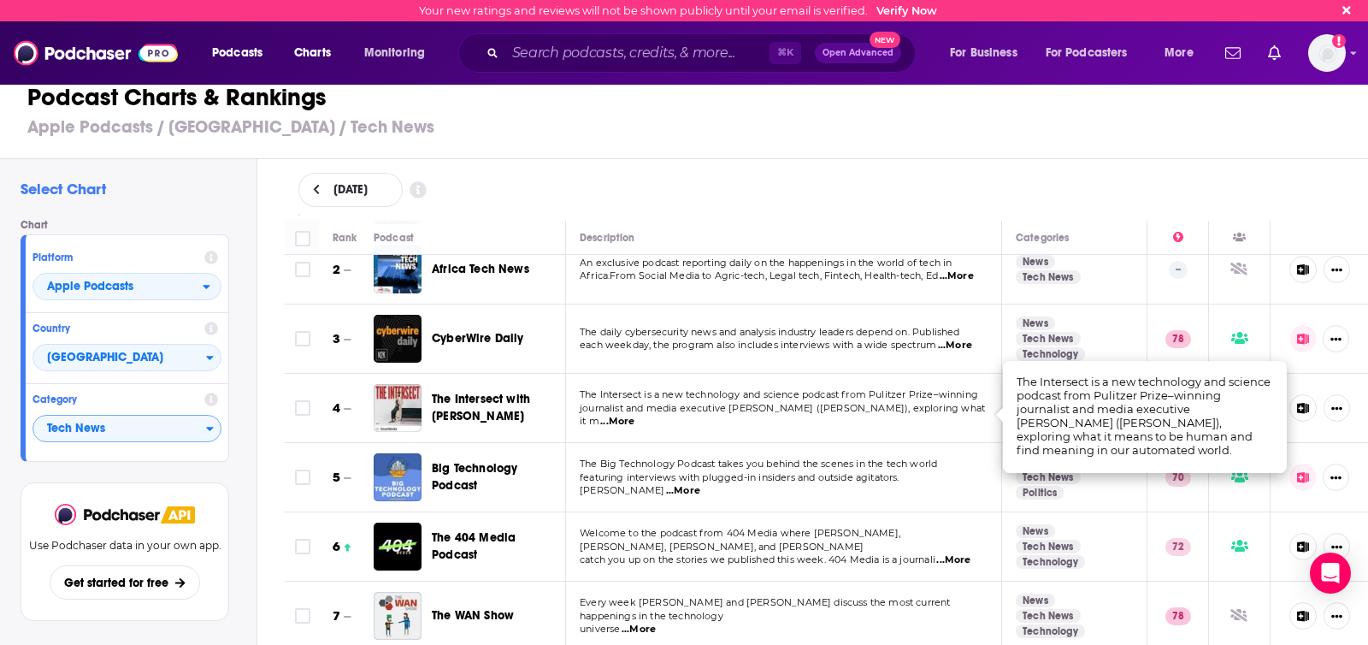
click at [842, 402] on p "The Intersect is a new technology and science podcast from Pulitzer Prize–winni…" at bounding box center [783, 395] width 407 height 14
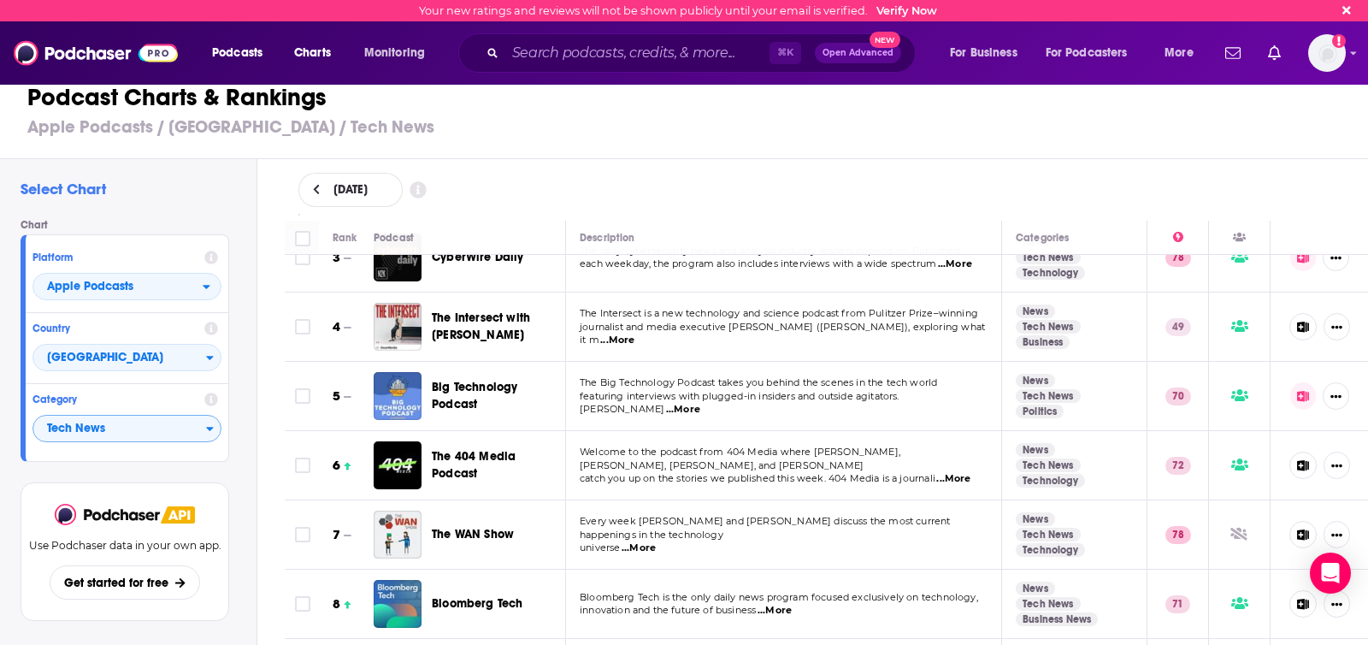
scroll to position [228, 0]
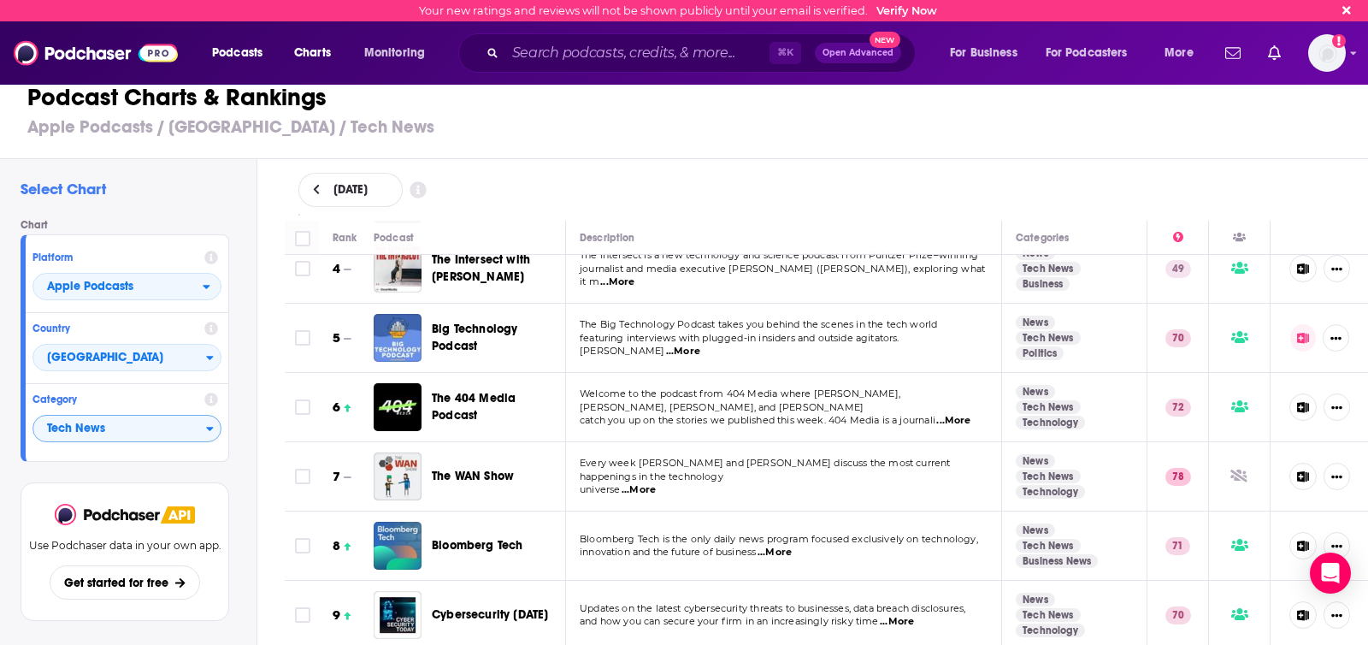
click at [965, 414] on span "...More" at bounding box center [953, 421] width 34 height 14
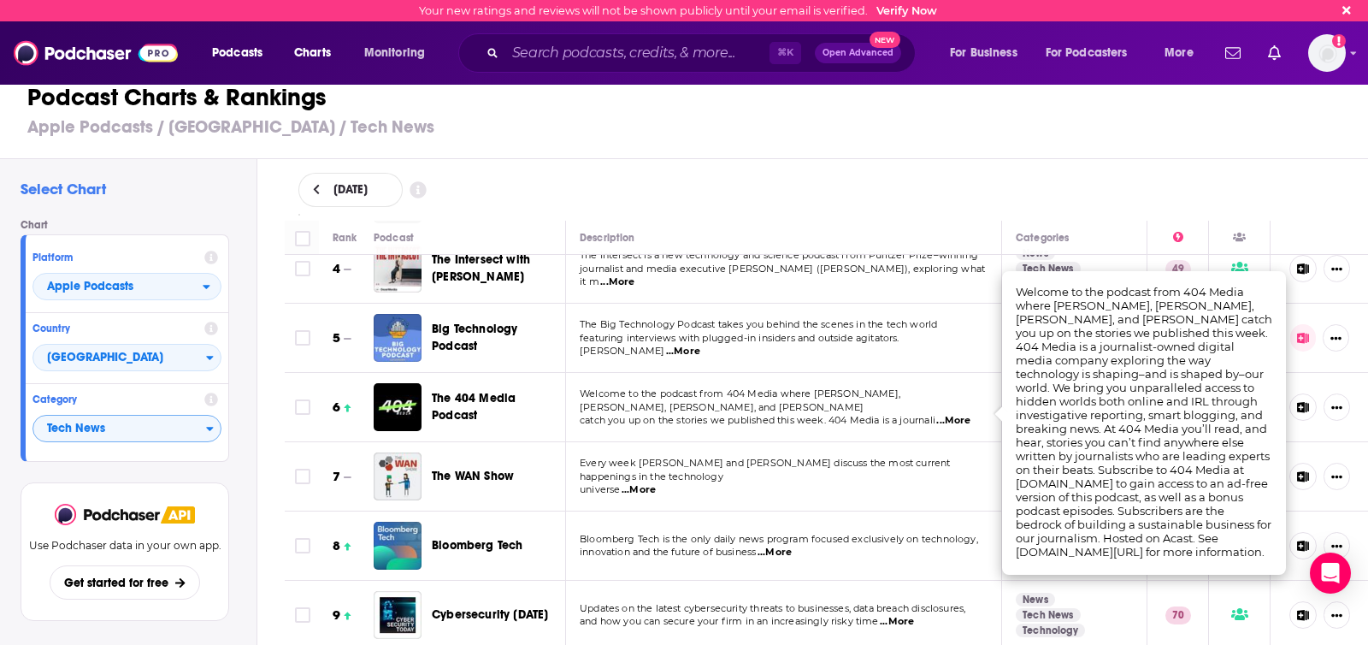
click at [820, 483] on p "universe ...More" at bounding box center [783, 490] width 407 height 14
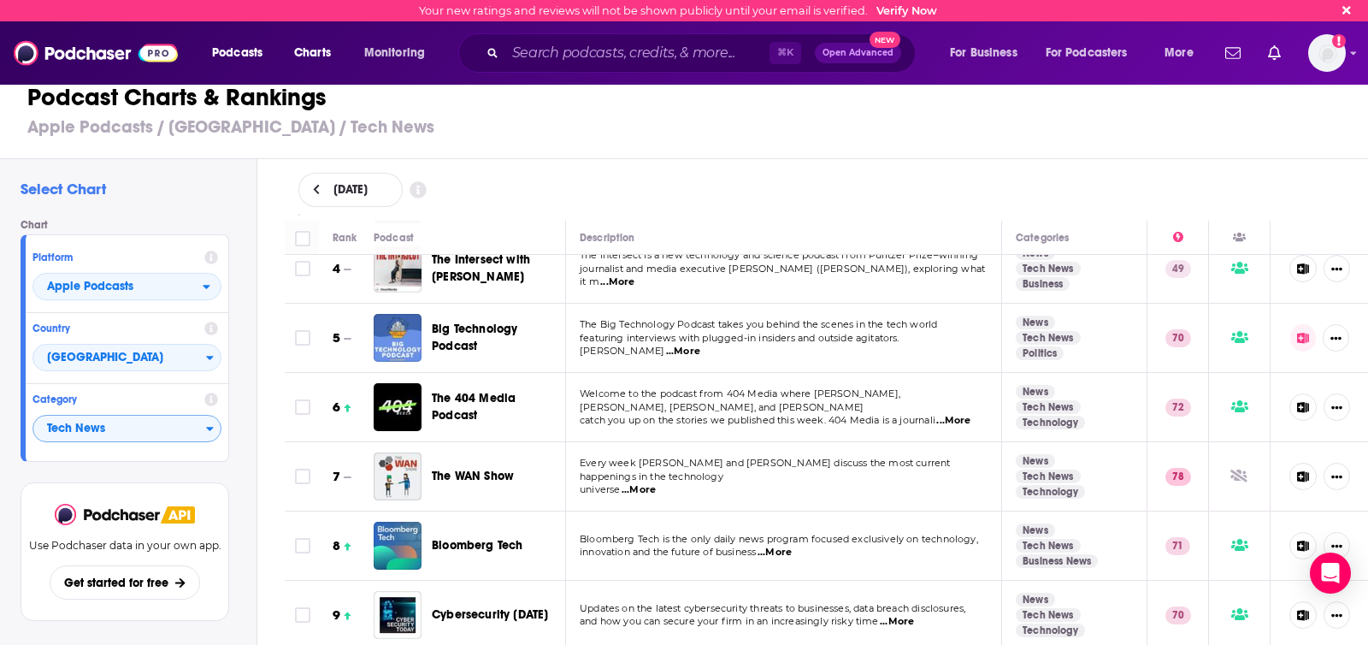
click at [649, 483] on span "...More" at bounding box center [639, 490] width 34 height 14
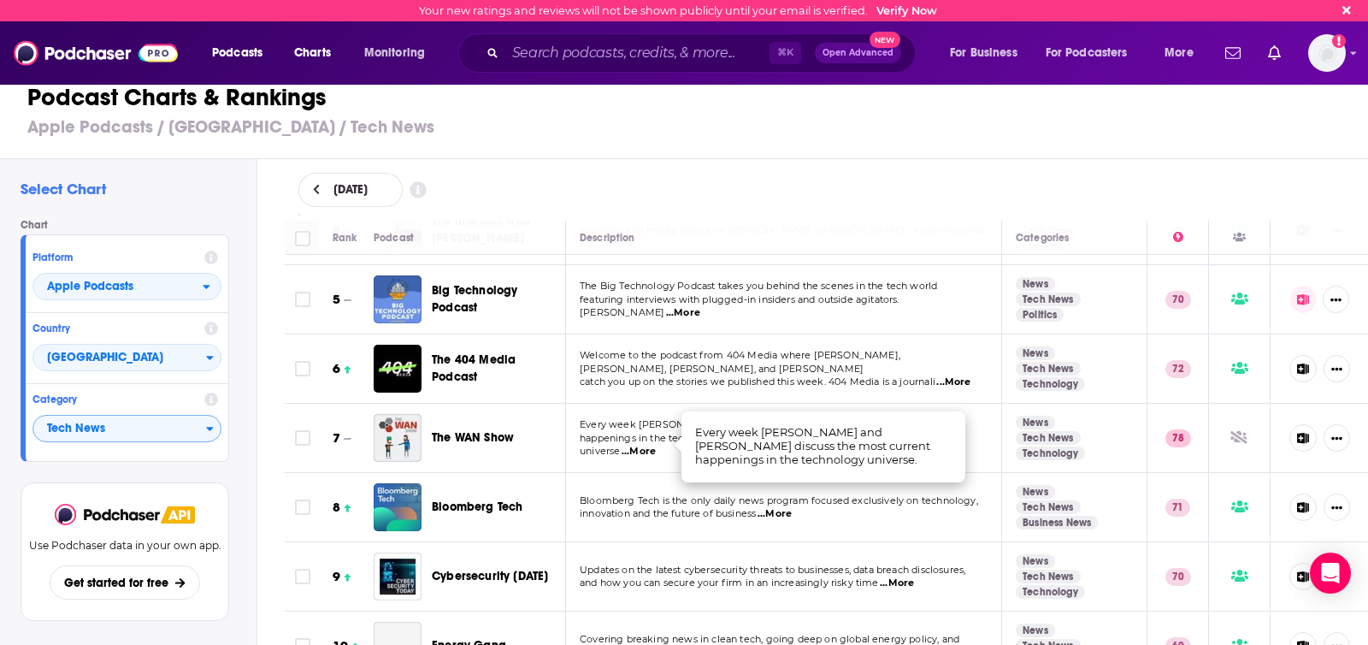
scroll to position [275, 0]
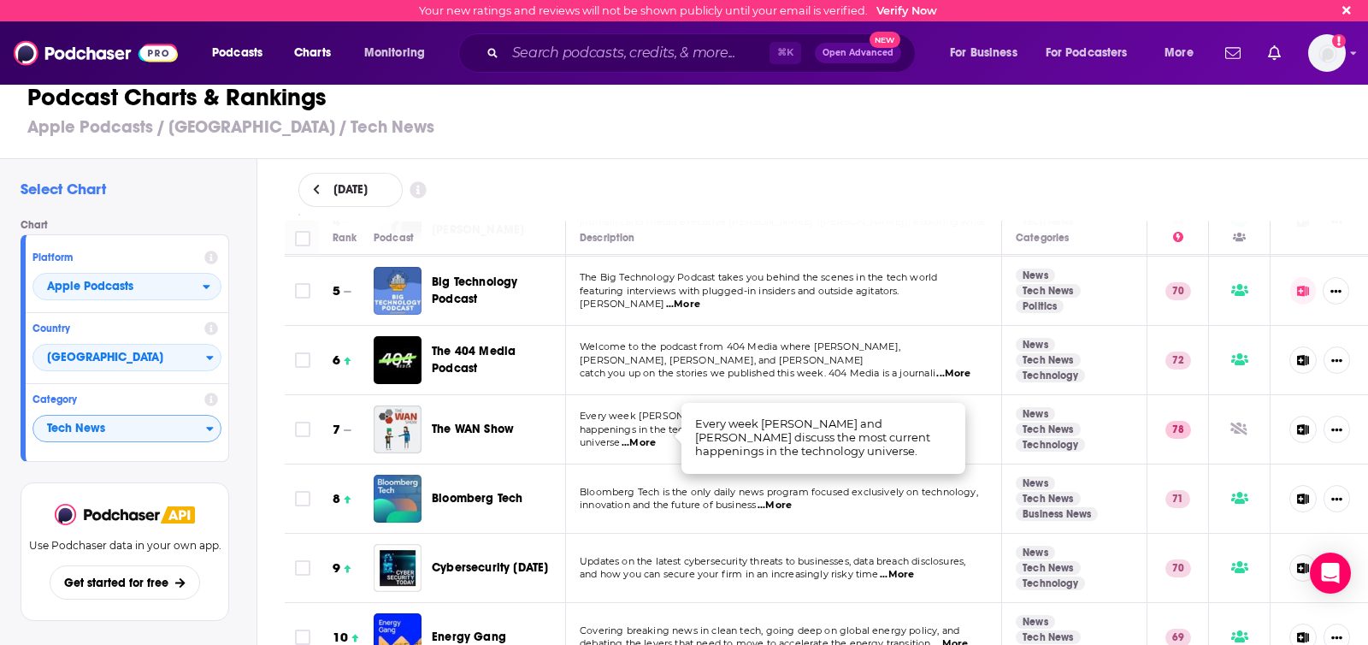
click at [650, 482] on td "Bloomberg Tech is the only daily news program focused exclusively on technology…" at bounding box center [784, 498] width 436 height 69
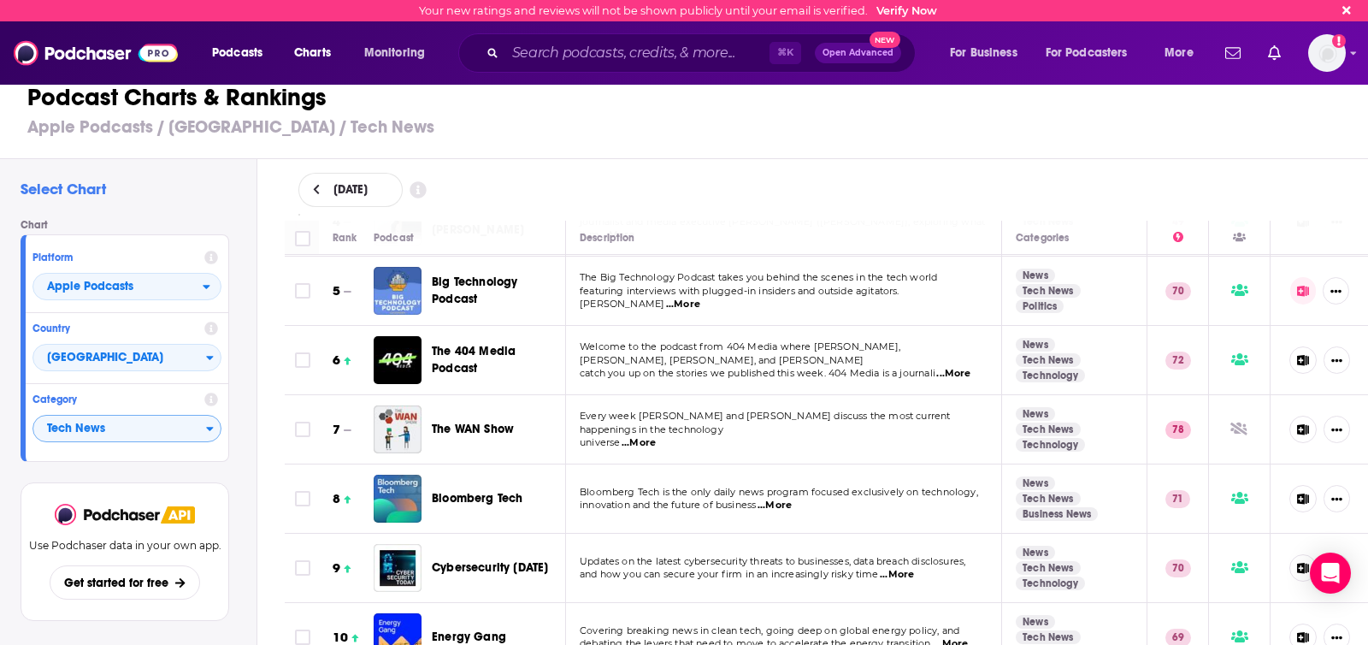
click at [781, 502] on span "...More" at bounding box center [775, 505] width 34 height 14
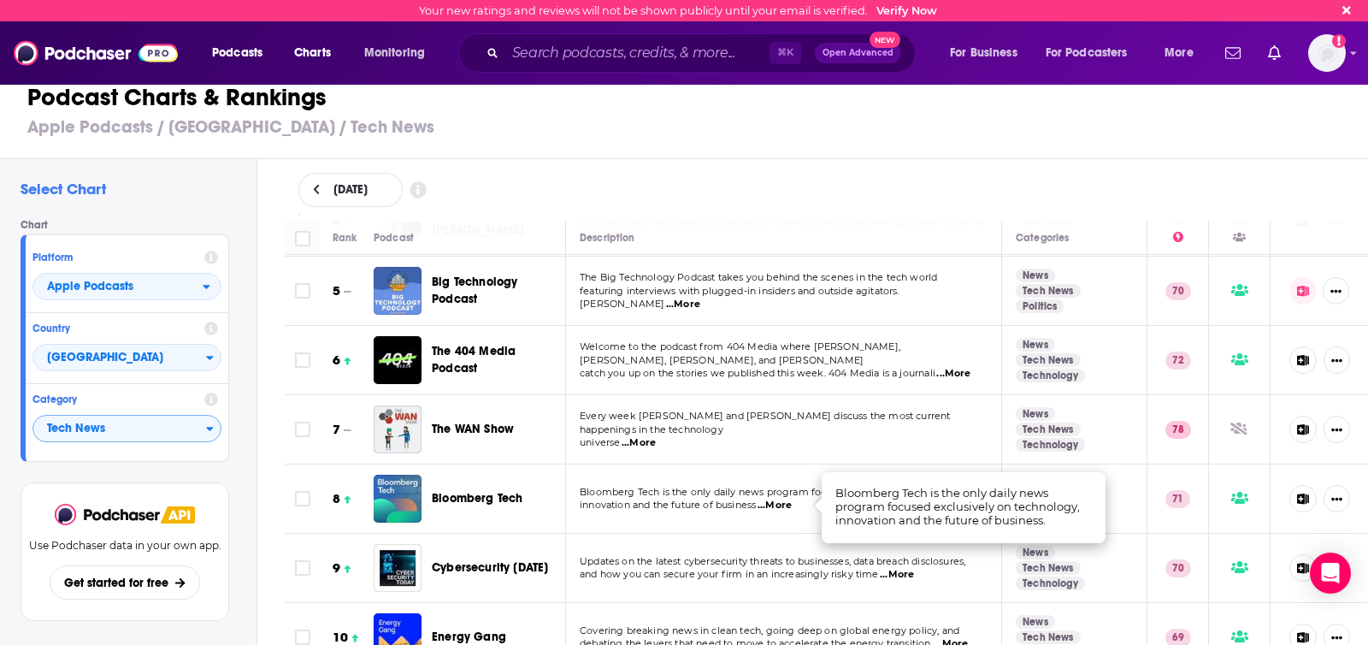
click at [781, 502] on span "...More" at bounding box center [775, 505] width 34 height 14
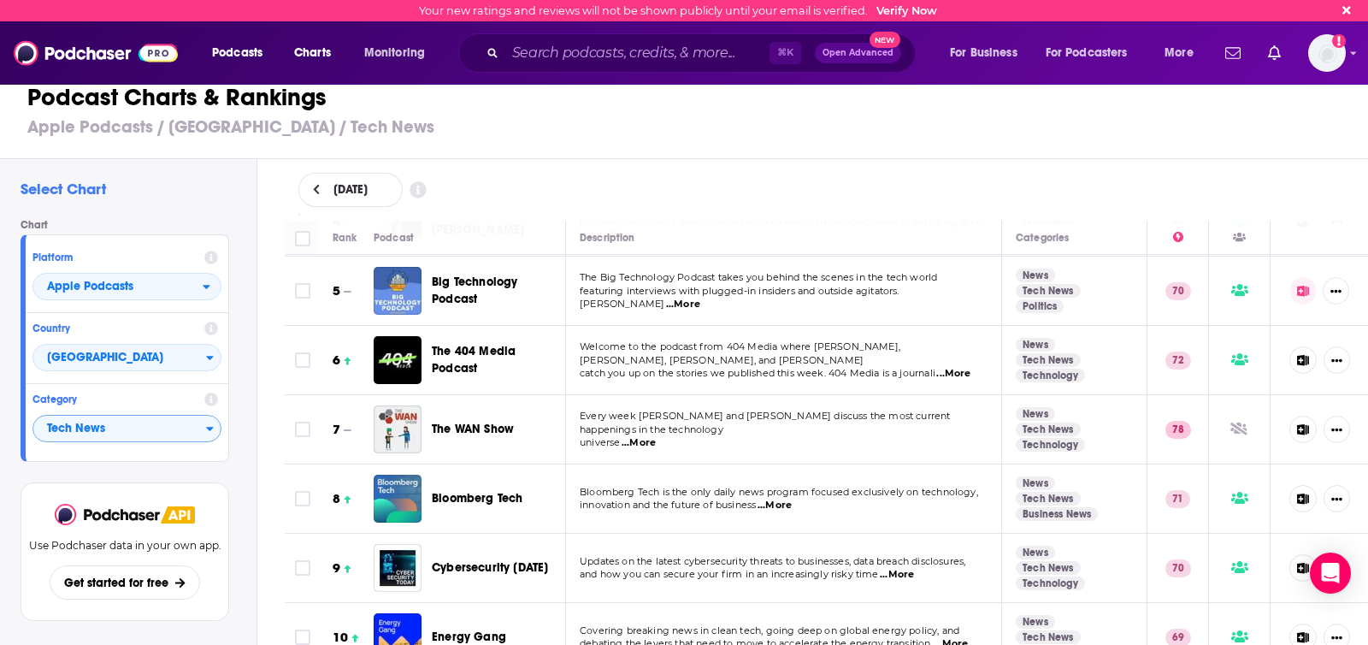
click at [1295, 494] on button at bounding box center [1303, 498] width 28 height 27
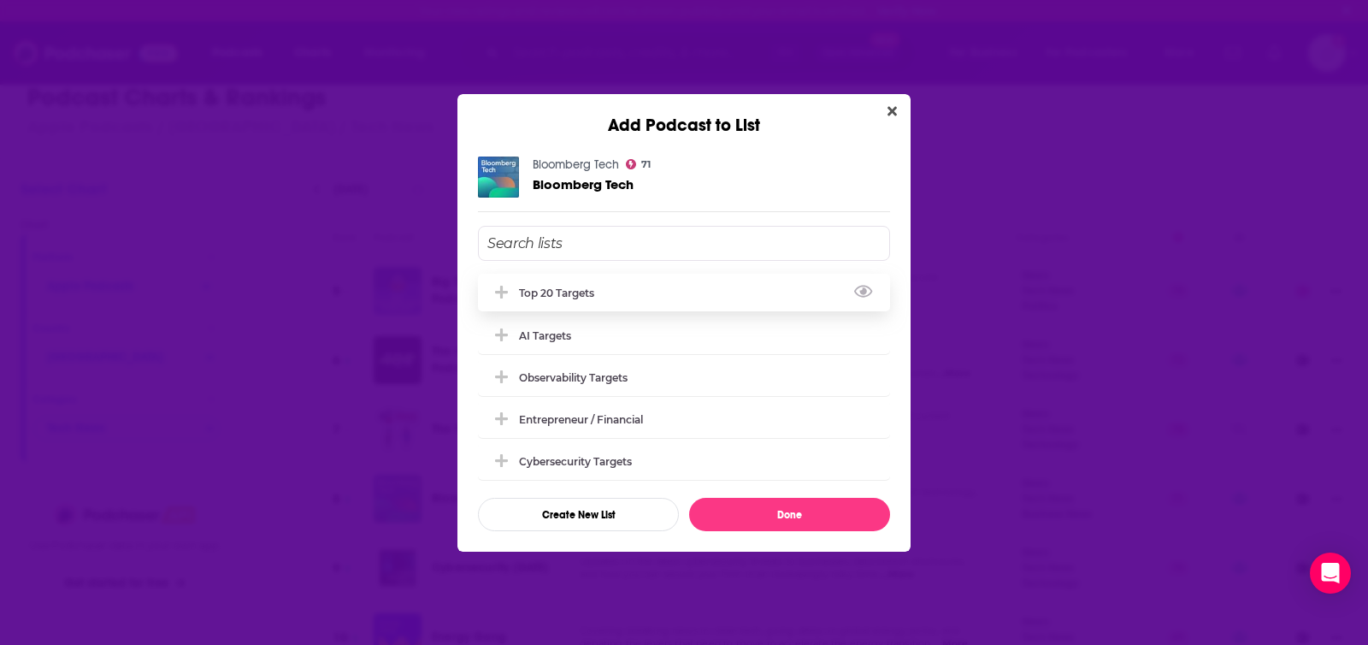
click at [622, 294] on div "Top 20 Targets" at bounding box center [684, 293] width 412 height 38
click at [752, 526] on button "Done" at bounding box center [789, 514] width 201 height 33
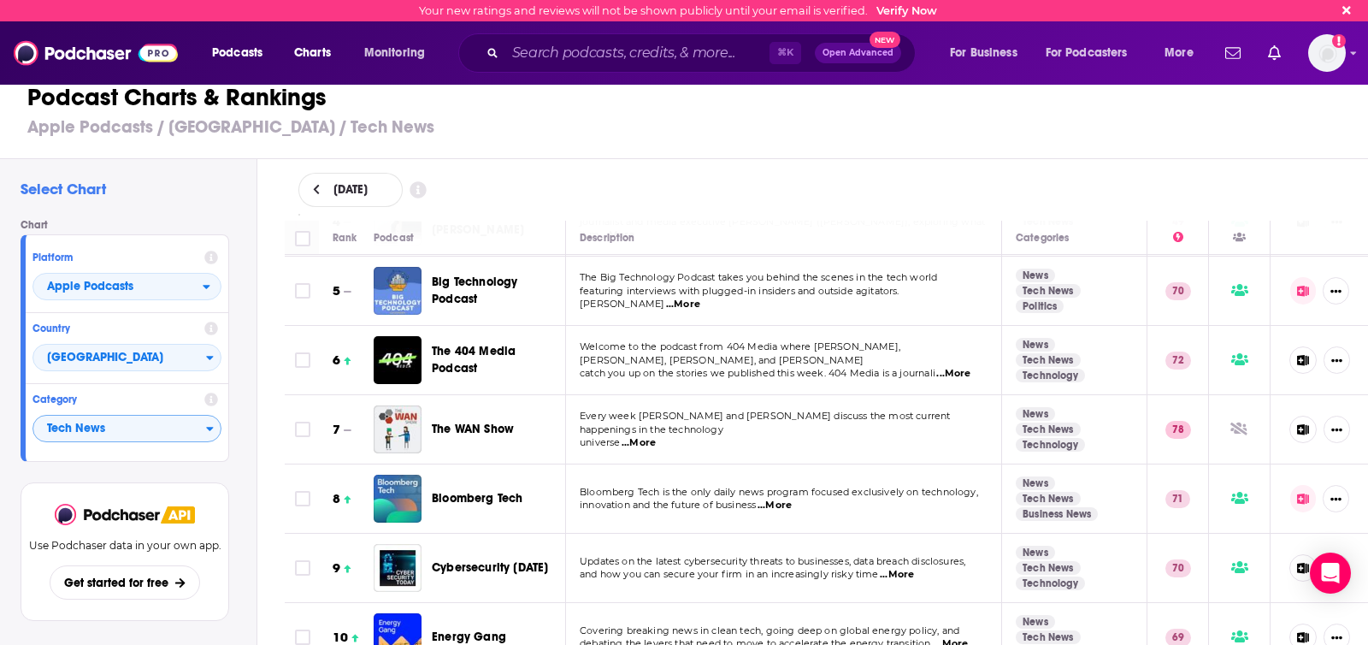
scroll to position [396, 0]
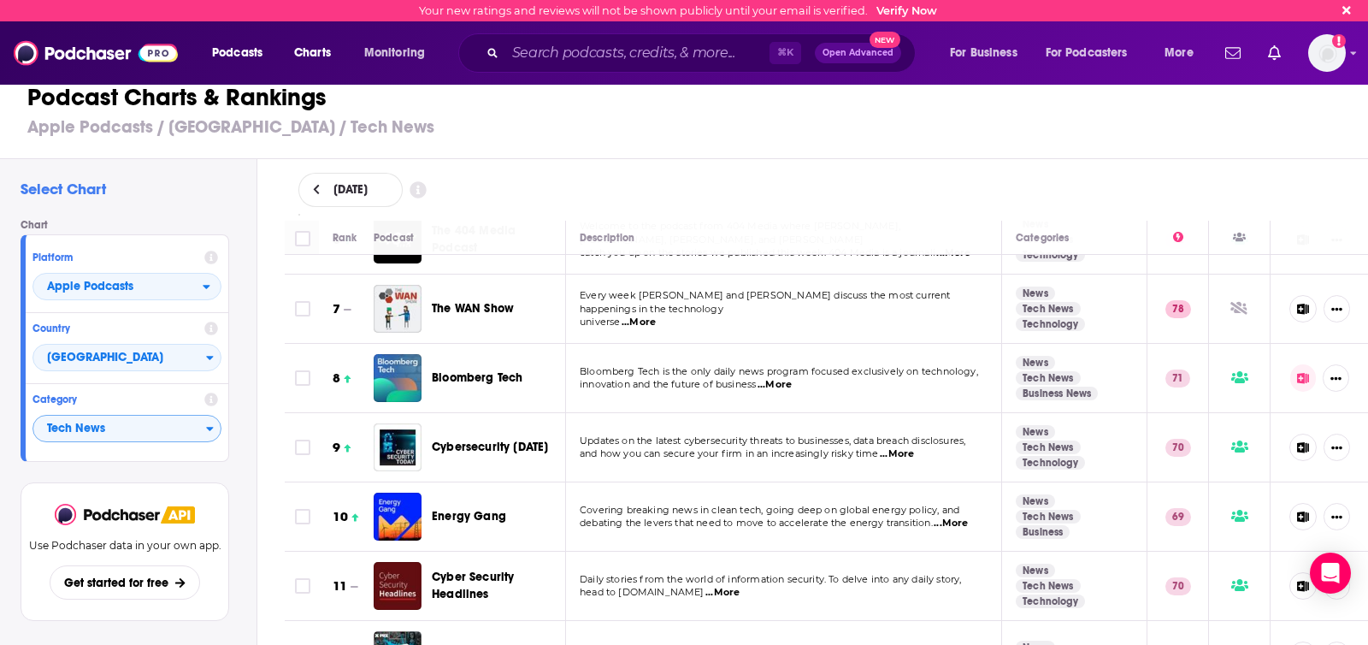
click at [724, 431] on td "Updates on the latest cybersecurity threats to businesses, data breach disclosu…" at bounding box center [784, 447] width 436 height 69
click at [894, 450] on span "...More" at bounding box center [897, 454] width 34 height 14
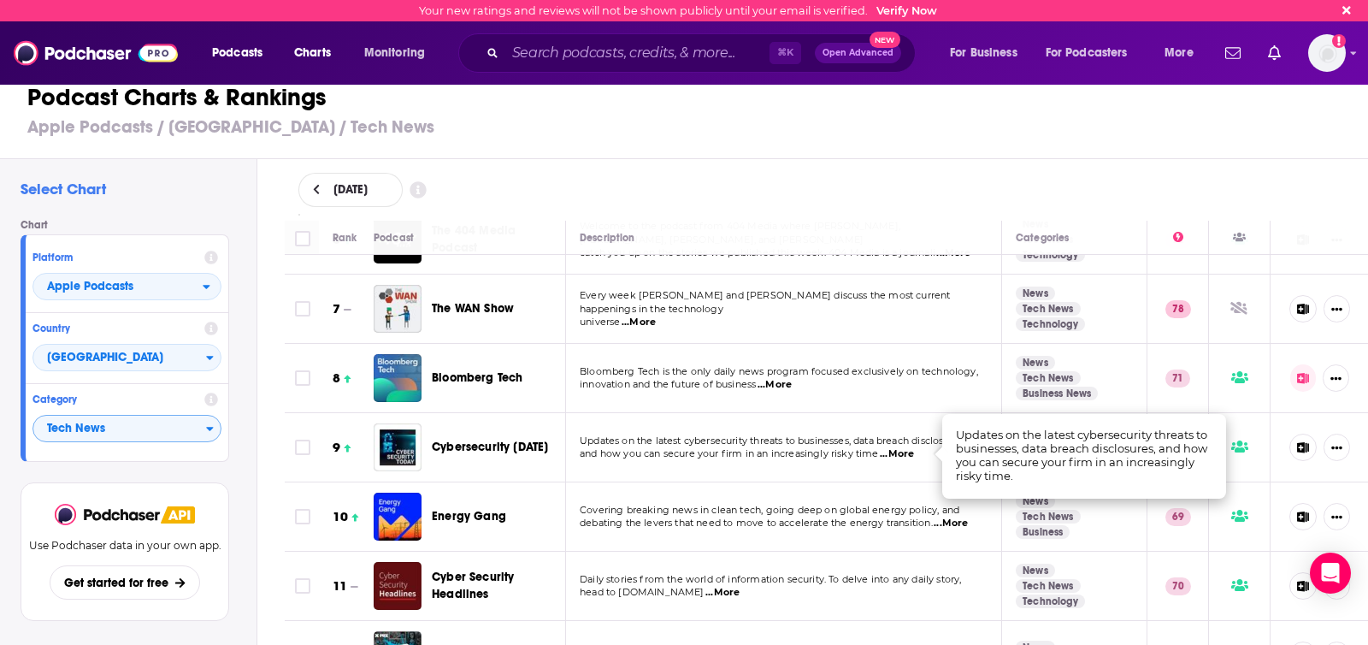
click at [894, 450] on span "...More" at bounding box center [897, 454] width 34 height 14
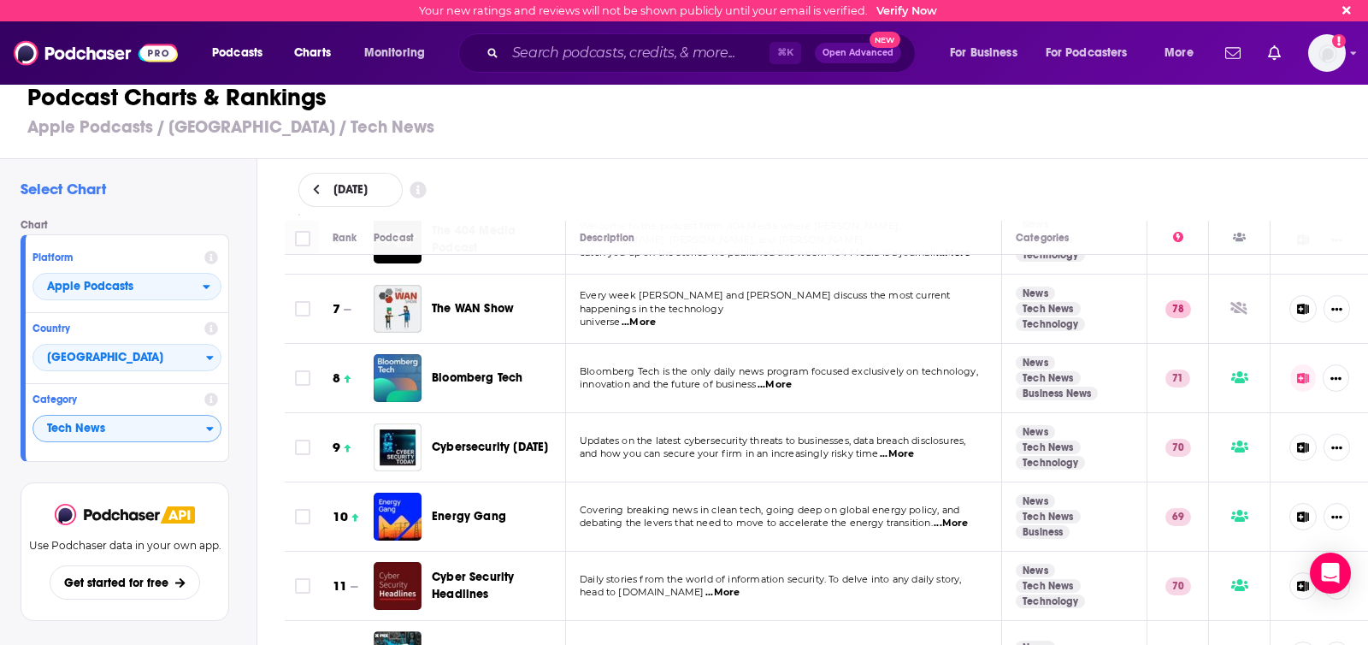
click at [1304, 450] on icon at bounding box center [1303, 447] width 12 height 11
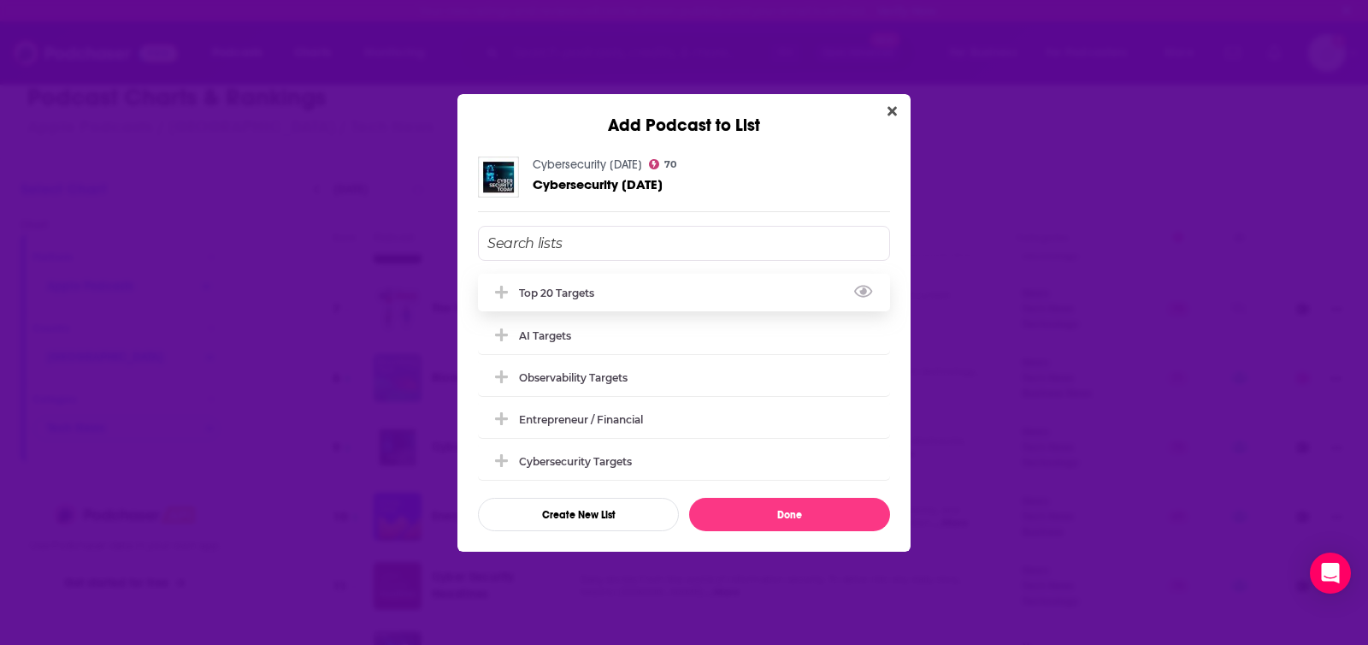
click at [640, 299] on div "Top 20 Targets" at bounding box center [684, 293] width 412 height 38
click at [649, 469] on div "Cybersecurity Targets" at bounding box center [684, 460] width 412 height 38
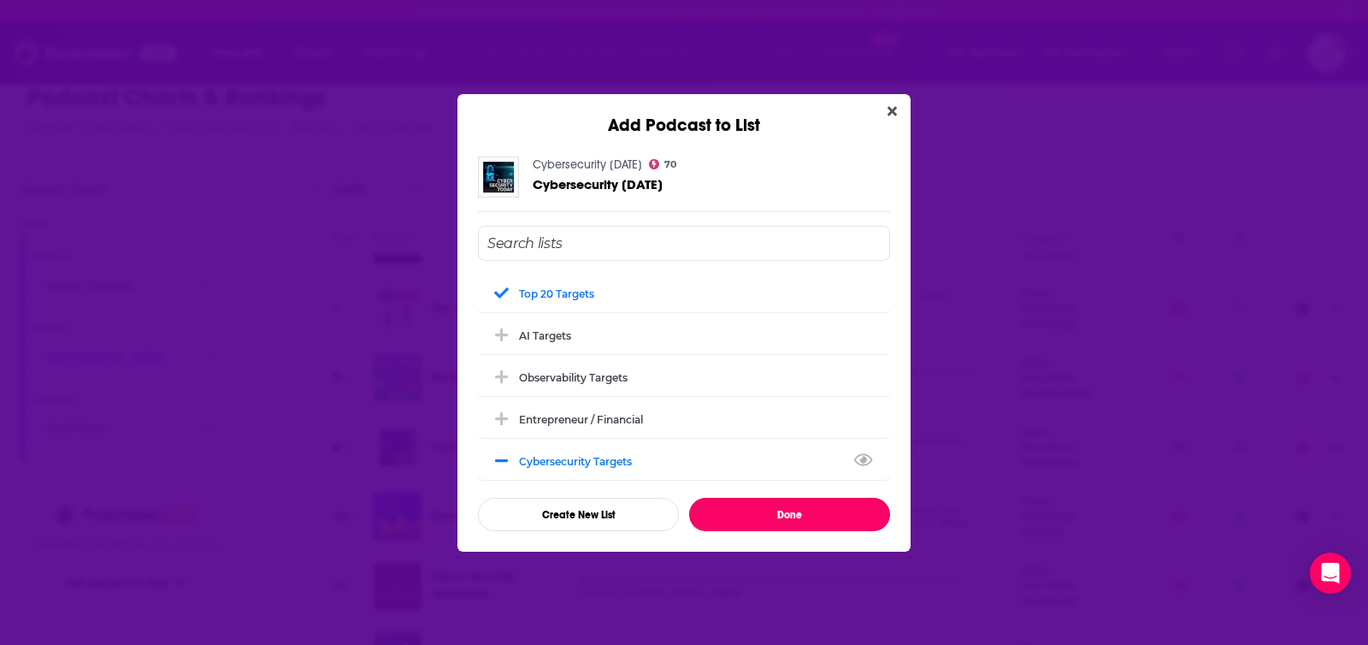
click at [728, 522] on button "Done" at bounding box center [789, 514] width 201 height 33
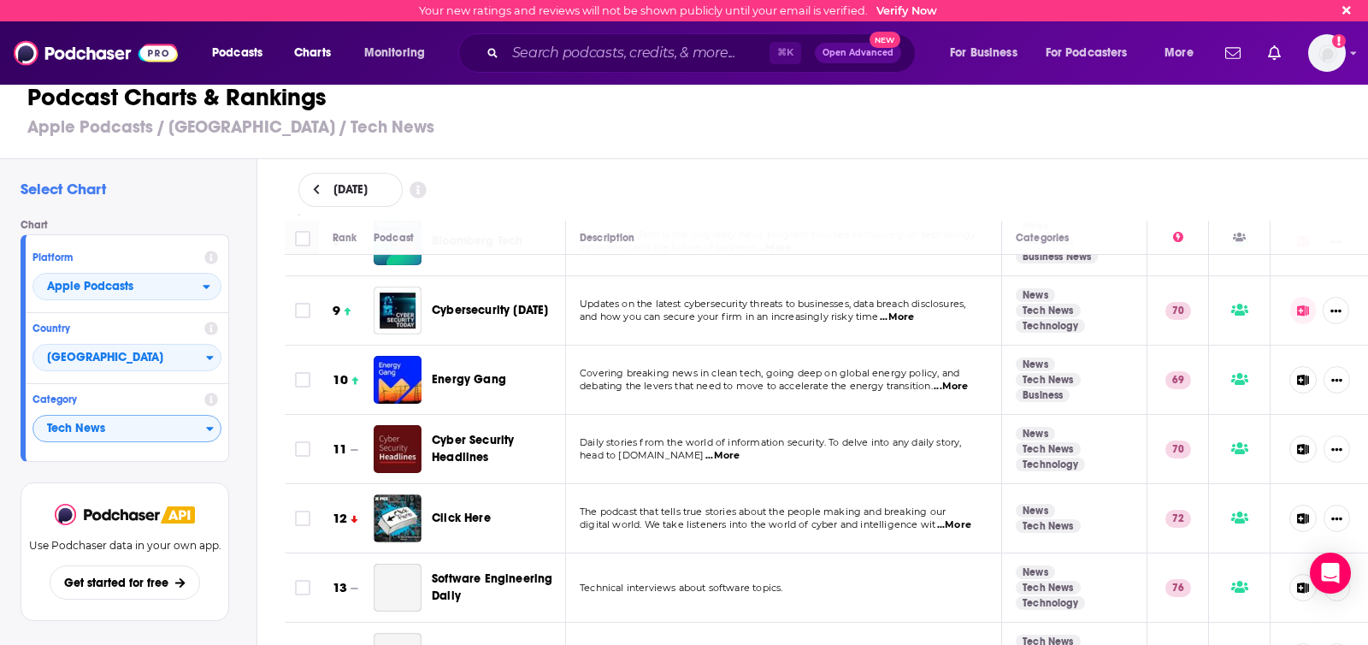
scroll to position [551, 0]
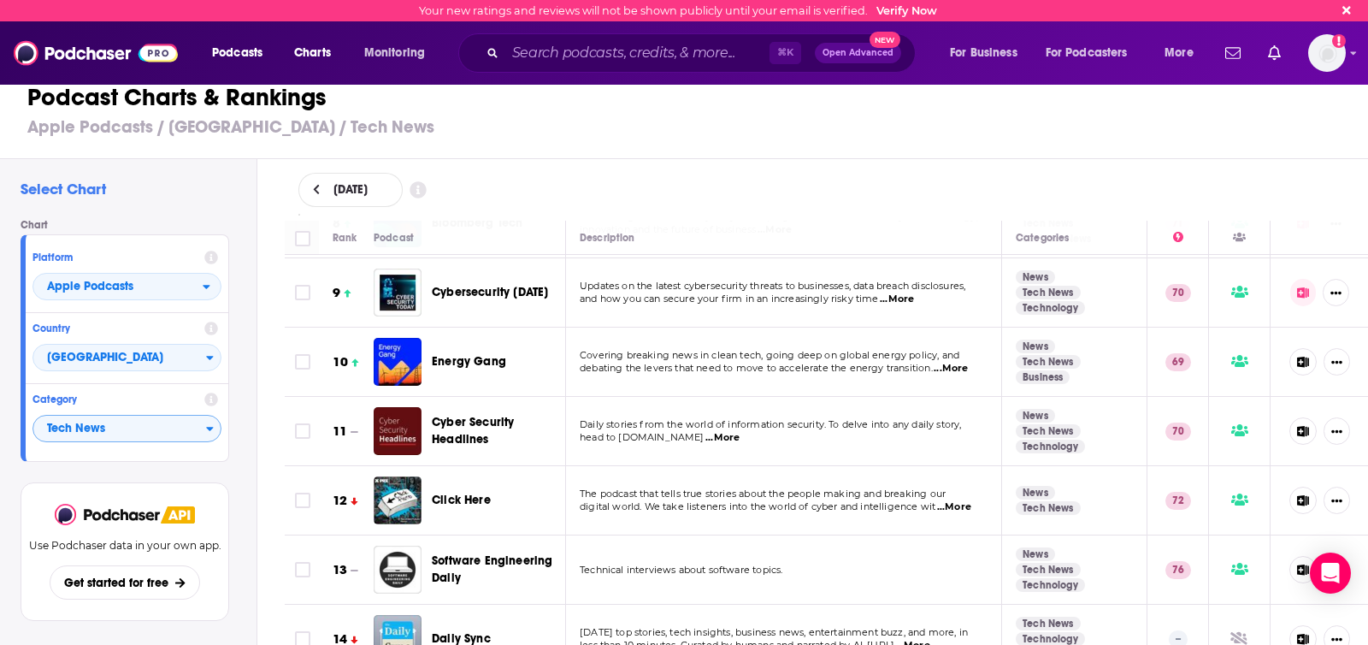
click at [720, 439] on span "...More" at bounding box center [722, 438] width 34 height 14
click at [688, 433] on span "head to CISOseries.com" at bounding box center [642, 437] width 125 height 12
click at [1305, 429] on icon at bounding box center [1303, 431] width 12 height 11
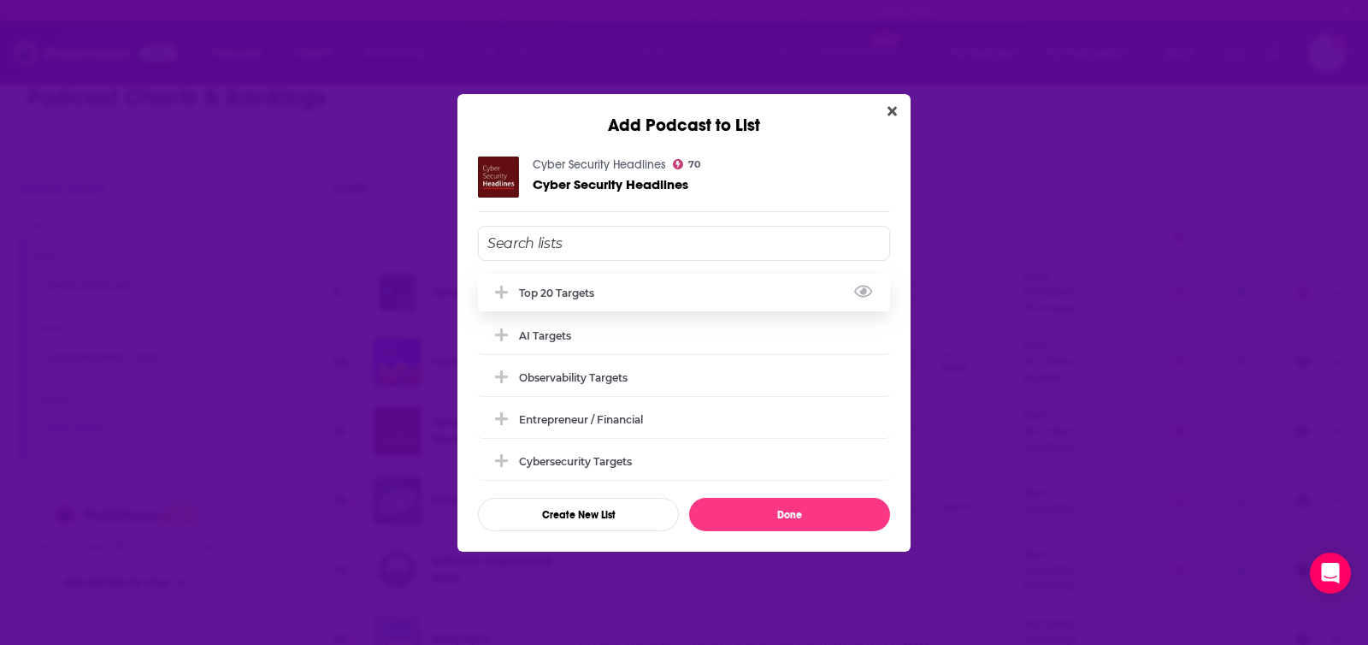
click at [661, 286] on div "Top 20 Targets" at bounding box center [684, 293] width 412 height 38
drag, startPoint x: 676, startPoint y: 465, endPoint x: 692, endPoint y: 471, distance: 16.5
click at [676, 465] on div "Cybersecurity Targets" at bounding box center [684, 460] width 412 height 38
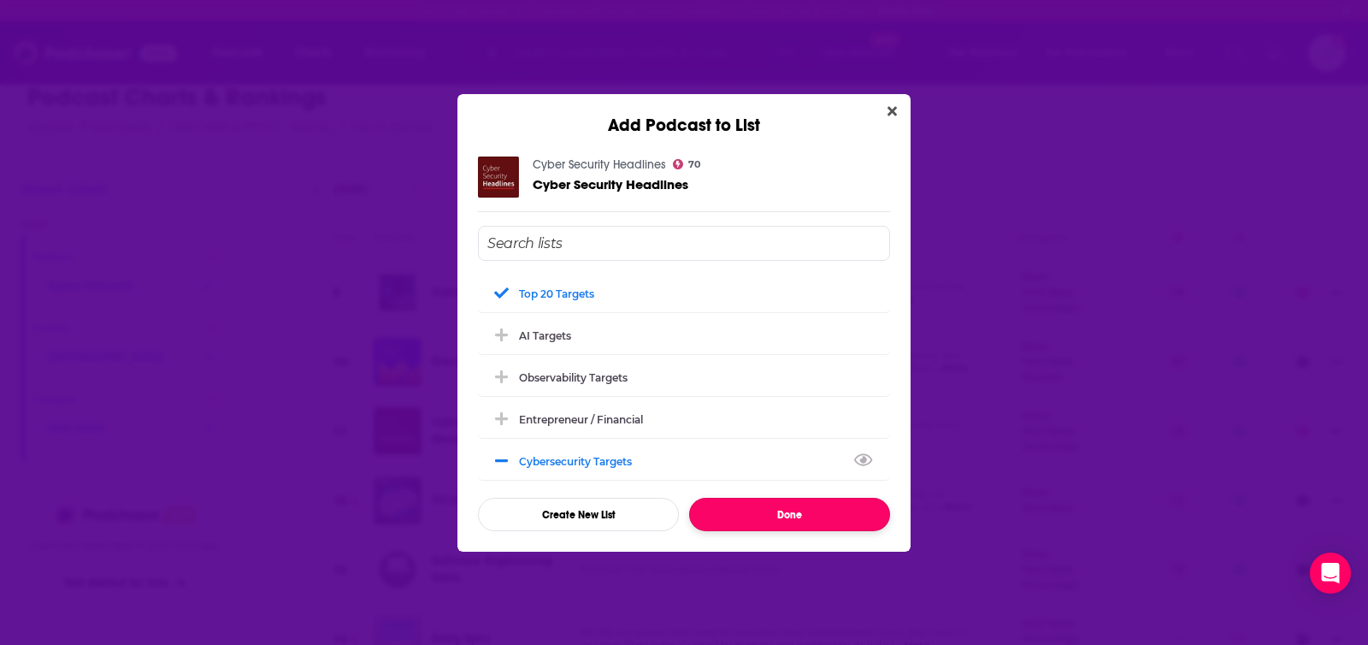
click at [780, 515] on button "Done" at bounding box center [789, 514] width 201 height 33
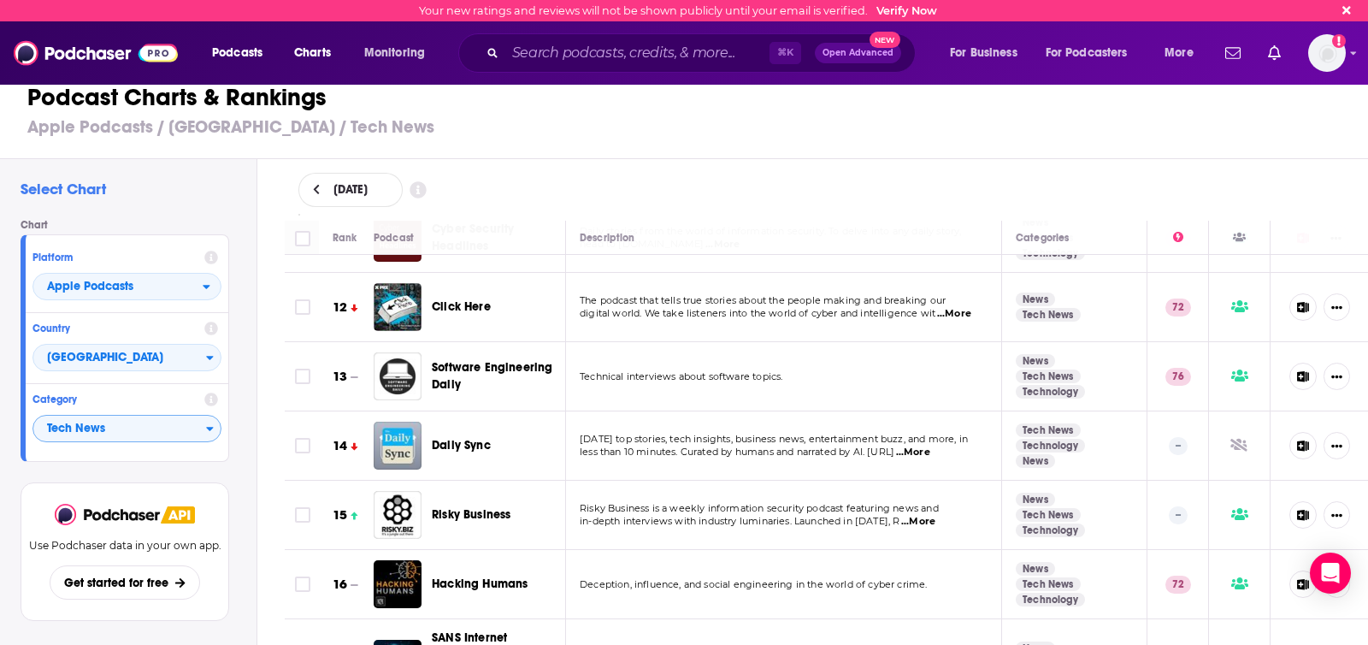
scroll to position [775, 0]
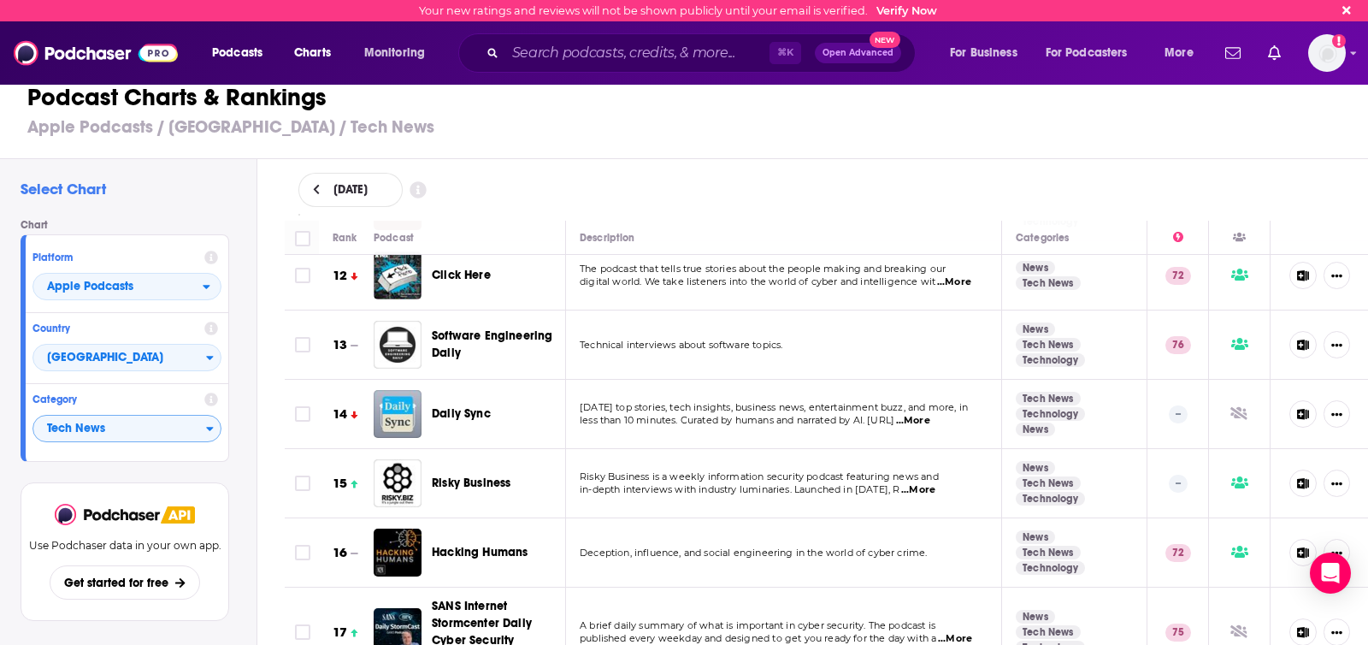
click at [1297, 482] on icon at bounding box center [1303, 483] width 13 height 11
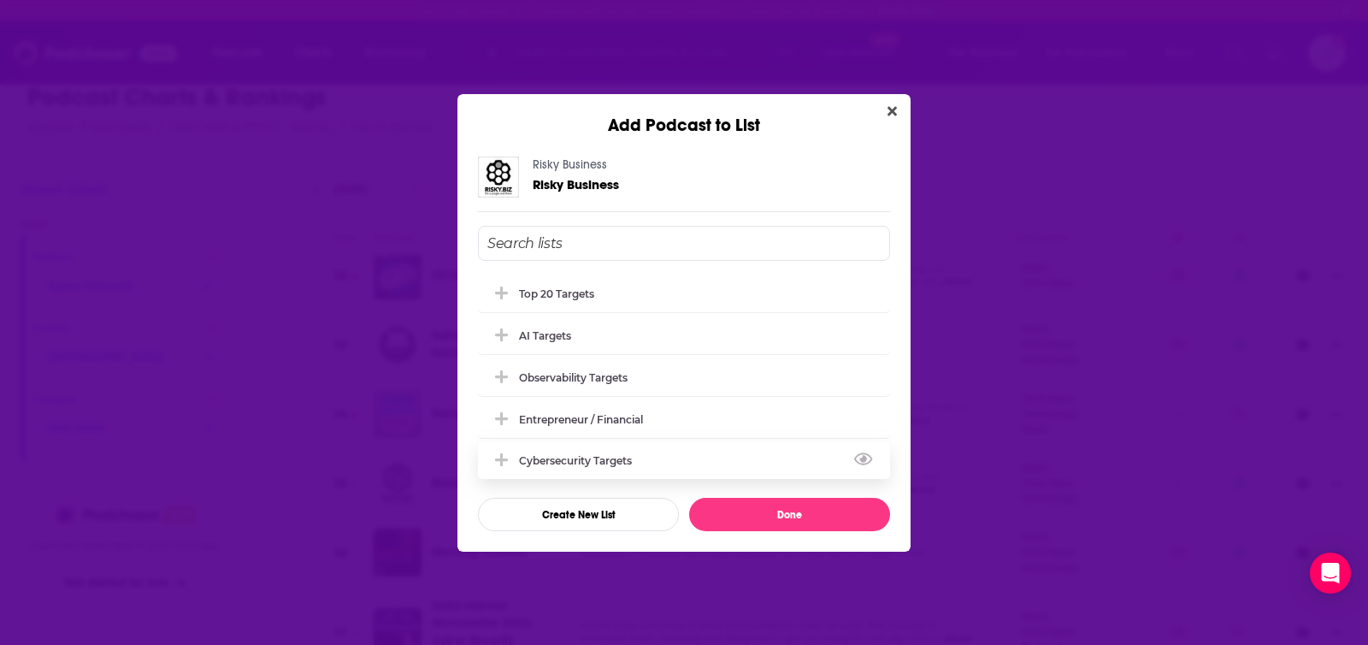
click at [621, 457] on div "Cybersecurity Targets" at bounding box center [580, 460] width 123 height 13
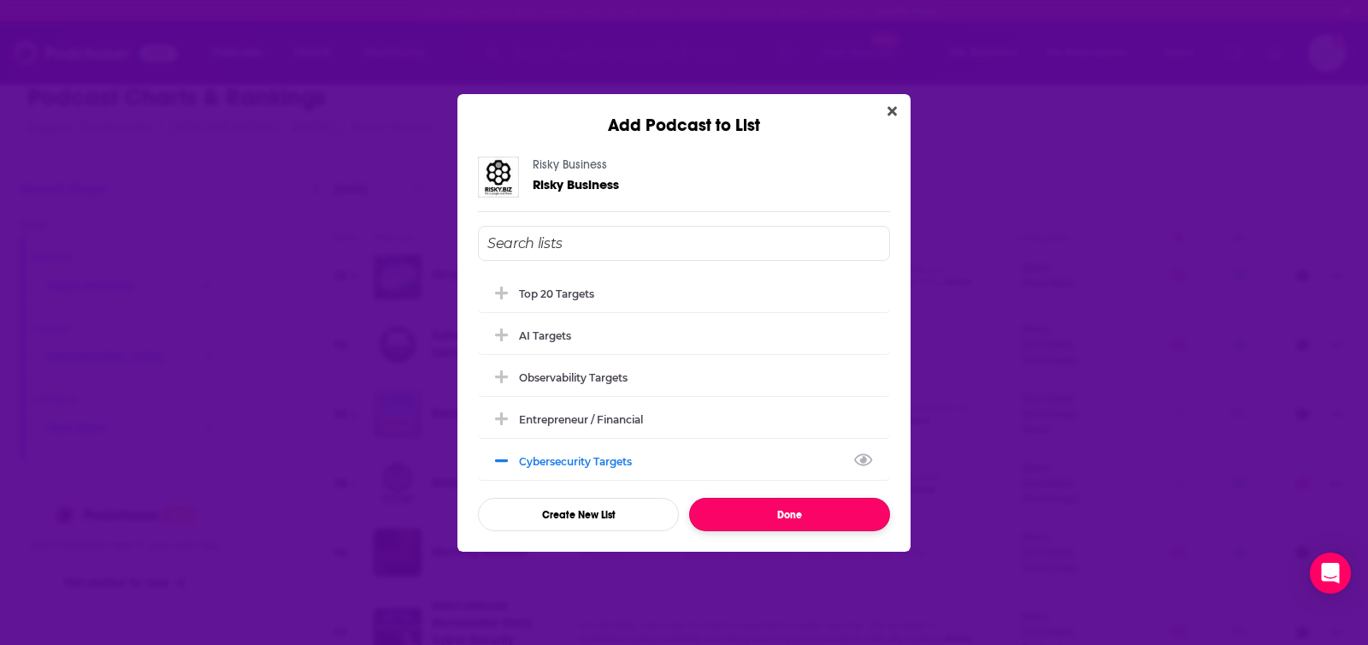
click at [793, 519] on button "Done" at bounding box center [789, 514] width 201 height 33
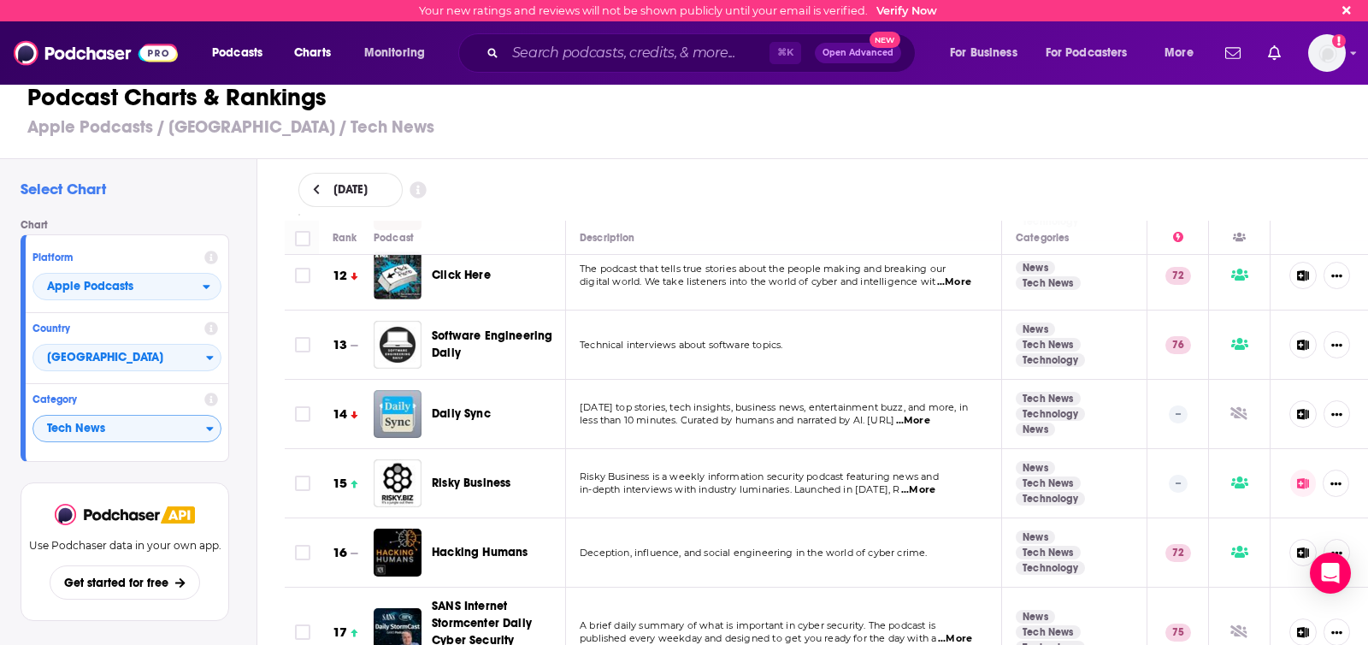
click at [470, 337] on span "Software Engineering Daily" at bounding box center [492, 344] width 121 height 32
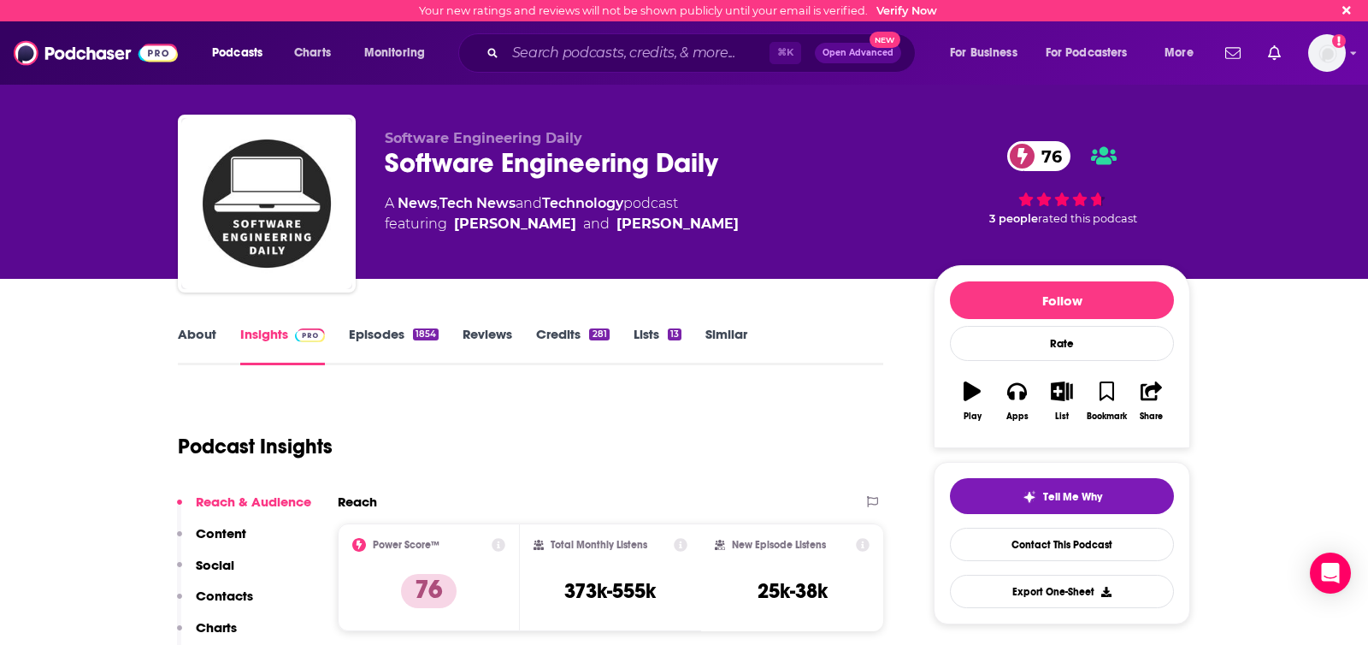
click at [192, 340] on link "About" at bounding box center [197, 345] width 38 height 39
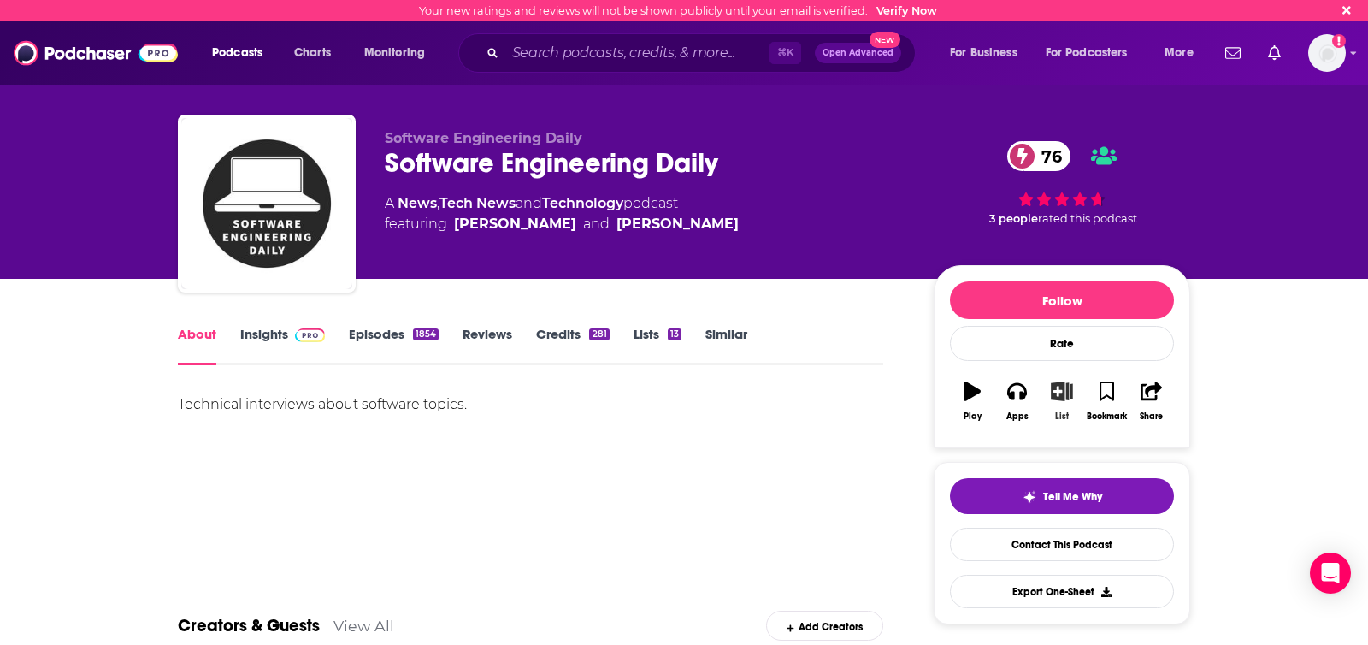
click at [1064, 392] on icon "button" at bounding box center [1061, 390] width 21 height 19
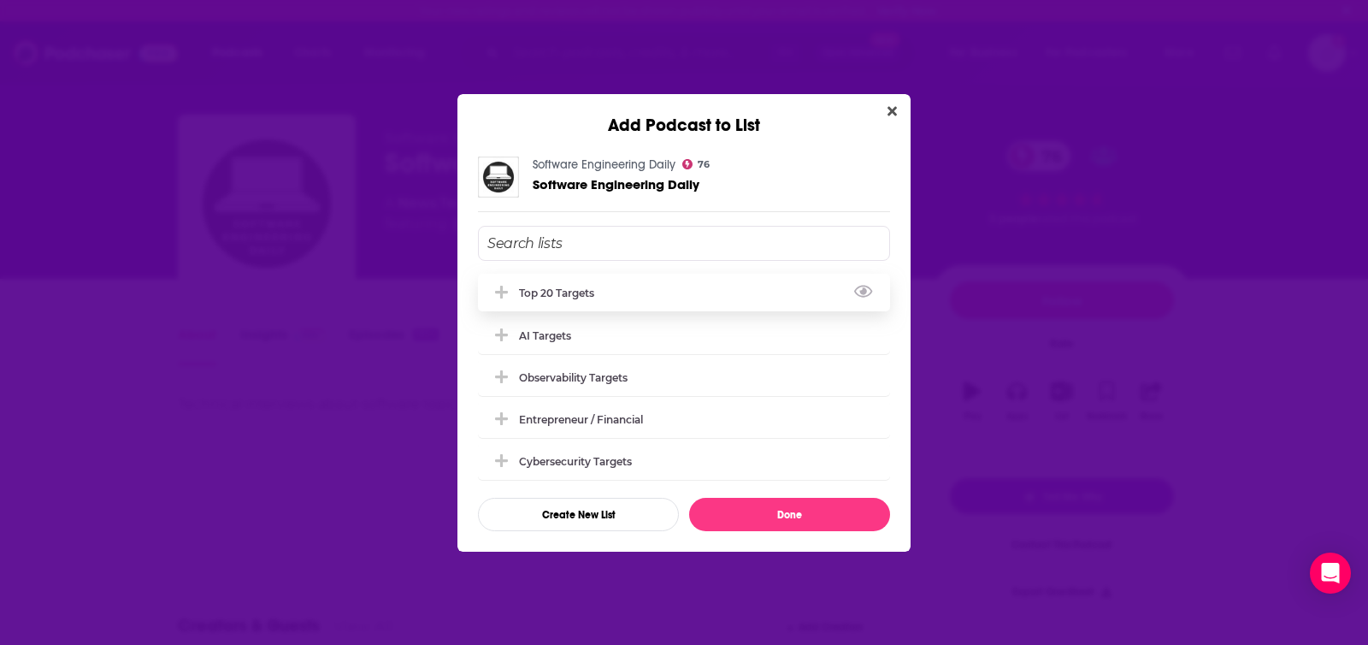
click at [681, 293] on div "Top 20 Targets" at bounding box center [684, 293] width 412 height 38
click at [638, 374] on div "Observability Targets" at bounding box center [578, 376] width 119 height 13
click at [707, 463] on div "Cybersecurity Targets" at bounding box center [684, 460] width 412 height 38
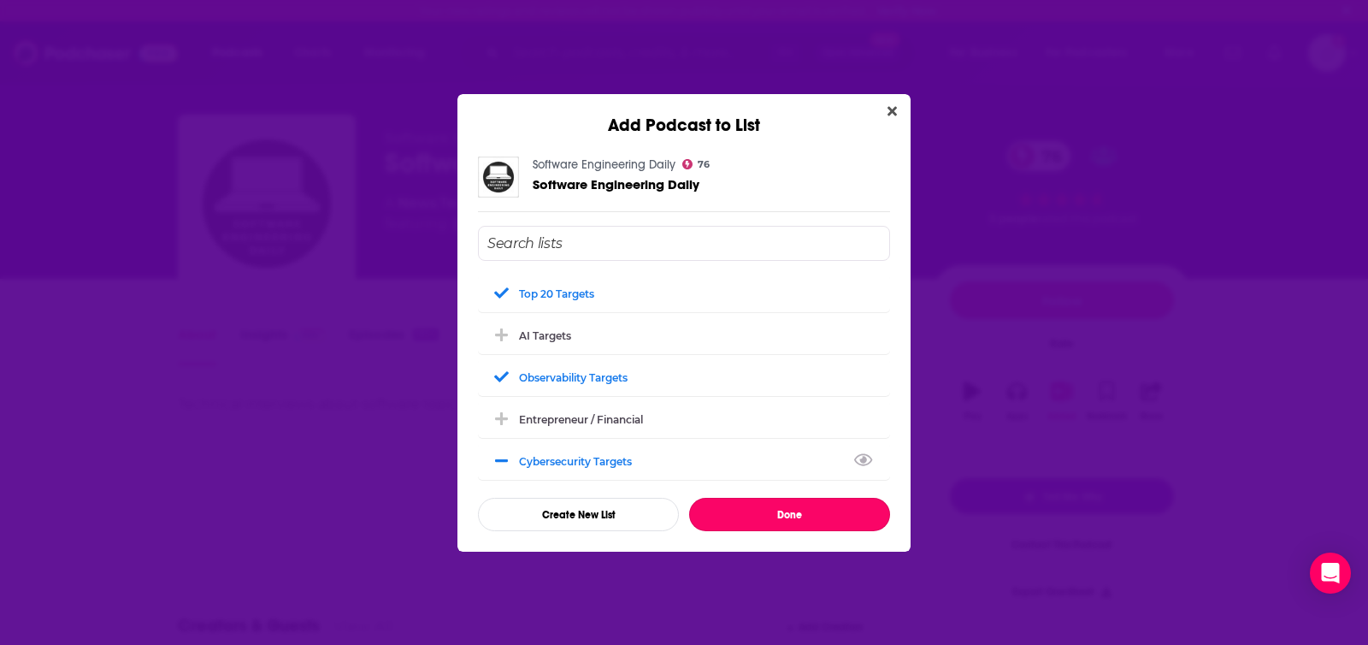
click at [750, 511] on button "Done" at bounding box center [789, 514] width 201 height 33
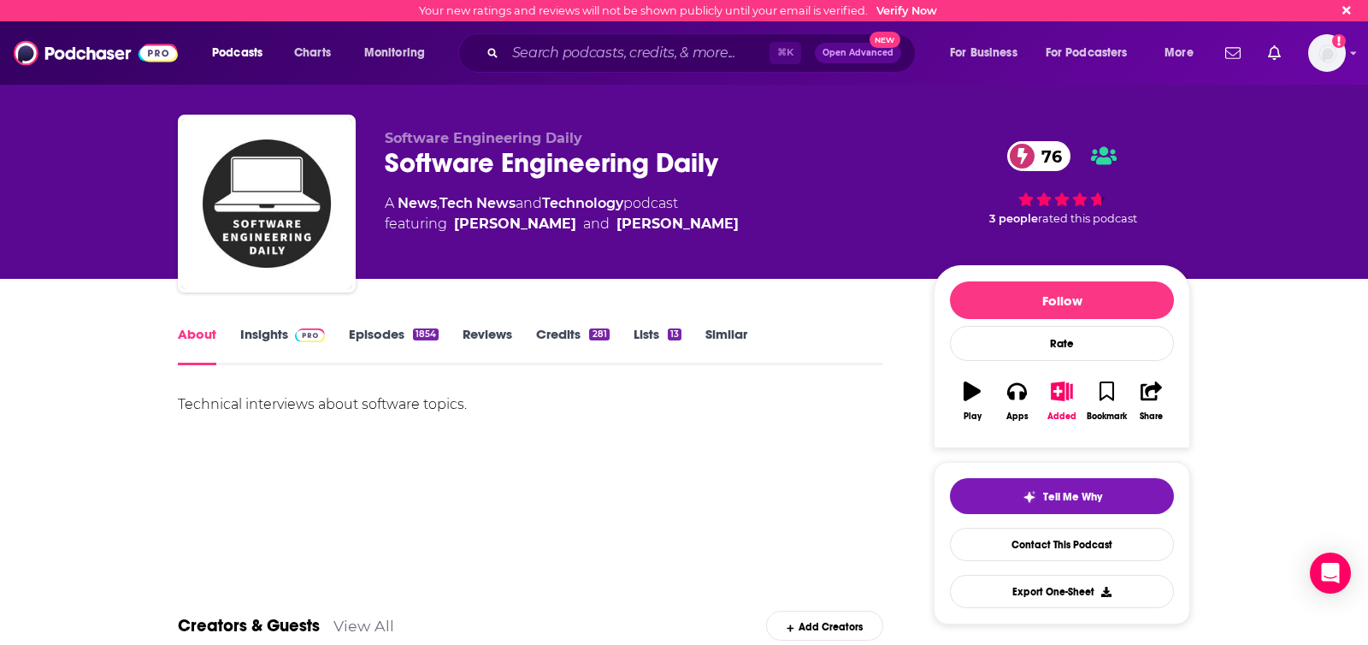
click at [404, 333] on link "Episodes 1854" at bounding box center [394, 345] width 90 height 39
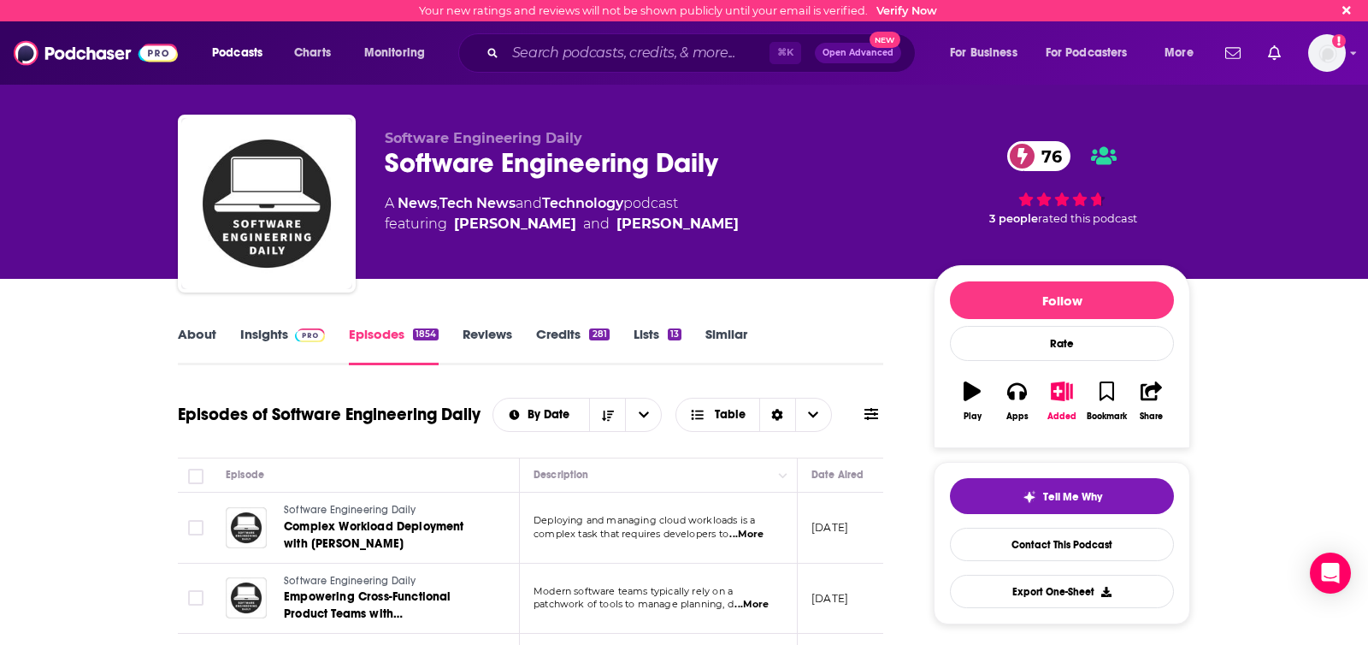
click at [215, 333] on link "About" at bounding box center [197, 345] width 38 height 39
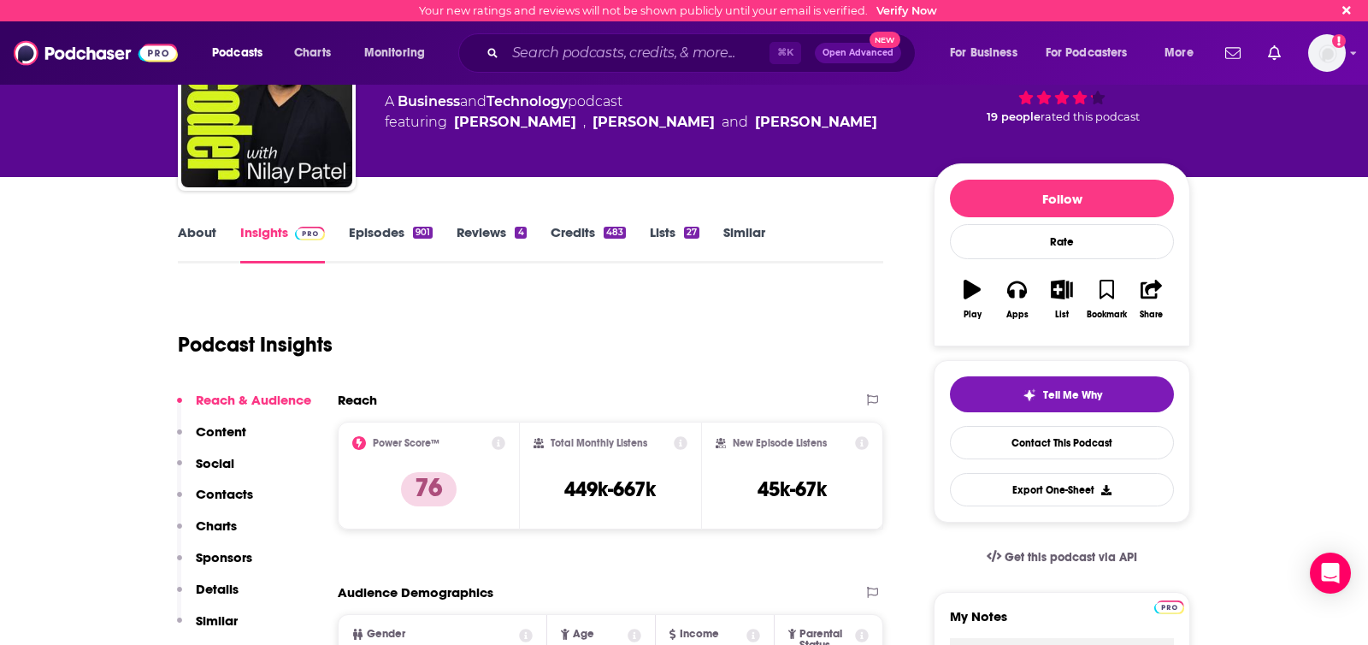
scroll to position [182, 0]
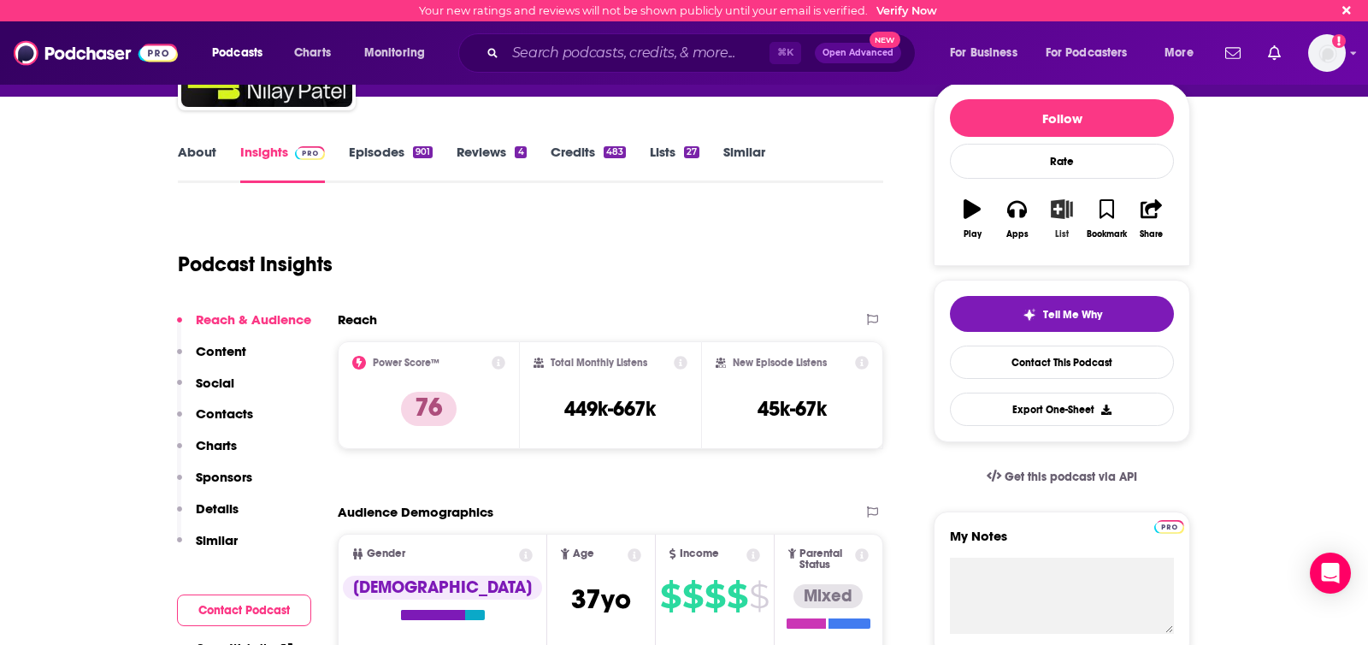
click at [1064, 215] on icon "button" at bounding box center [1062, 208] width 21 height 19
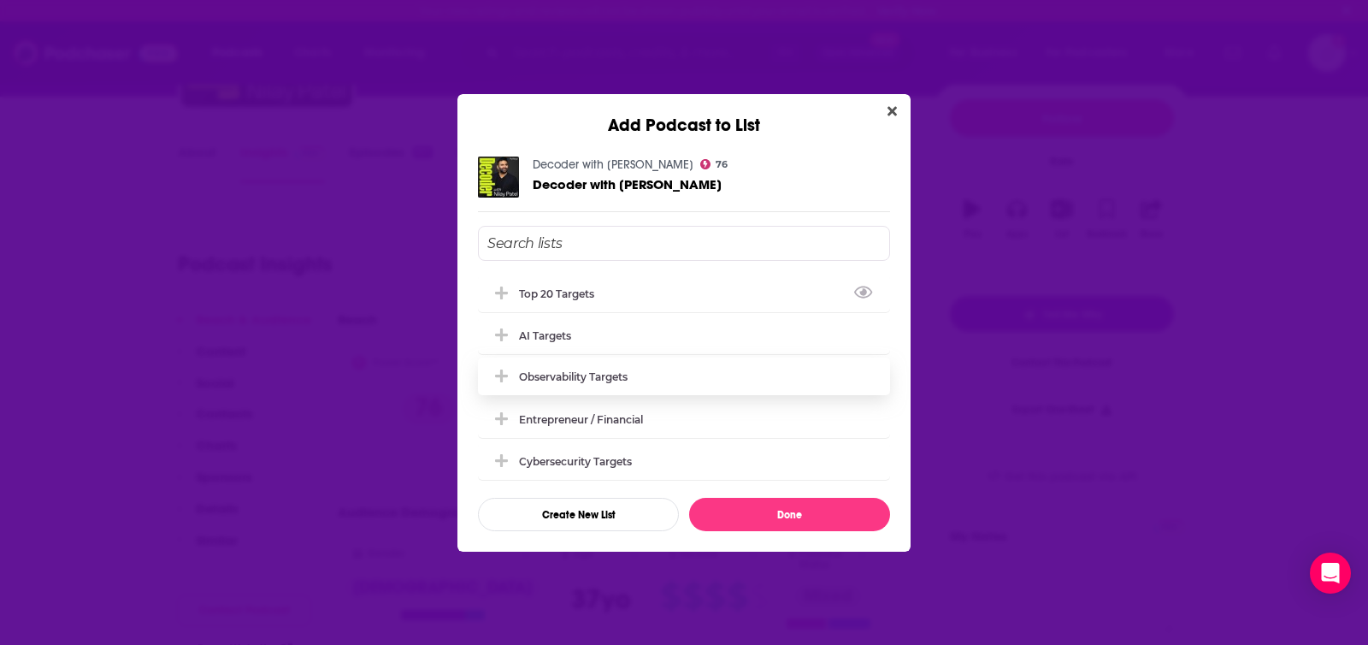
drag, startPoint x: 563, startPoint y: 300, endPoint x: 597, endPoint y: 349, distance: 59.0
click at [563, 300] on div "Top 20 Targets" at bounding box center [684, 293] width 412 height 38
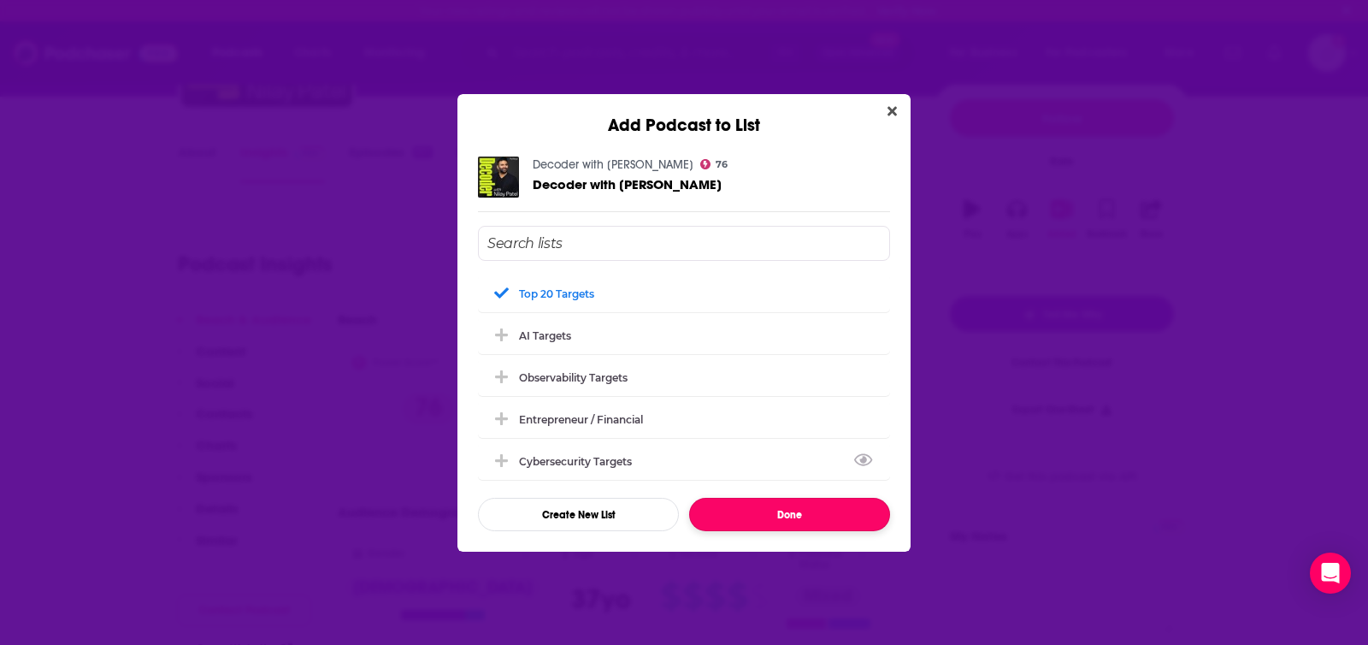
click at [779, 508] on button "Done" at bounding box center [789, 514] width 201 height 33
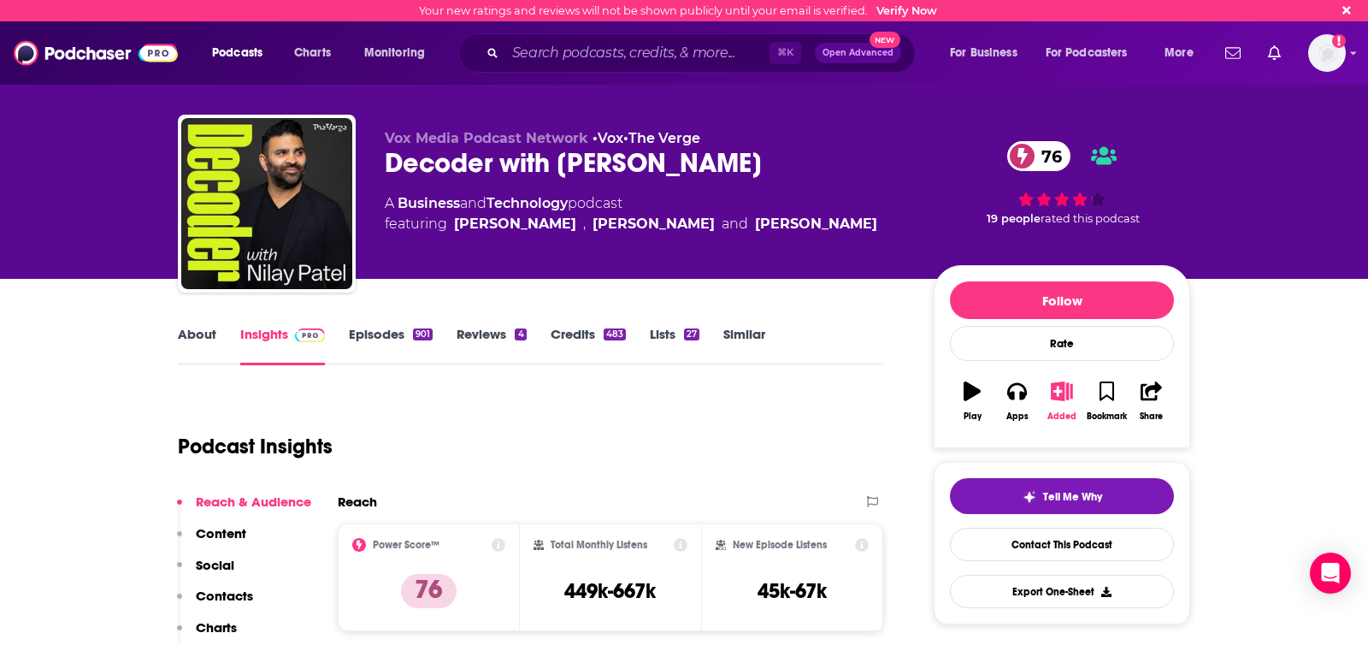
scroll to position [182, 0]
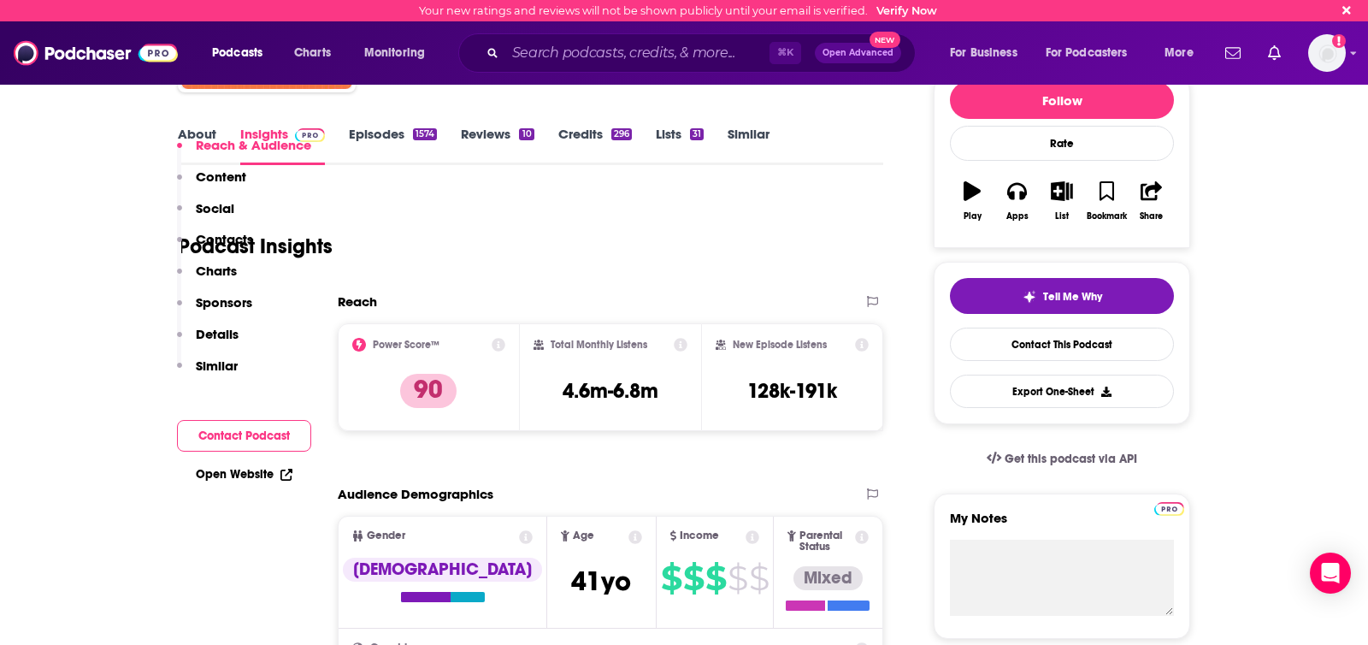
scroll to position [92, 0]
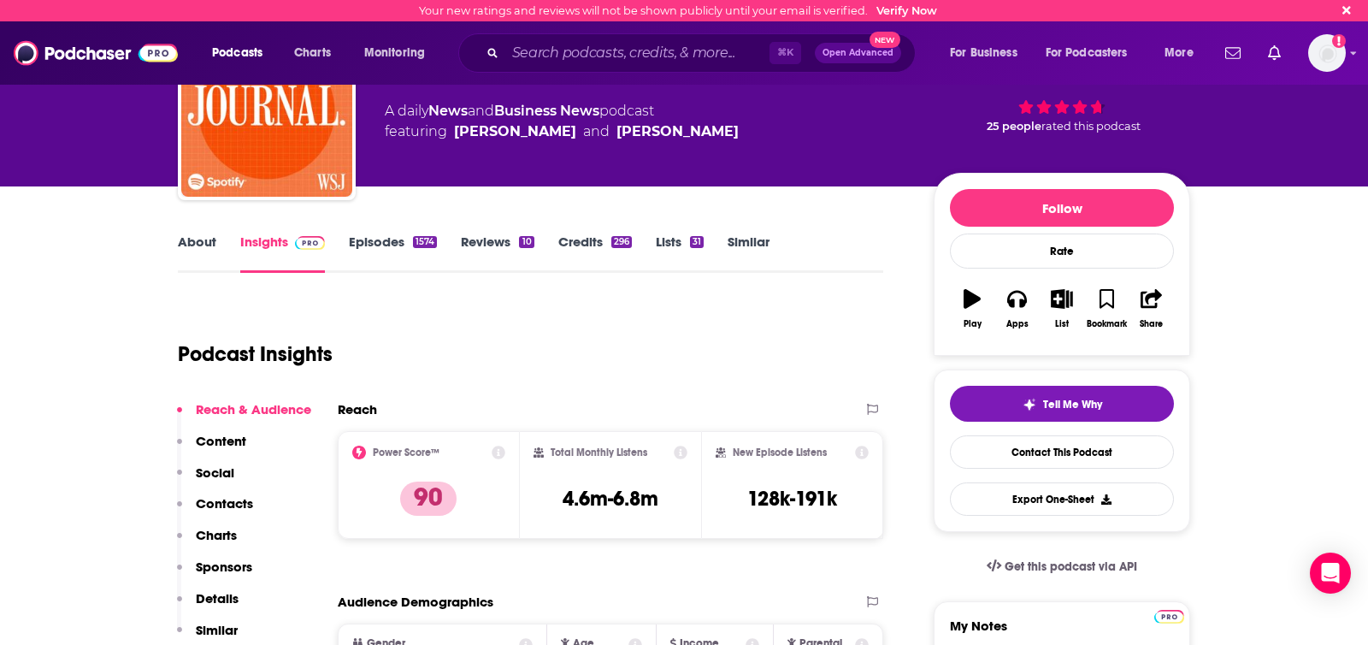
click at [202, 244] on link "About" at bounding box center [197, 252] width 38 height 39
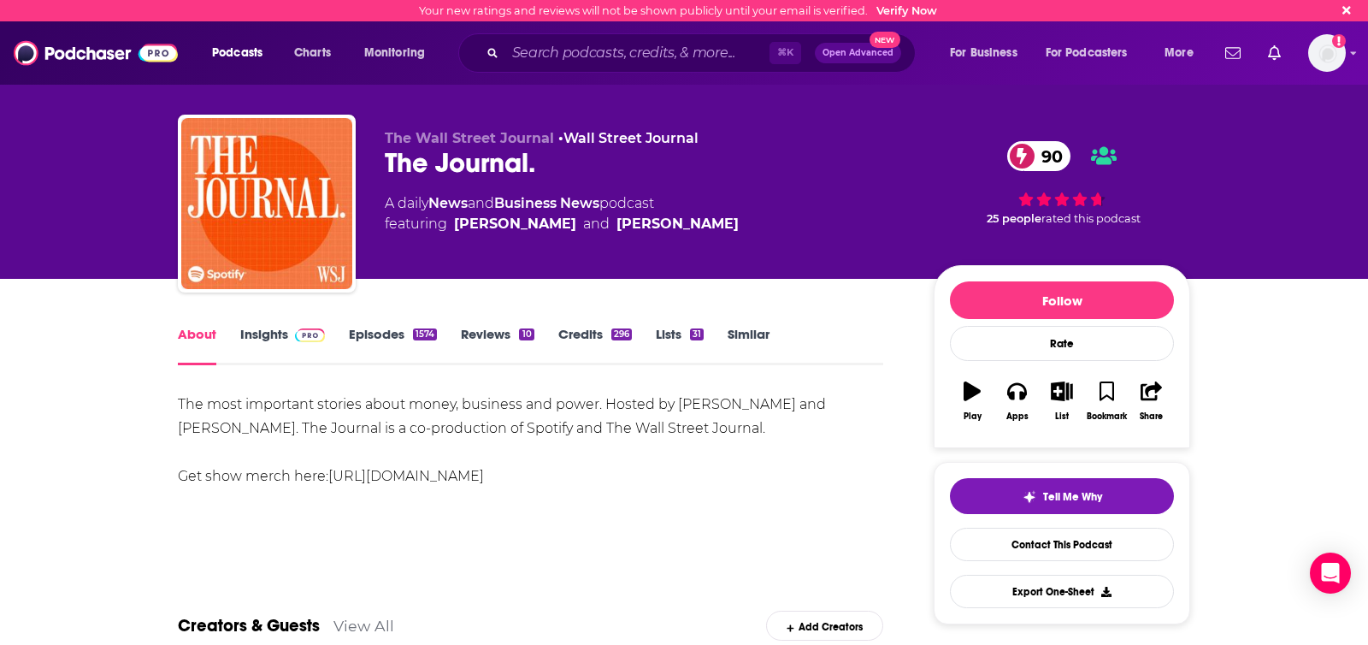
click at [282, 336] on link "Insights" at bounding box center [282, 345] width 85 height 39
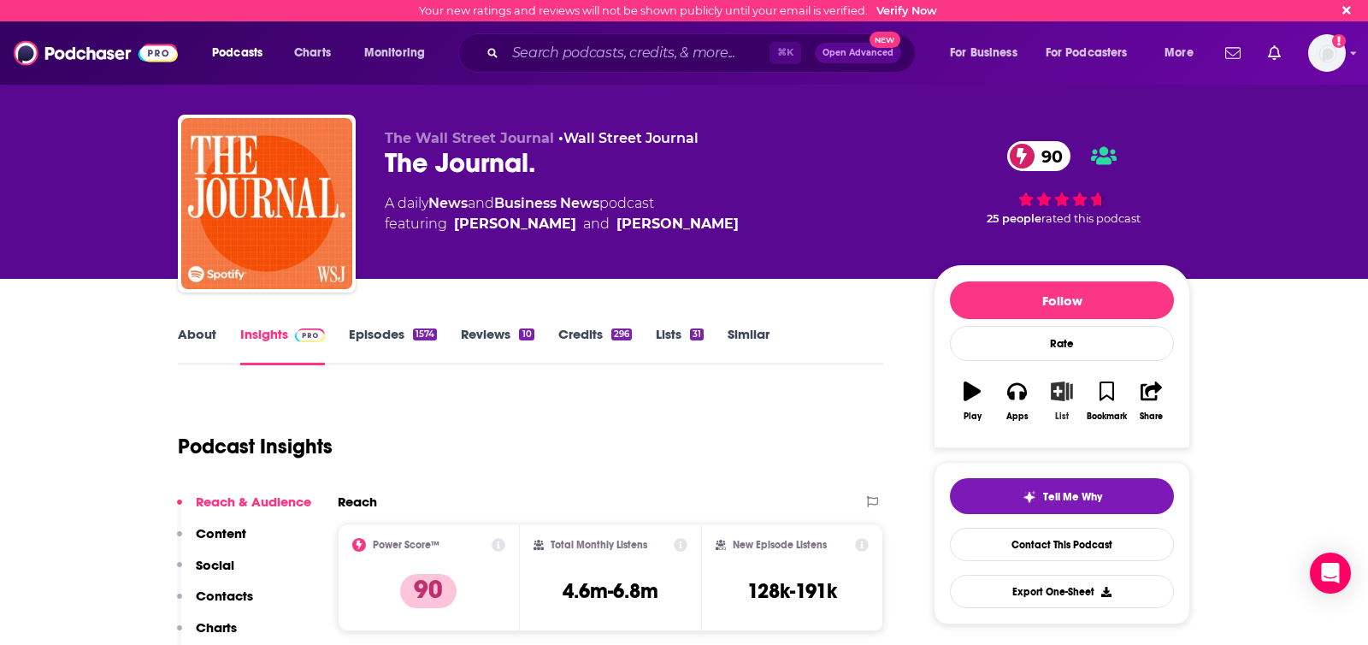
click at [1066, 398] on icon "button" at bounding box center [1062, 390] width 21 height 19
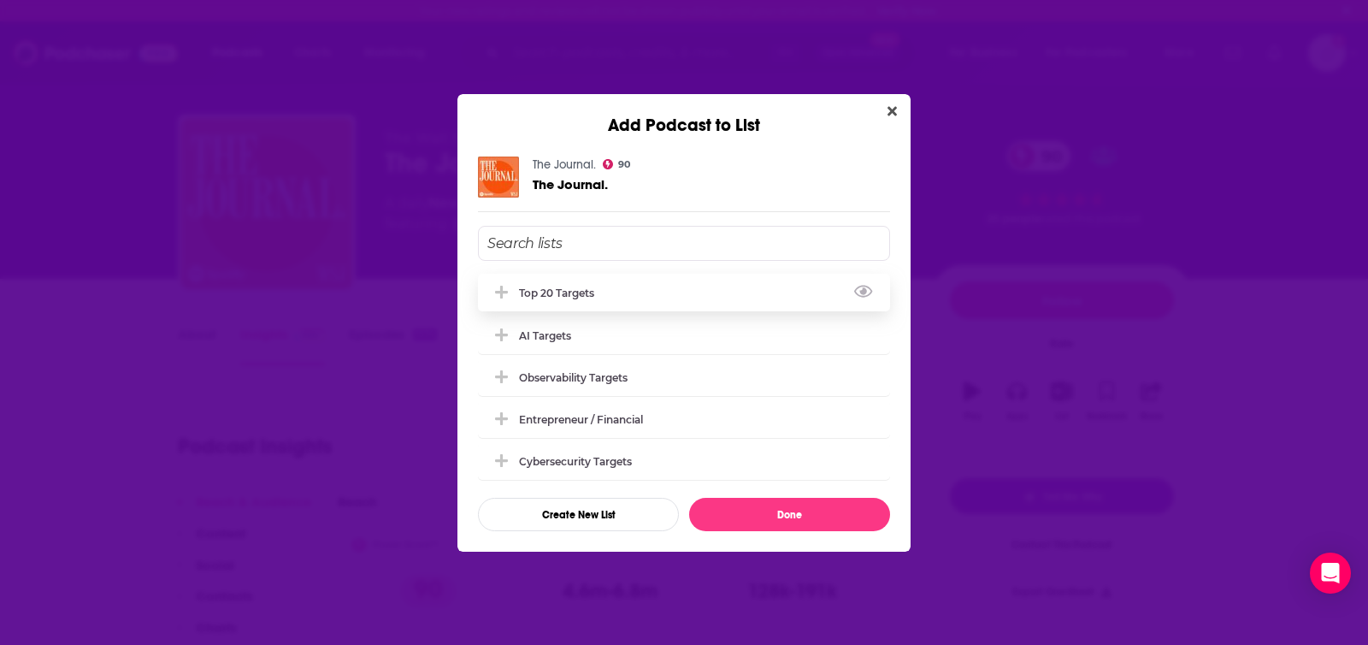
click at [582, 281] on div "Top 20 Targets" at bounding box center [684, 293] width 412 height 38
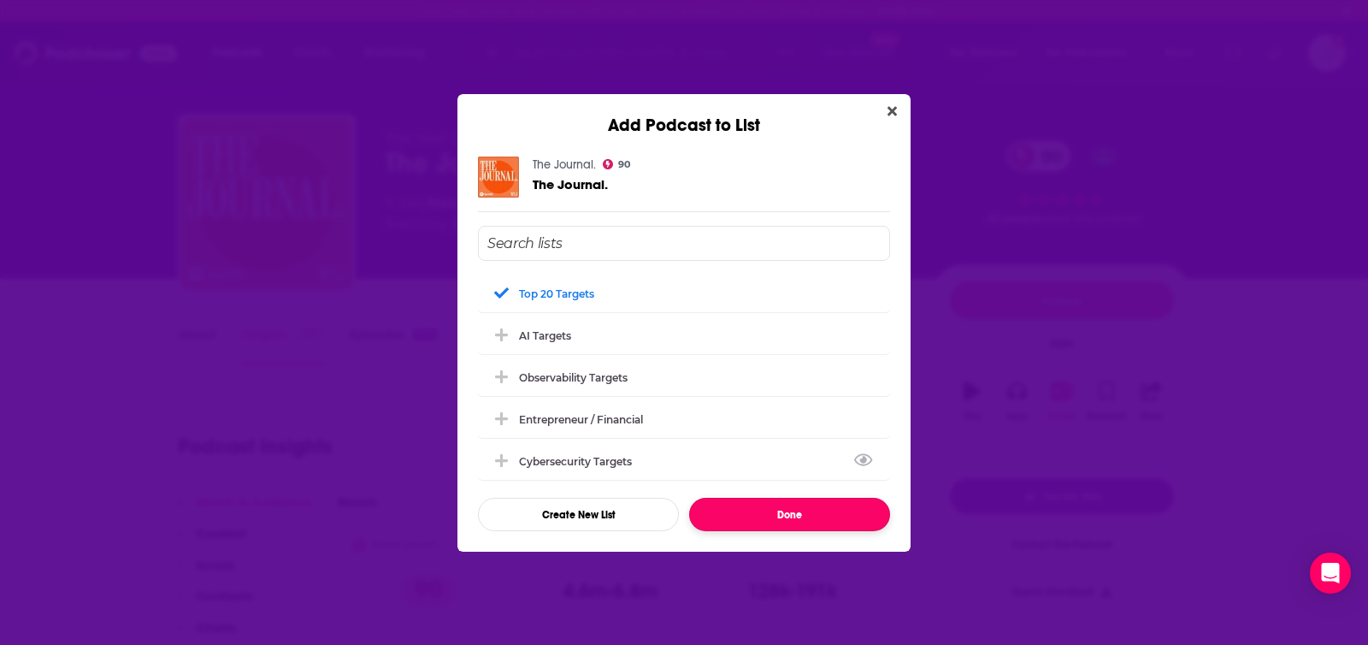
click at [790, 511] on button "Done" at bounding box center [789, 514] width 201 height 33
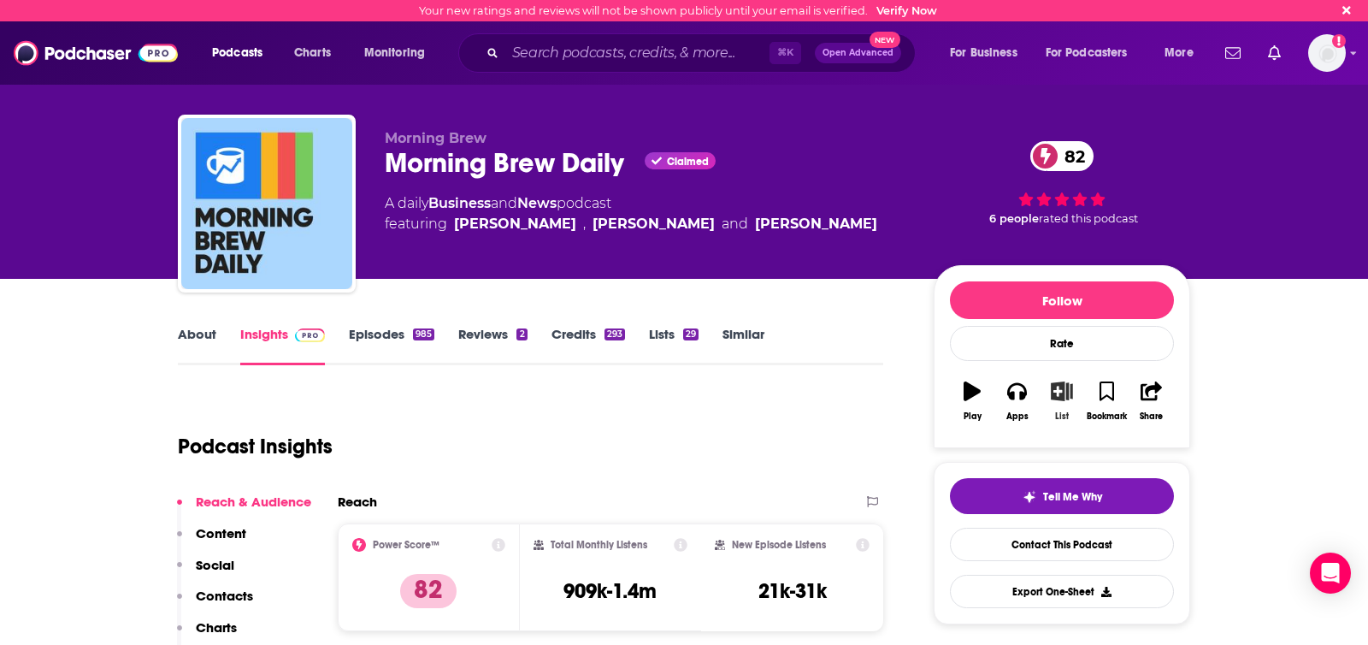
click at [1056, 389] on icon "button" at bounding box center [1062, 390] width 21 height 19
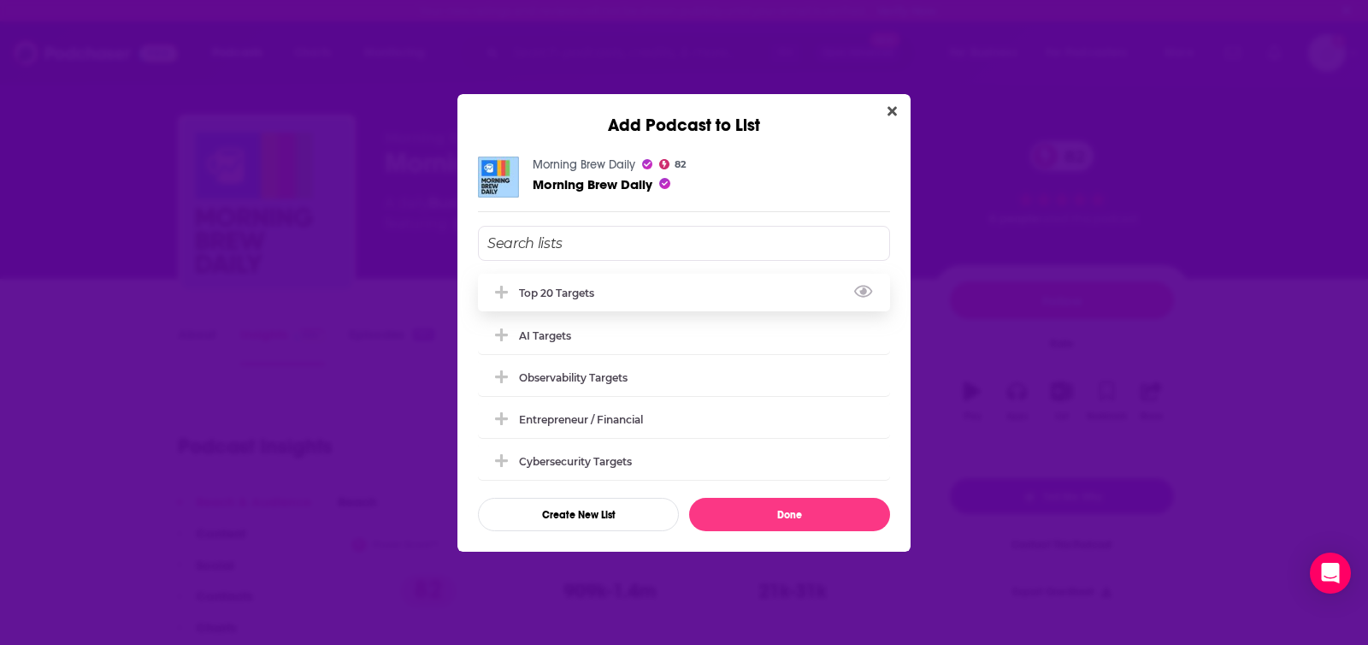
click at [563, 292] on div "Top 20 Targets" at bounding box center [561, 292] width 85 height 13
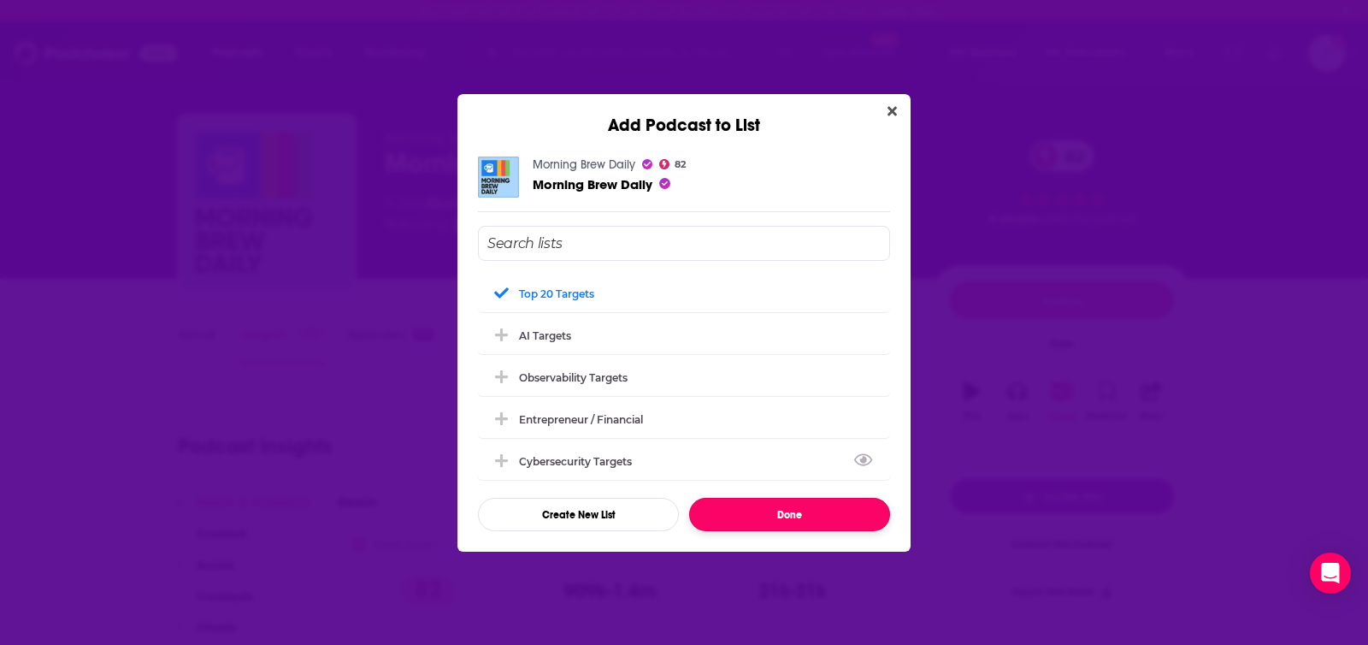
click at [772, 503] on button "Done" at bounding box center [789, 514] width 201 height 33
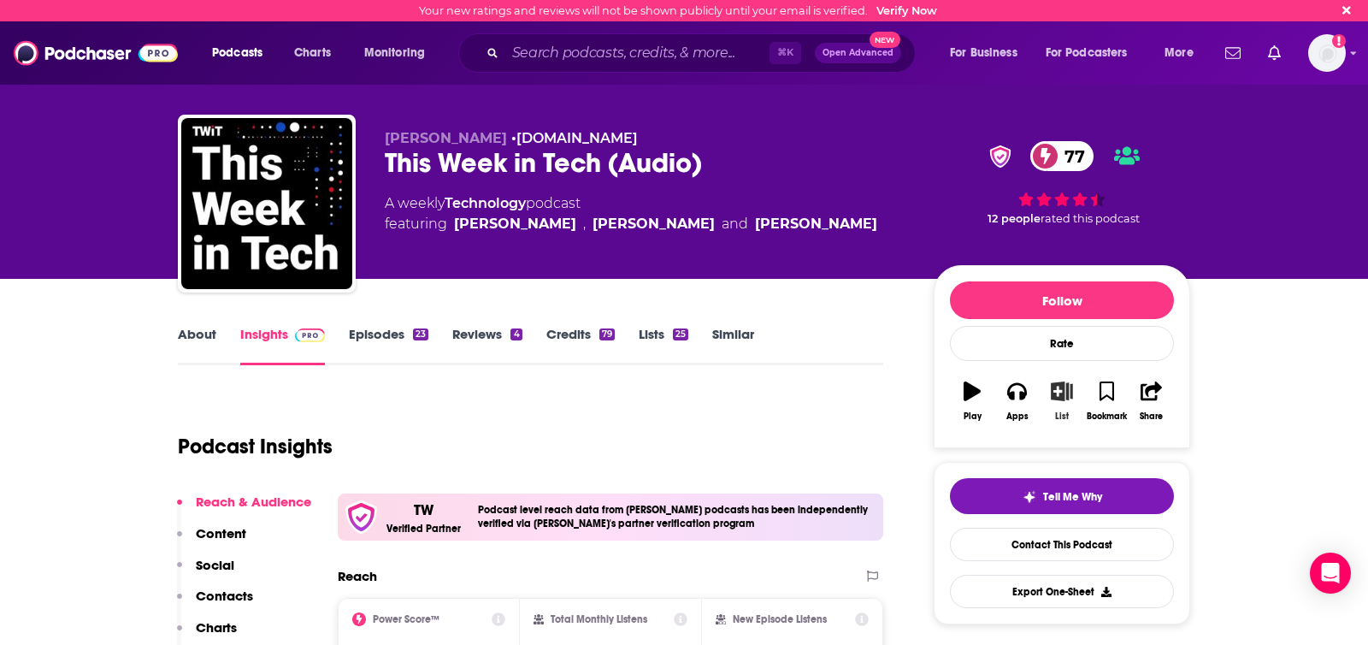
click at [1057, 398] on icon "button" at bounding box center [1062, 390] width 21 height 19
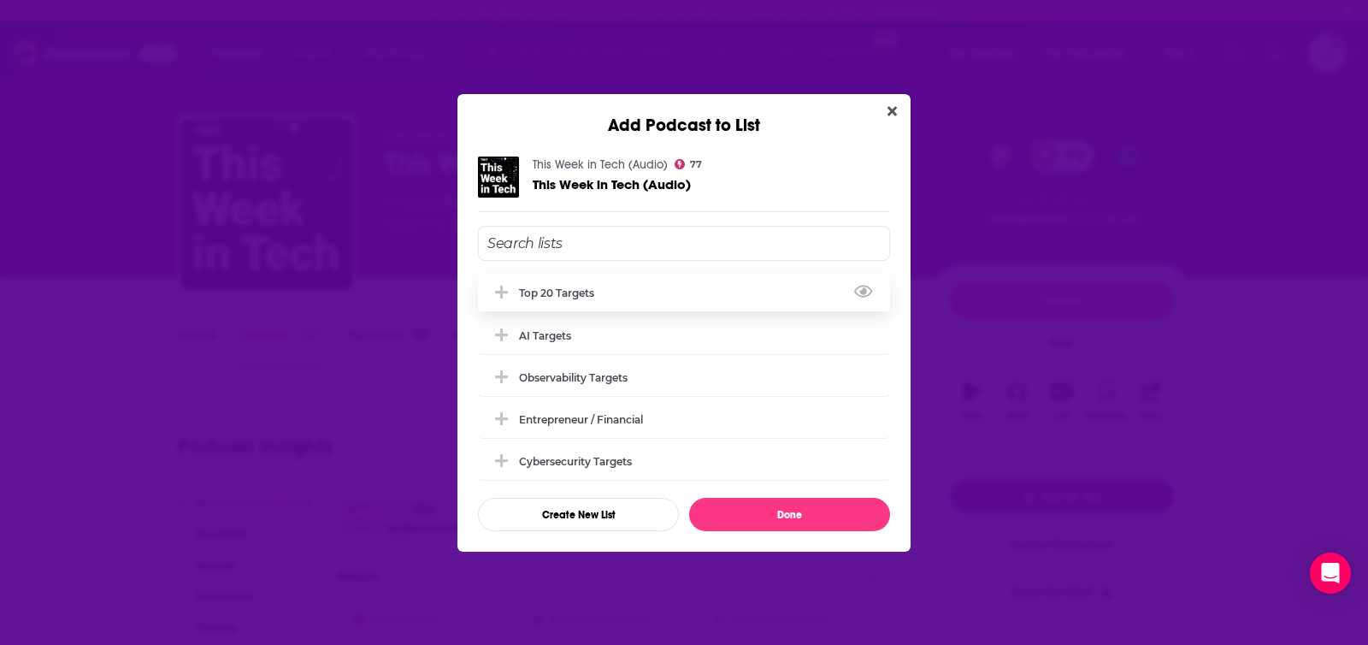
click at [624, 299] on div "Top 20 Targets" at bounding box center [684, 293] width 412 height 38
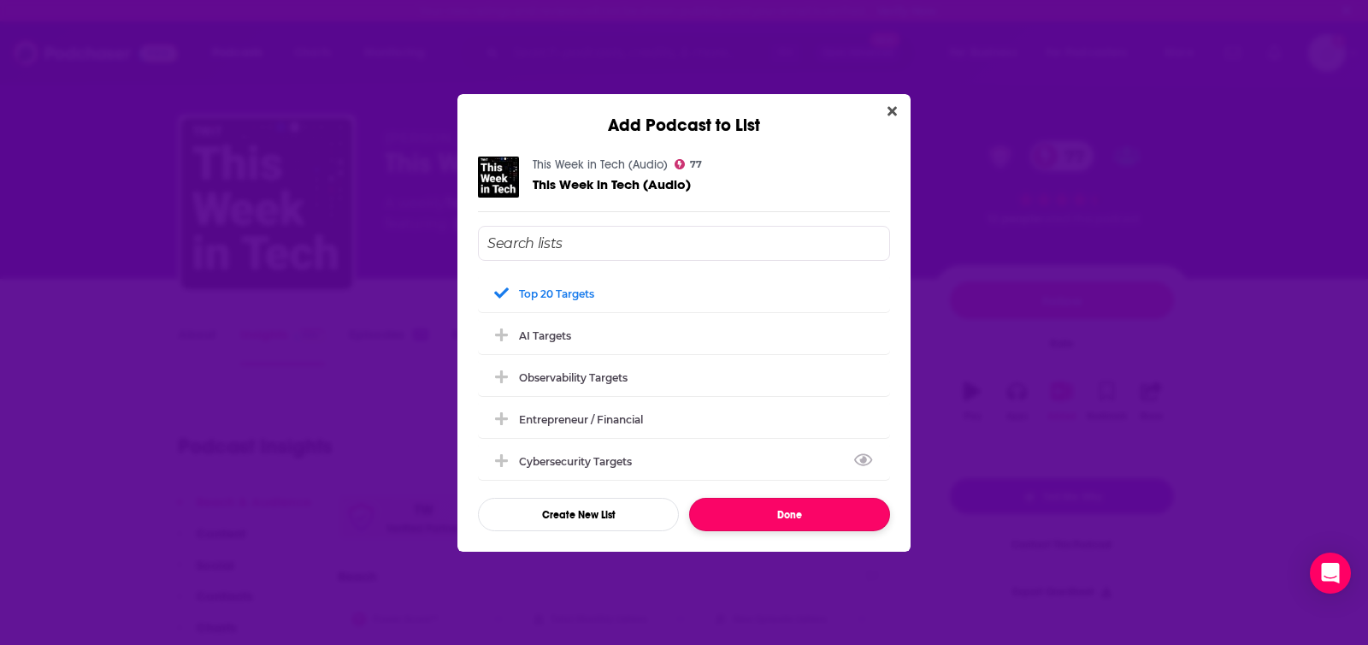
click at [775, 514] on button "Done" at bounding box center [789, 514] width 201 height 33
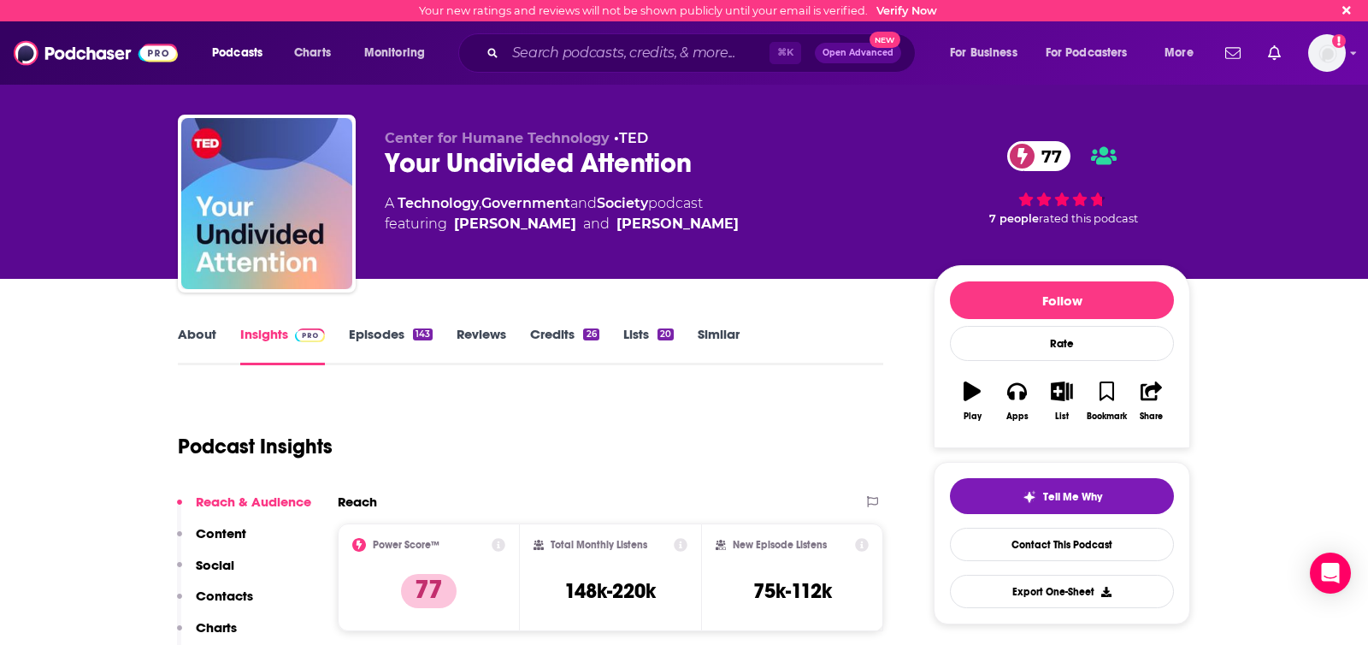
click at [195, 331] on link "About" at bounding box center [197, 345] width 38 height 39
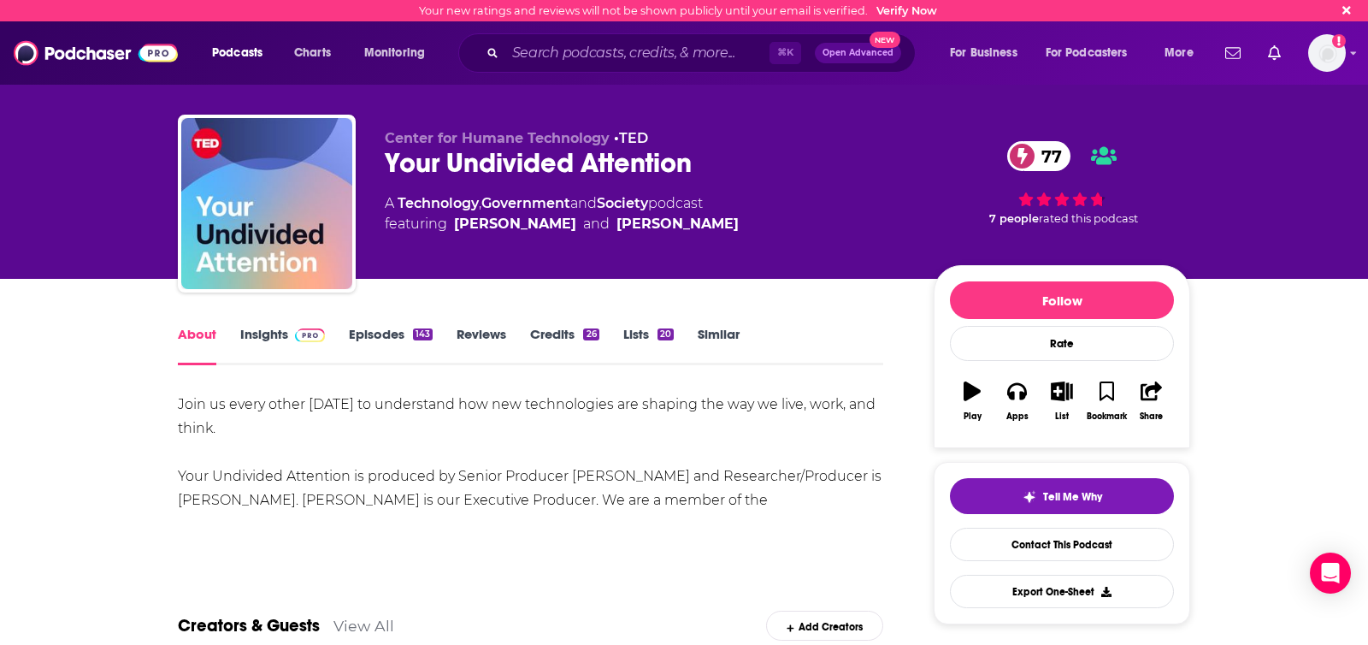
click at [252, 327] on link "Insights" at bounding box center [282, 345] width 85 height 39
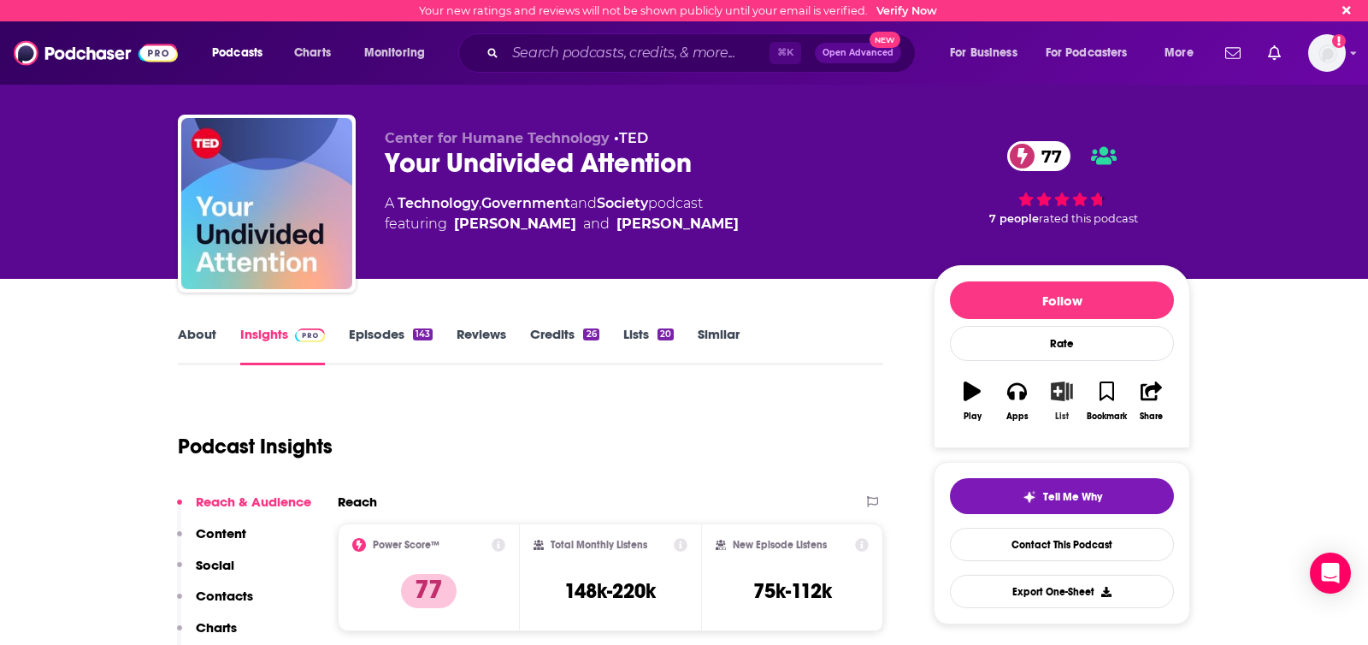
click at [1057, 394] on icon "button" at bounding box center [1061, 390] width 21 height 19
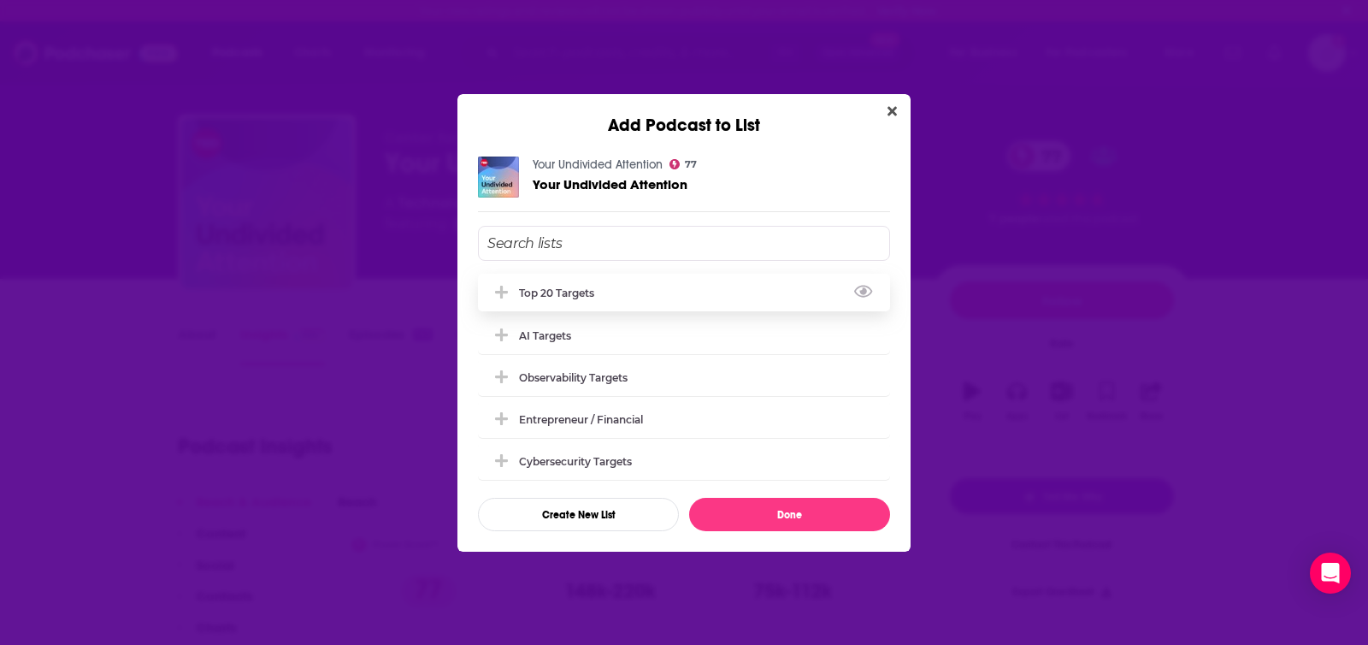
click at [559, 288] on div "Top 20 Targets" at bounding box center [561, 292] width 85 height 13
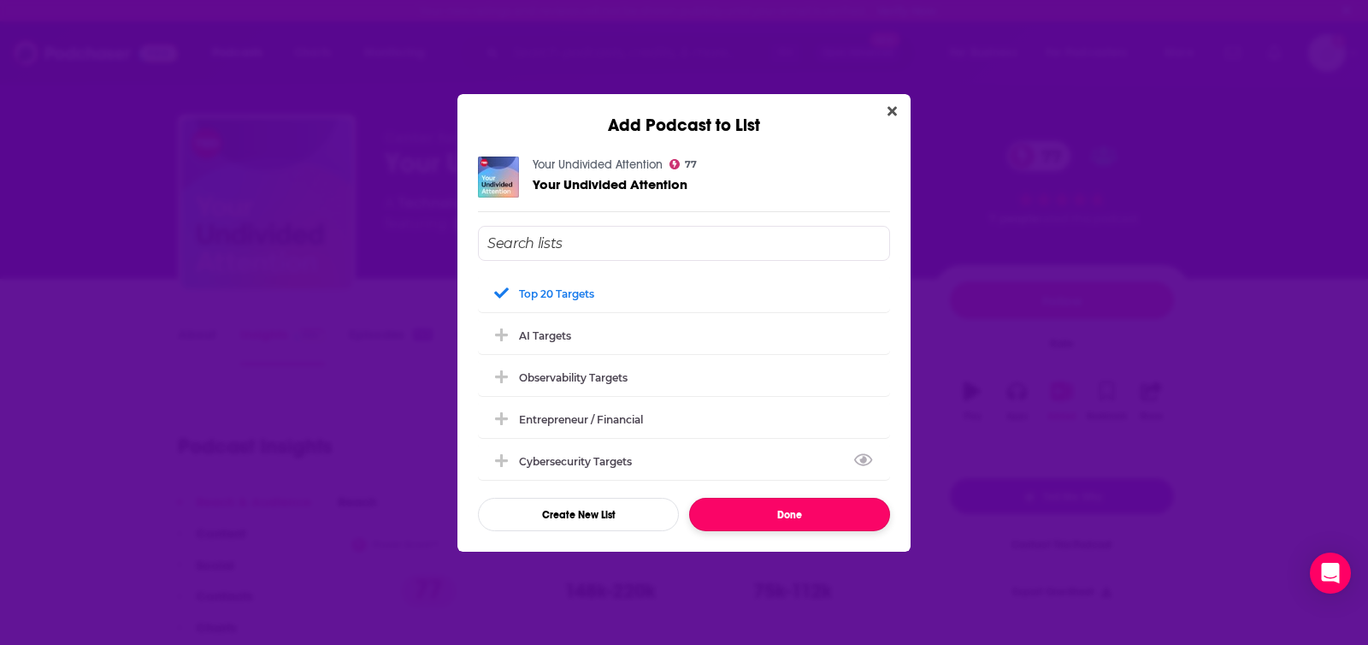
click at [775, 507] on button "Done" at bounding box center [789, 514] width 201 height 33
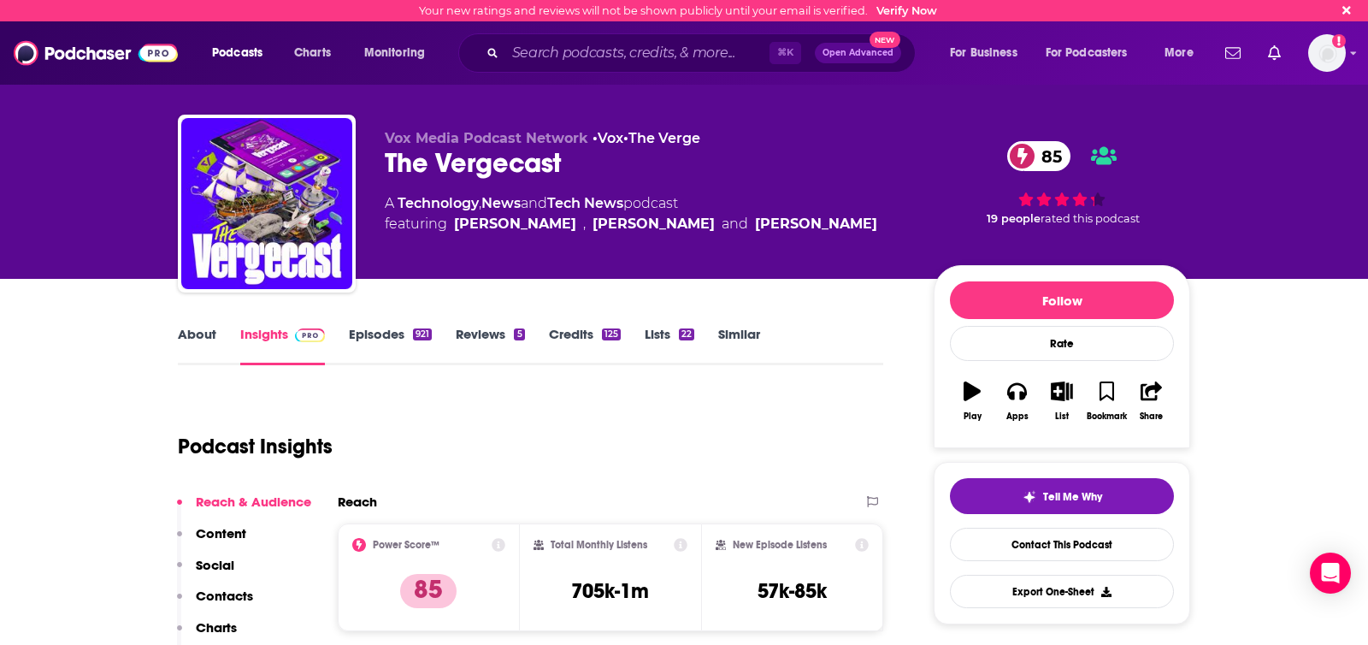
click at [183, 335] on link "About" at bounding box center [197, 345] width 38 height 39
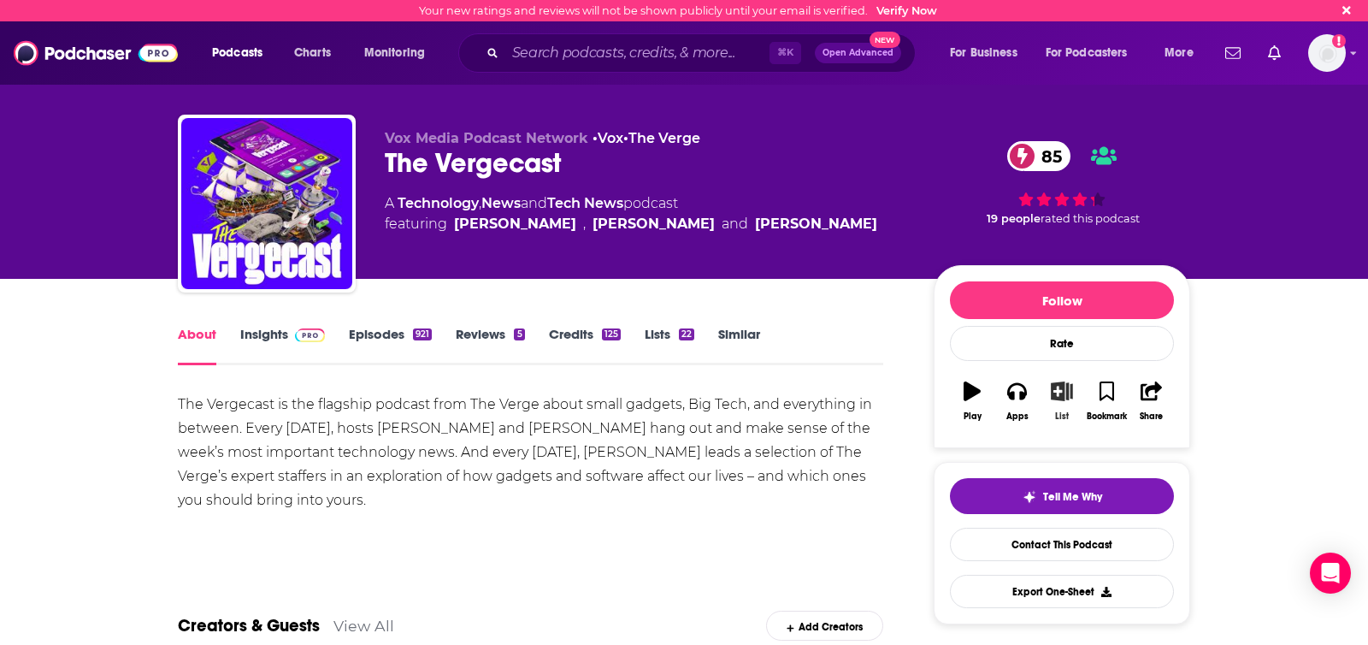
click at [1058, 403] on button "List" at bounding box center [1062, 401] width 44 height 62
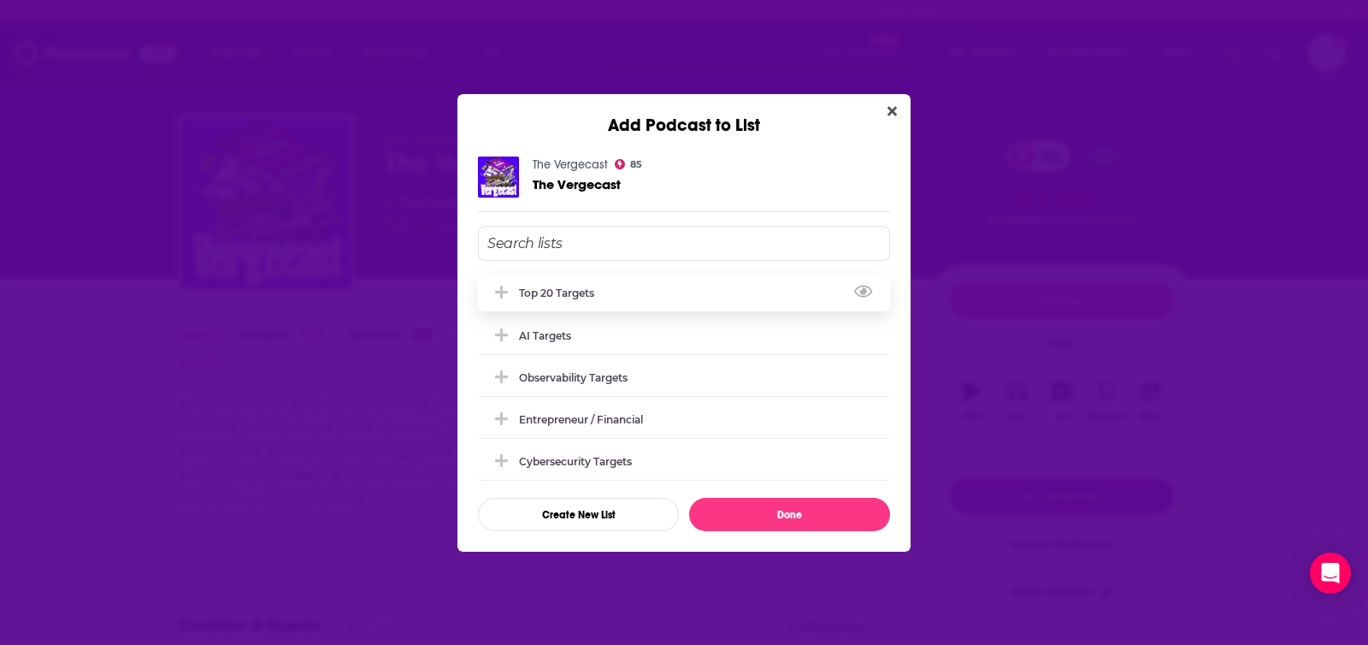
click at [622, 292] on div "Top 20 Targets" at bounding box center [684, 293] width 412 height 38
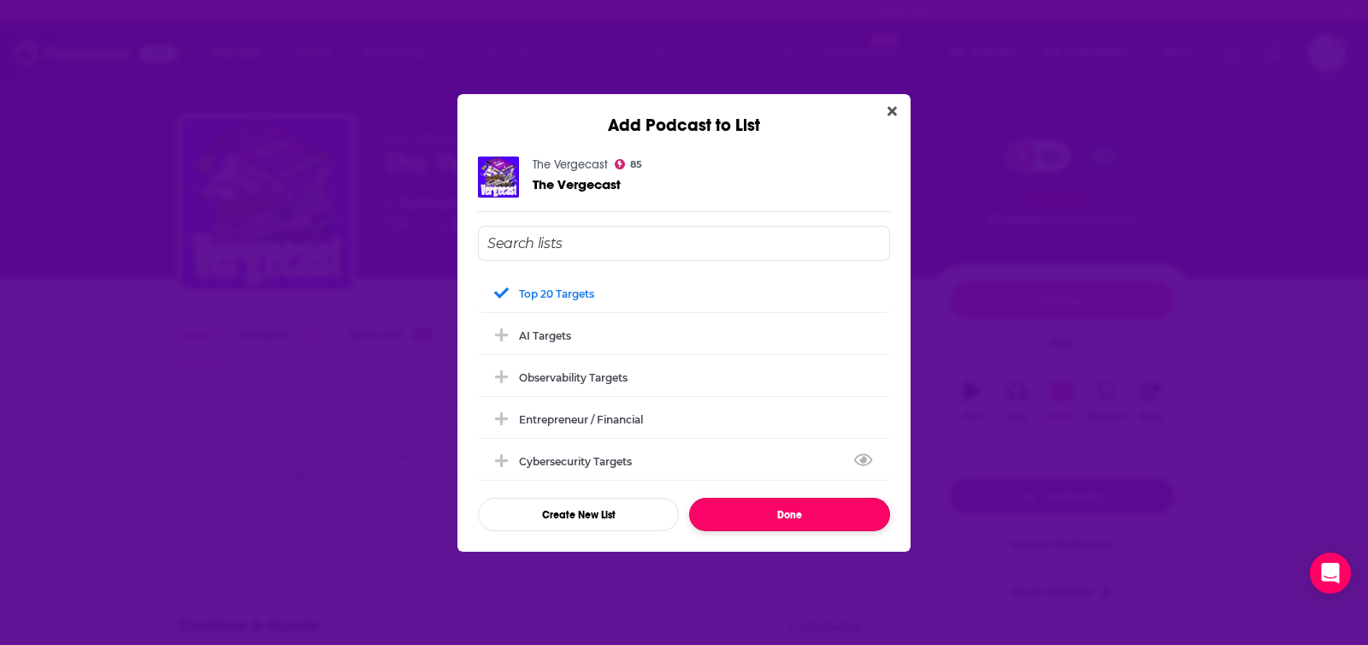
click at [801, 512] on button "Done" at bounding box center [789, 514] width 201 height 33
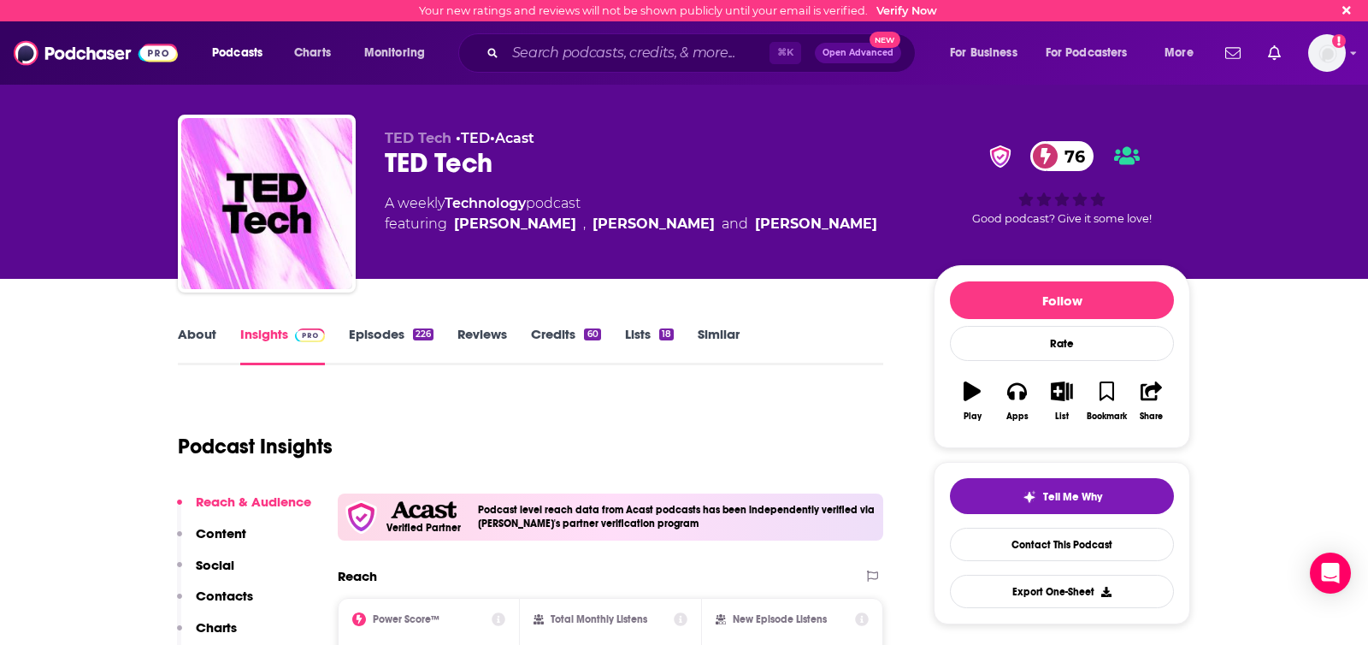
click at [197, 337] on link "About" at bounding box center [197, 345] width 38 height 39
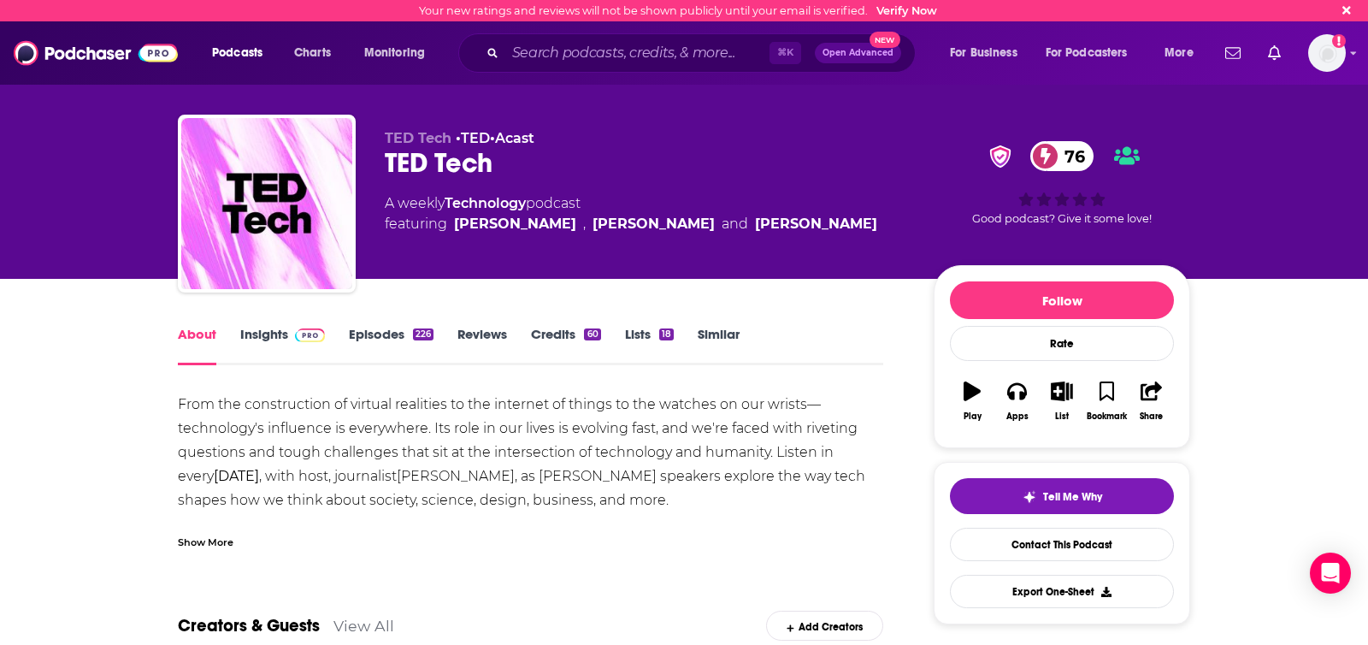
click at [257, 329] on link "Insights" at bounding box center [282, 345] width 85 height 39
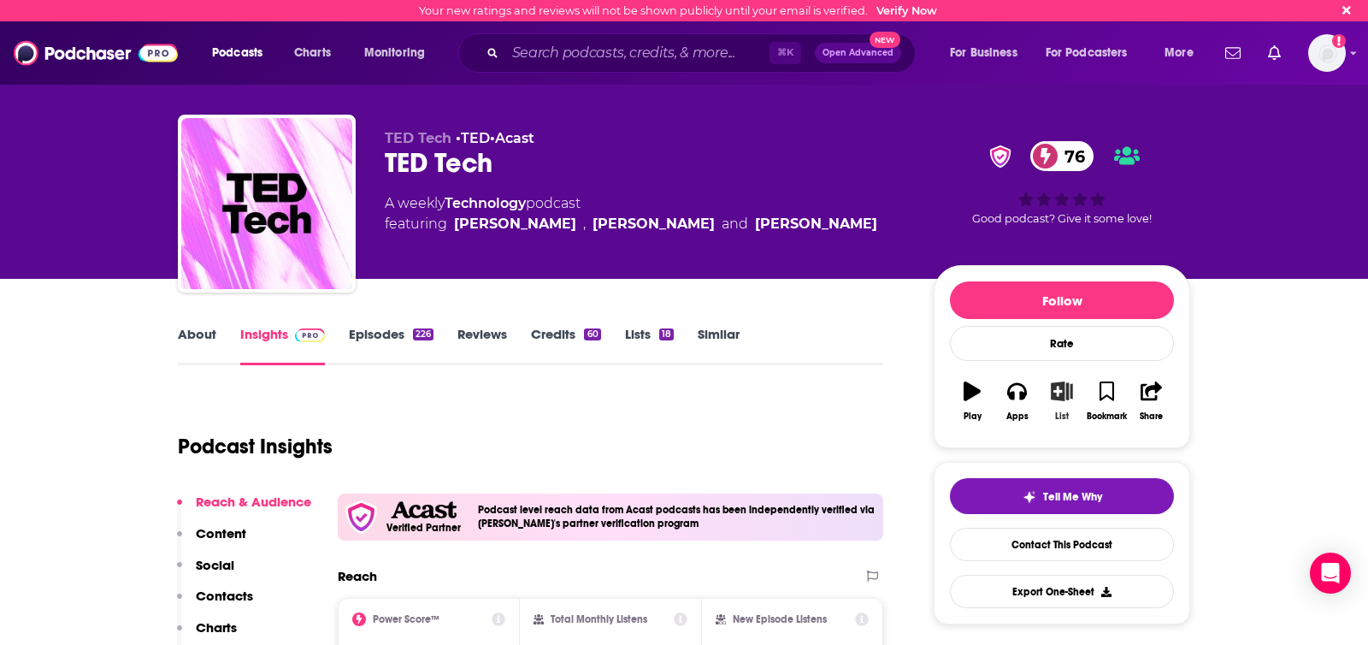
click at [1058, 396] on icon "button" at bounding box center [1061, 390] width 21 height 19
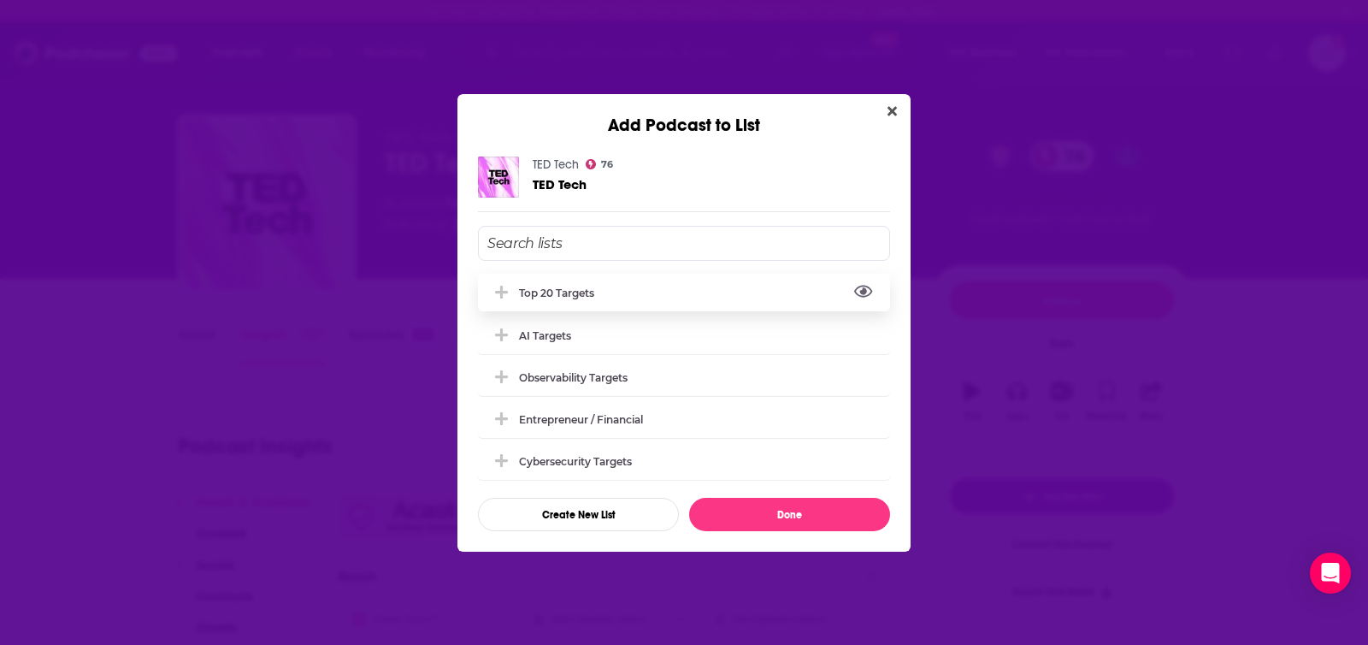
click at [598, 296] on button "View Link" at bounding box center [599, 297] width 10 height 2
click at [640, 293] on div "Top 20 Targets" at bounding box center [684, 293] width 412 height 38
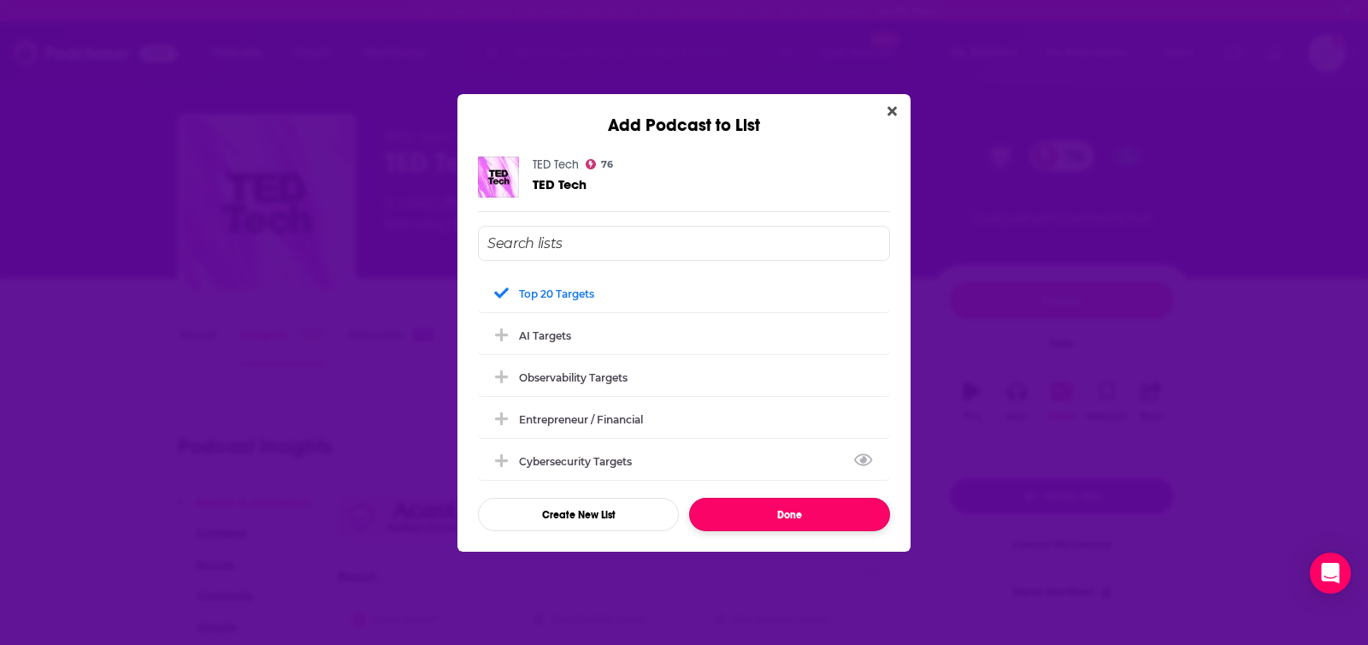
click at [764, 515] on button "Done" at bounding box center [789, 514] width 201 height 33
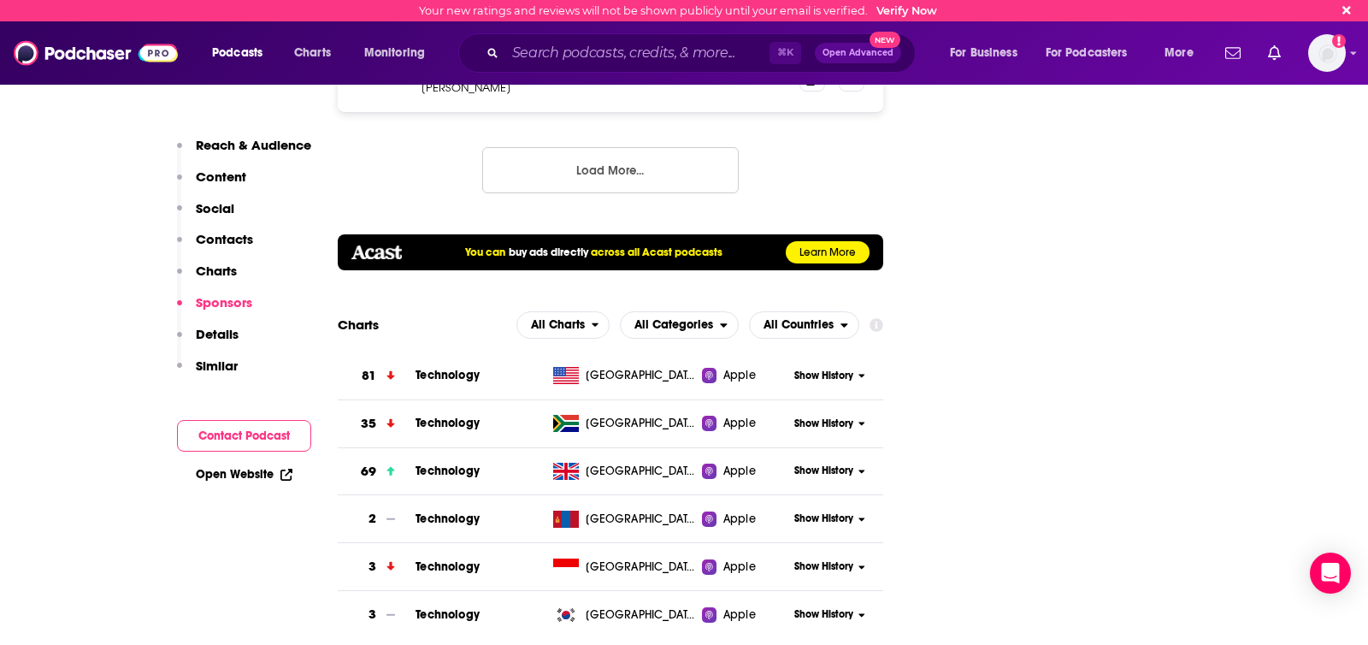
scroll to position [2136, 0]
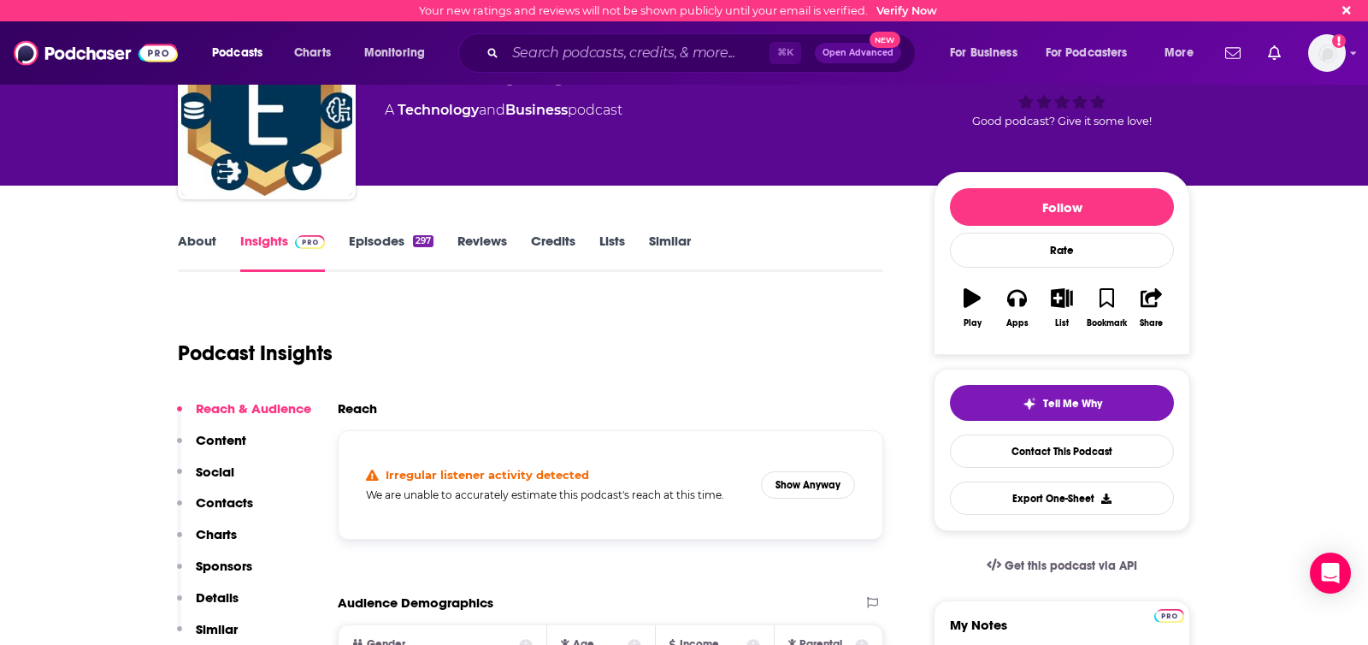
scroll to position [115, 0]
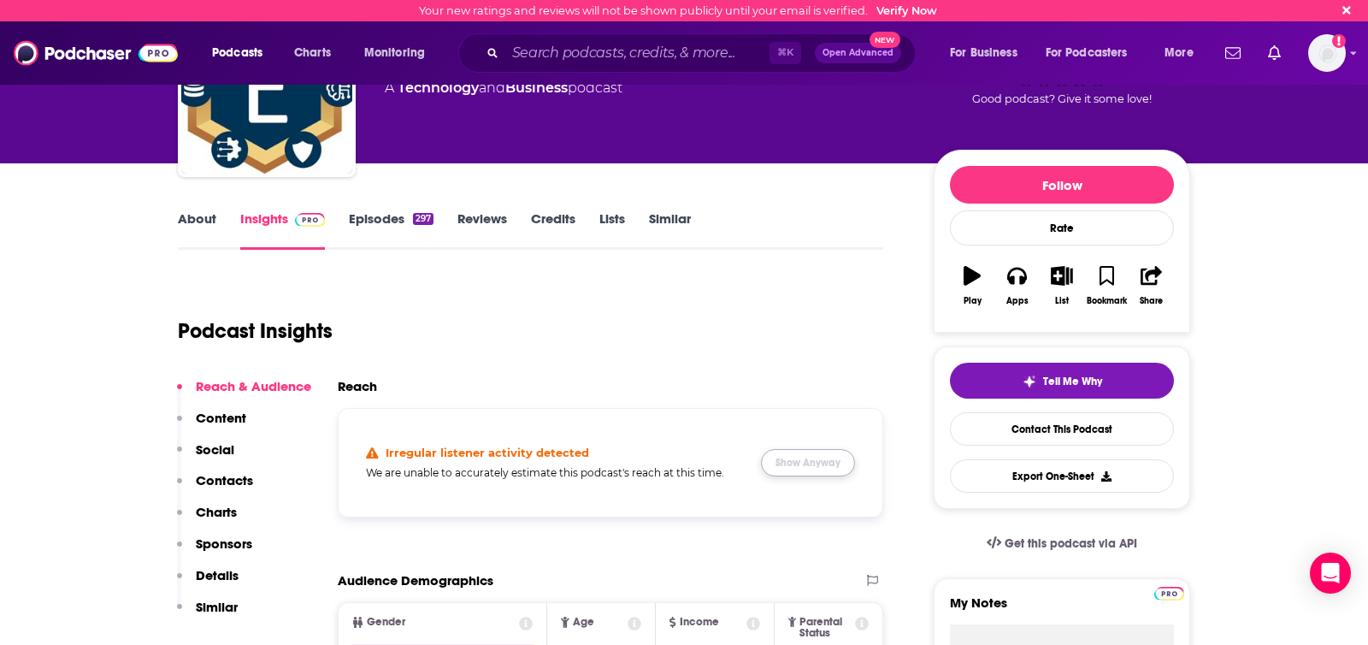
click at [800, 463] on button "Show Anyway" at bounding box center [808, 462] width 94 height 27
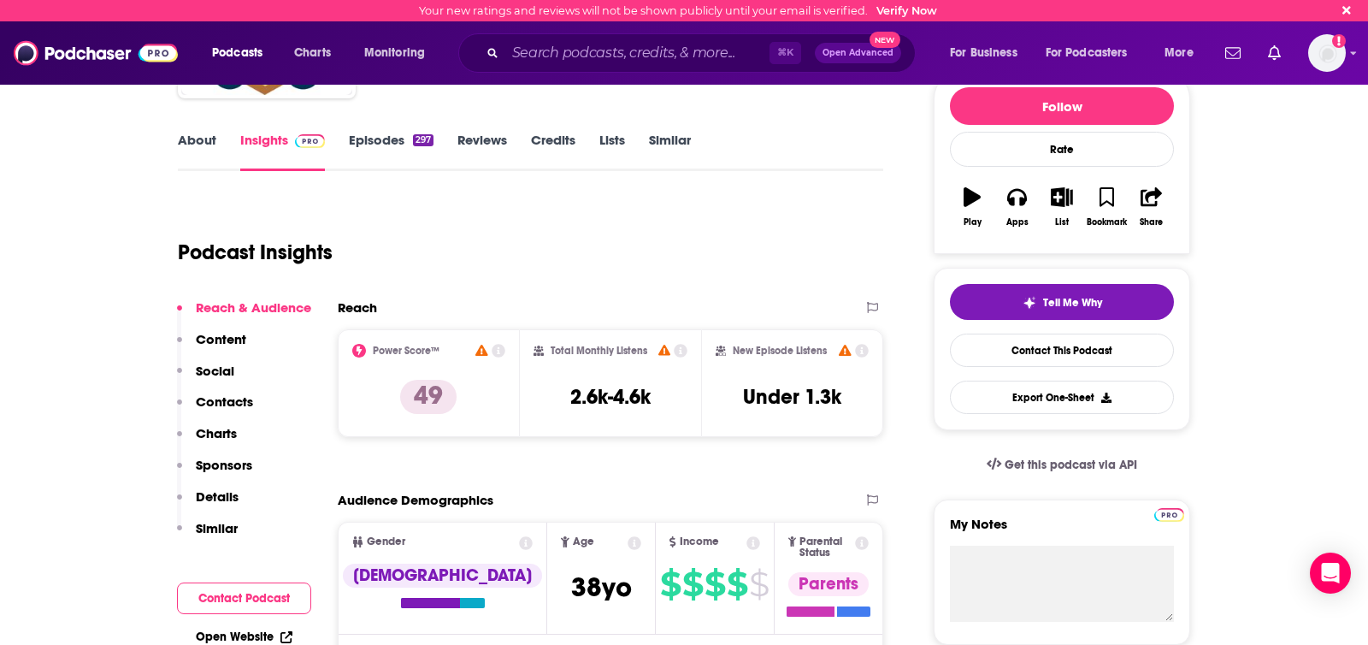
scroll to position [319, 0]
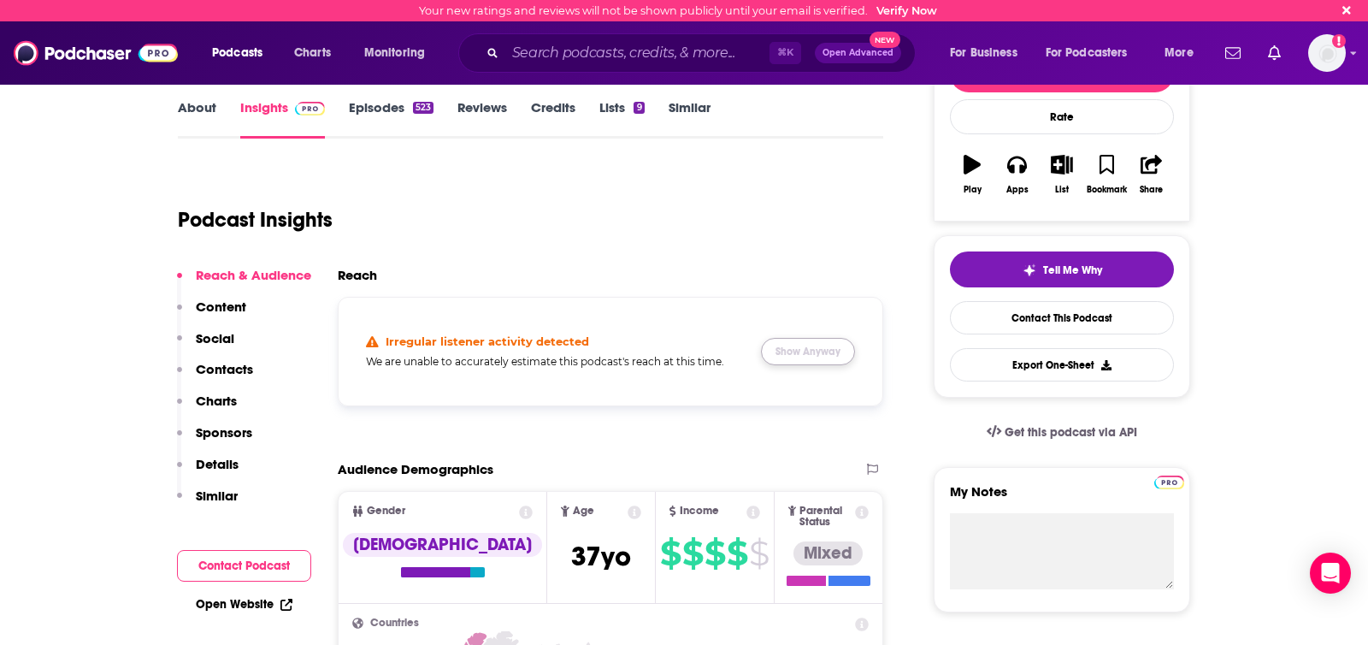
click at [816, 348] on button "Show Anyway" at bounding box center [808, 351] width 94 height 27
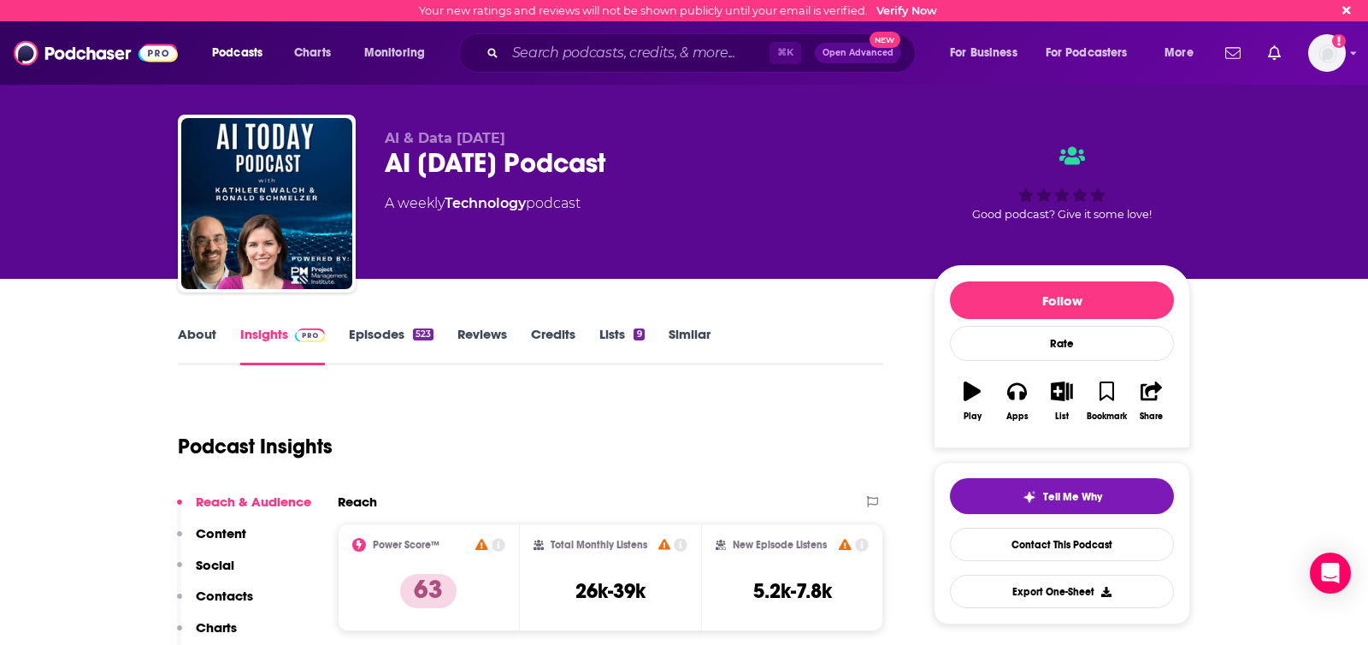
scroll to position [41, 0]
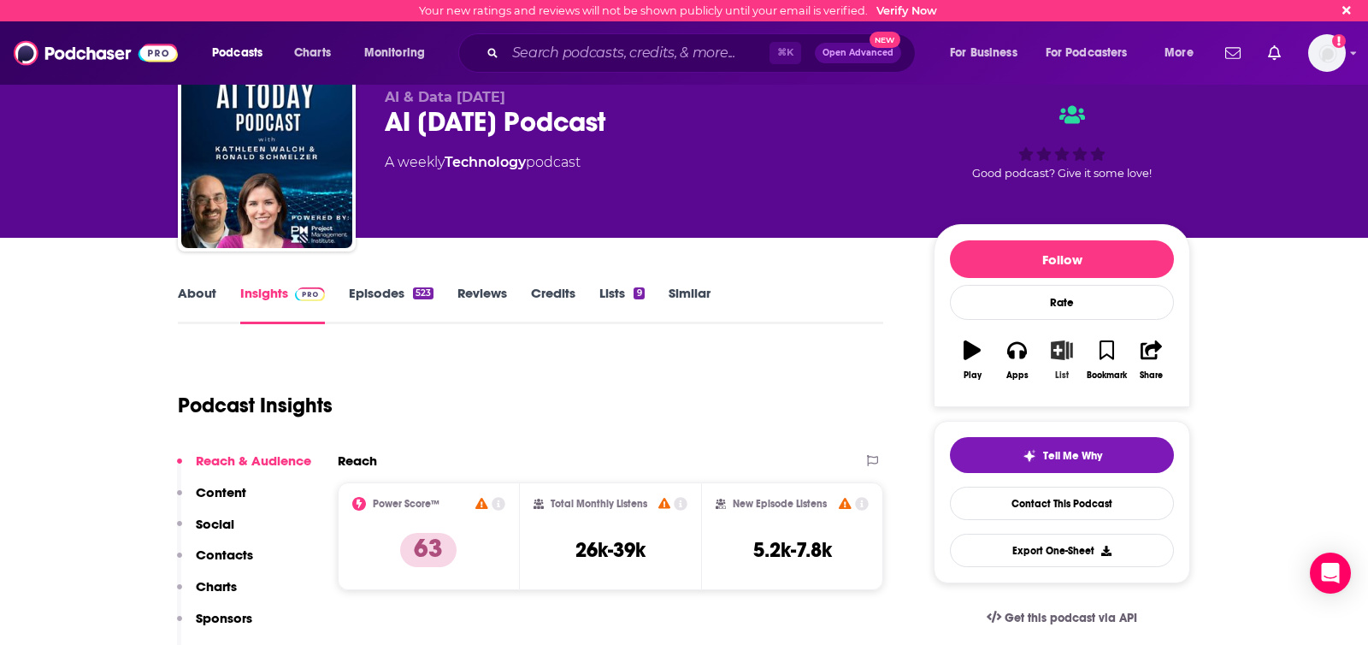
click at [1059, 355] on icon "button" at bounding box center [1062, 349] width 21 height 19
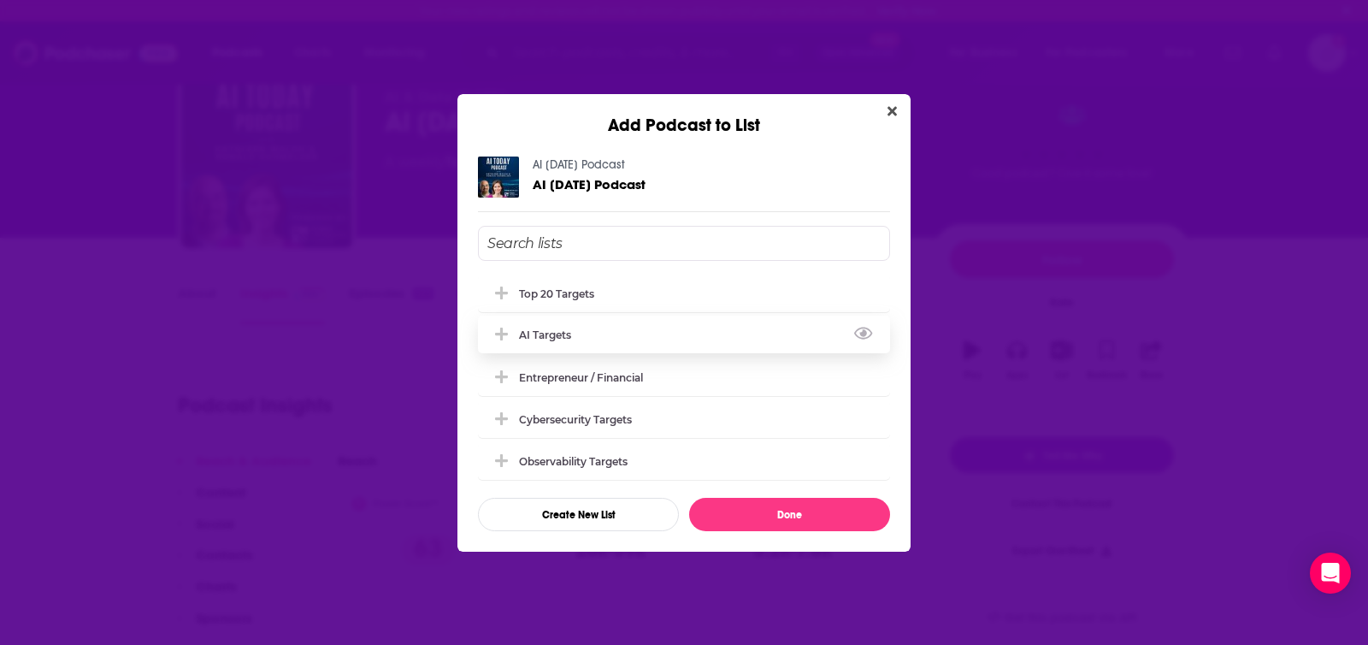
click at [545, 328] on div "AI Targets" at bounding box center [550, 334] width 62 height 13
drag, startPoint x: 742, startPoint y: 508, endPoint x: 169, endPoint y: 389, distance: 585.0
click at [742, 508] on button "Done" at bounding box center [789, 514] width 201 height 33
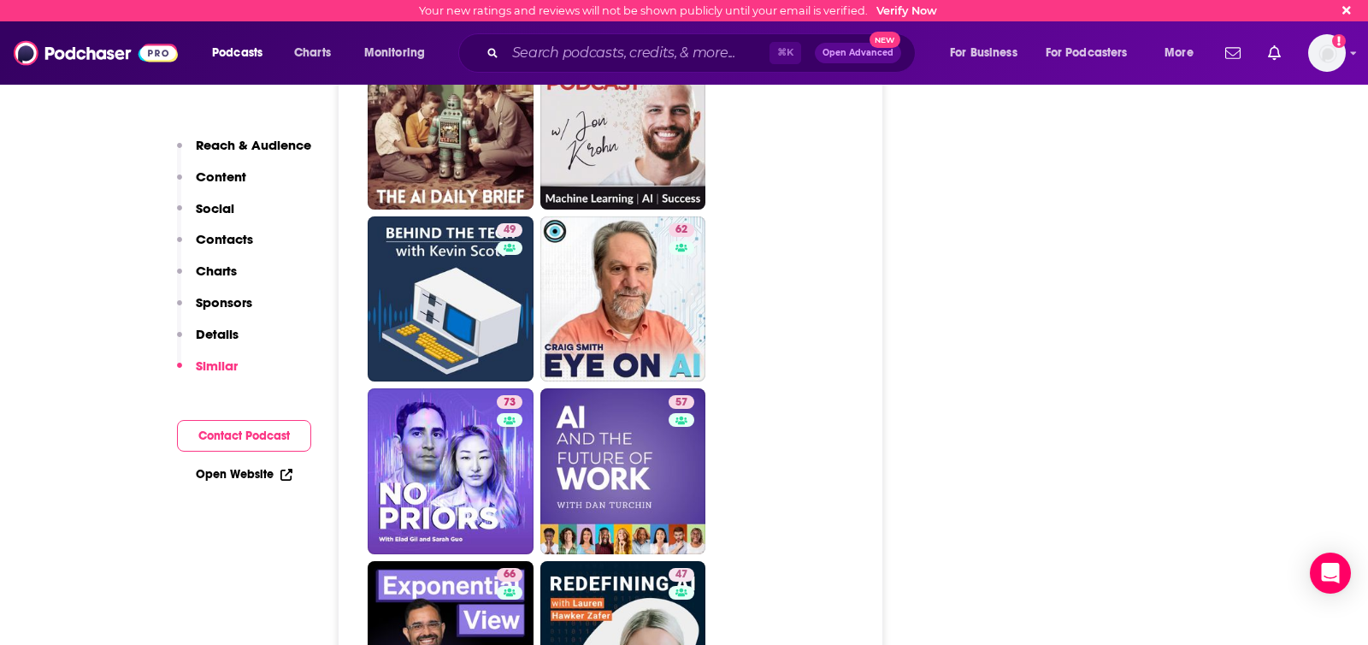
scroll to position [3992, 0]
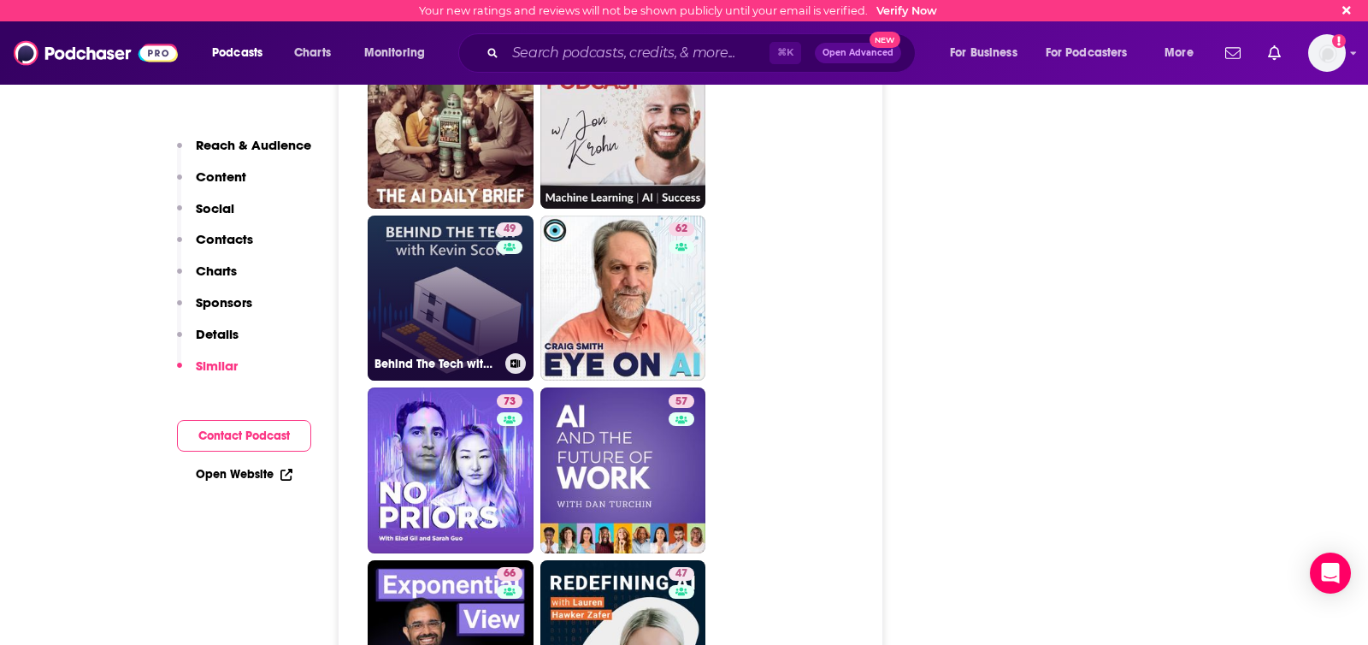
click at [421, 215] on link "49 Behind The Tech with [PERSON_NAME]" at bounding box center [451, 298] width 166 height 166
type input "[URL][DOMAIN_NAME][PERSON_NAME]"
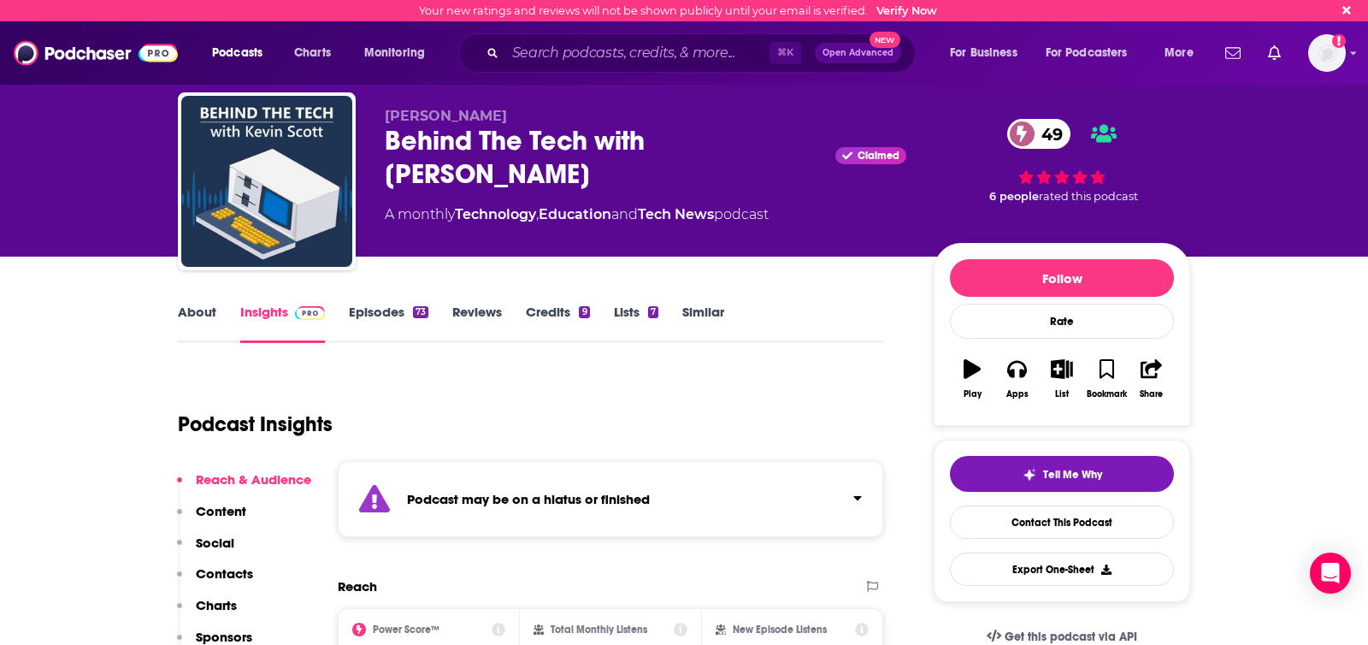
scroll to position [27, 0]
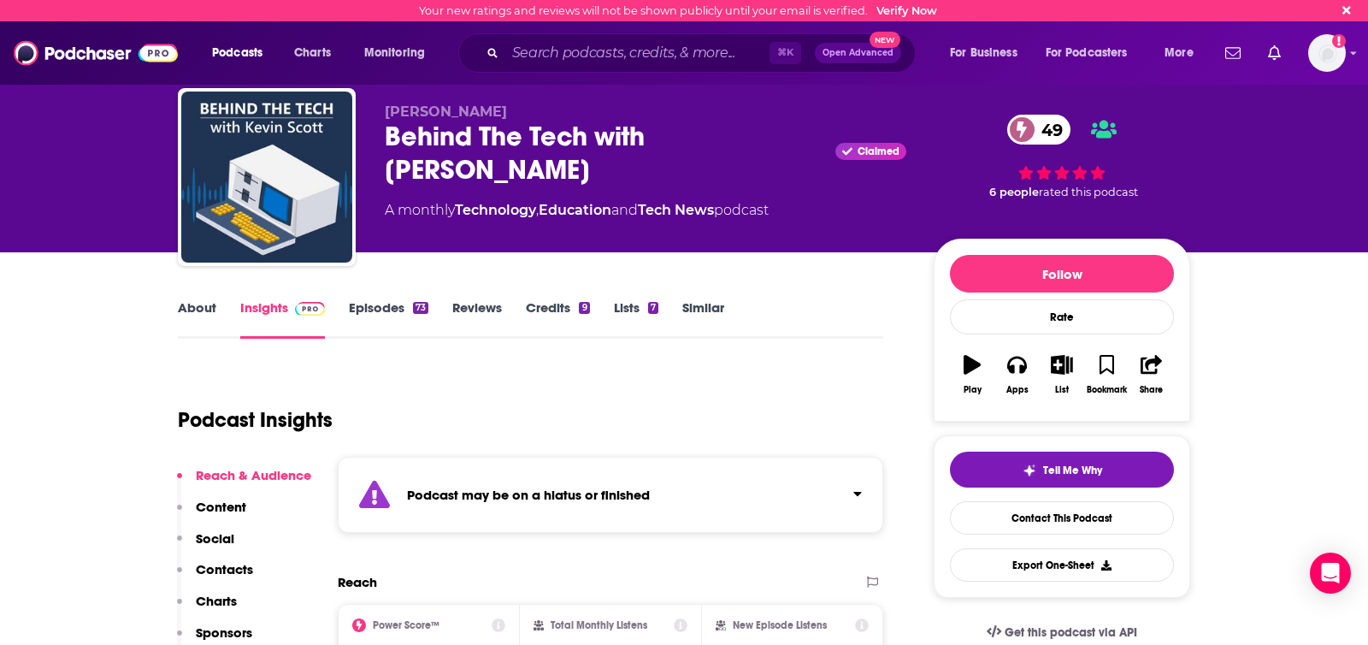
click at [830, 486] on div "Podcast may be on a hiatus or finished" at bounding box center [610, 495] width 545 height 76
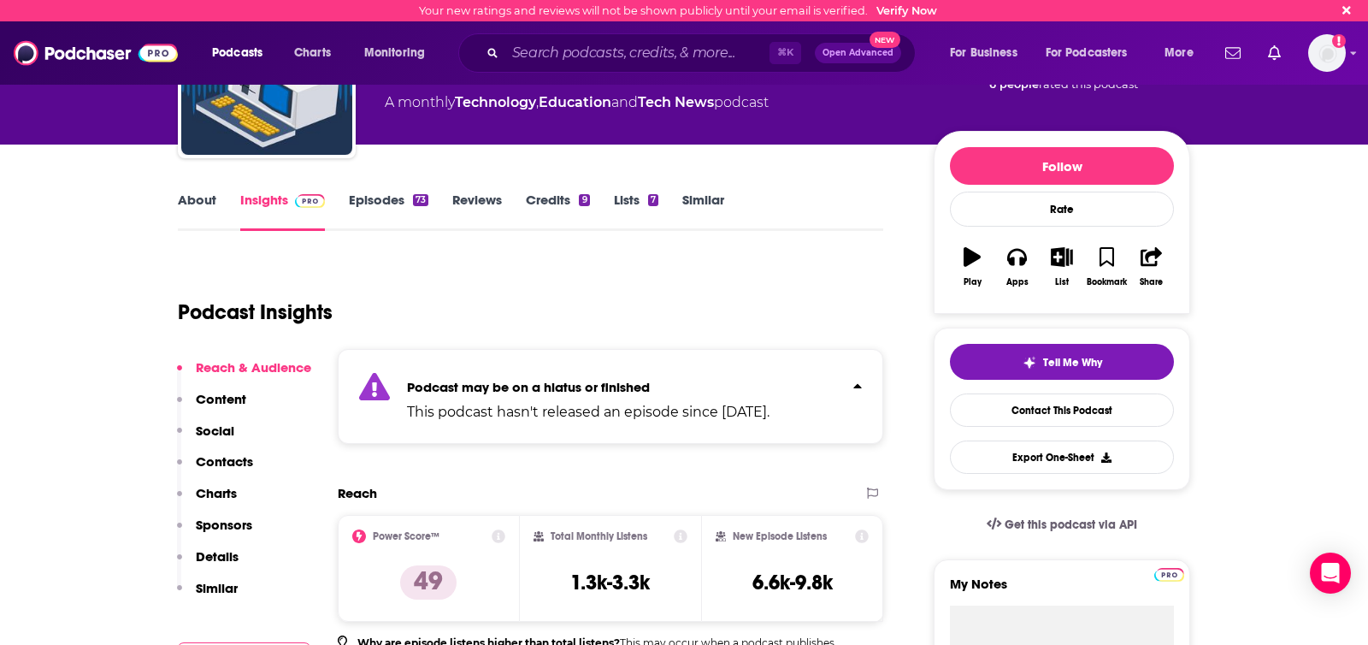
scroll to position [0, 0]
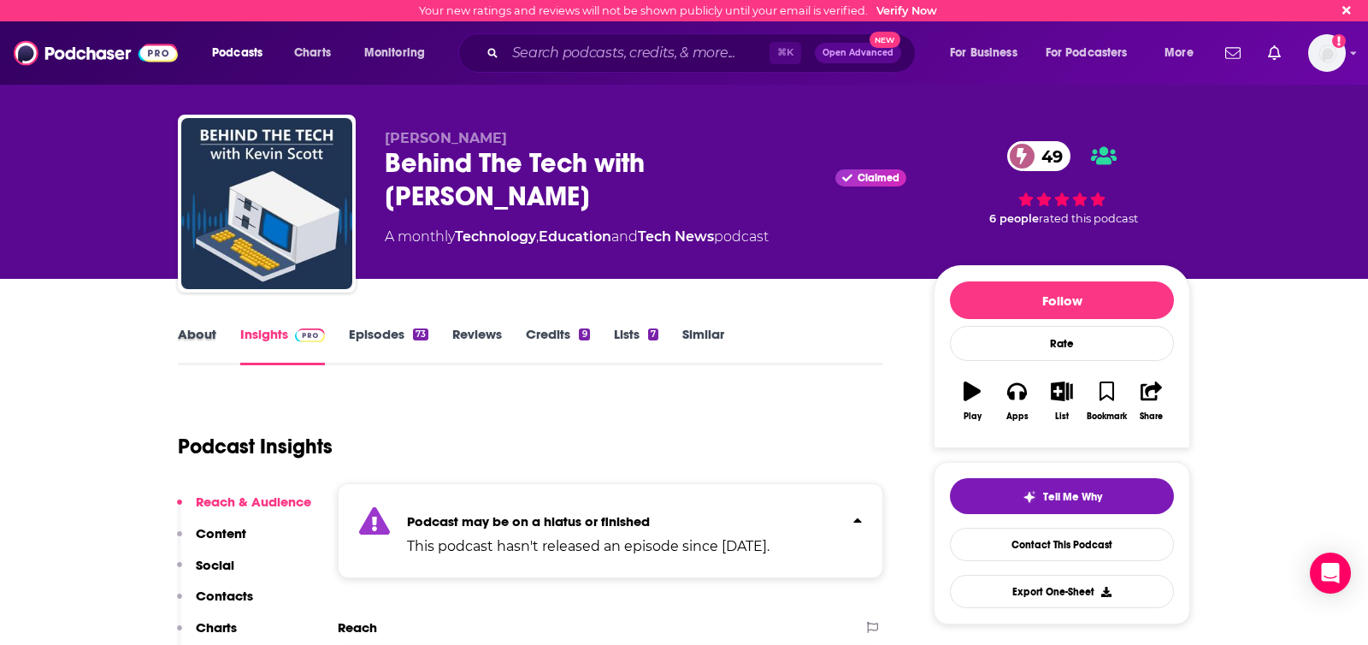
drag, startPoint x: 220, startPoint y: 334, endPoint x: 203, endPoint y: 333, distance: 17.1
click at [210, 334] on div "About" at bounding box center [209, 345] width 62 height 39
click at [203, 333] on link "About" at bounding box center [197, 345] width 38 height 39
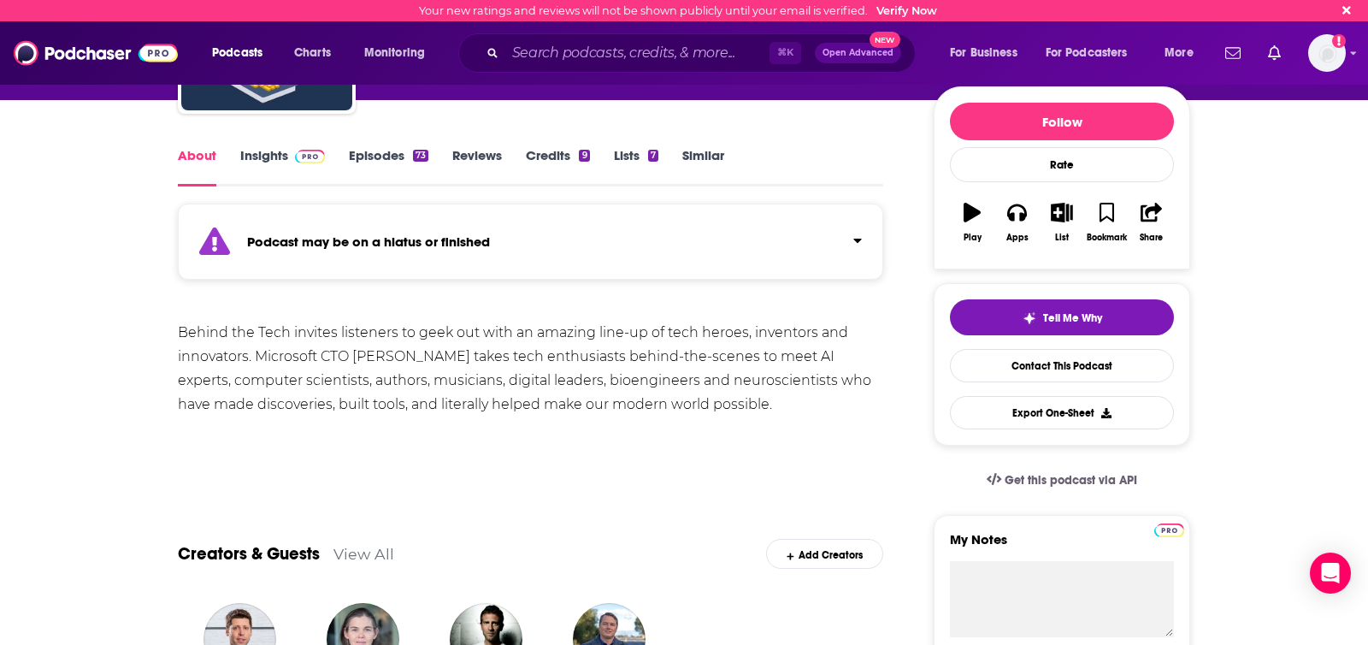
scroll to position [2, 0]
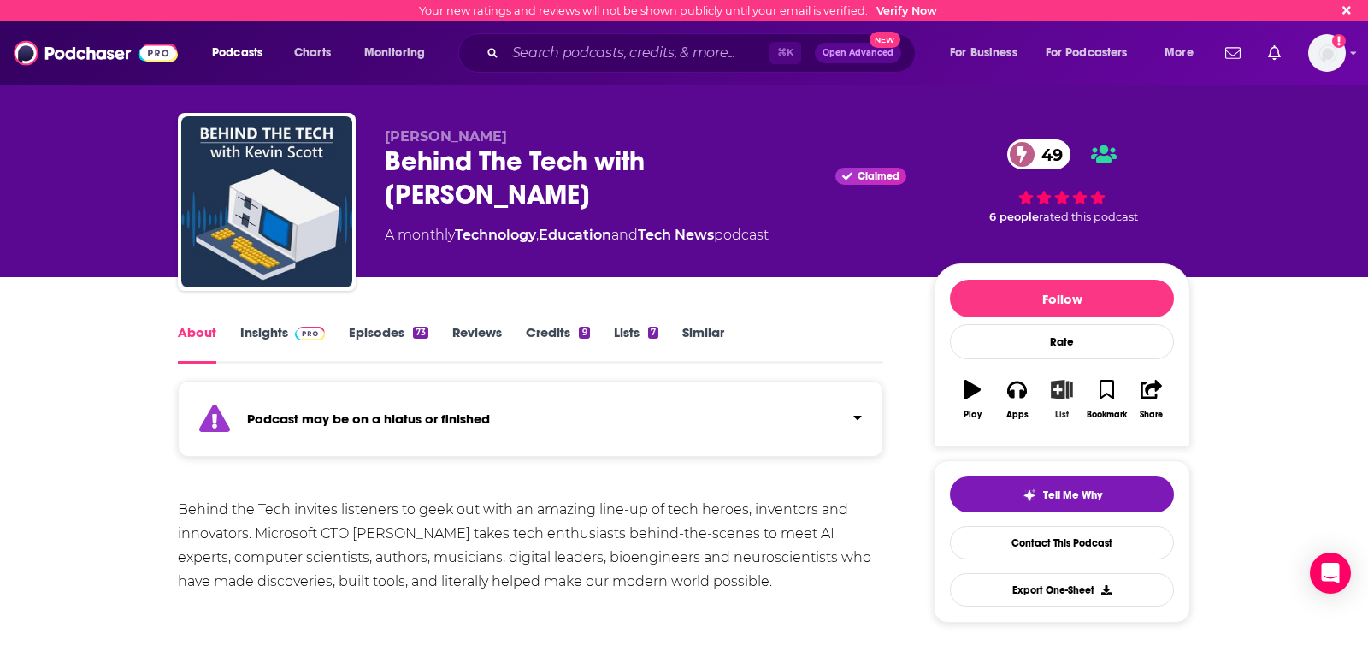
click at [1055, 396] on icon "button" at bounding box center [1062, 389] width 21 height 19
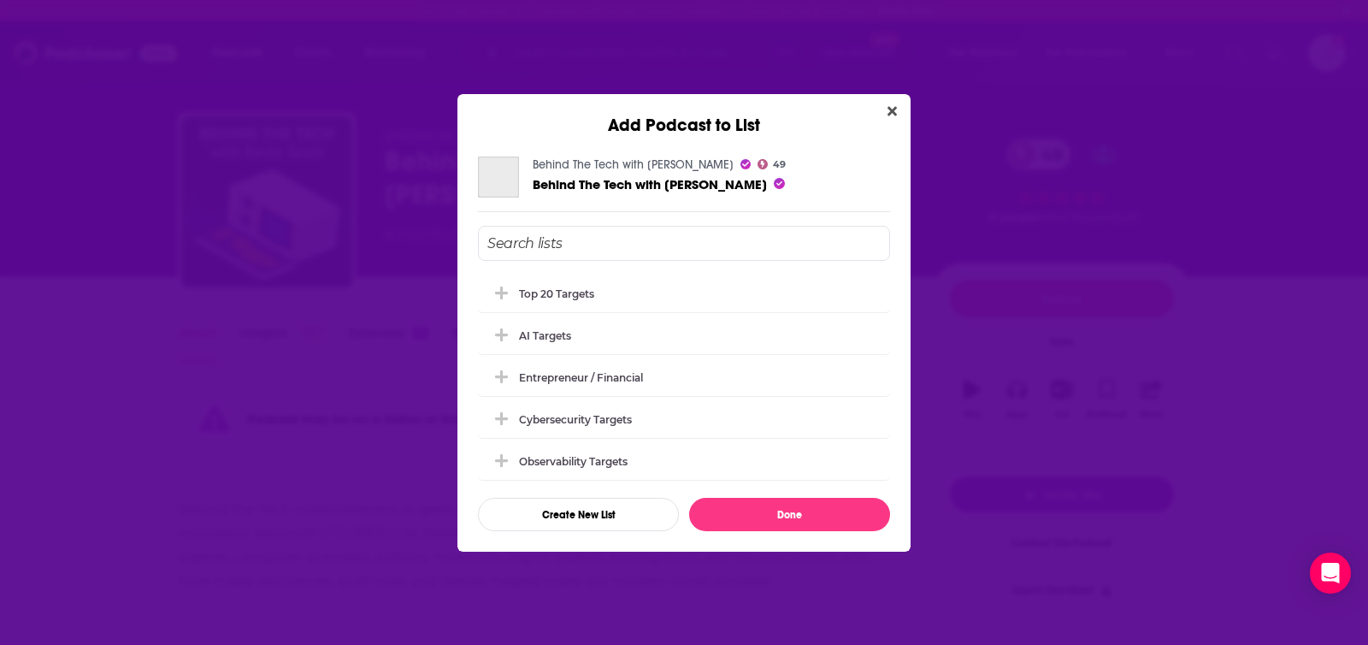
scroll to position [0, 0]
click at [587, 450] on div "Observability Targets" at bounding box center [684, 460] width 412 height 38
drag, startPoint x: 584, startPoint y: 426, endPoint x: 577, endPoint y: 412, distance: 15.3
click at [584, 426] on div "Cybersecurity Targets" at bounding box center [684, 418] width 412 height 38
click at [539, 334] on div "AI Targets" at bounding box center [545, 334] width 52 height 13
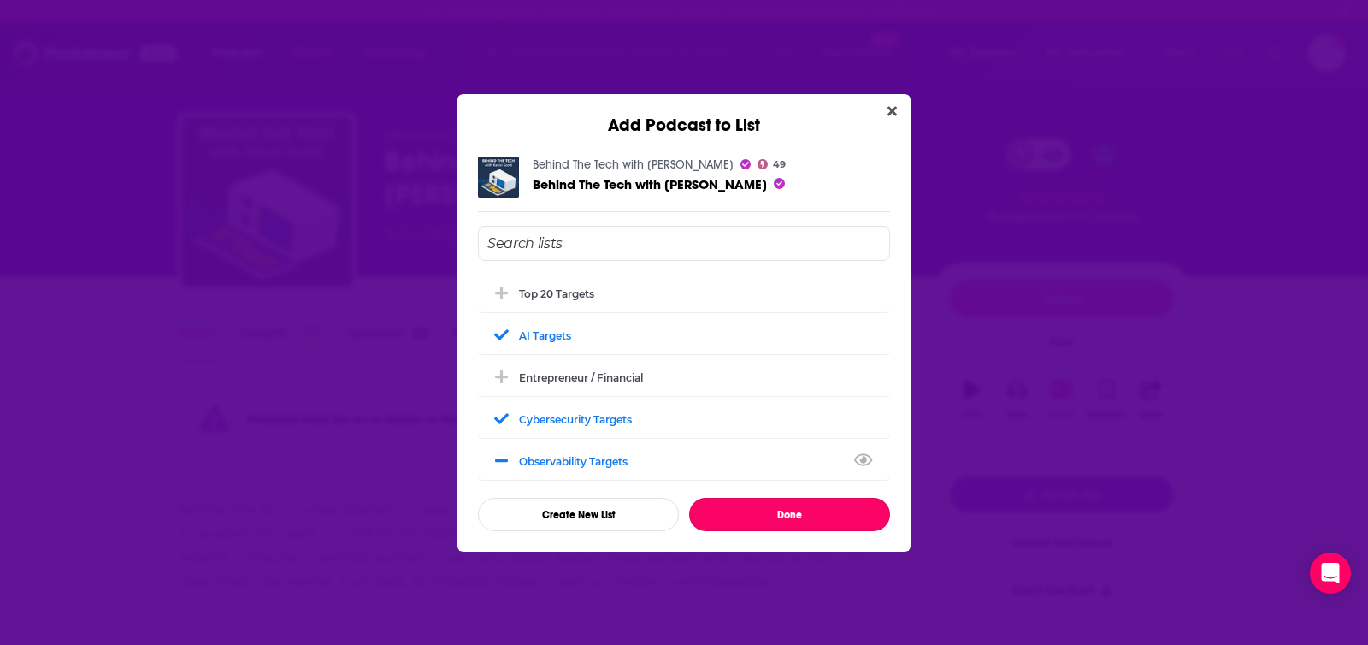
click at [728, 517] on button "Done" at bounding box center [789, 514] width 201 height 33
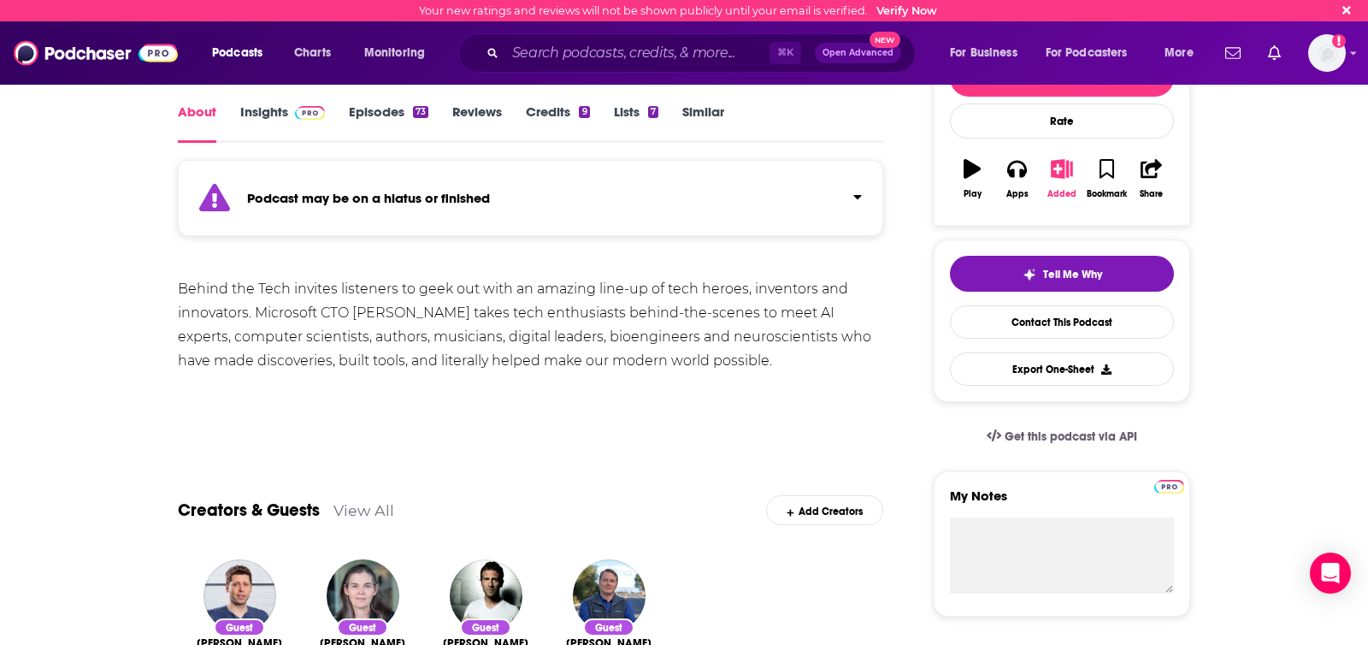
scroll to position [376, 0]
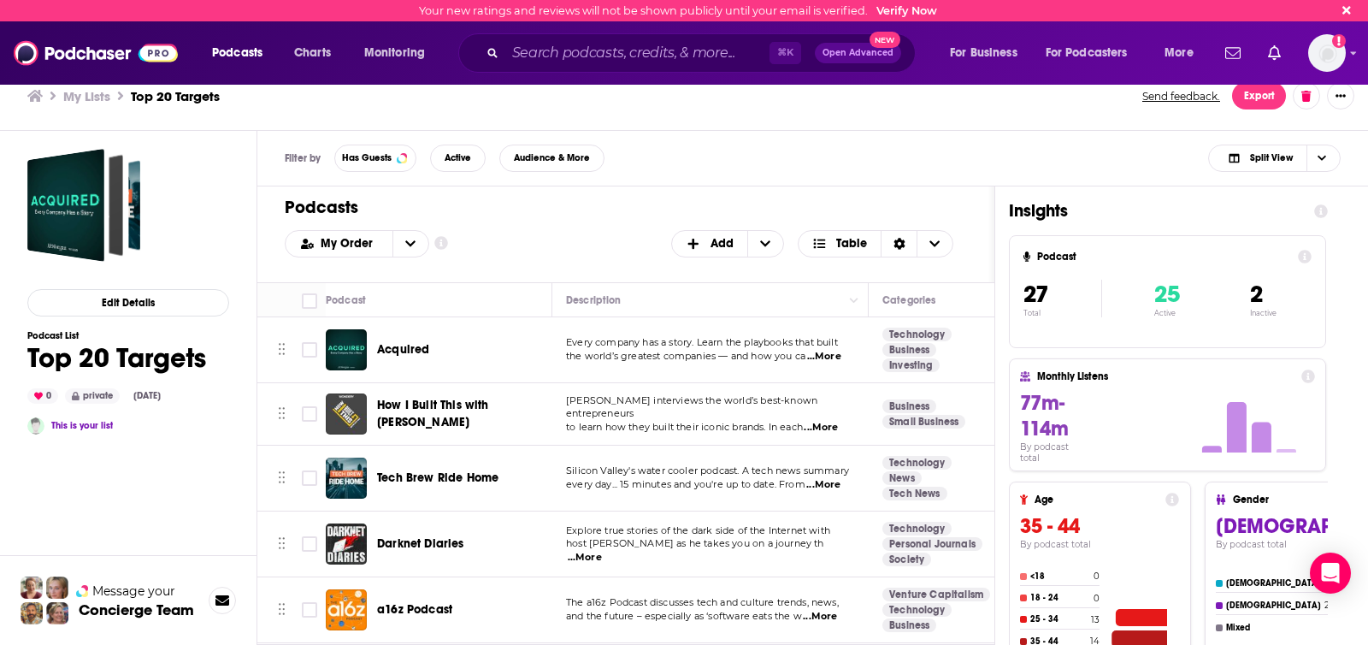
click at [908, 129] on div "My Lists Top 20 Targets Send feedback. Export" at bounding box center [684, 96] width 1368 height 69
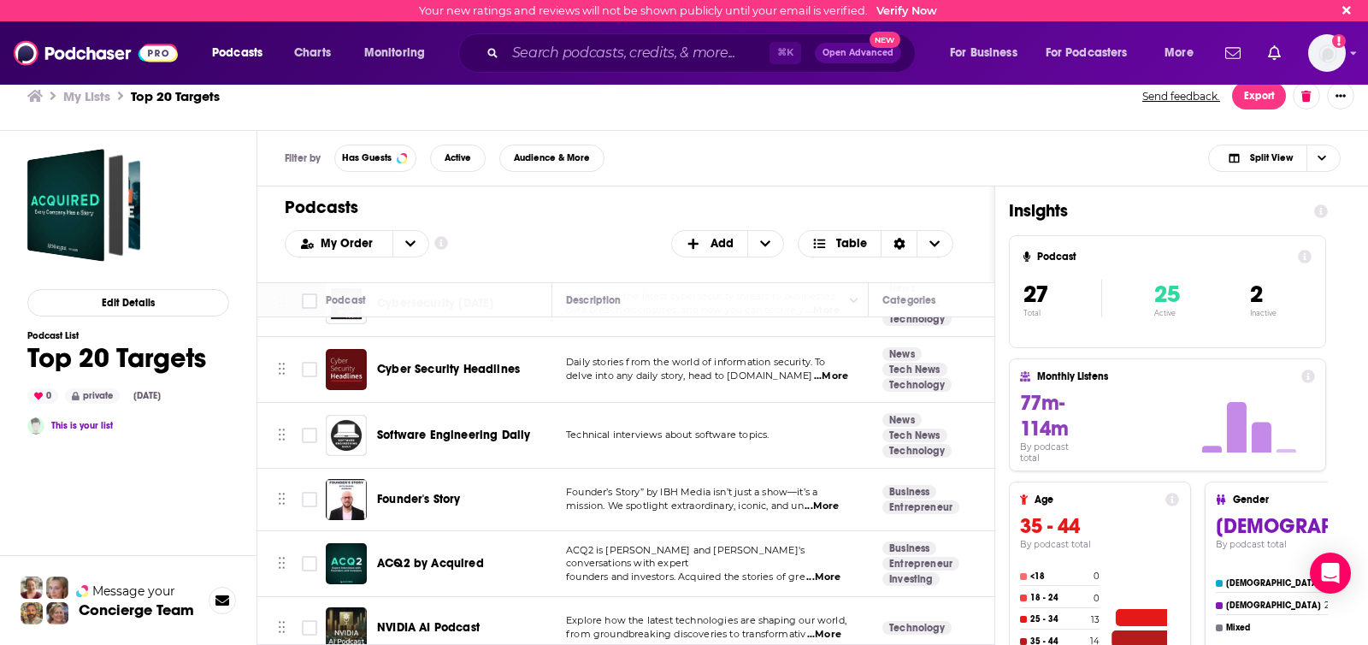
scroll to position [1430, 0]
